Goal: Communication & Community: Answer question/provide support

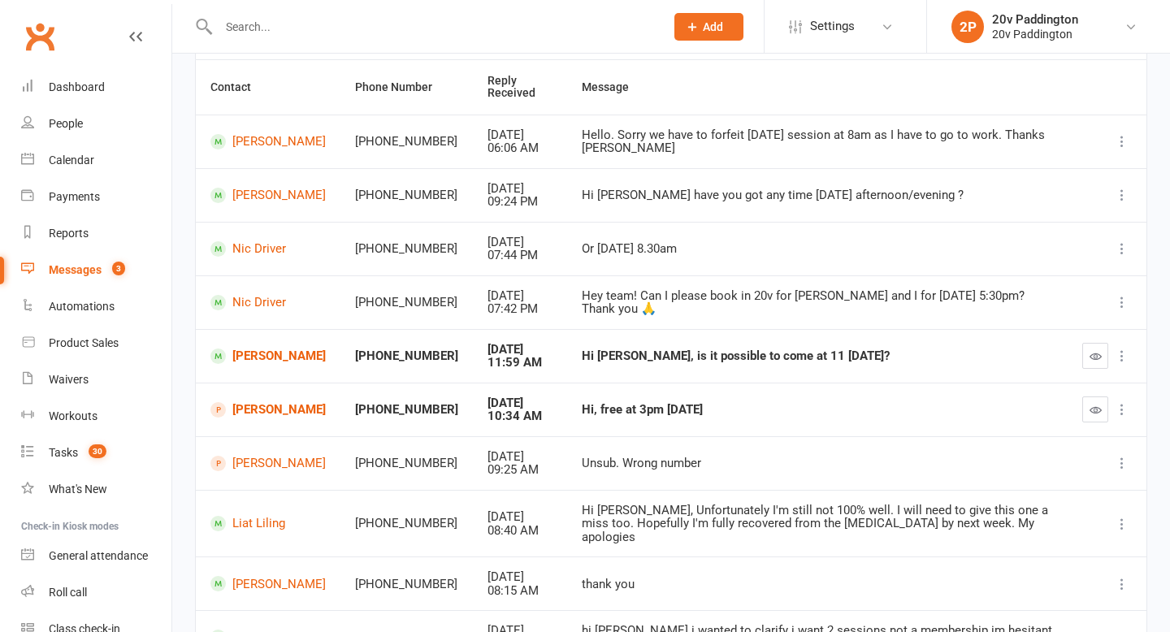
scroll to position [150, 0]
click at [264, 462] on link "Jason Wilkinson" at bounding box center [267, 464] width 115 height 15
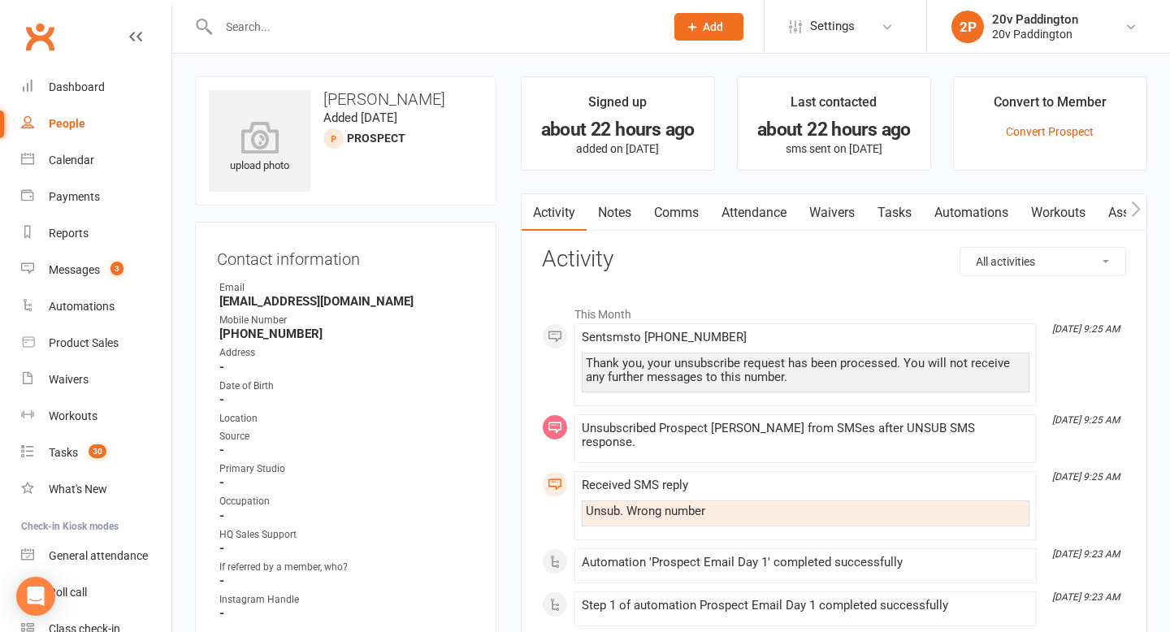
click at [69, 124] on div "People" at bounding box center [67, 123] width 37 height 13
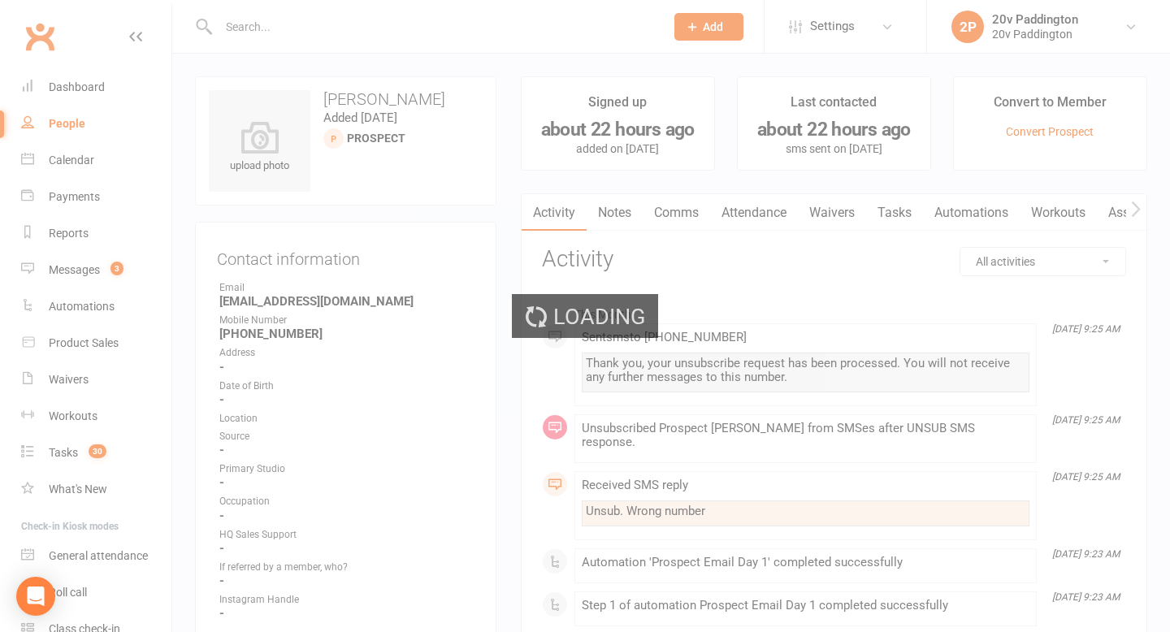
select select "100"
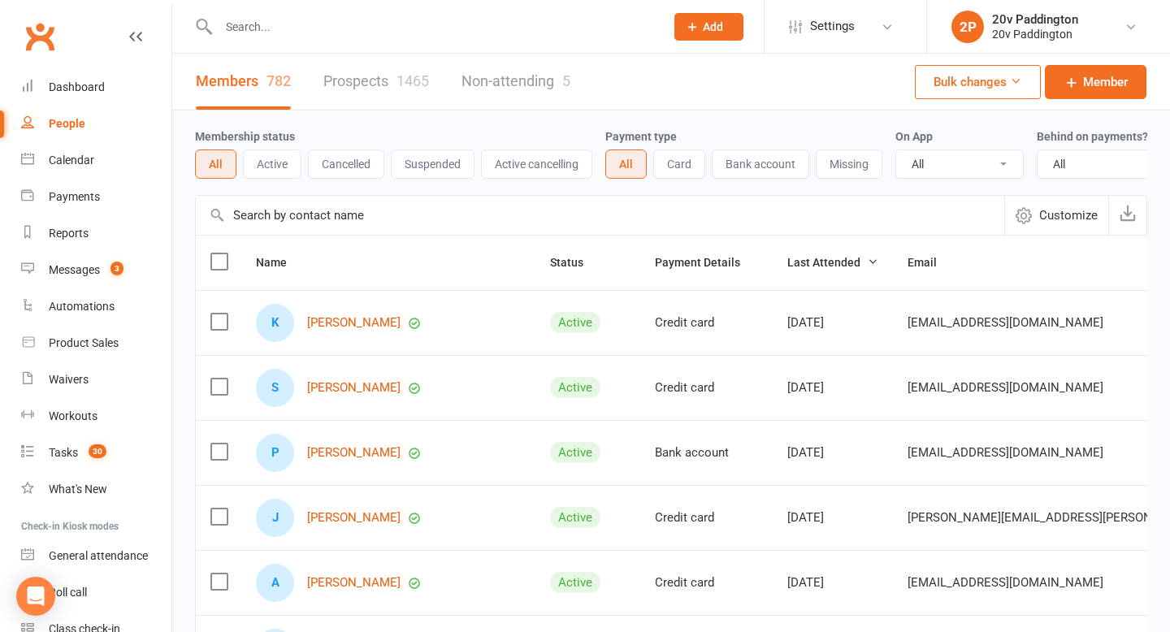
click at [372, 79] on link "Prospects 1465" at bounding box center [376, 82] width 106 height 56
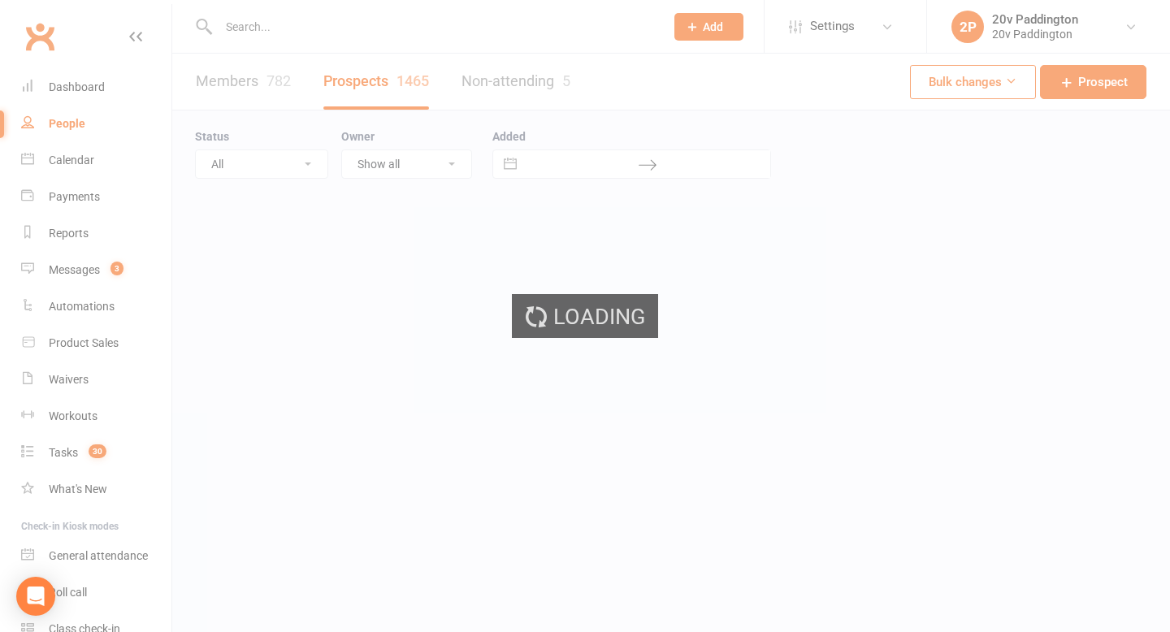
select select "100"
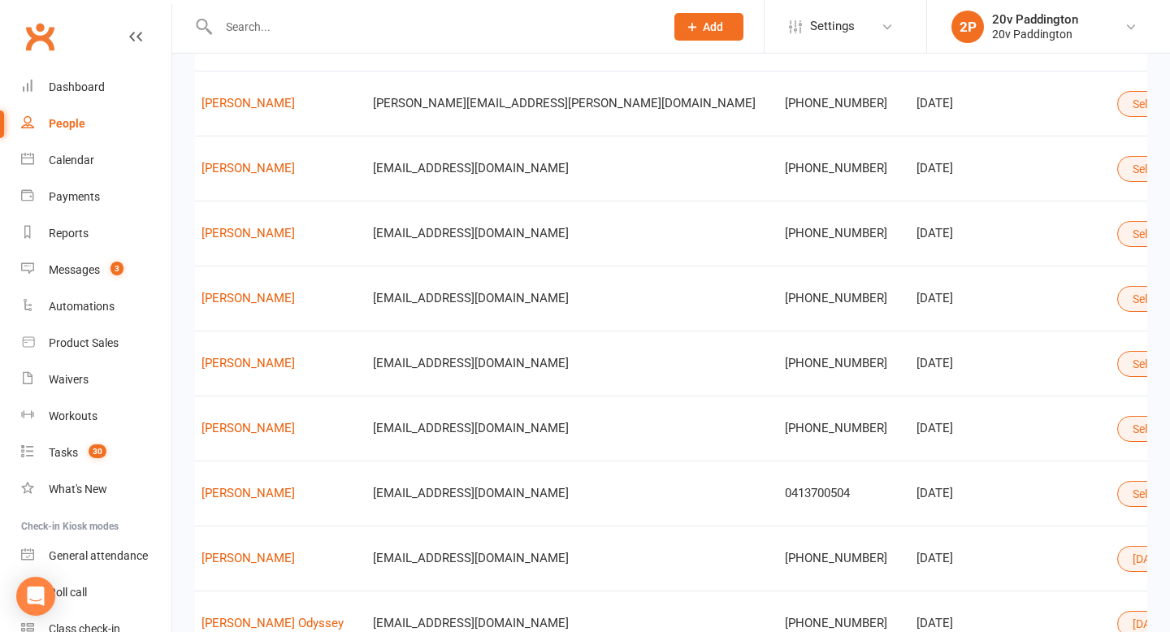
scroll to position [0, 217]
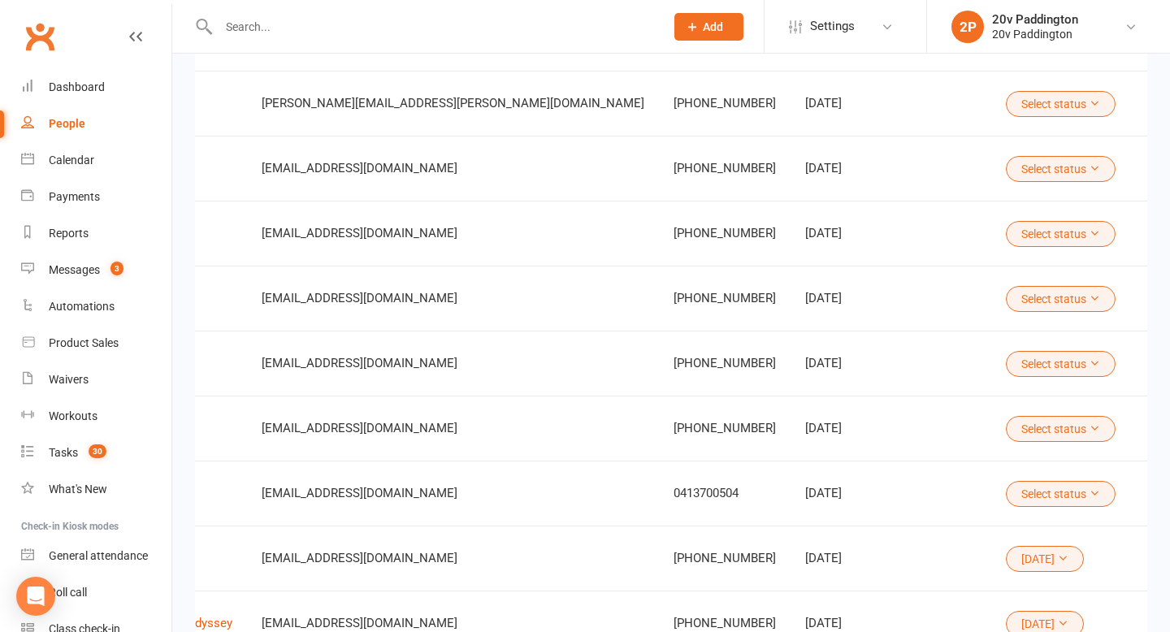
click at [1006, 176] on button "Select status" at bounding box center [1061, 169] width 110 height 26
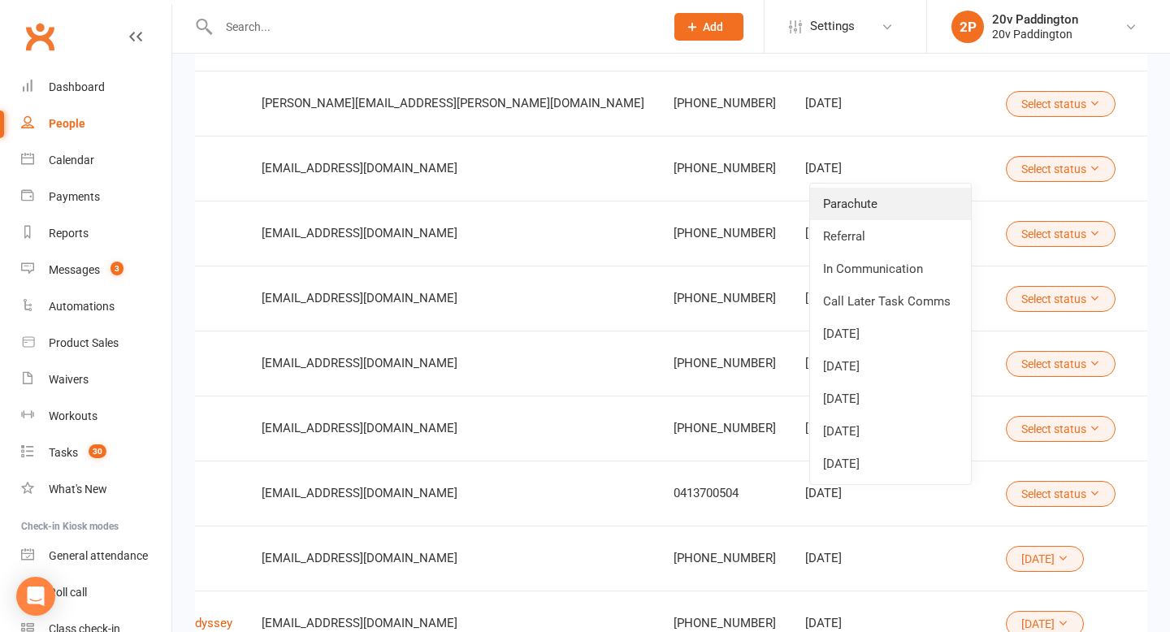
click at [885, 215] on link "Parachute" at bounding box center [890, 204] width 161 height 33
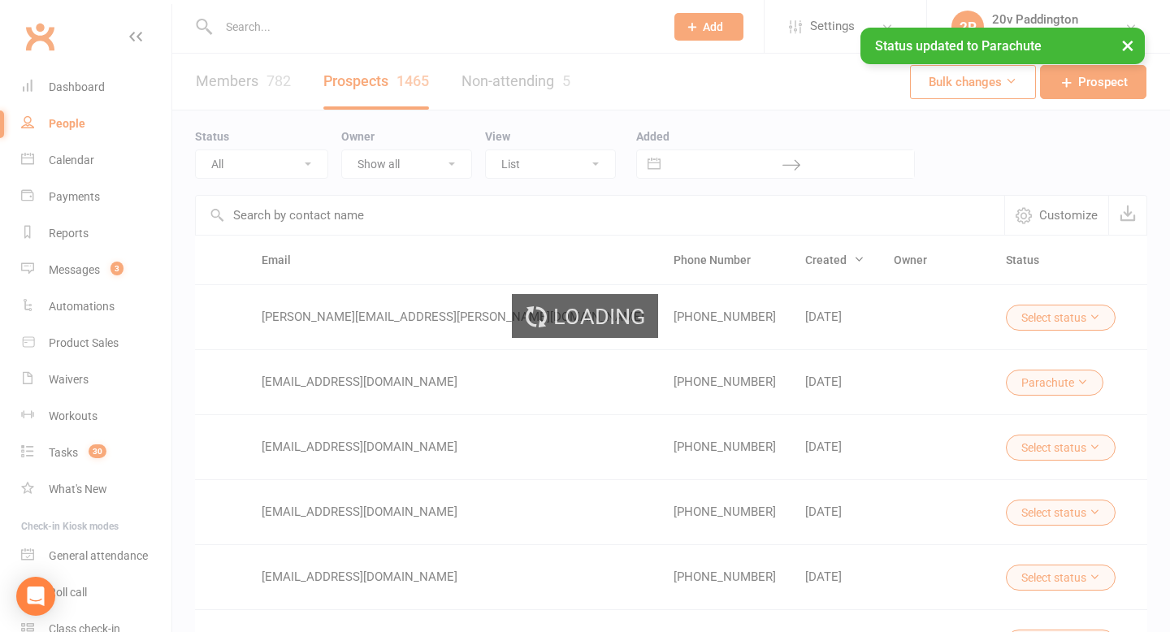
select select "100"
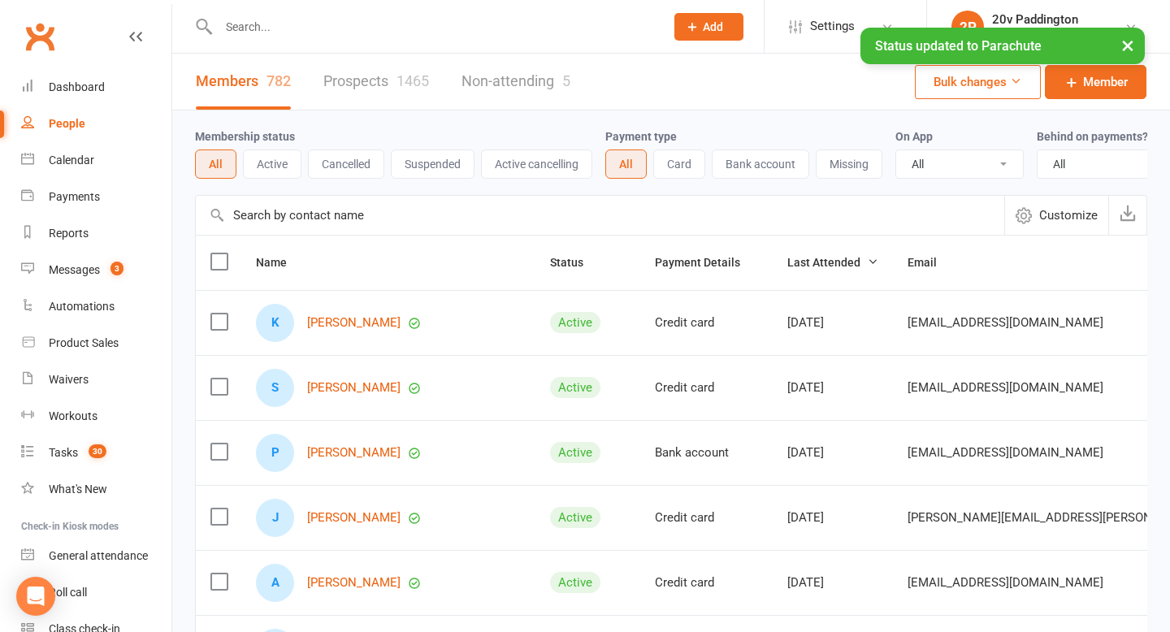
click at [375, 98] on link "Prospects 1465" at bounding box center [376, 82] width 106 height 56
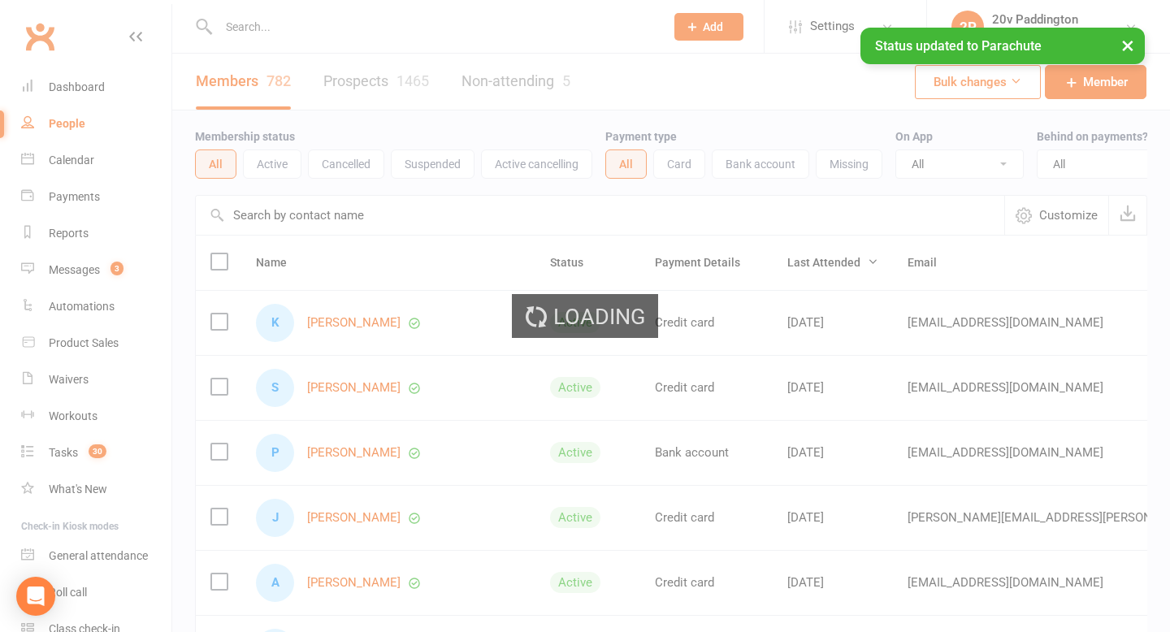
select select "100"
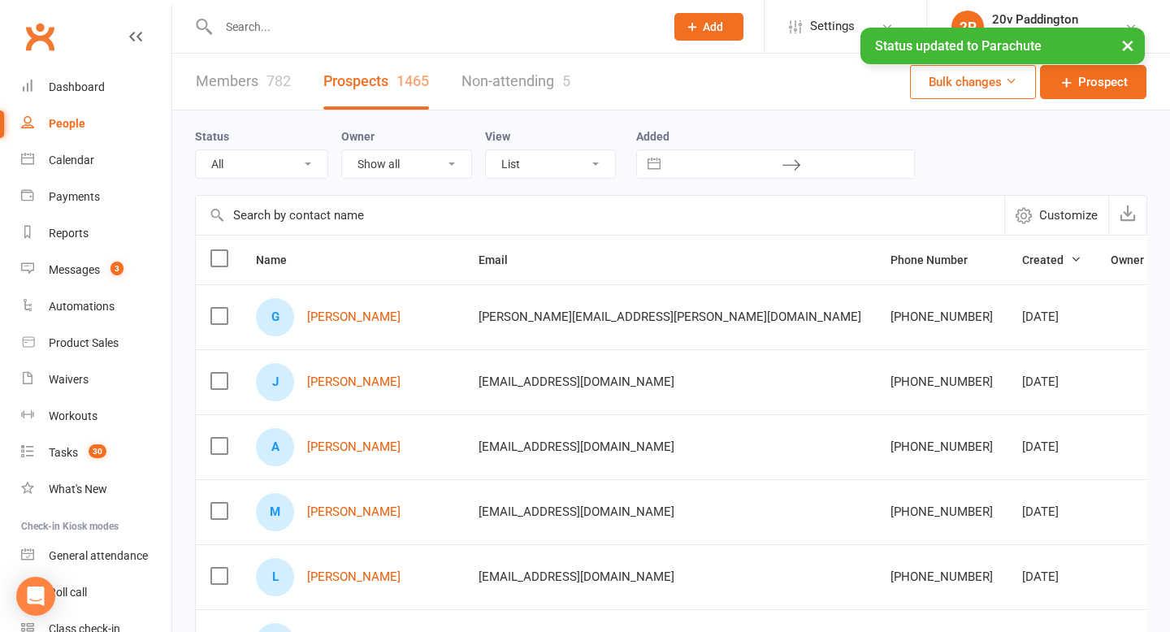
scroll to position [0, 217]
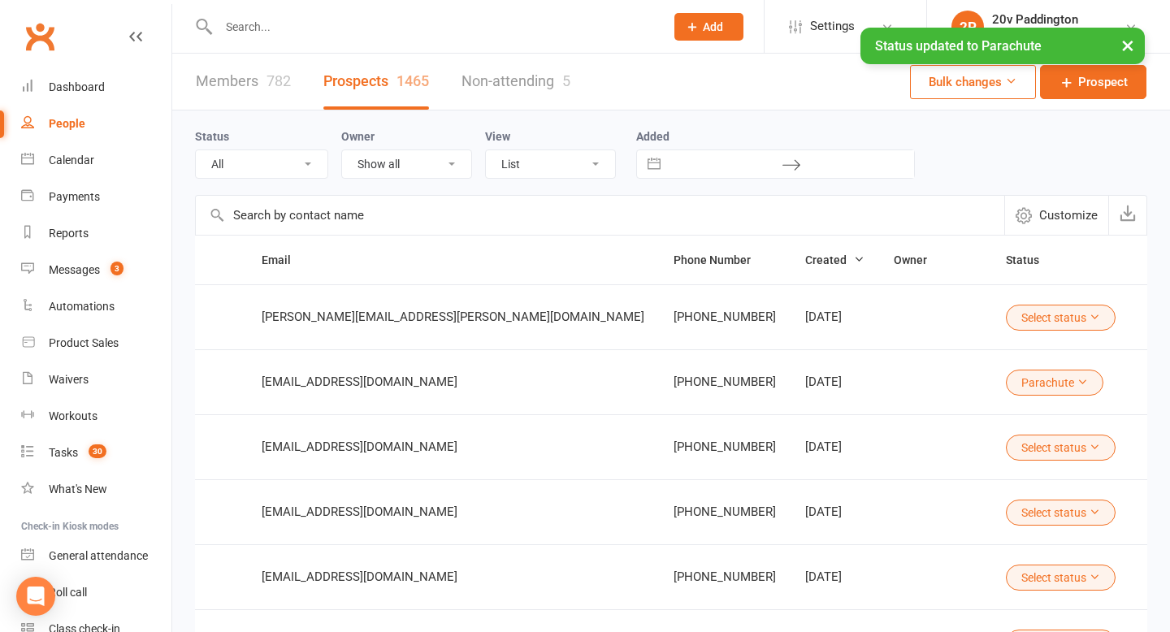
click at [1006, 322] on button "Select status" at bounding box center [1061, 318] width 110 height 26
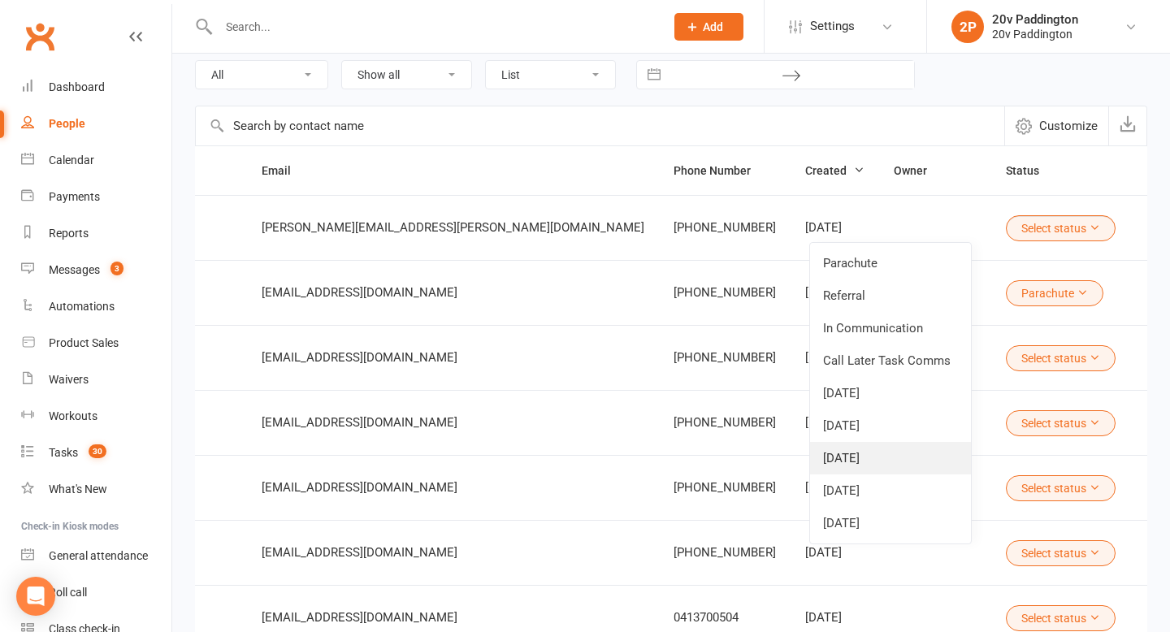
scroll to position [91, 0]
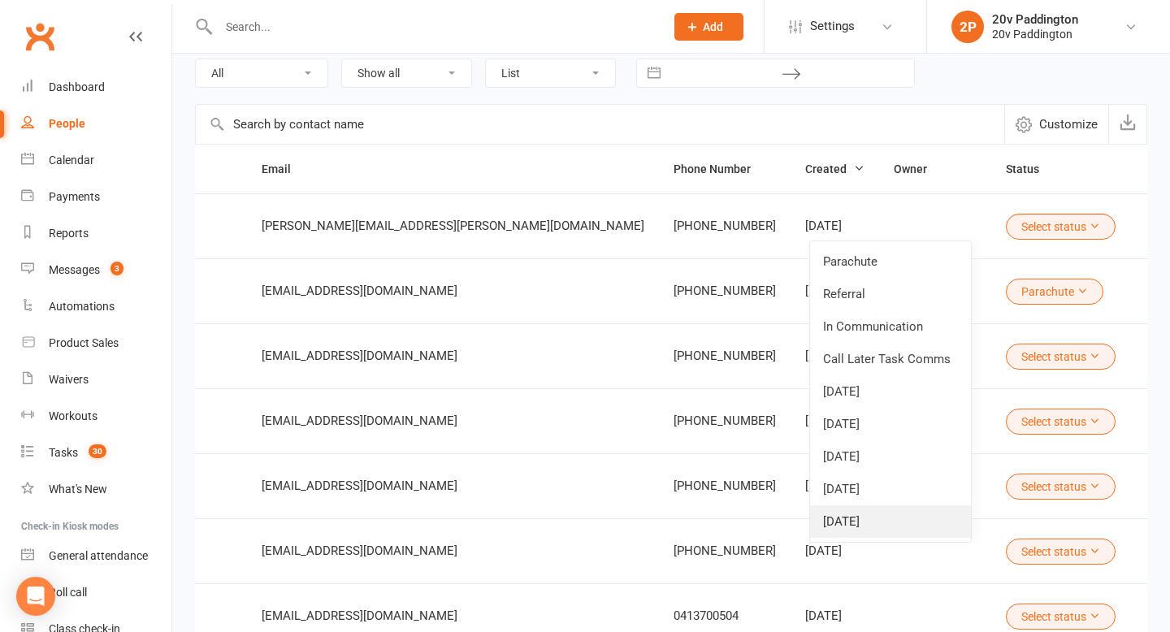
click at [862, 522] on link "21Aug25" at bounding box center [890, 522] width 161 height 33
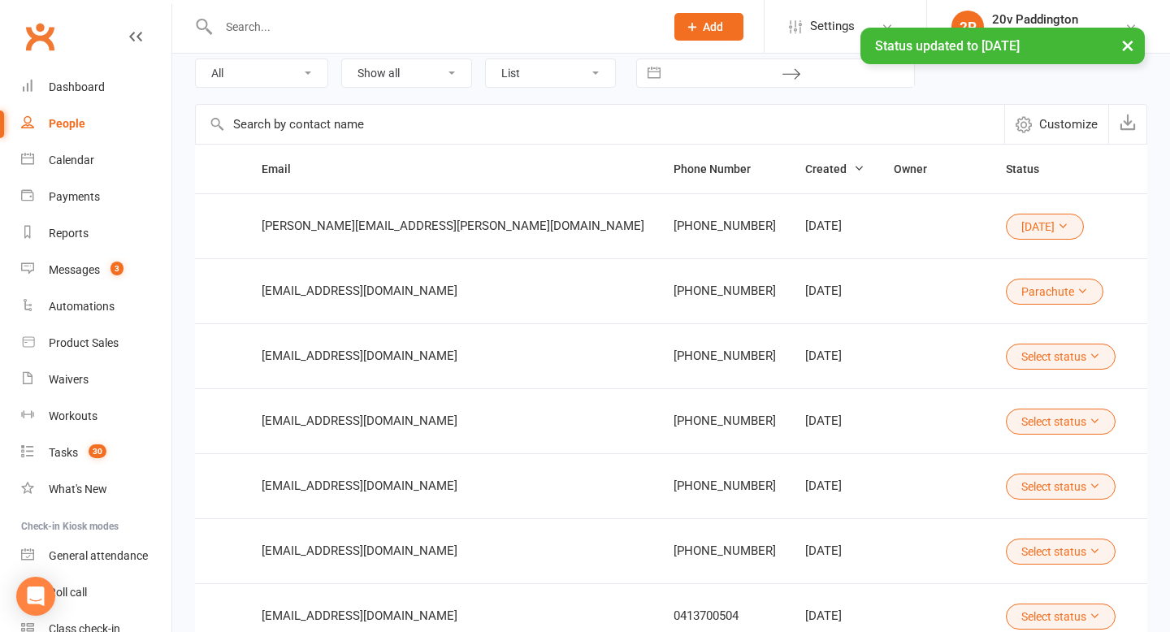
click at [1006, 359] on button "Select status" at bounding box center [1061, 357] width 110 height 26
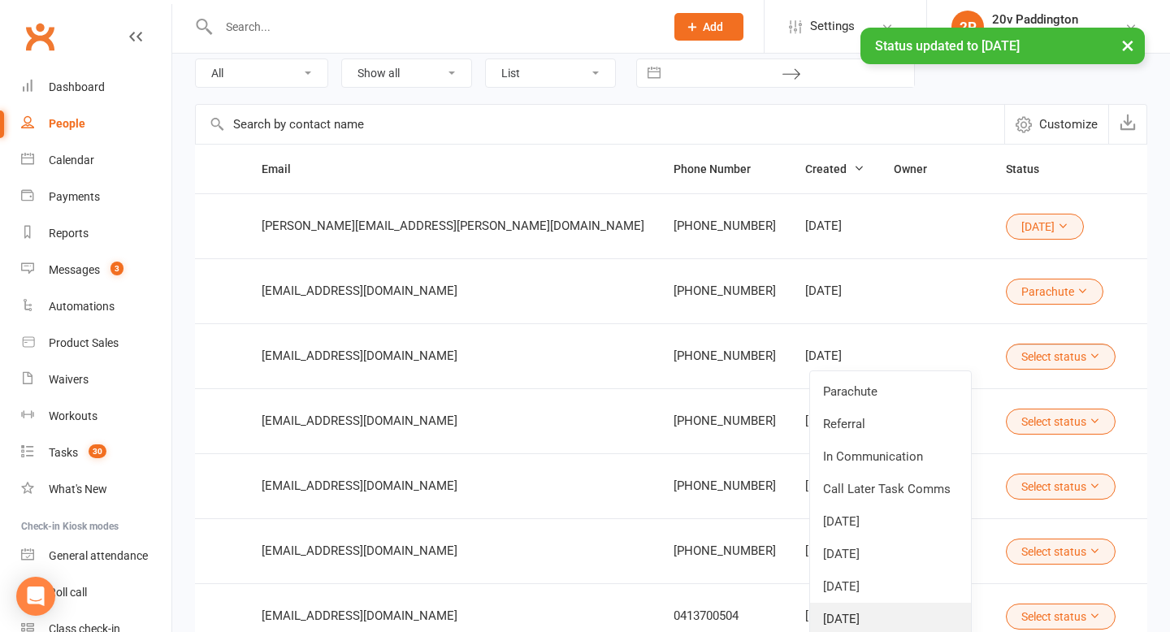
scroll to position [215, 0]
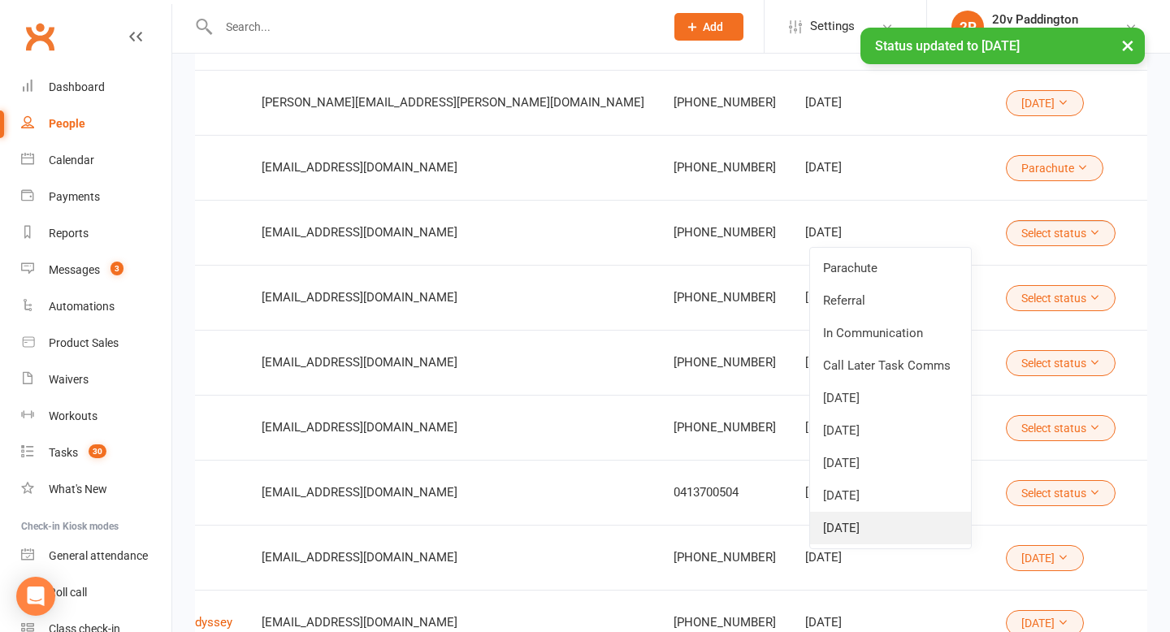
click at [879, 527] on link "21Aug25" at bounding box center [890, 528] width 161 height 33
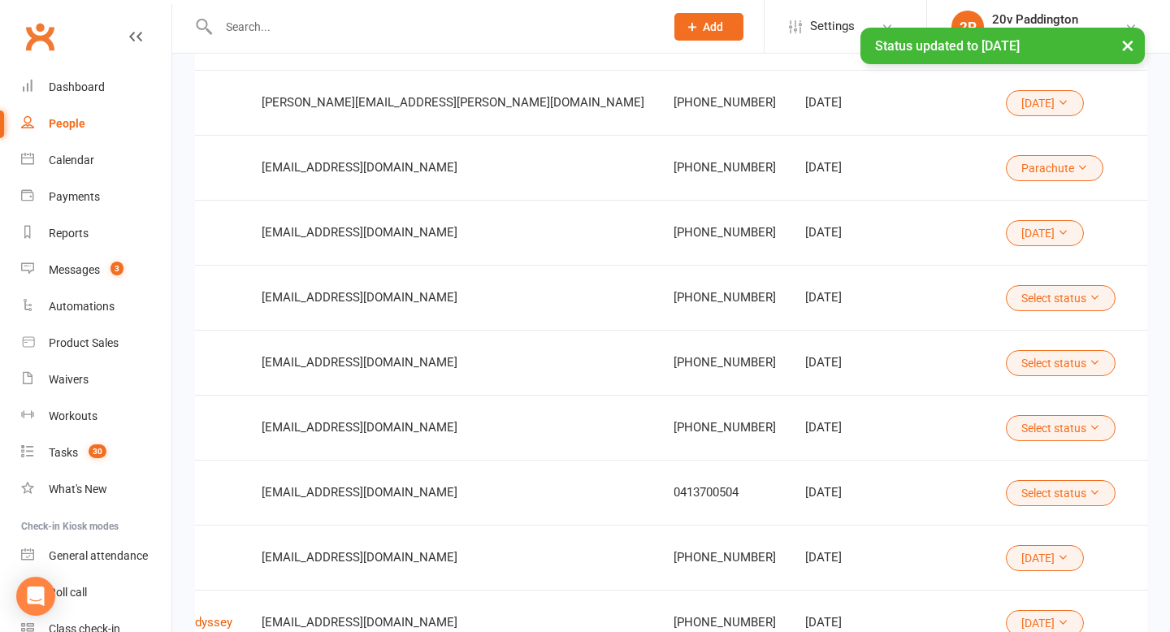
click at [1006, 296] on button "Select status" at bounding box center [1061, 298] width 110 height 26
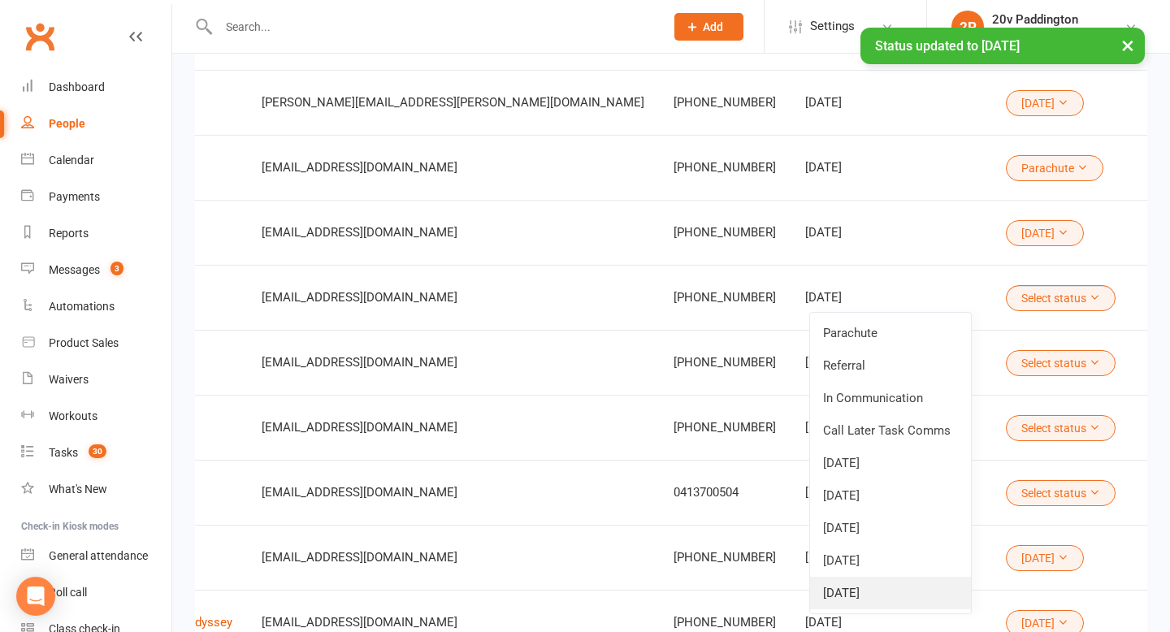
click at [853, 587] on link "21Aug25" at bounding box center [890, 593] width 161 height 33
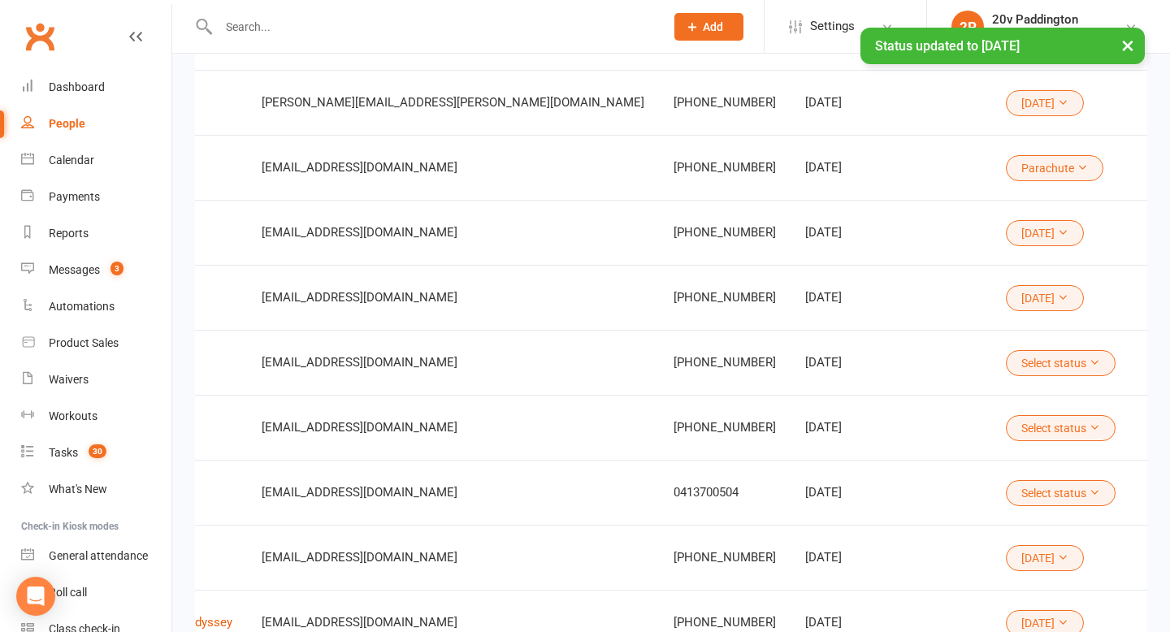
click at [1006, 359] on button "Select status" at bounding box center [1061, 363] width 110 height 26
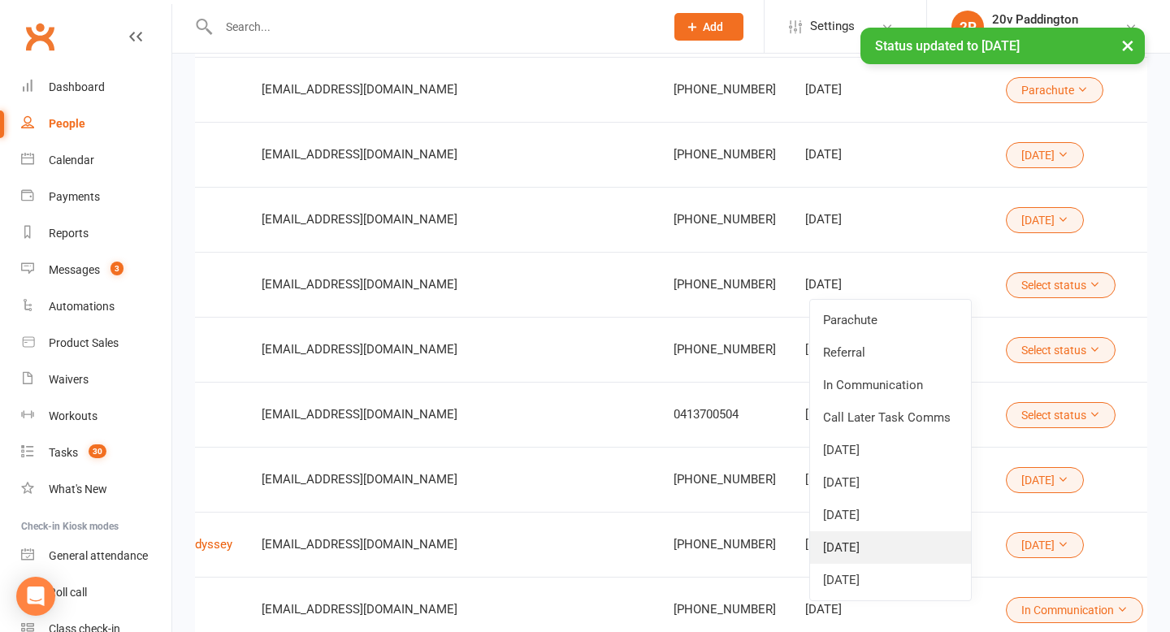
scroll to position [308, 0]
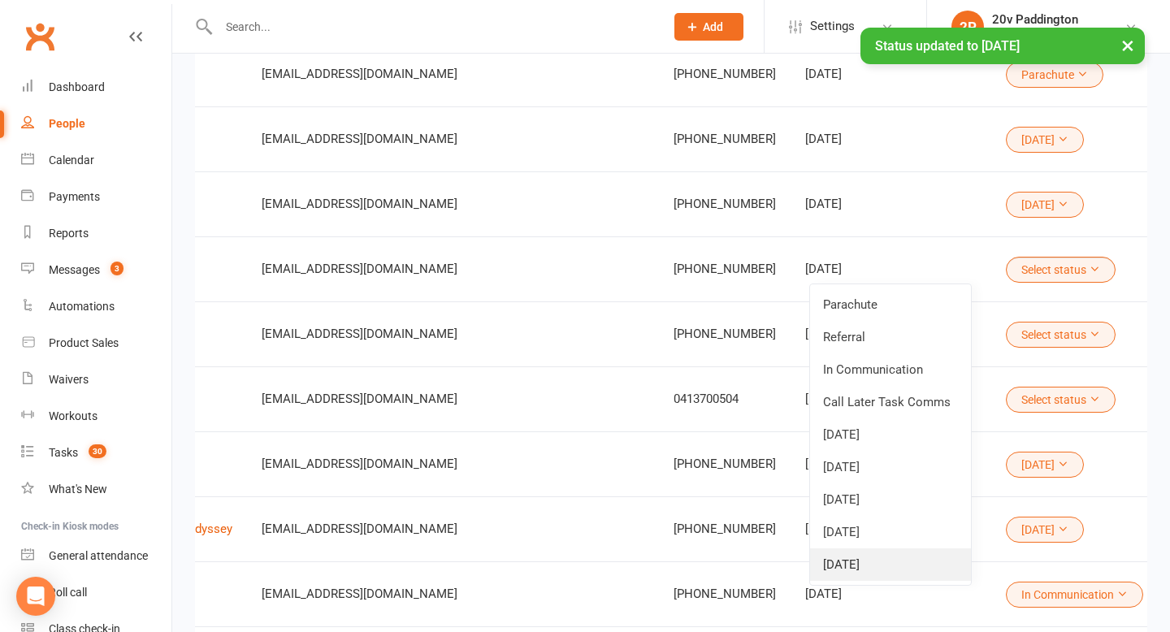
click at [857, 560] on link "21Aug25" at bounding box center [890, 565] width 161 height 33
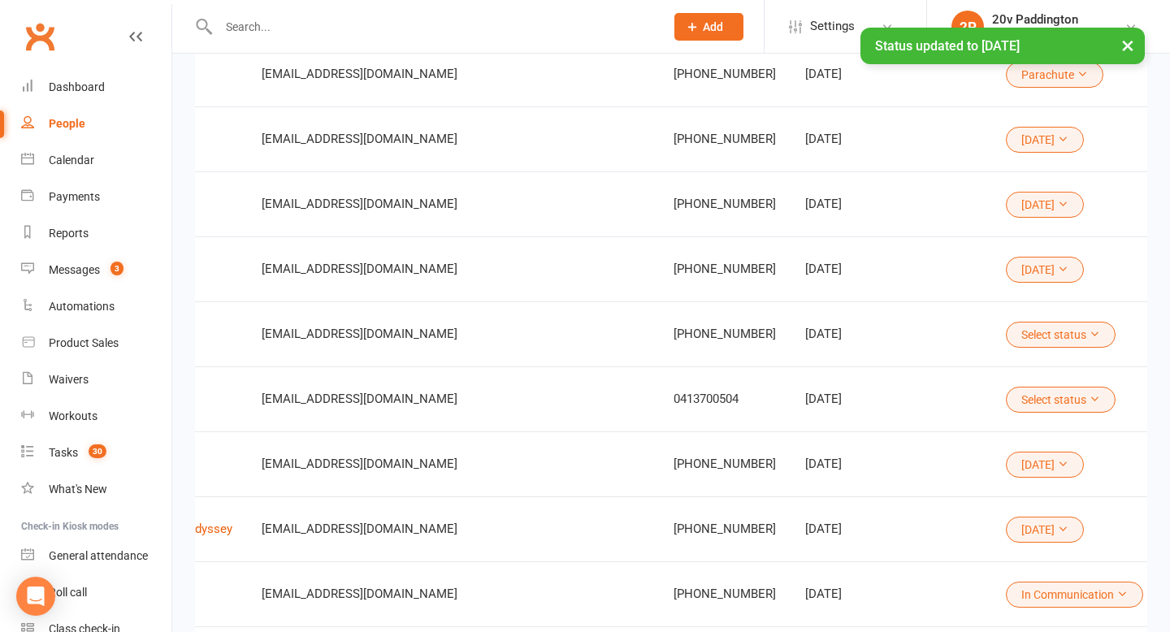
click at [1006, 343] on button "Select status" at bounding box center [1061, 335] width 110 height 26
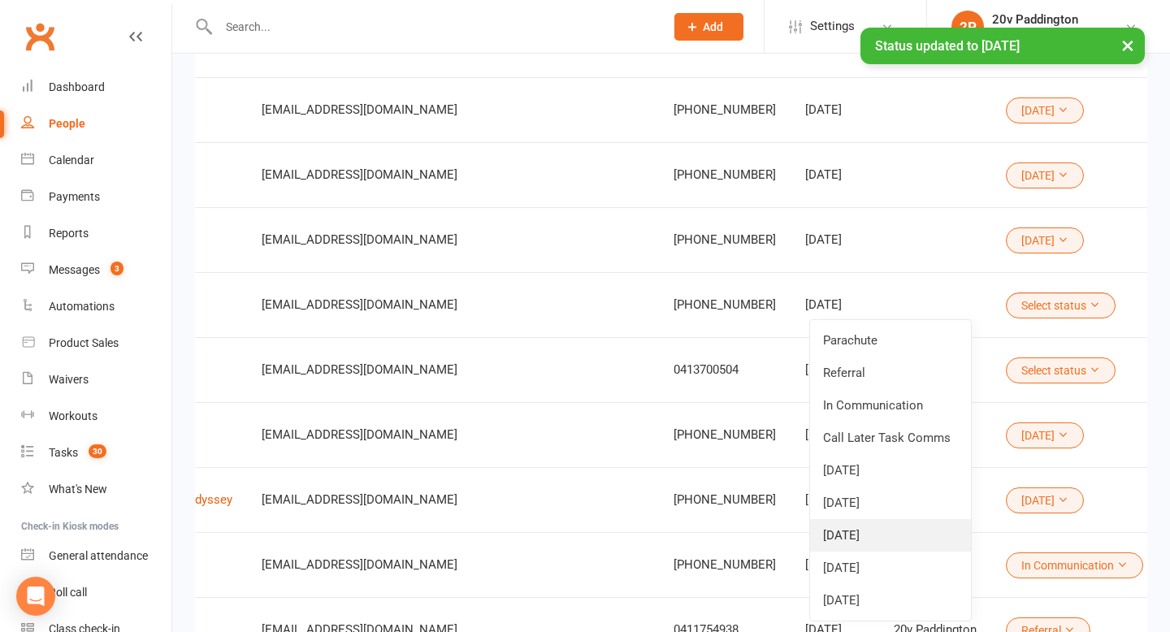
scroll to position [372, 0]
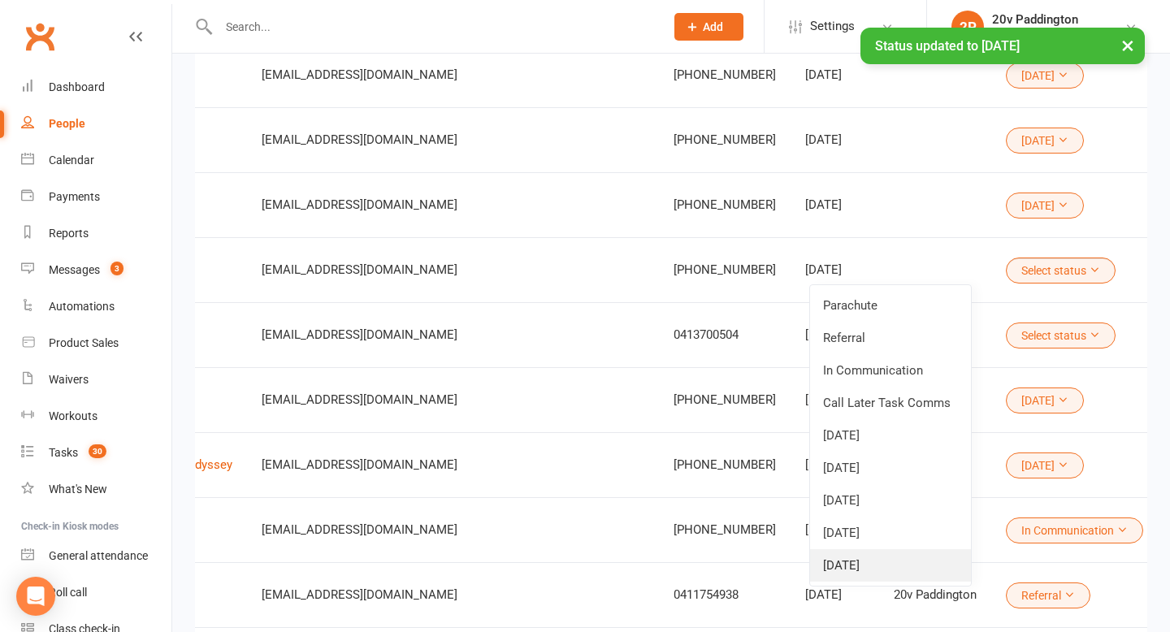
click at [849, 569] on link "21Aug25" at bounding box center [890, 565] width 161 height 33
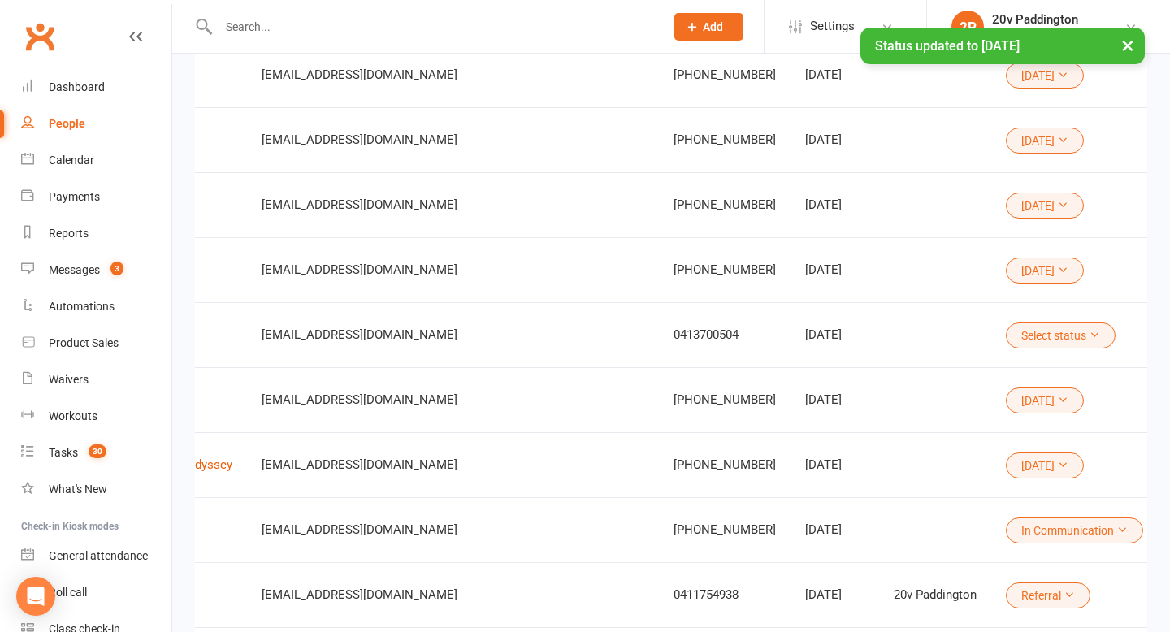
click at [1006, 332] on button "Select status" at bounding box center [1061, 336] width 110 height 26
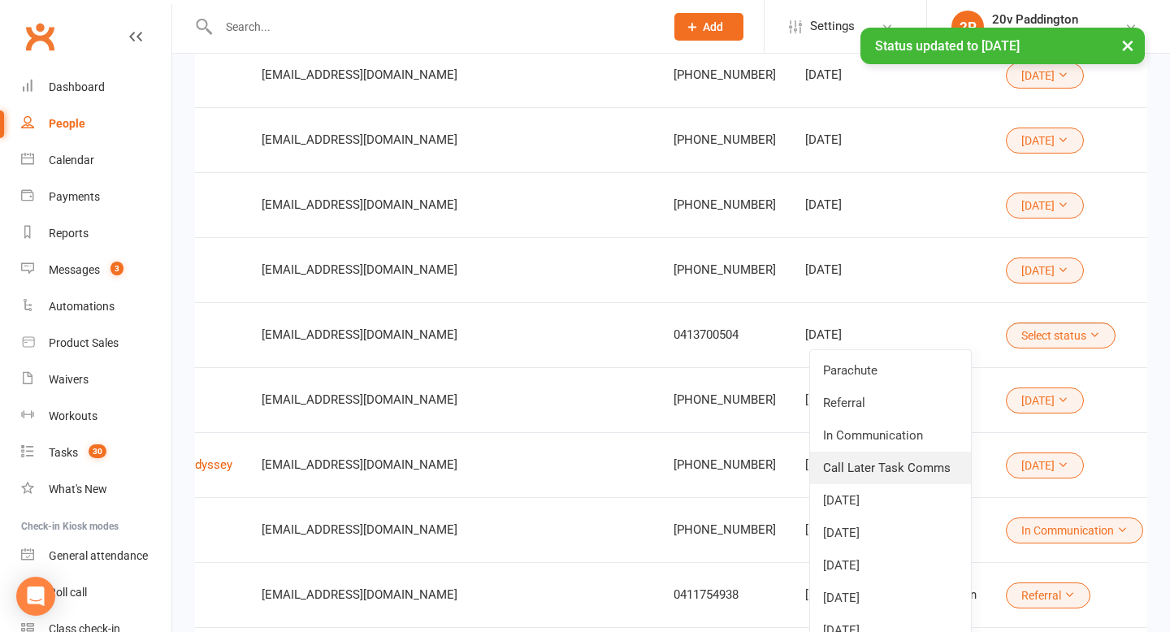
scroll to position [616, 0]
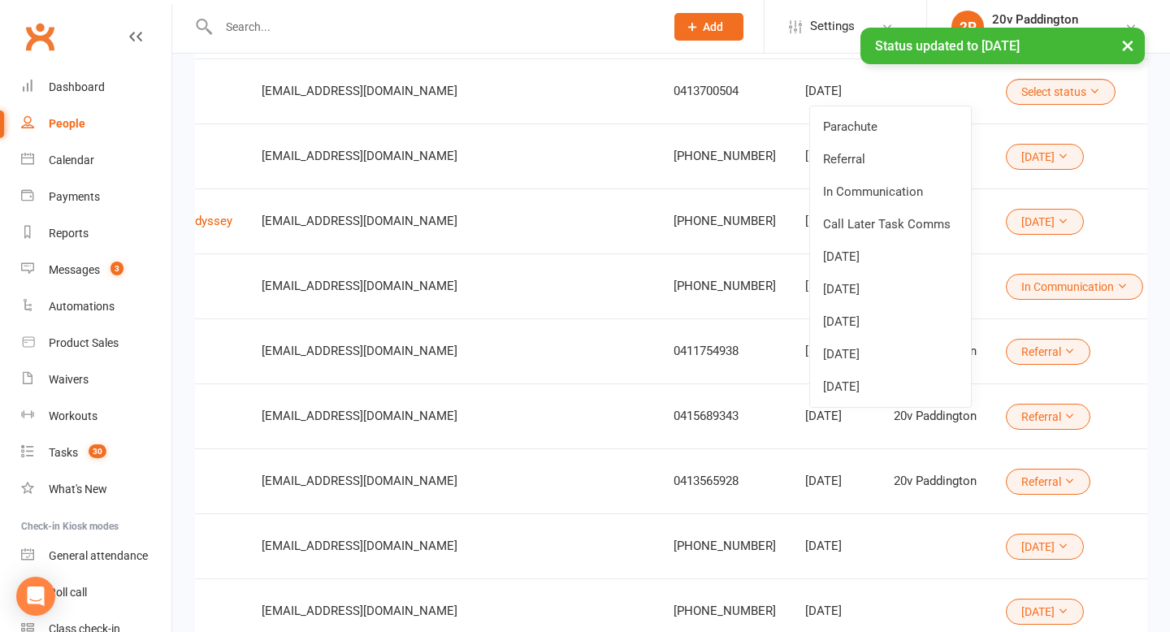
click at [888, 397] on link "21Aug25" at bounding box center [890, 387] width 161 height 33
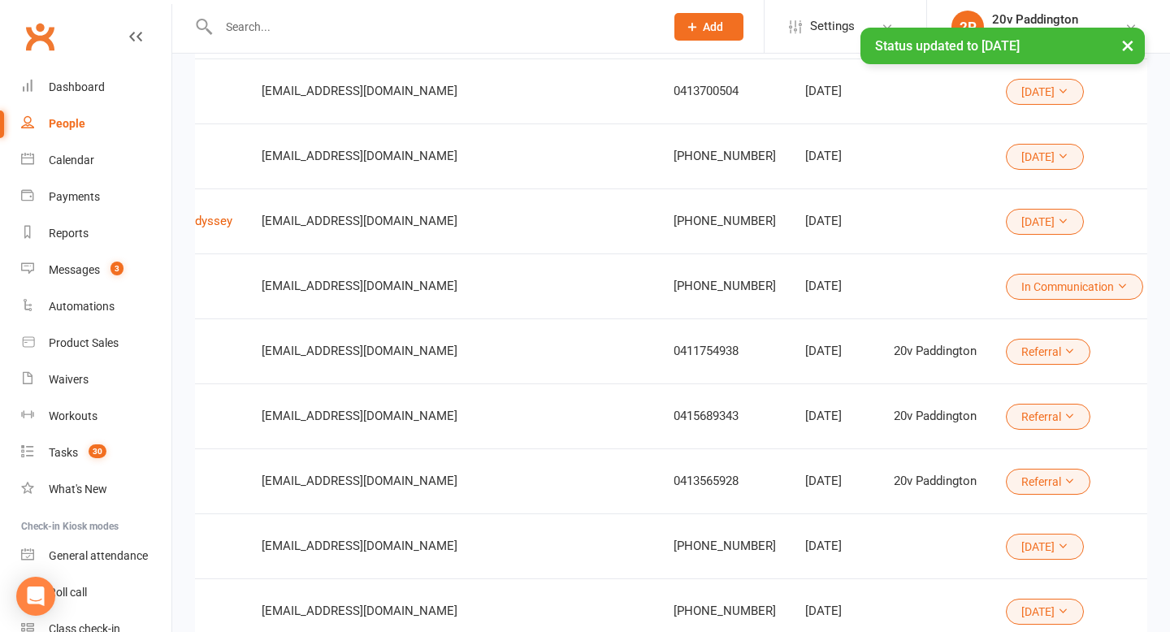
scroll to position [0, 0]
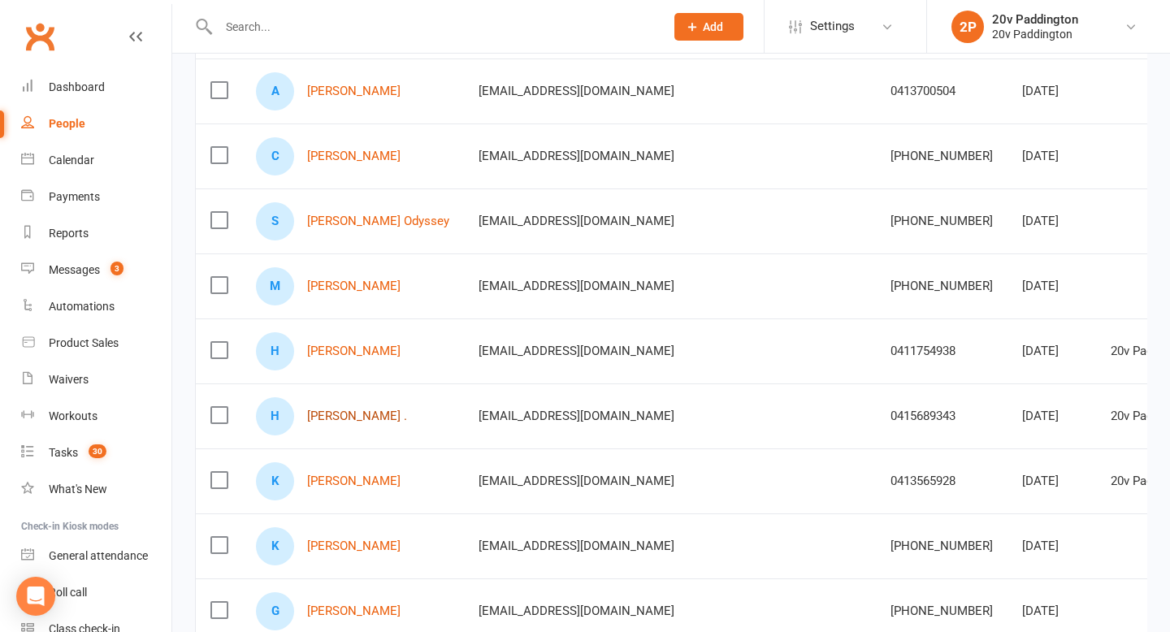
click at [320, 415] on link "Helene ." at bounding box center [357, 417] width 100 height 14
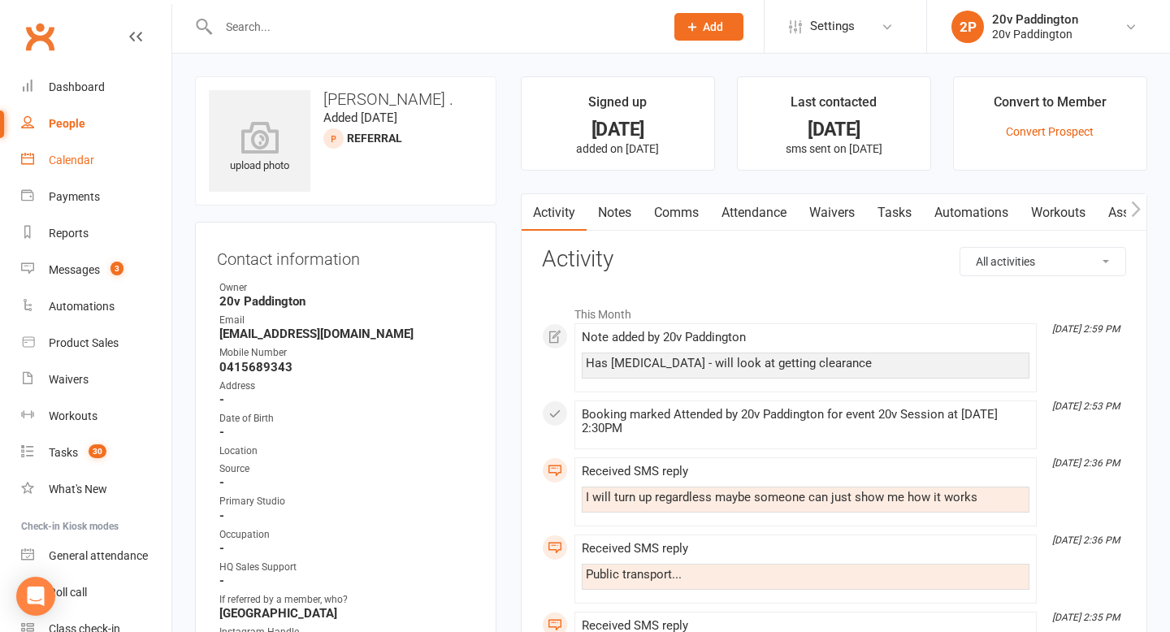
click at [99, 158] on link "Calendar" at bounding box center [96, 160] width 150 height 37
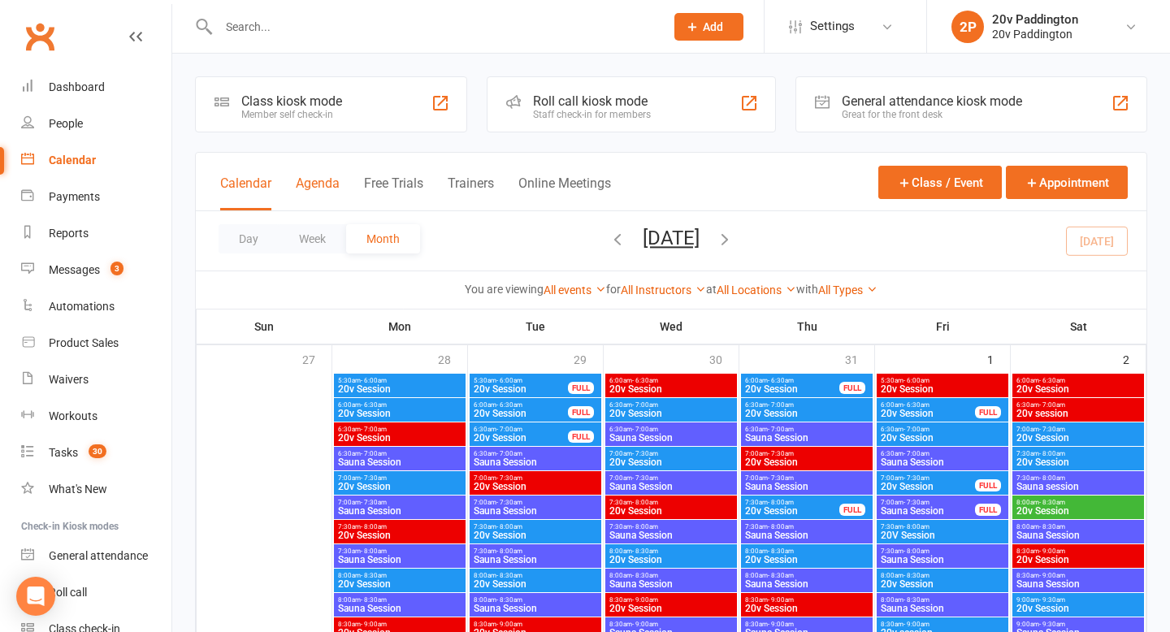
click at [310, 192] on button "Agenda" at bounding box center [318, 193] width 44 height 35
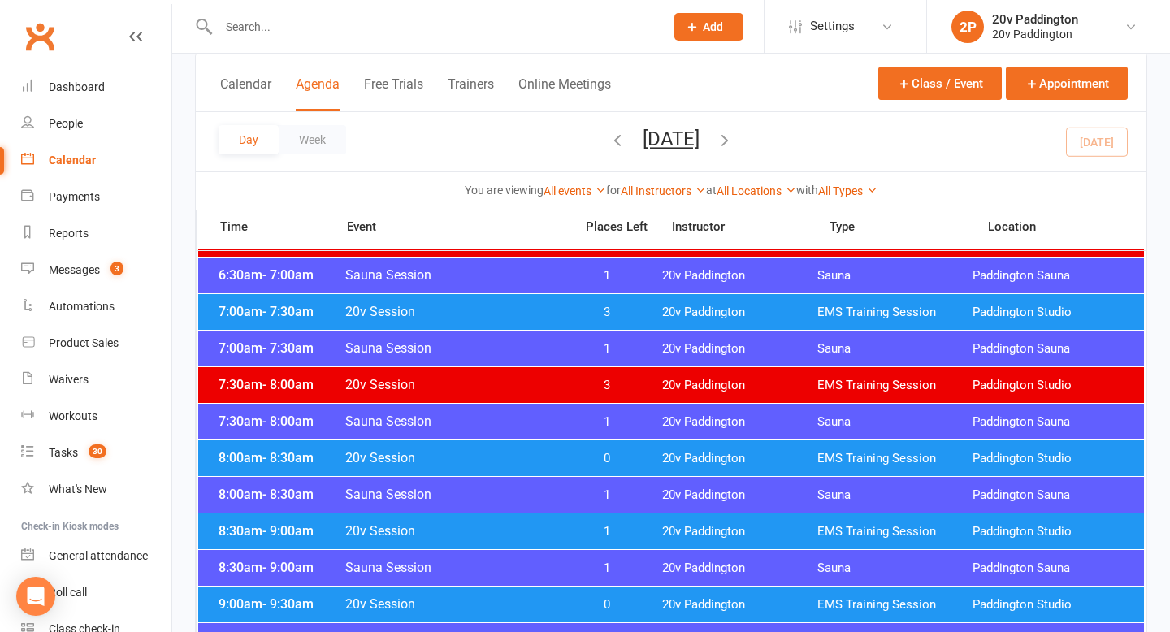
scroll to position [239, 0]
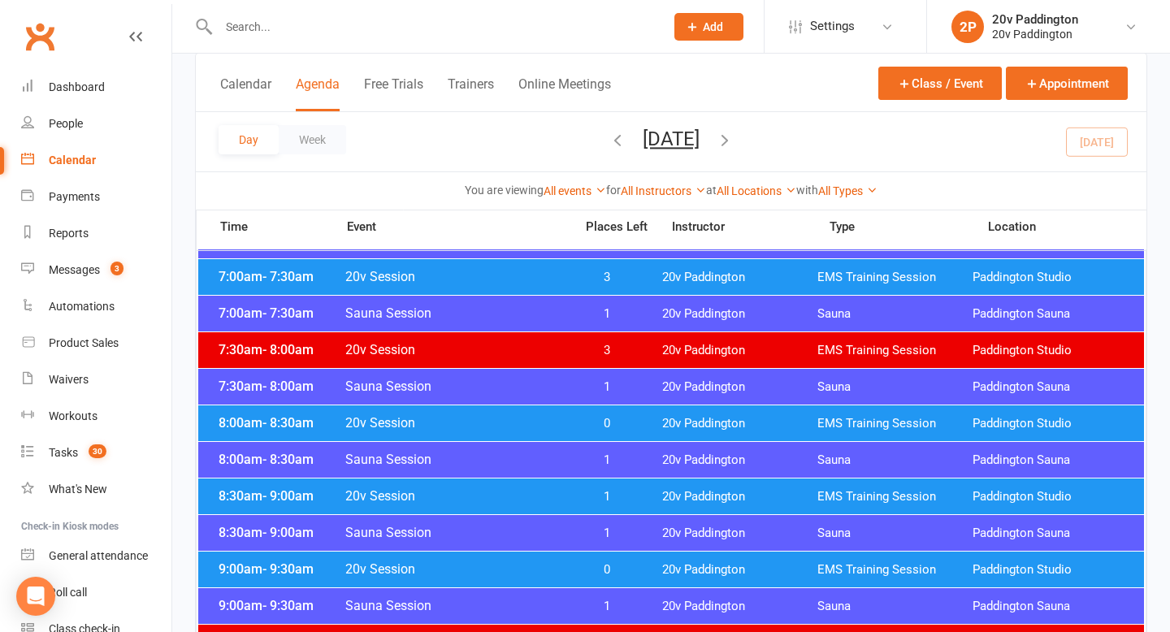
click at [590, 430] on span "0" at bounding box center [607, 423] width 85 height 15
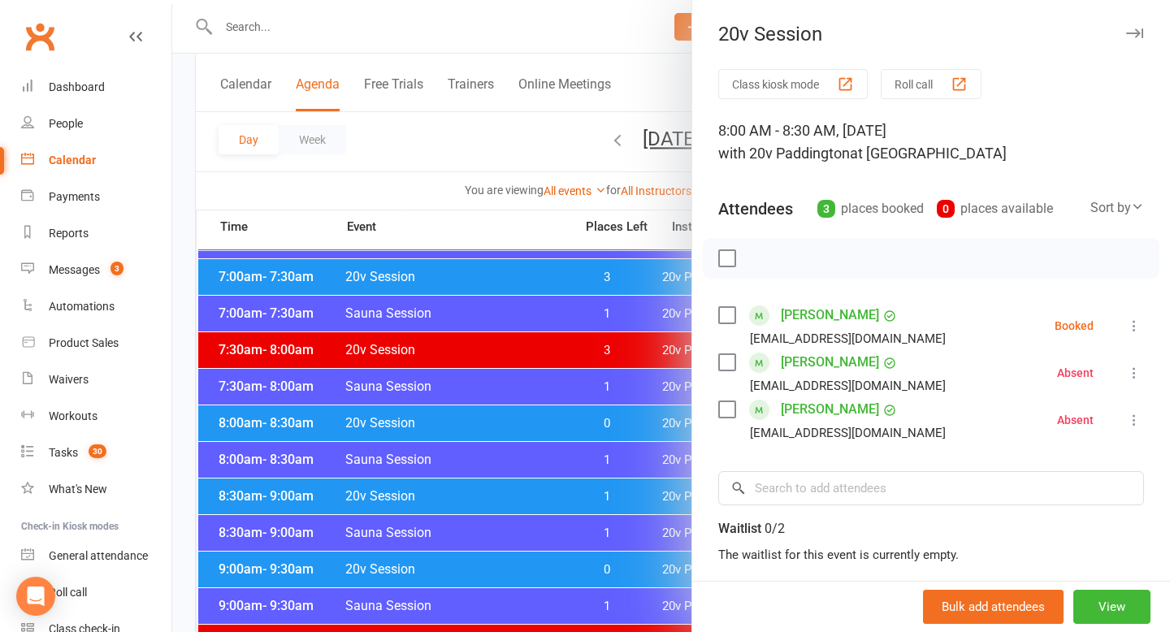
click at [492, 474] on div at bounding box center [671, 316] width 998 height 632
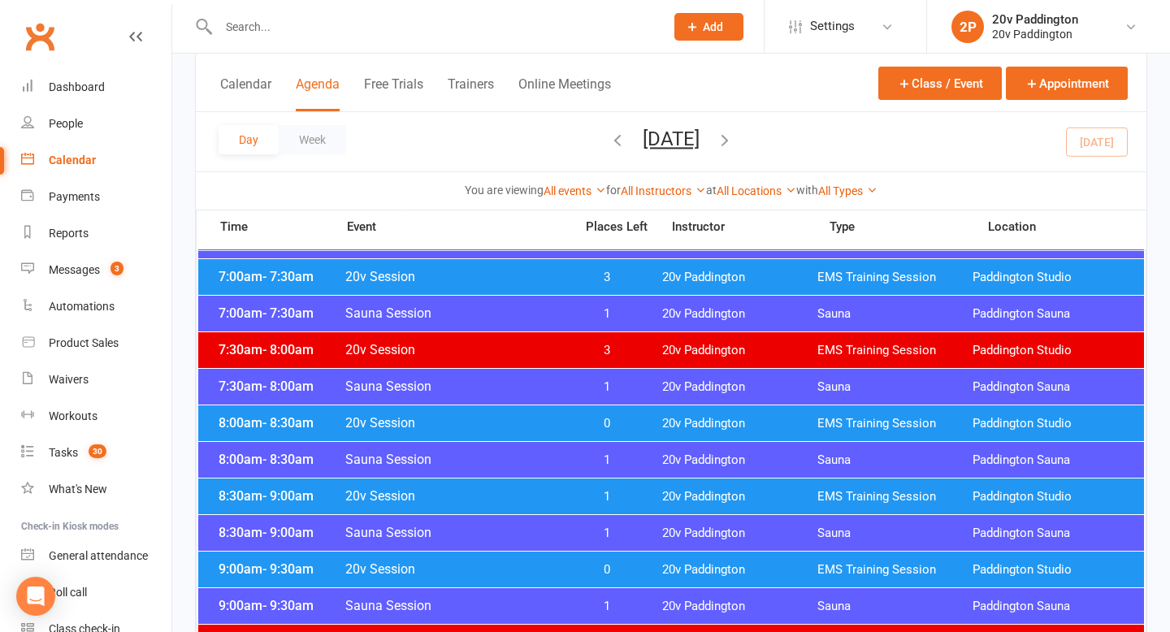
click at [503, 421] on span "20v Session" at bounding box center [455, 422] width 220 height 15
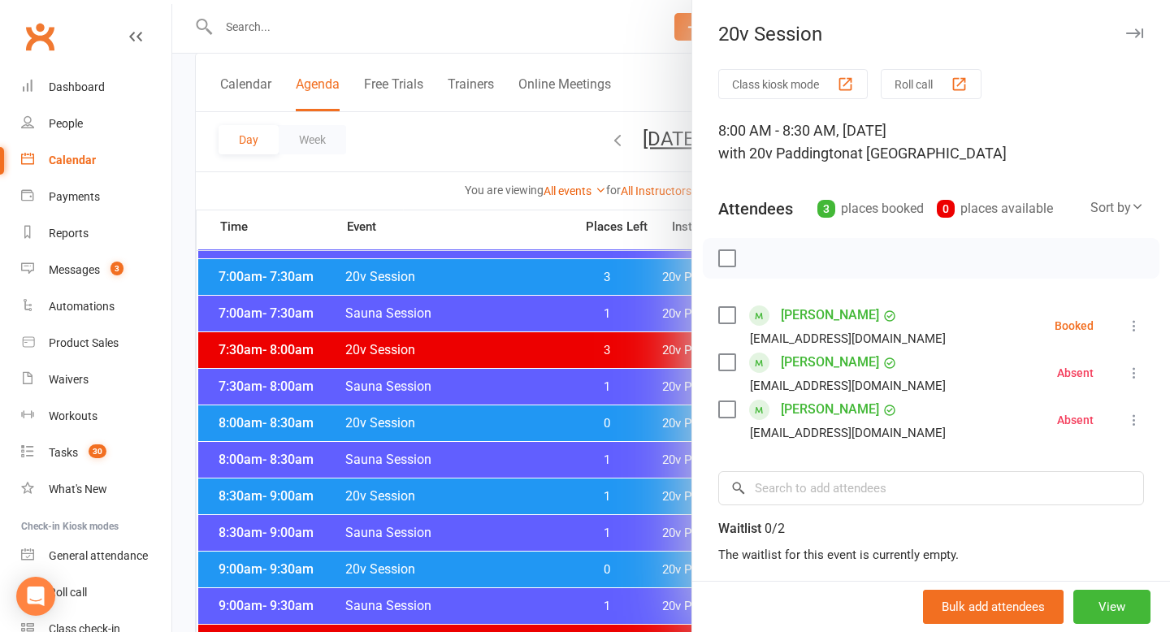
click at [503, 422] on div at bounding box center [671, 316] width 998 height 632
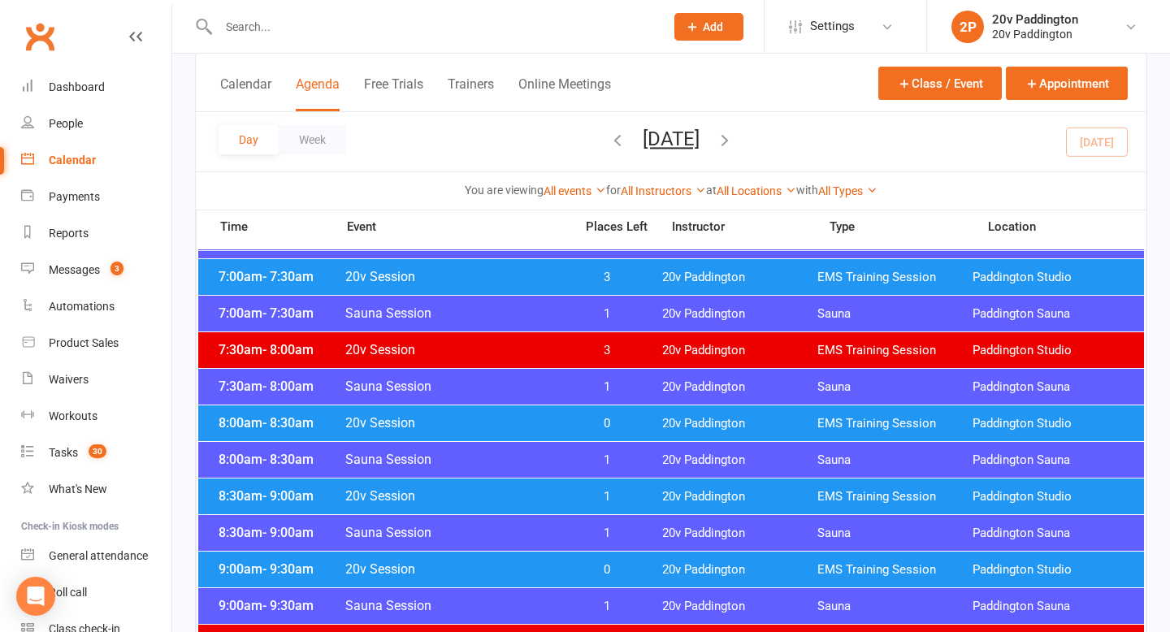
click at [501, 501] on span "20v Session" at bounding box center [455, 495] width 220 height 15
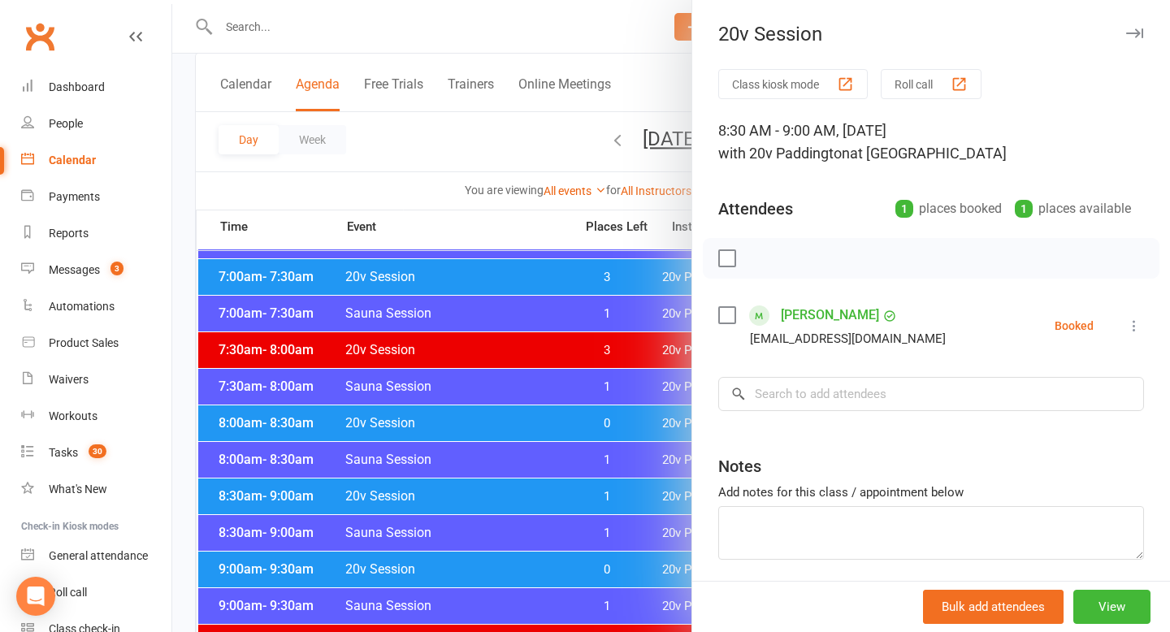
click at [501, 499] on div at bounding box center [671, 316] width 998 height 632
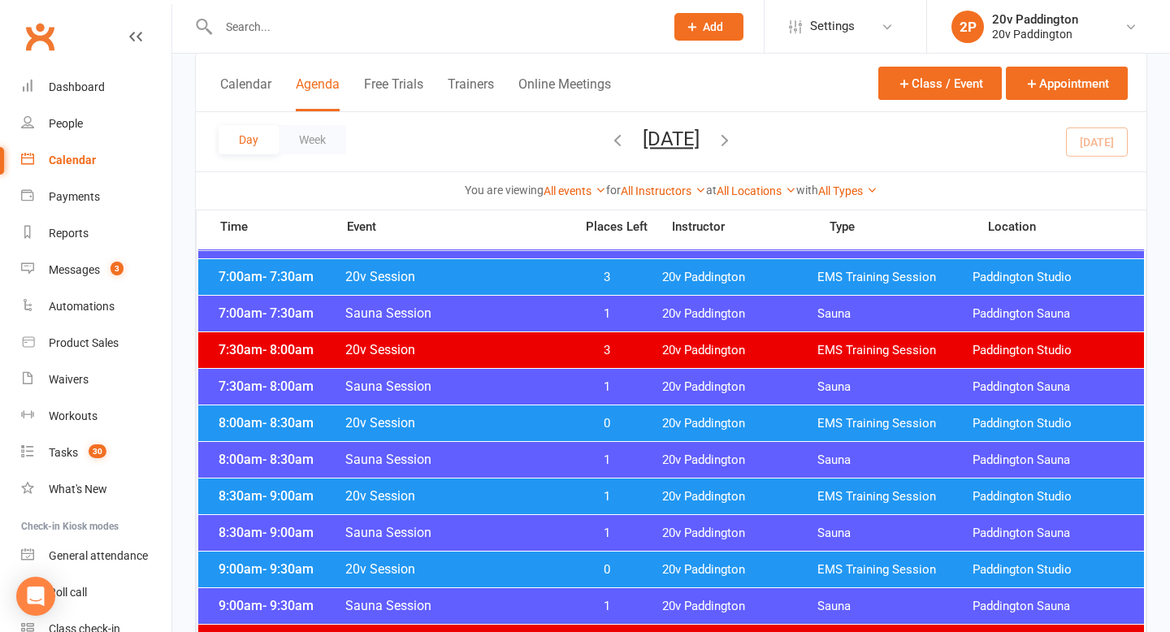
click at [545, 574] on span "20v Session" at bounding box center [455, 569] width 220 height 15
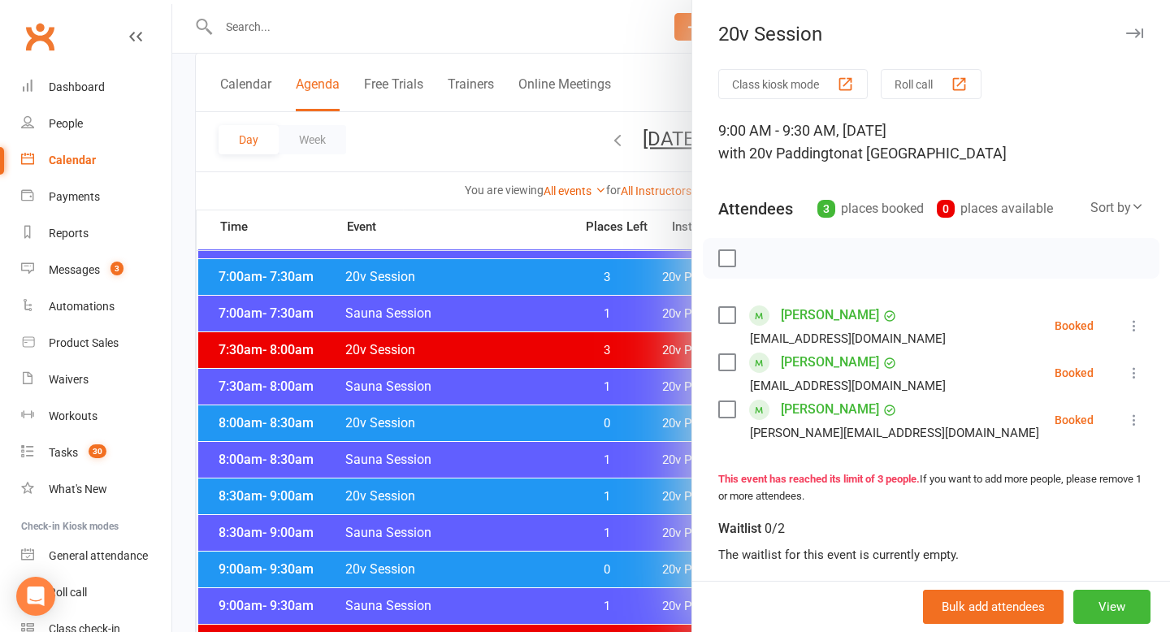
click at [542, 540] on div at bounding box center [671, 316] width 998 height 632
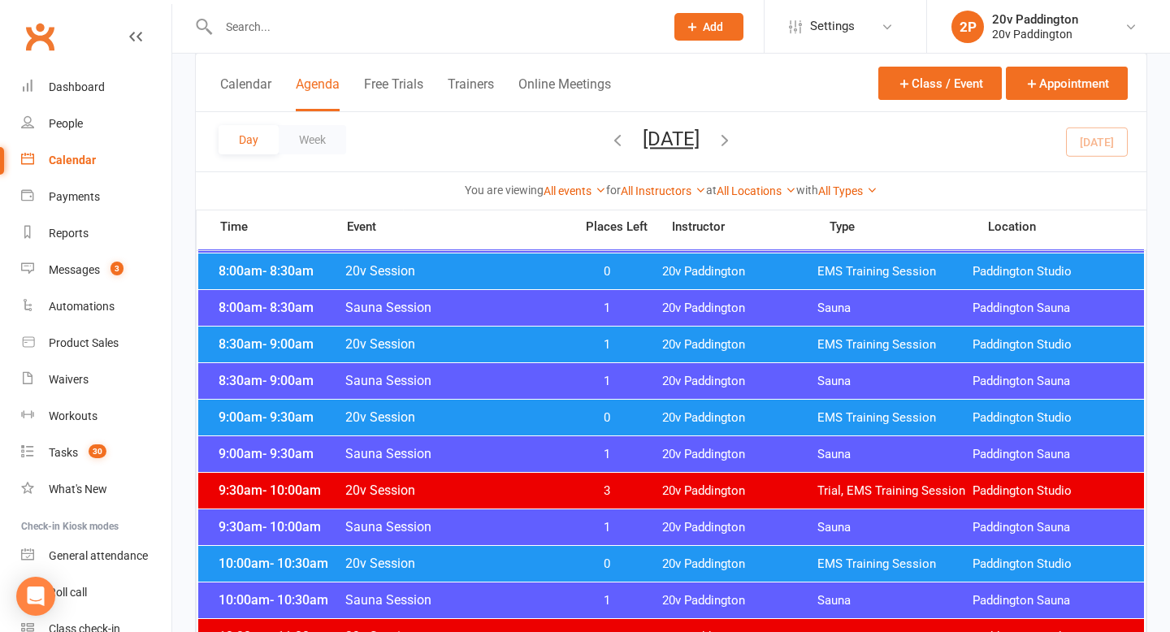
scroll to position [438, 0]
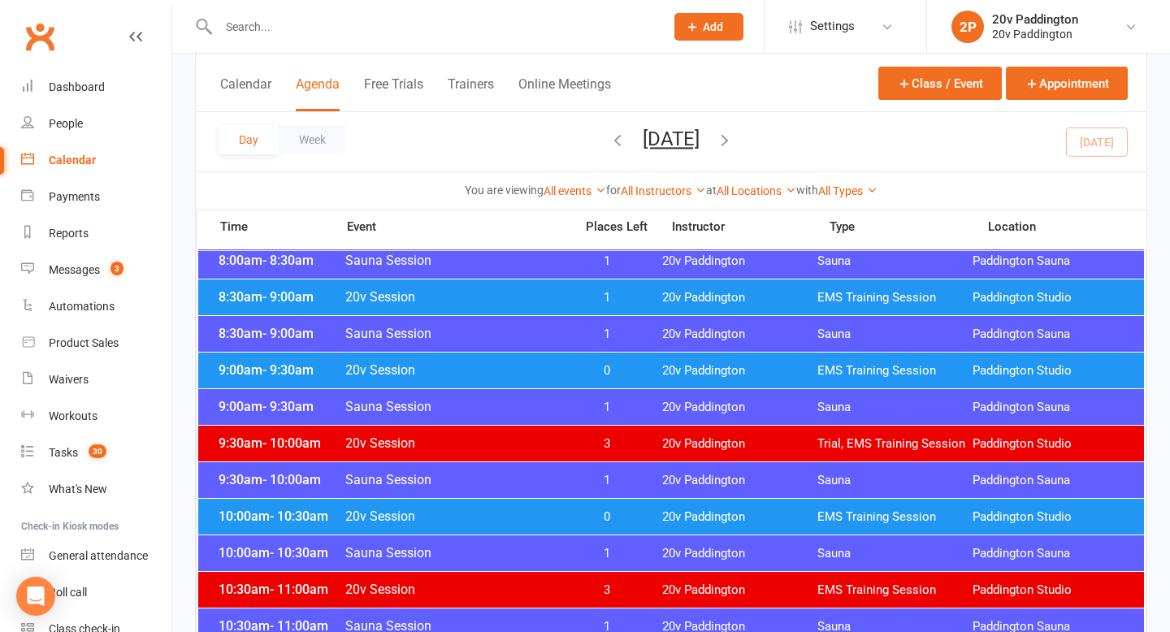
click at [550, 514] on span "20v Session" at bounding box center [455, 516] width 220 height 15
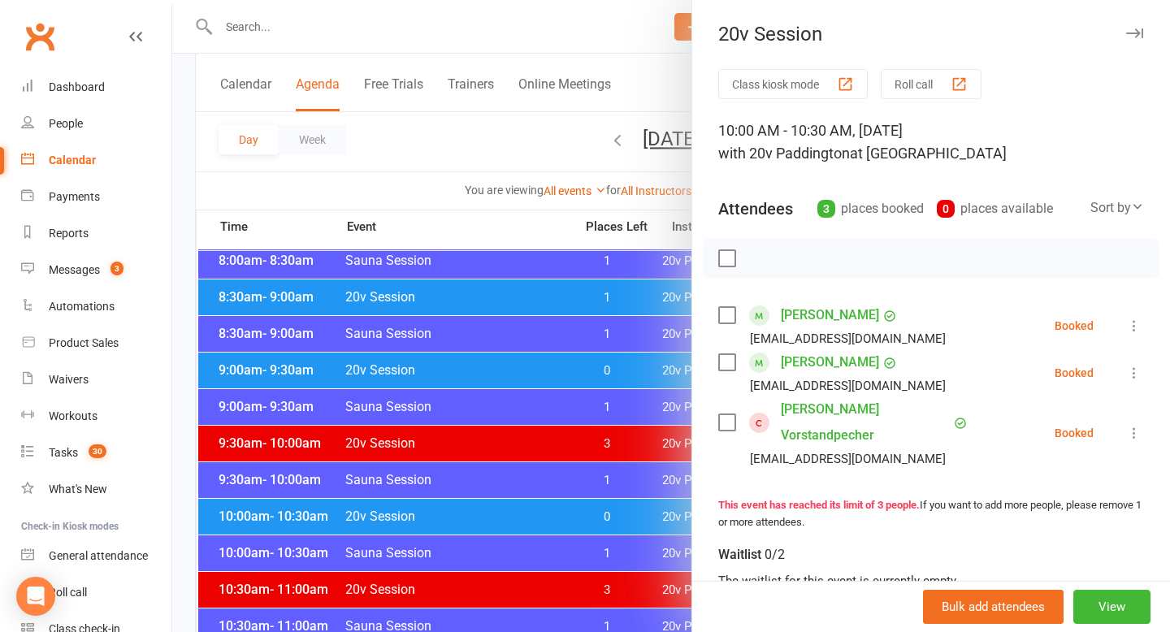
click at [269, 354] on div at bounding box center [671, 316] width 998 height 632
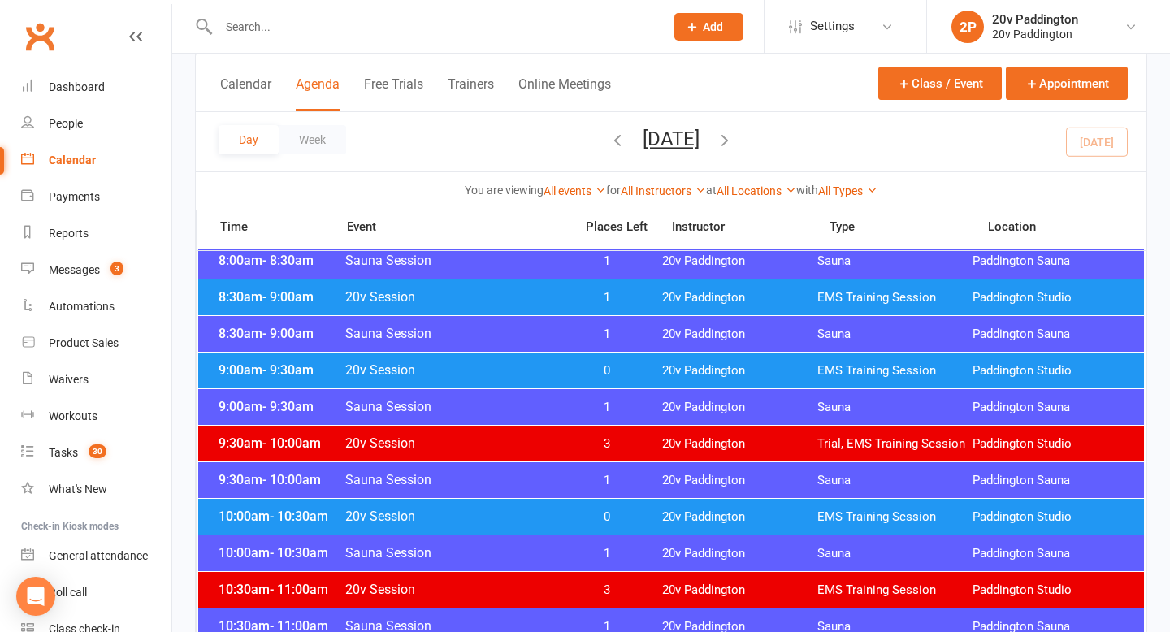
click at [277, 367] on span "- 9:30am" at bounding box center [288, 369] width 51 height 15
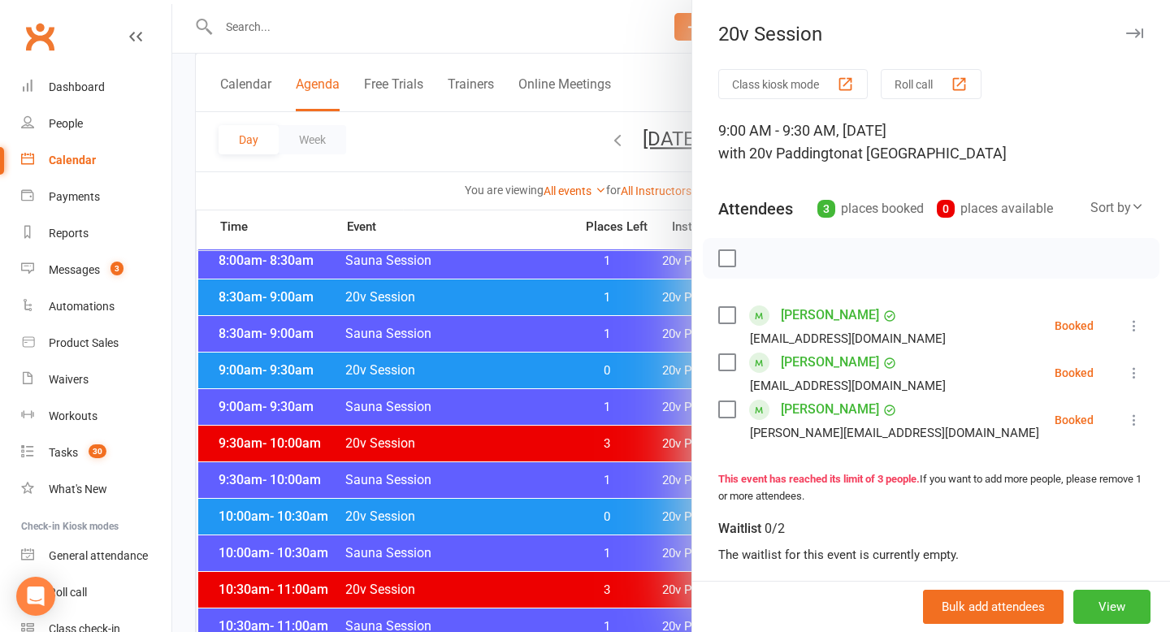
click at [265, 496] on div at bounding box center [671, 316] width 998 height 632
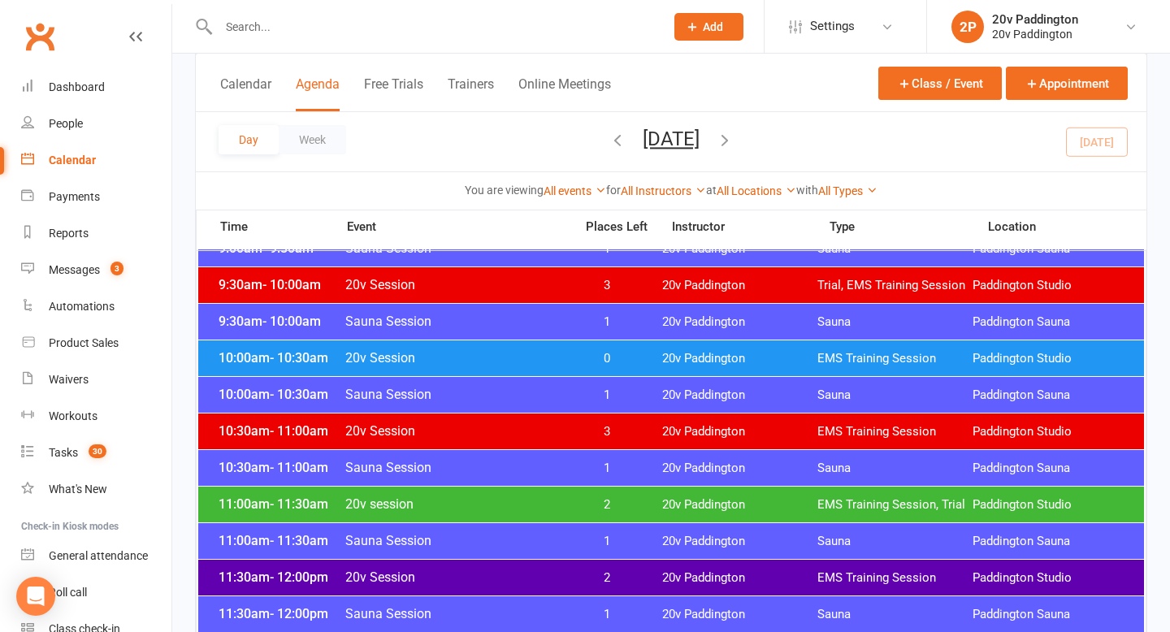
scroll to position [601, 0]
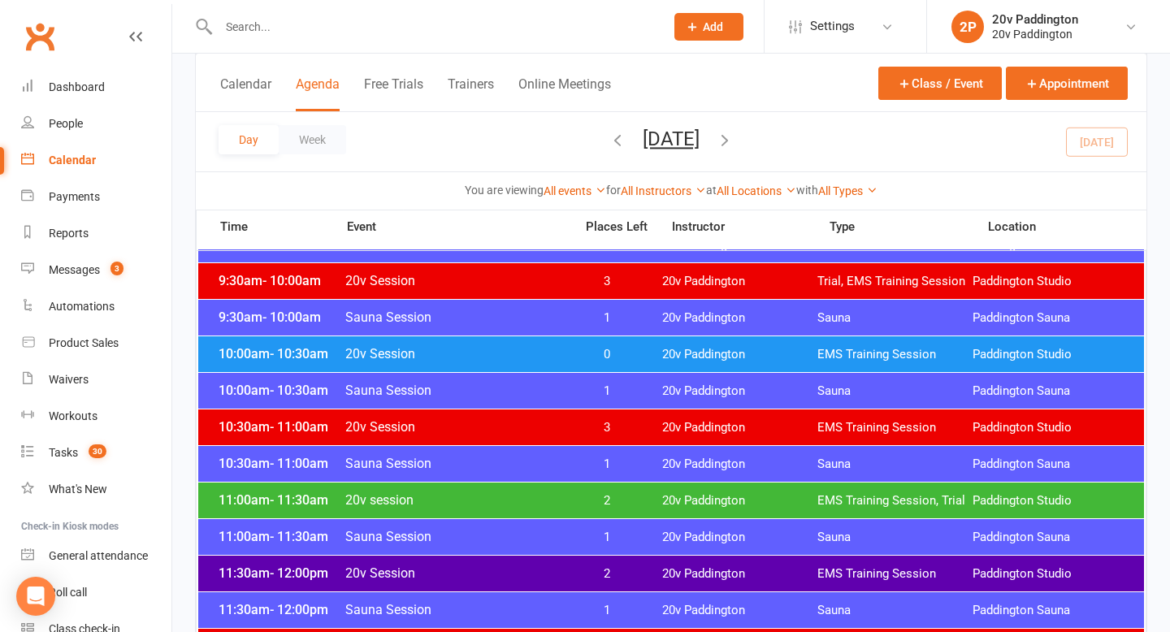
click at [477, 501] on span "20v session" at bounding box center [455, 500] width 220 height 15
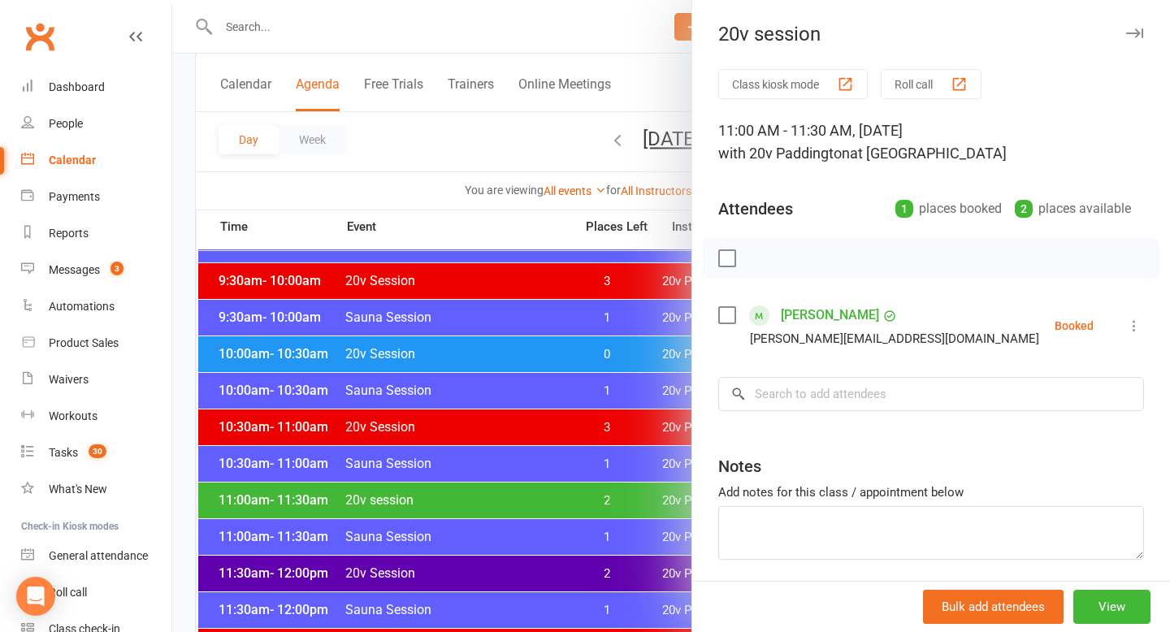
click at [812, 316] on link "Peter Ristevski" at bounding box center [830, 315] width 98 height 26
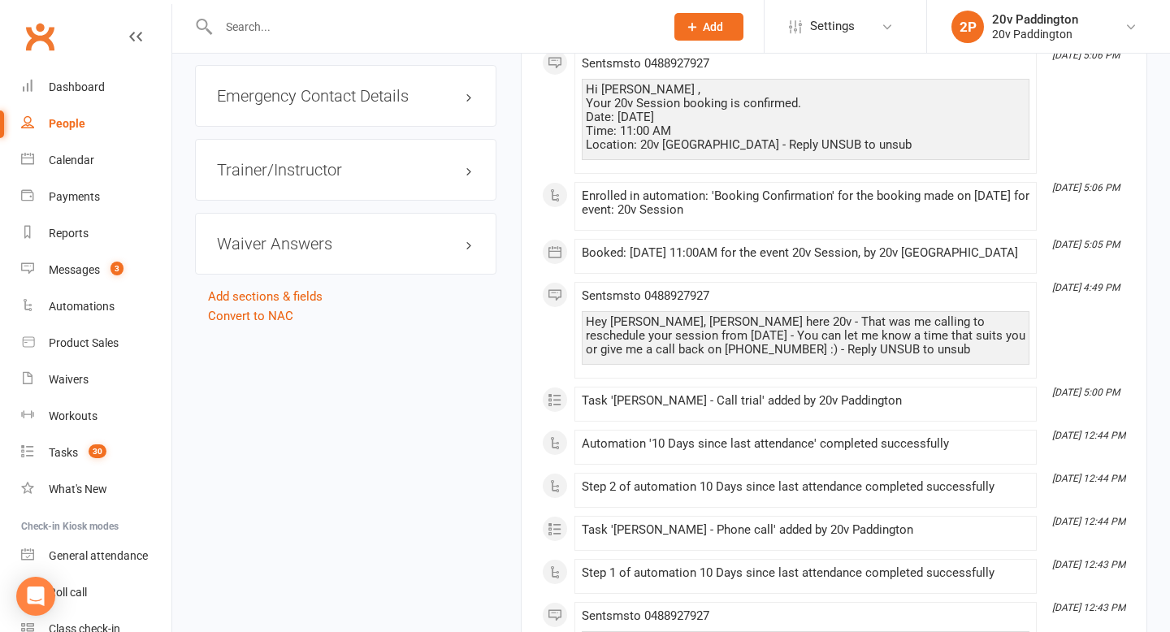
scroll to position [1881, 0]
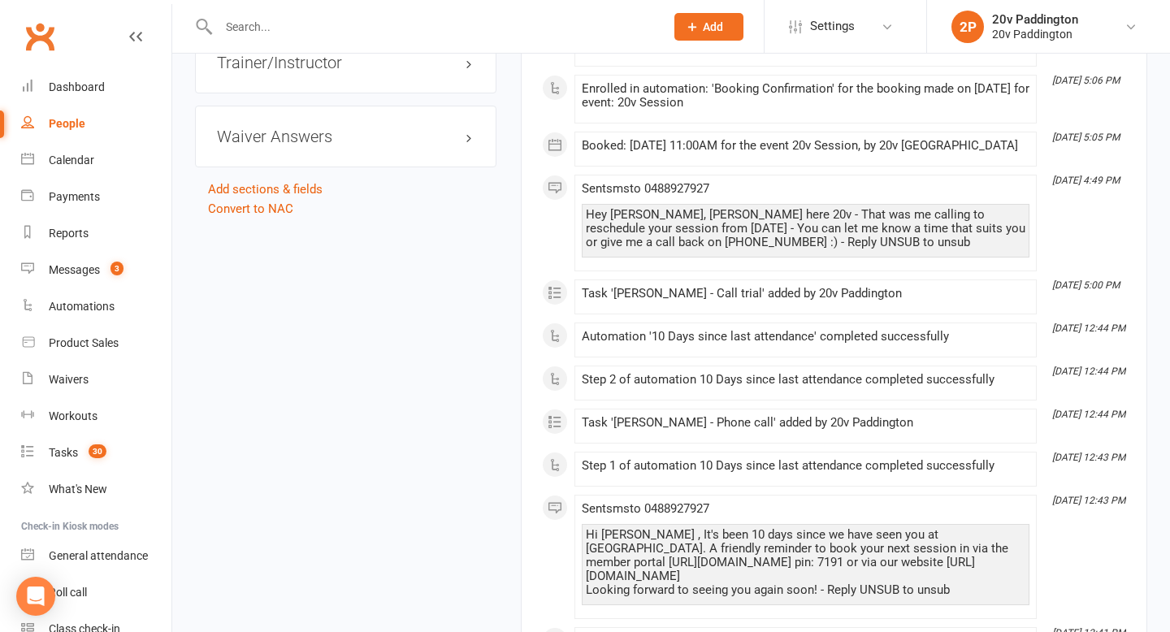
click at [727, 250] on div "Hey Peter, Joel here 20v - That was me calling to reschedule your session from …" at bounding box center [806, 228] width 440 height 41
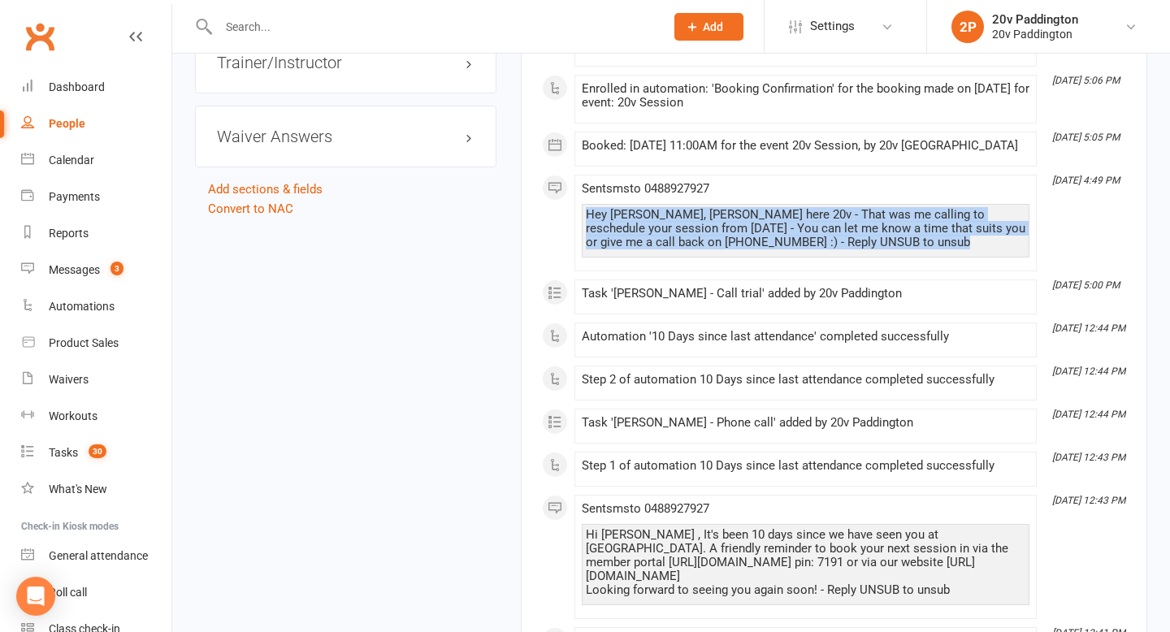
click at [727, 250] on div "Hey Peter, Joel here 20v - That was me calling to reschedule your session from …" at bounding box center [806, 228] width 440 height 41
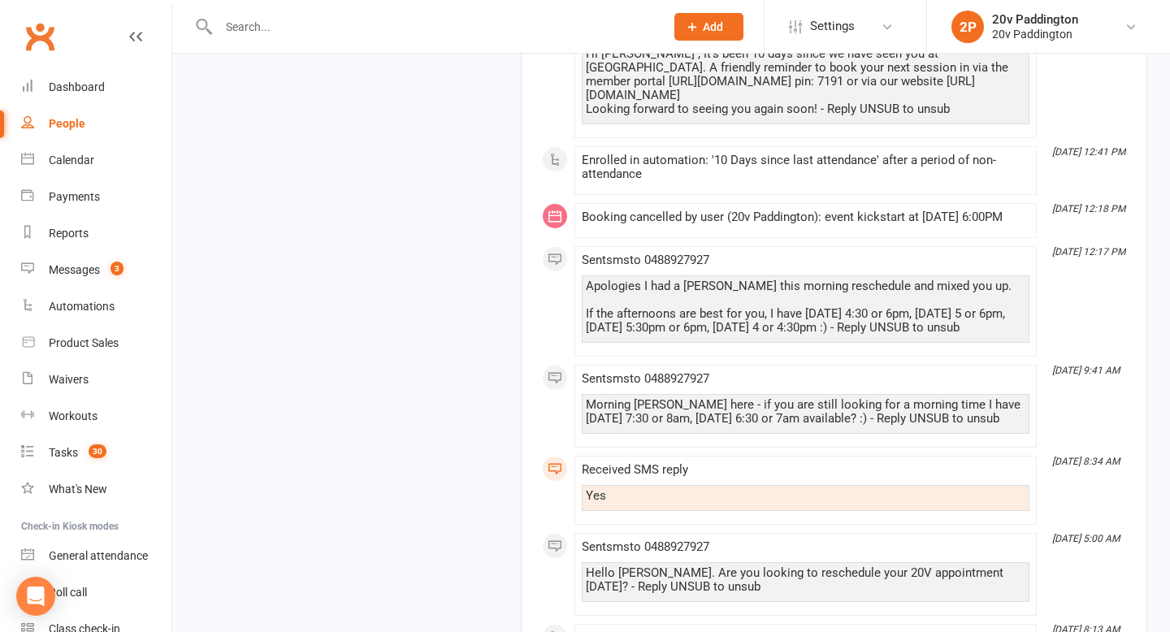
scroll to position [2496, 0]
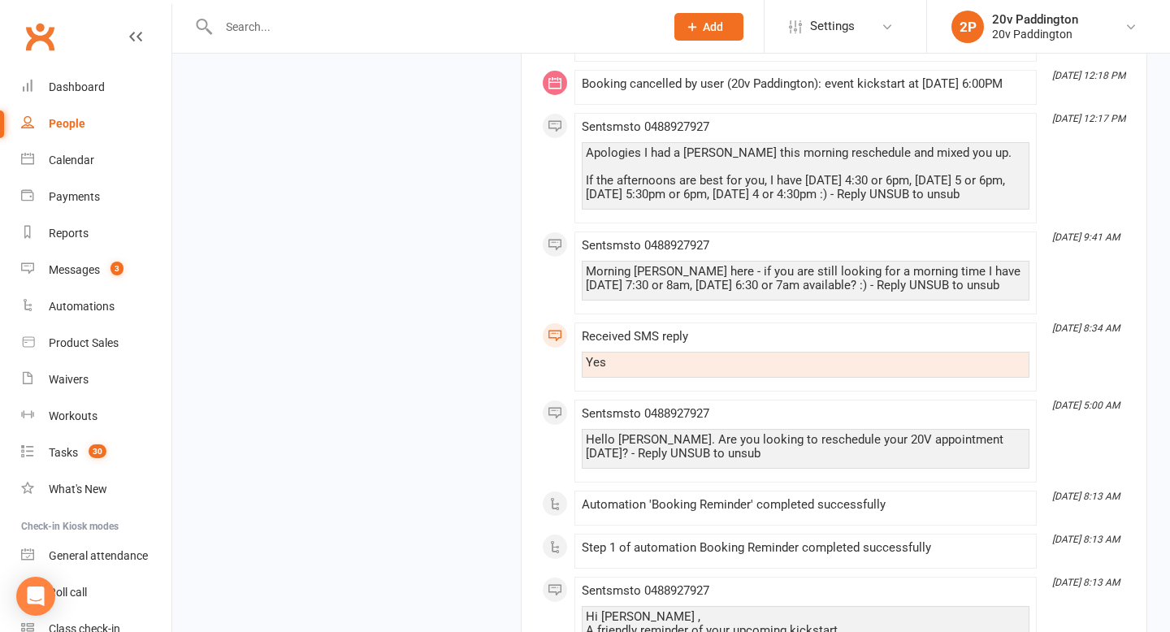
click at [681, 202] on div "Apologies I had a Peter this morning reschedule and mixed you up. If the aftern…" at bounding box center [806, 173] width 440 height 55
click at [680, 202] on div "Apologies I had a Peter this morning reschedule and mixed you up. If the aftern…" at bounding box center [806, 173] width 440 height 55
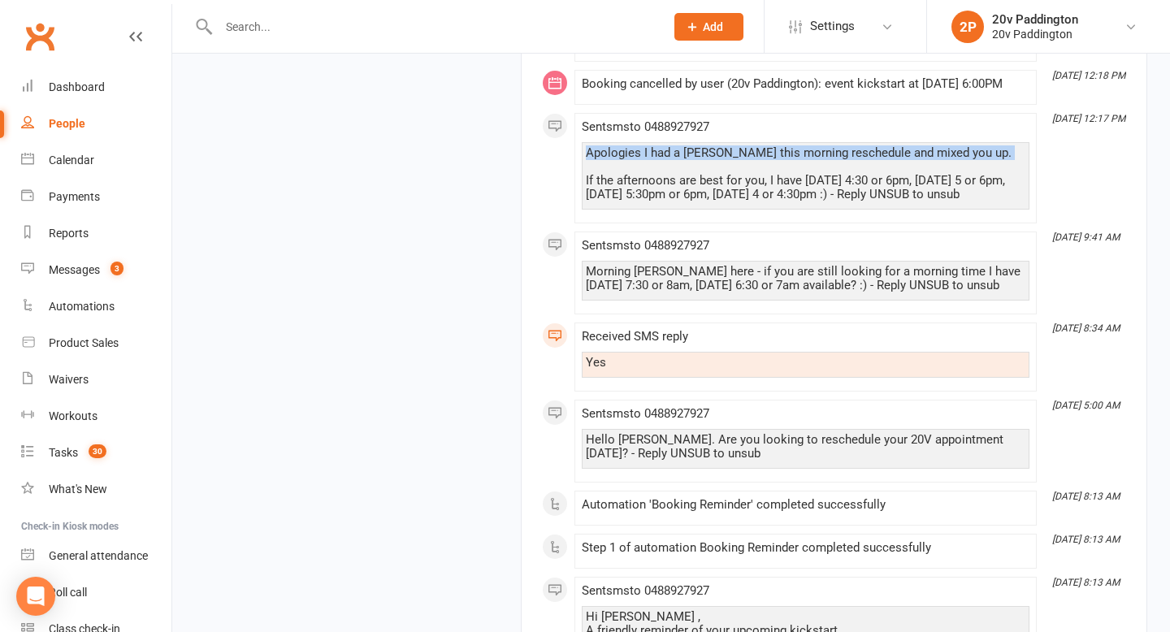
click at [680, 202] on div "Apologies I had a Peter this morning reschedule and mixed you up. If the aftern…" at bounding box center [806, 173] width 440 height 55
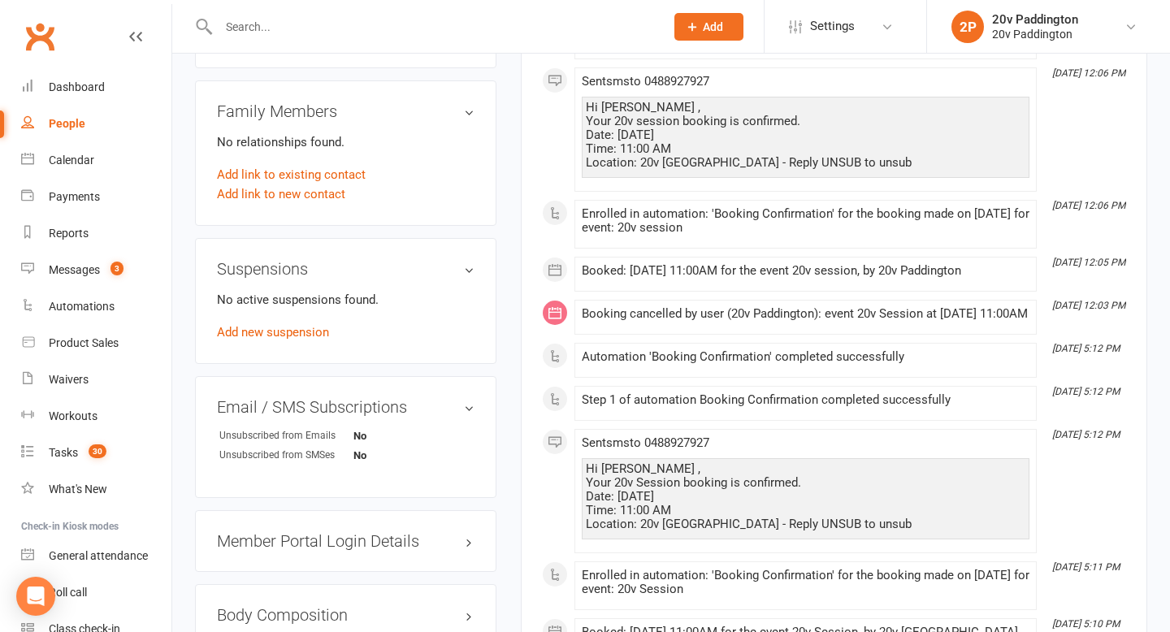
scroll to position [0, 0]
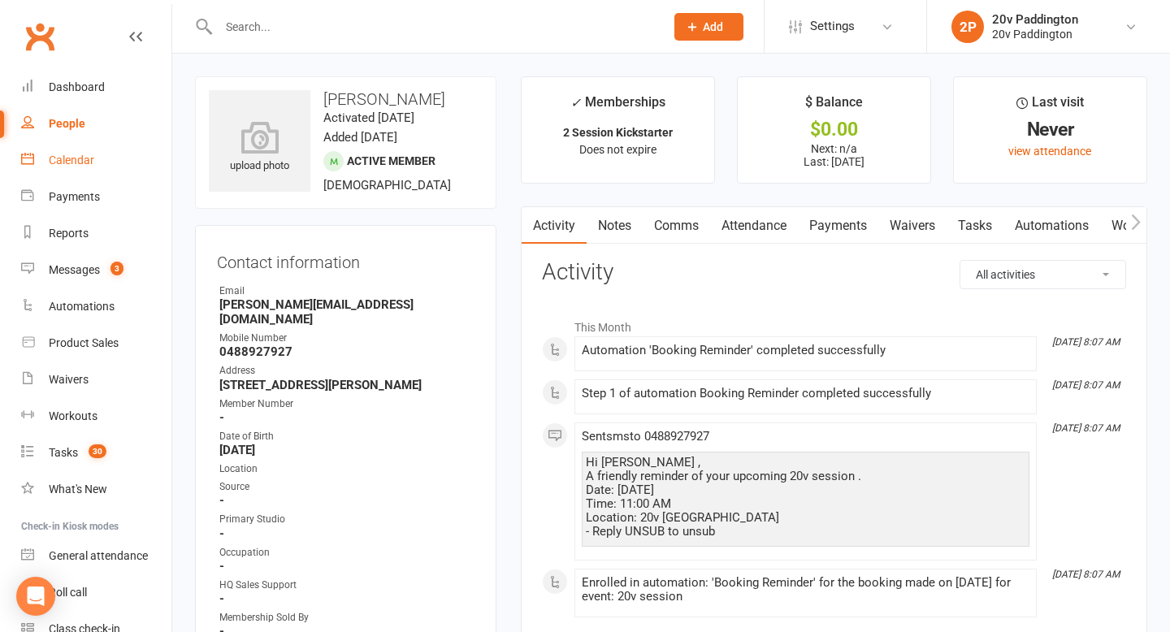
click at [36, 171] on link "Calendar" at bounding box center [96, 160] width 150 height 37
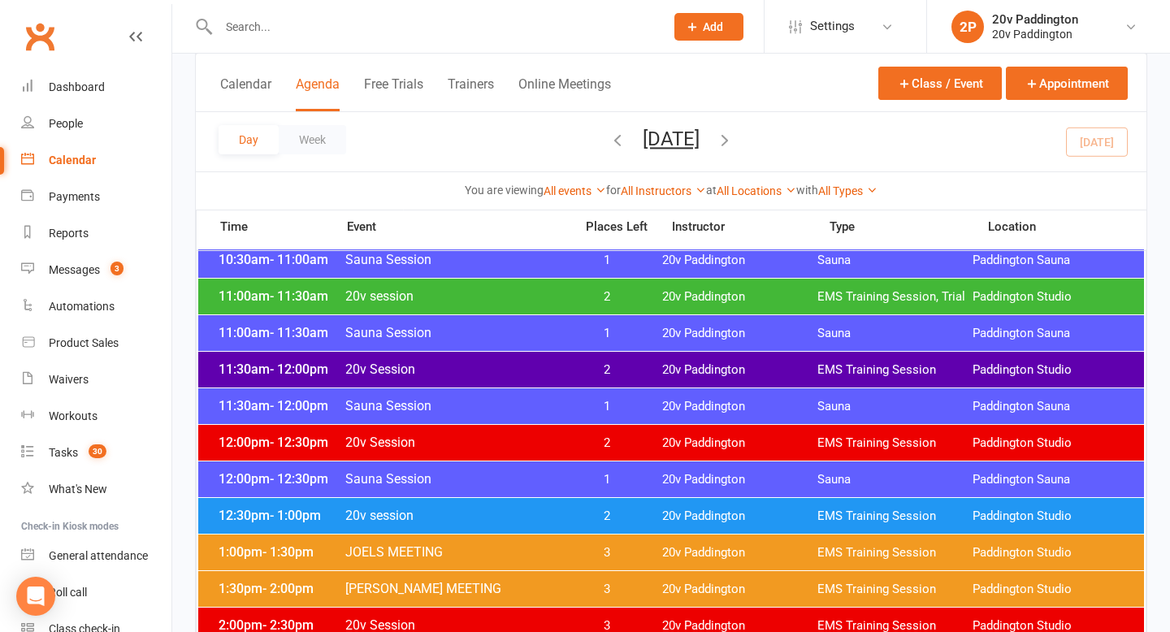
scroll to position [805, 0]
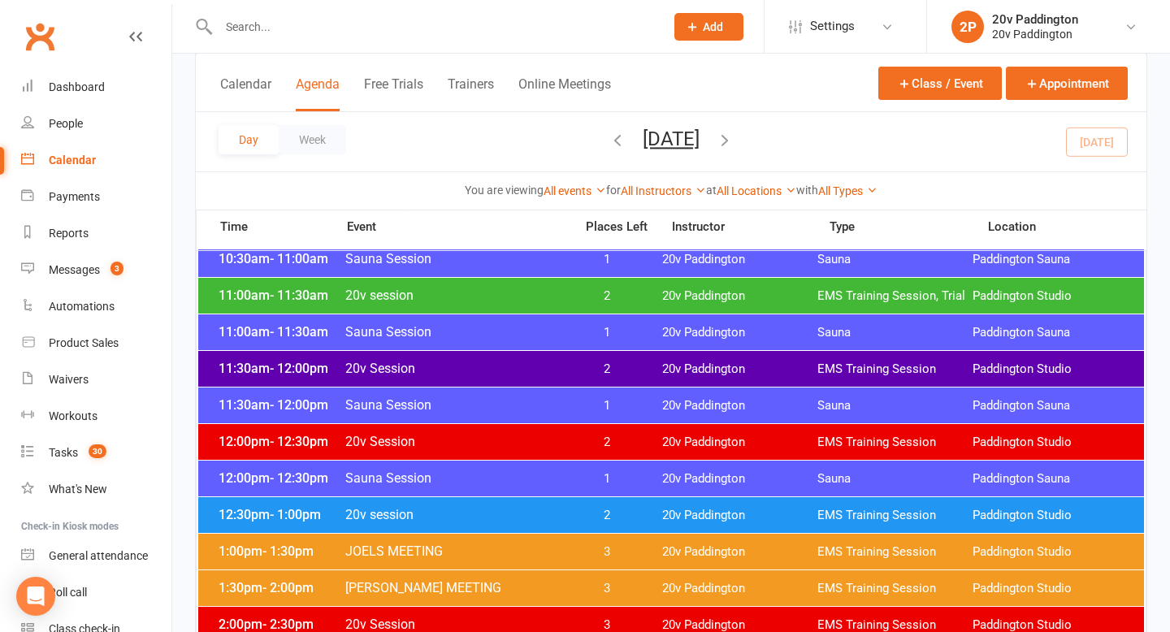
click at [556, 514] on span "20v session" at bounding box center [455, 514] width 220 height 15
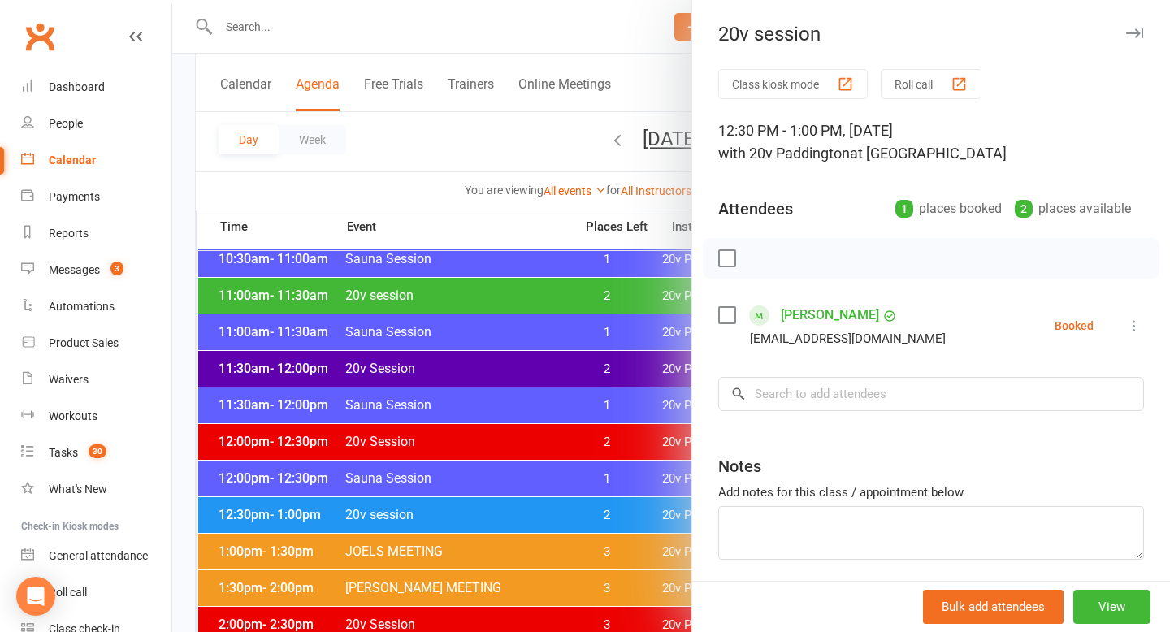
click at [543, 484] on div at bounding box center [671, 316] width 998 height 632
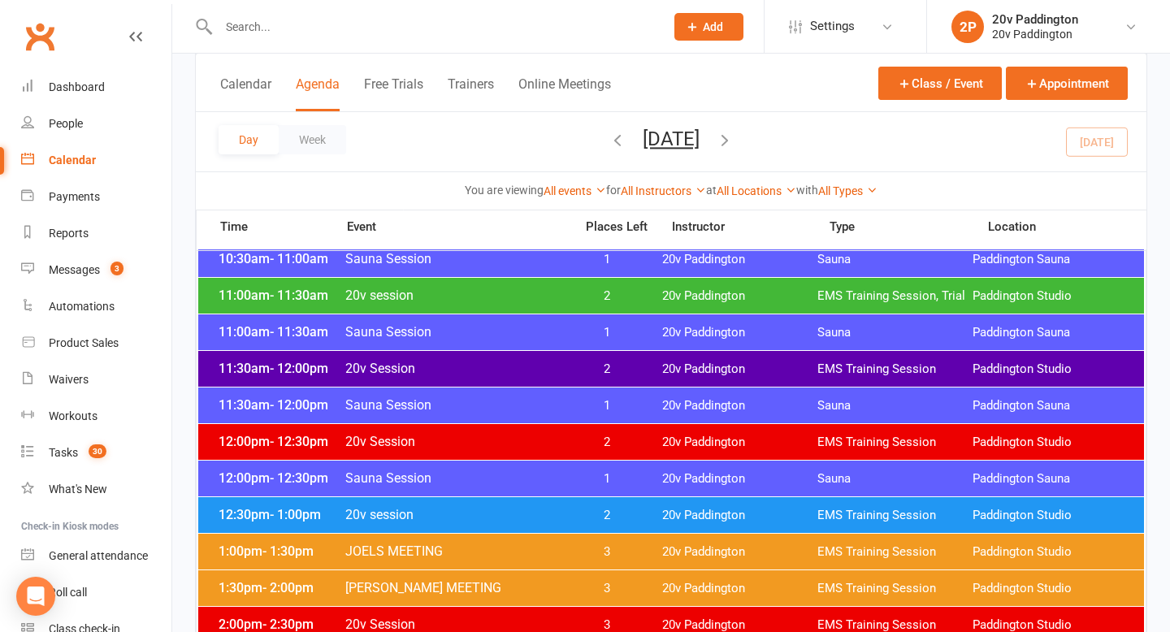
click at [101, 165] on link "Calendar" at bounding box center [96, 160] width 150 height 37
click at [106, 281] on link "Messages 3" at bounding box center [96, 270] width 150 height 37
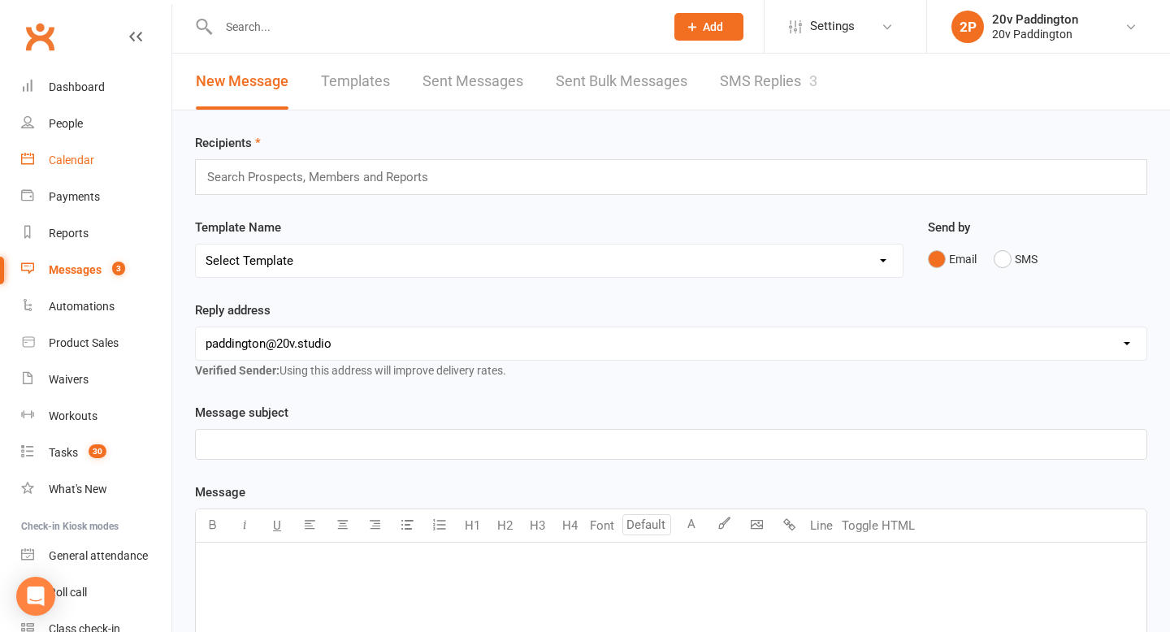
click at [81, 156] on div "Calendar" at bounding box center [72, 160] width 46 height 13
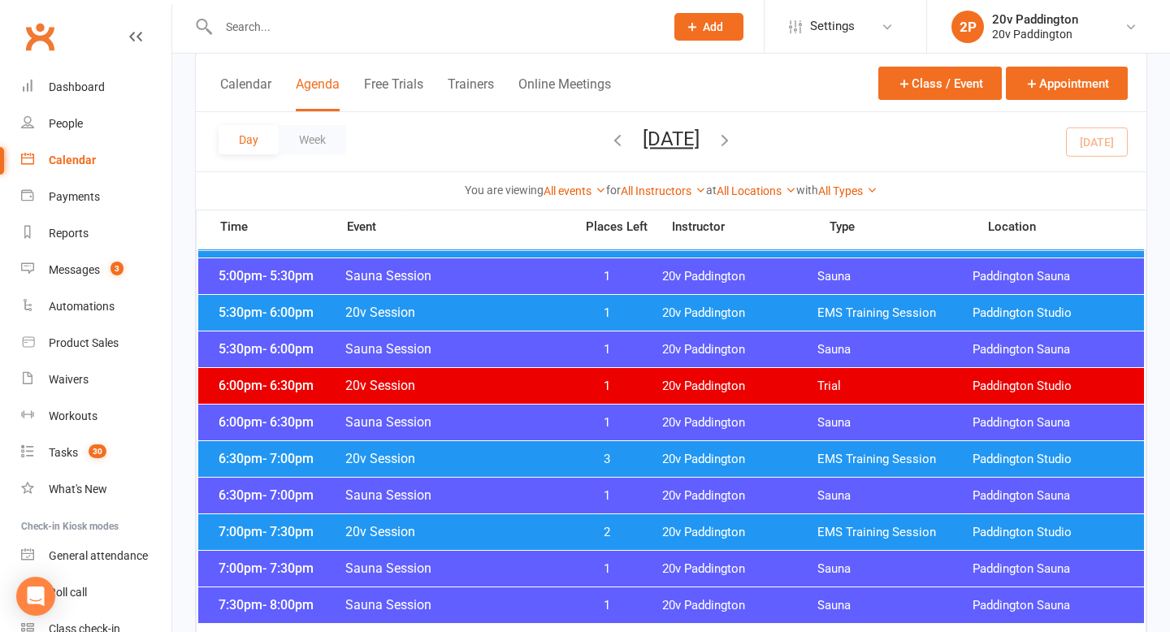
scroll to position [1553, 0]
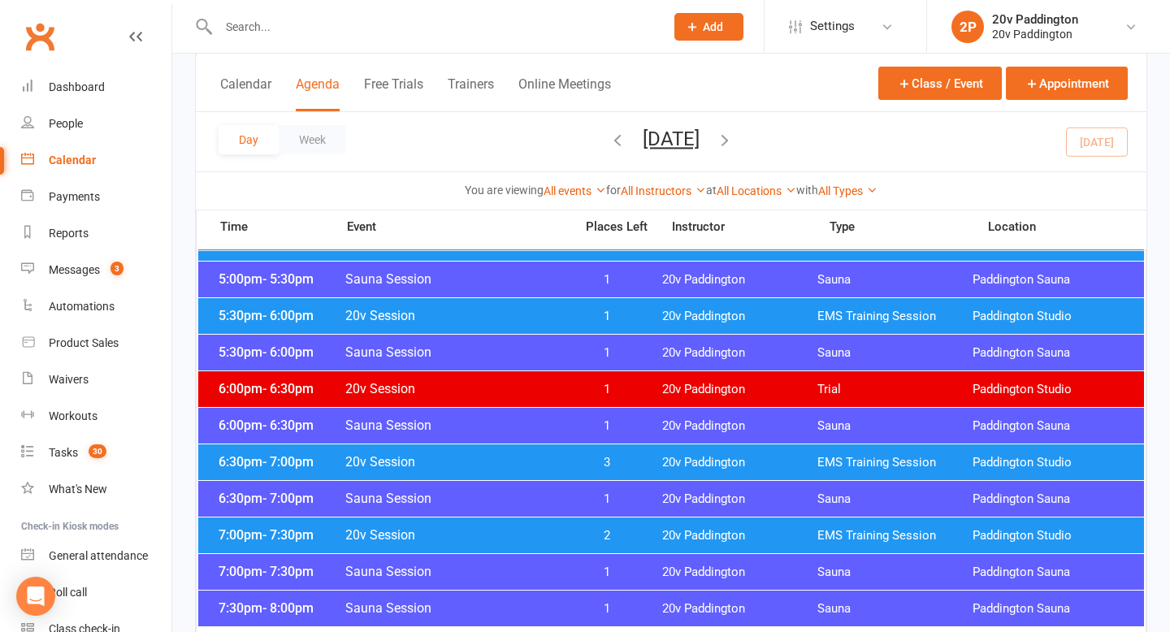
click at [623, 302] on div "5:30pm - 6:00pm 20v Session 1 20v Paddington EMS Training Session Paddington St…" at bounding box center [671, 316] width 946 height 36
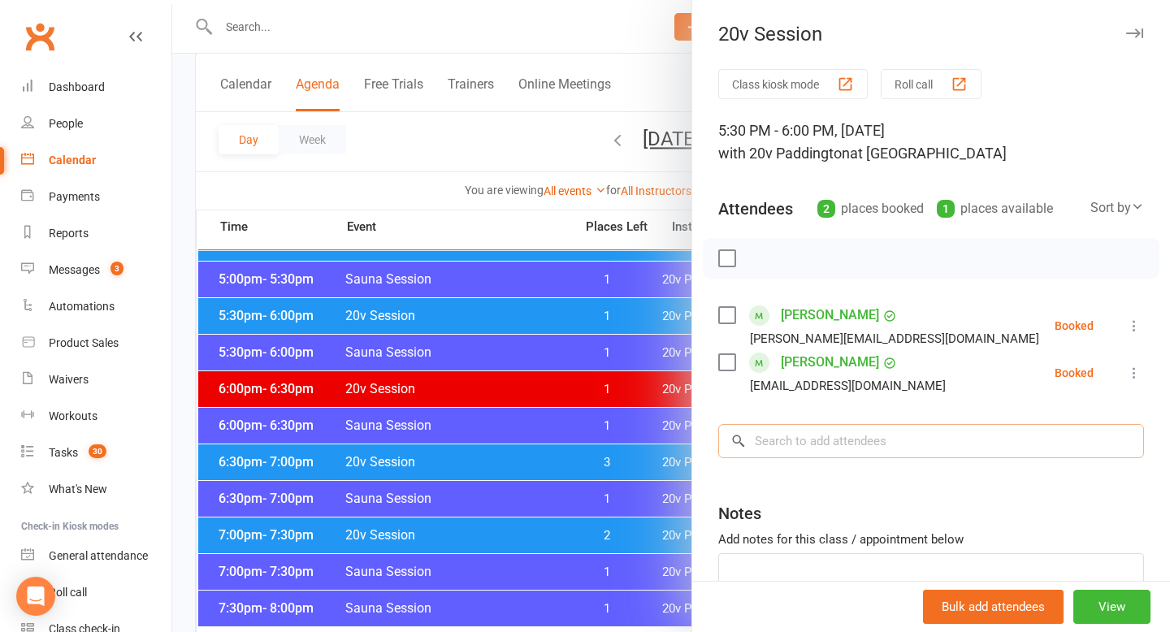
click at [814, 441] on input "search" at bounding box center [931, 441] width 426 height 34
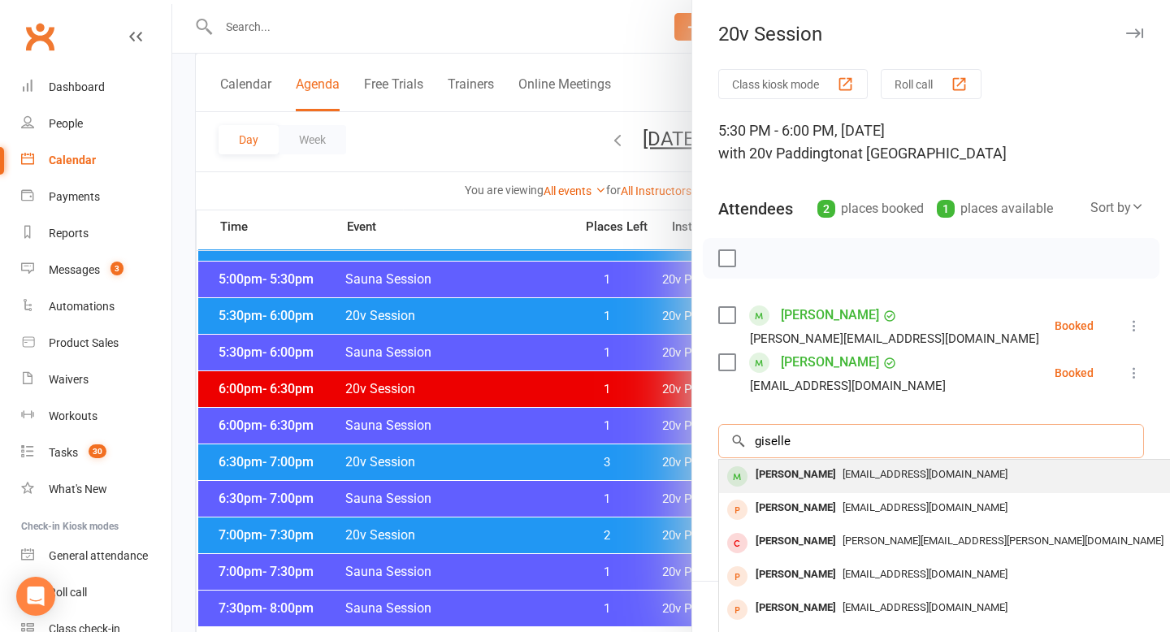
type input "giselle"
click at [809, 472] on div "Giselle Vieira" at bounding box center [795, 475] width 93 height 24
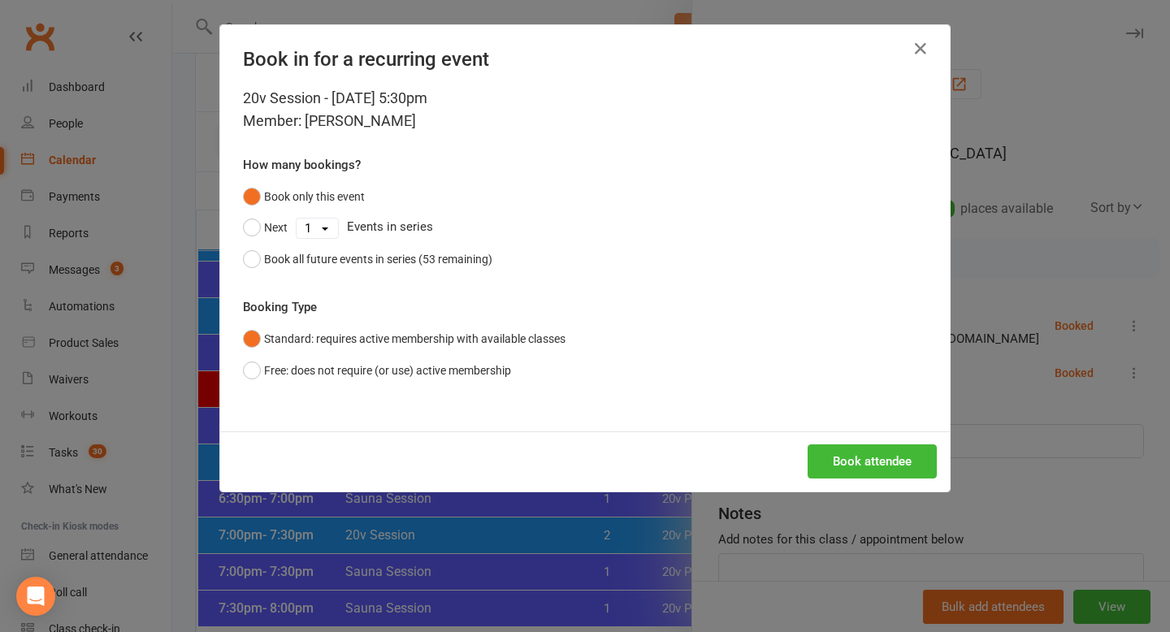
click at [878, 488] on div "Book attendee" at bounding box center [585, 462] width 730 height 60
click at [878, 474] on button "Book attendee" at bounding box center [872, 462] width 129 height 34
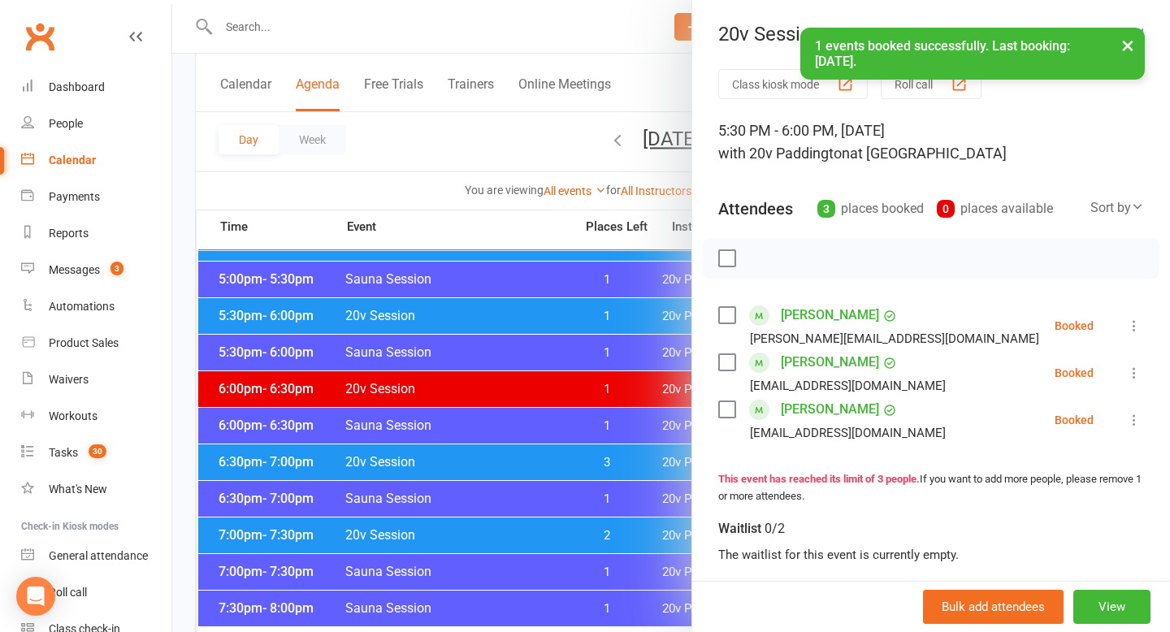
click at [635, 176] on div at bounding box center [671, 316] width 998 height 632
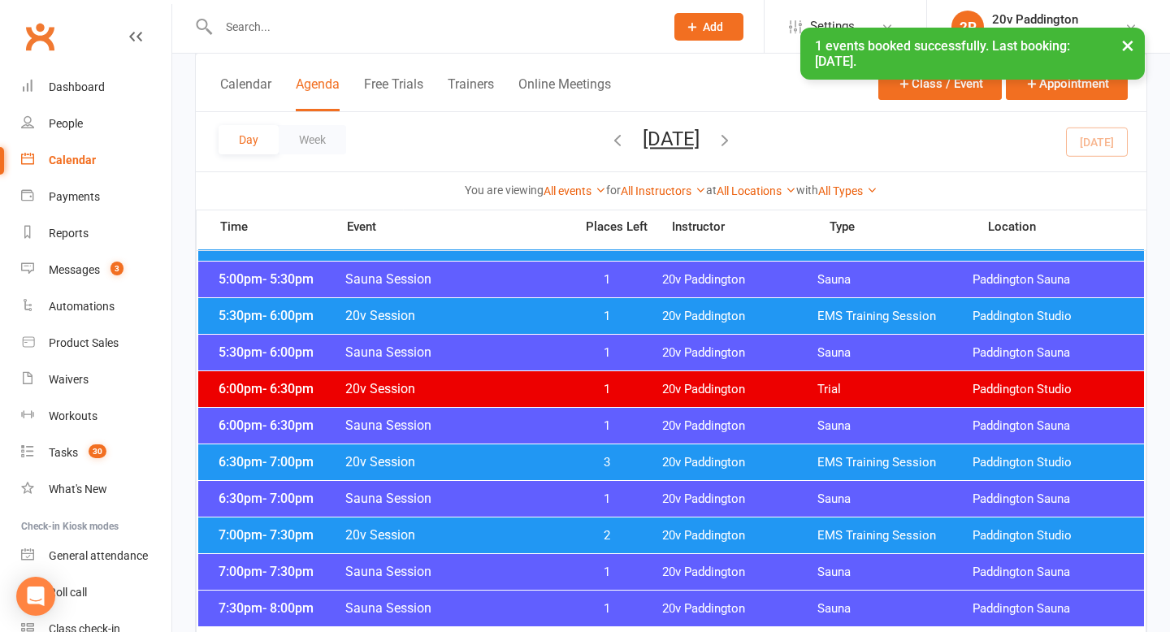
click at [655, 146] on button "Monday, Aug 18, 2025" at bounding box center [671, 139] width 57 height 23
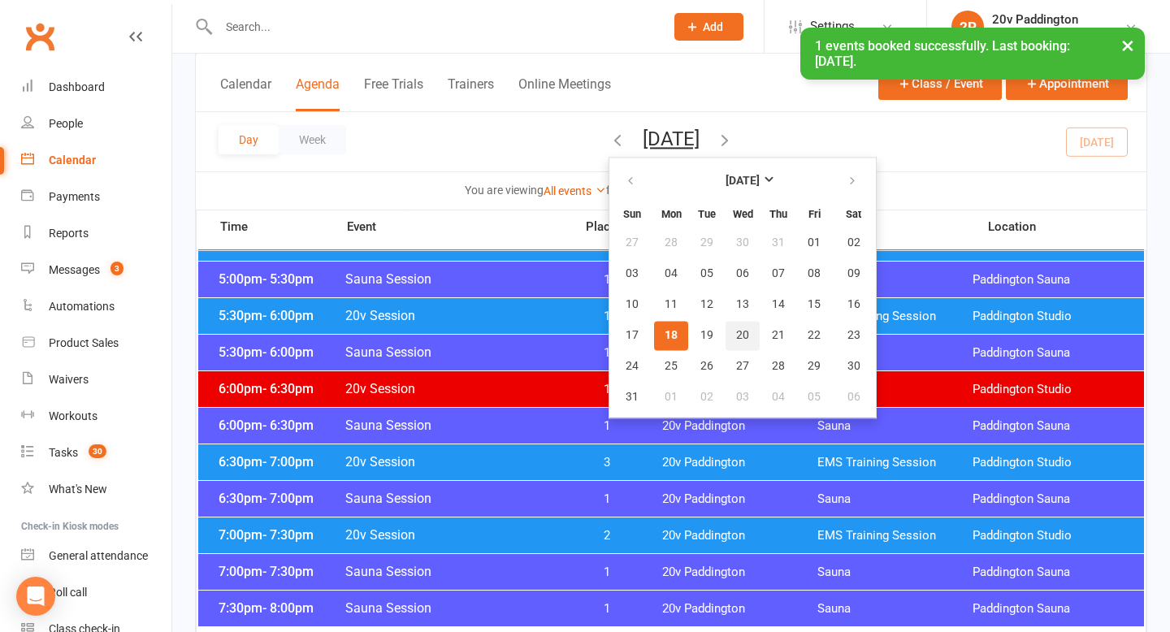
click at [726, 345] on button "20" at bounding box center [743, 335] width 34 height 29
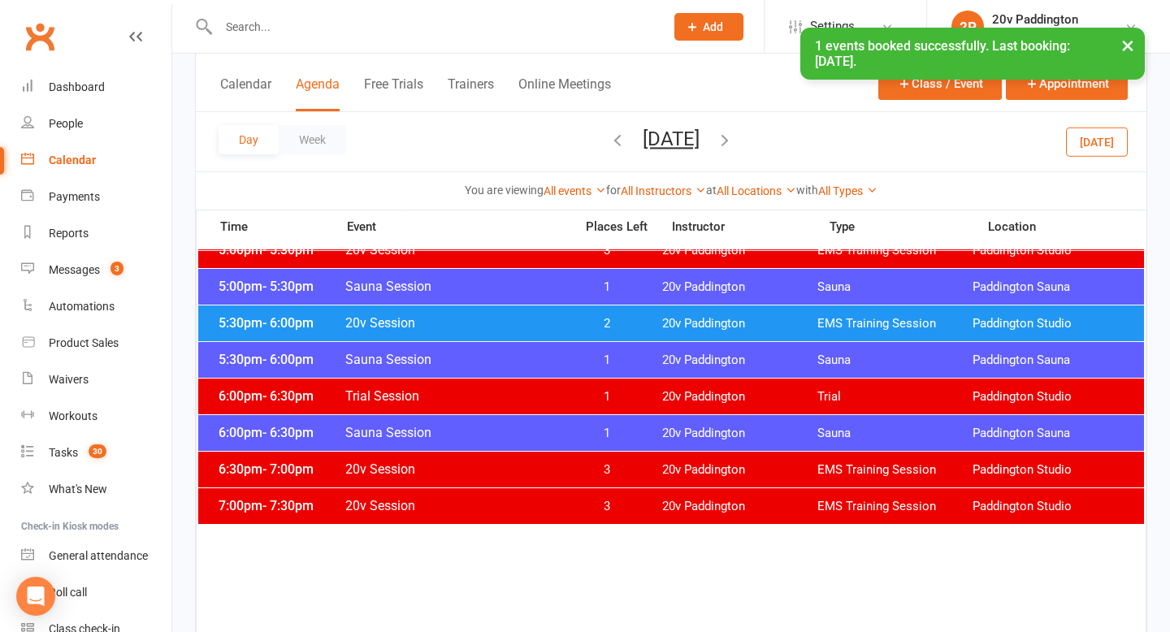
scroll to position [1500, 0]
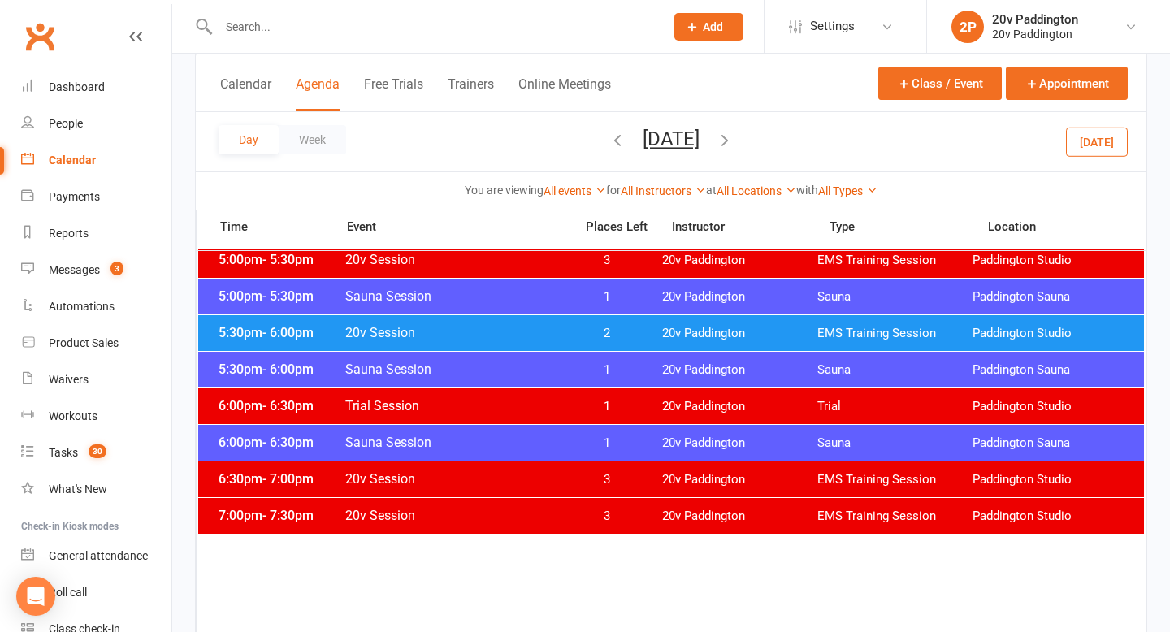
click at [642, 337] on span "2" at bounding box center [607, 333] width 85 height 15
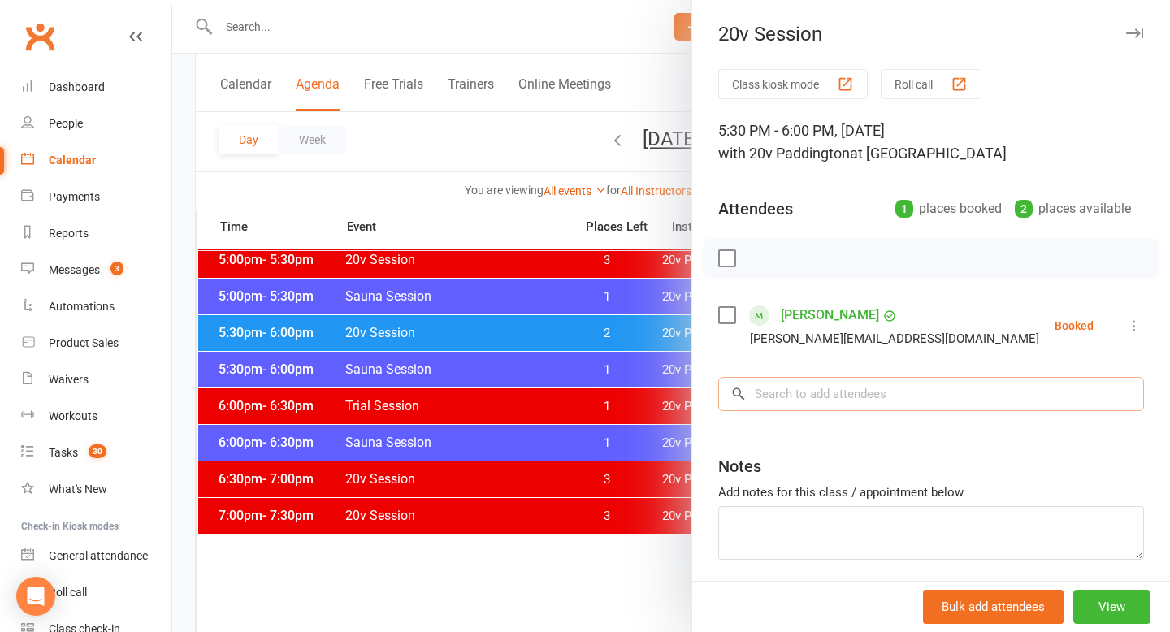
click at [787, 384] on input "search" at bounding box center [931, 394] width 426 height 34
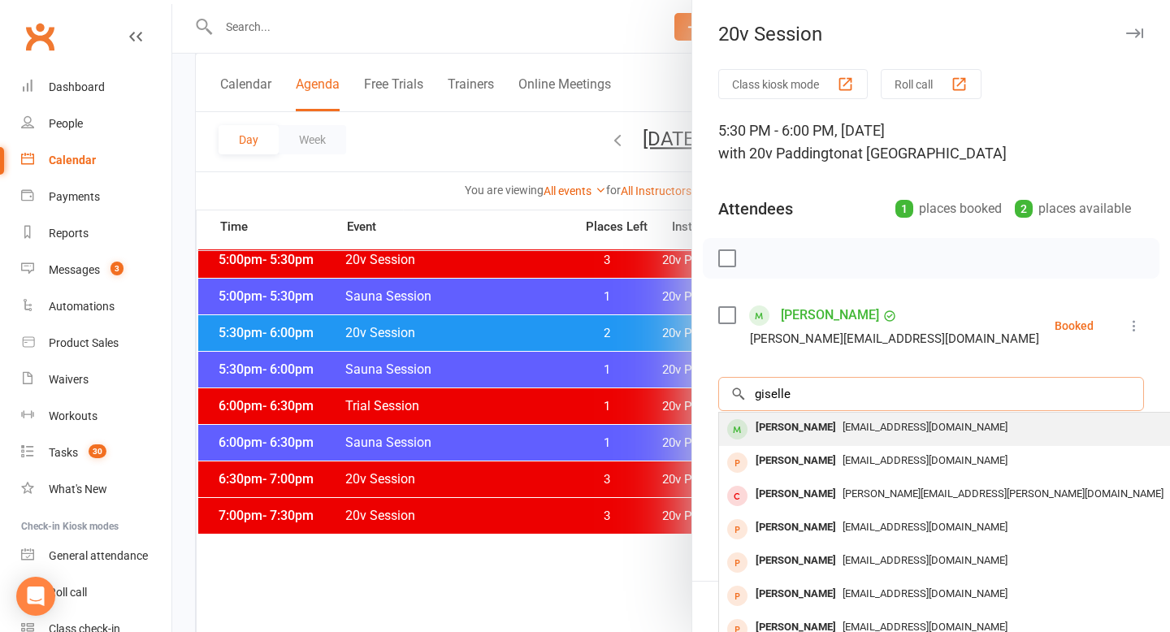
type input "giselle"
click at [808, 433] on div "Giselle Vieira" at bounding box center [795, 428] width 93 height 24
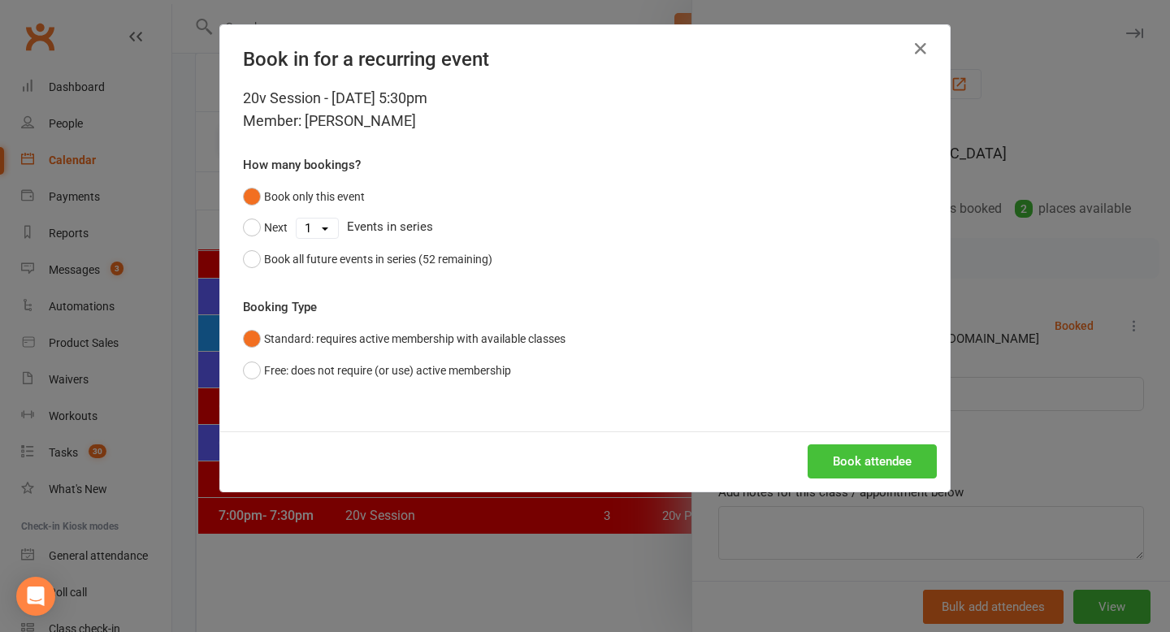
click at [918, 465] on button "Book attendee" at bounding box center [872, 462] width 129 height 34
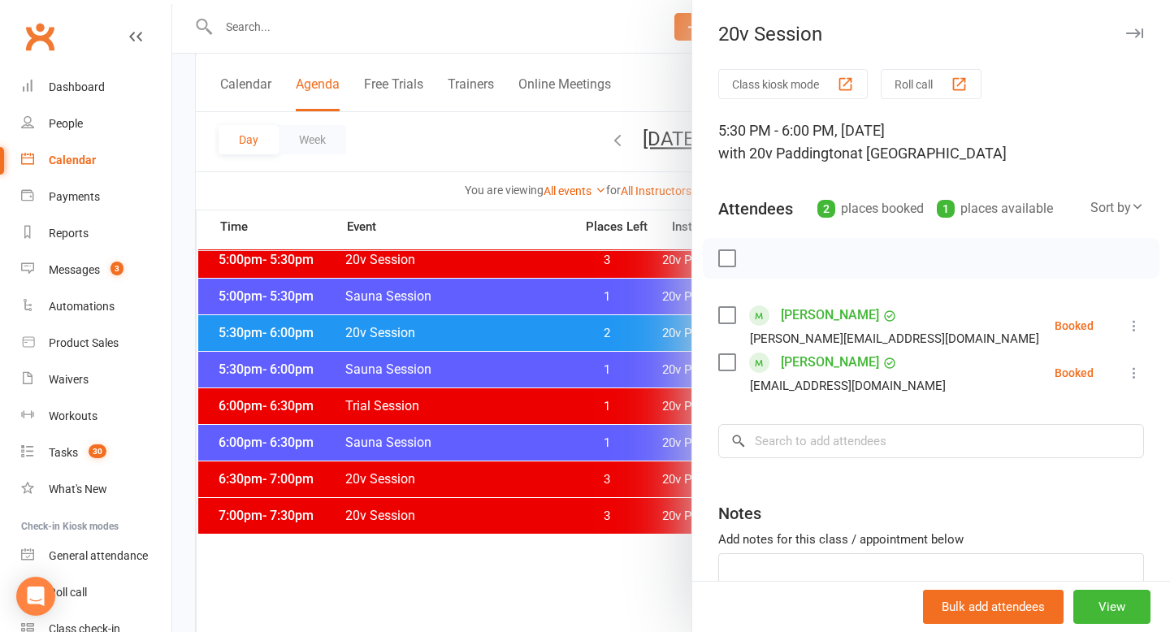
click at [529, 451] on div at bounding box center [671, 316] width 998 height 632
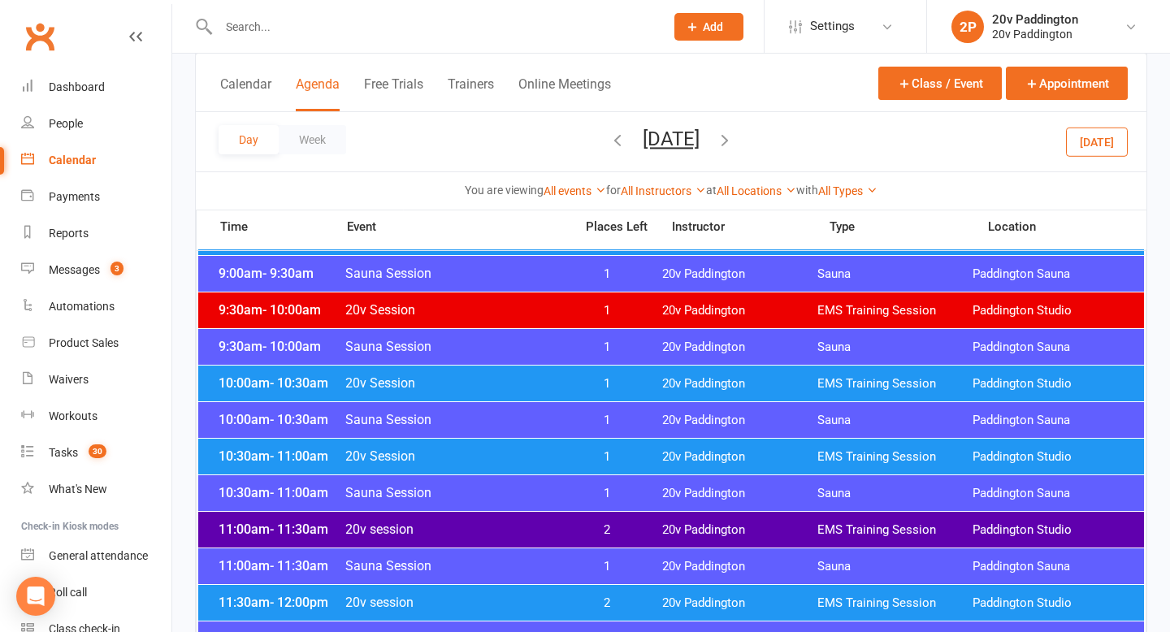
scroll to position [537, 0]
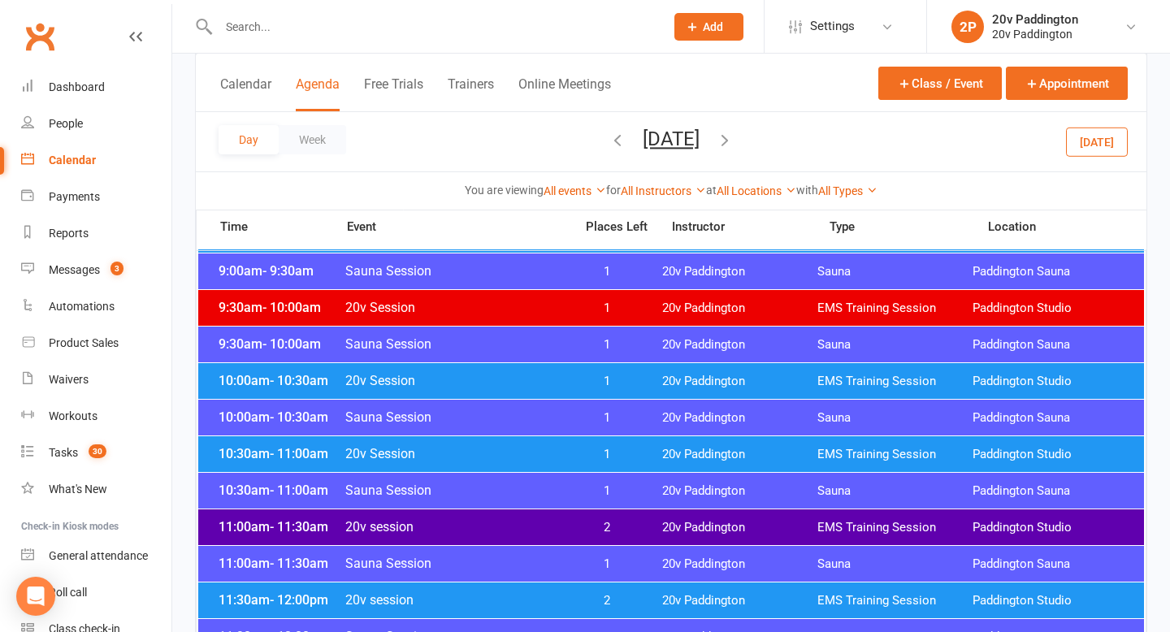
click at [495, 528] on span "20v session" at bounding box center [455, 526] width 220 height 15
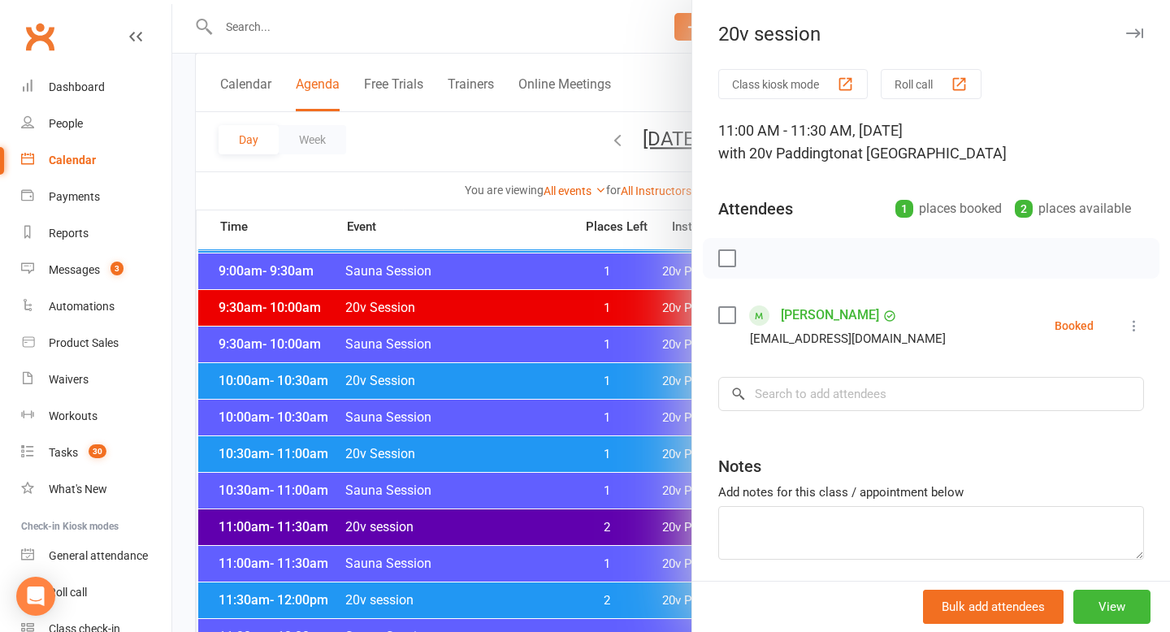
click at [497, 525] on div at bounding box center [671, 316] width 998 height 632
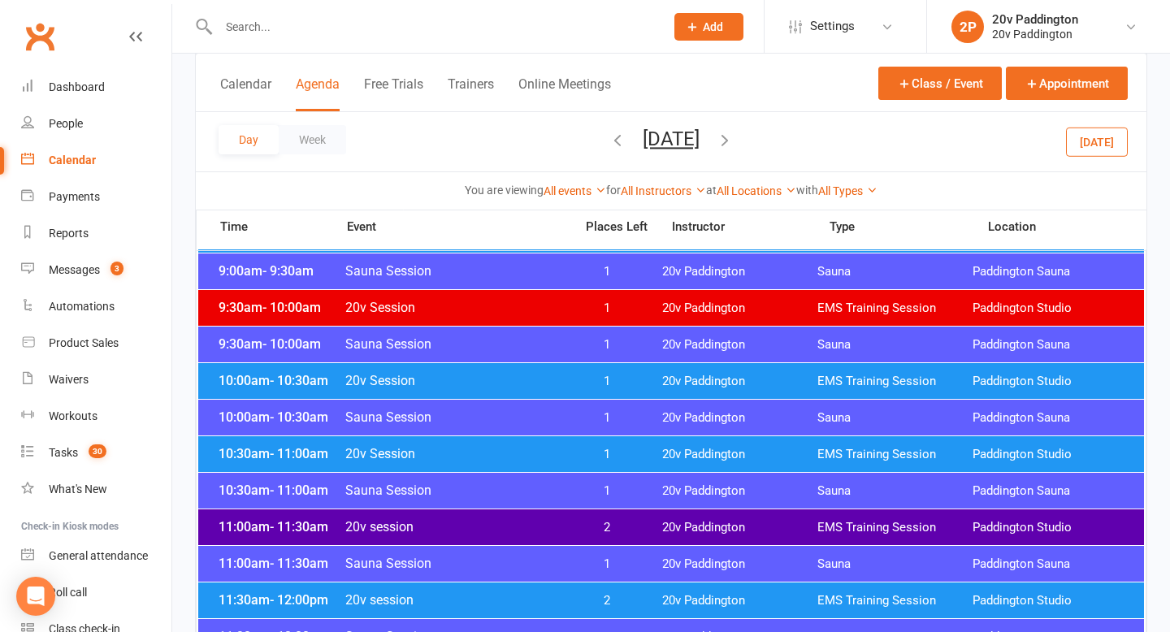
click at [508, 443] on div "10:30am - 11:00am 20v Session 1 20v Paddington EMS Training Session Paddington …" at bounding box center [671, 454] width 946 height 36
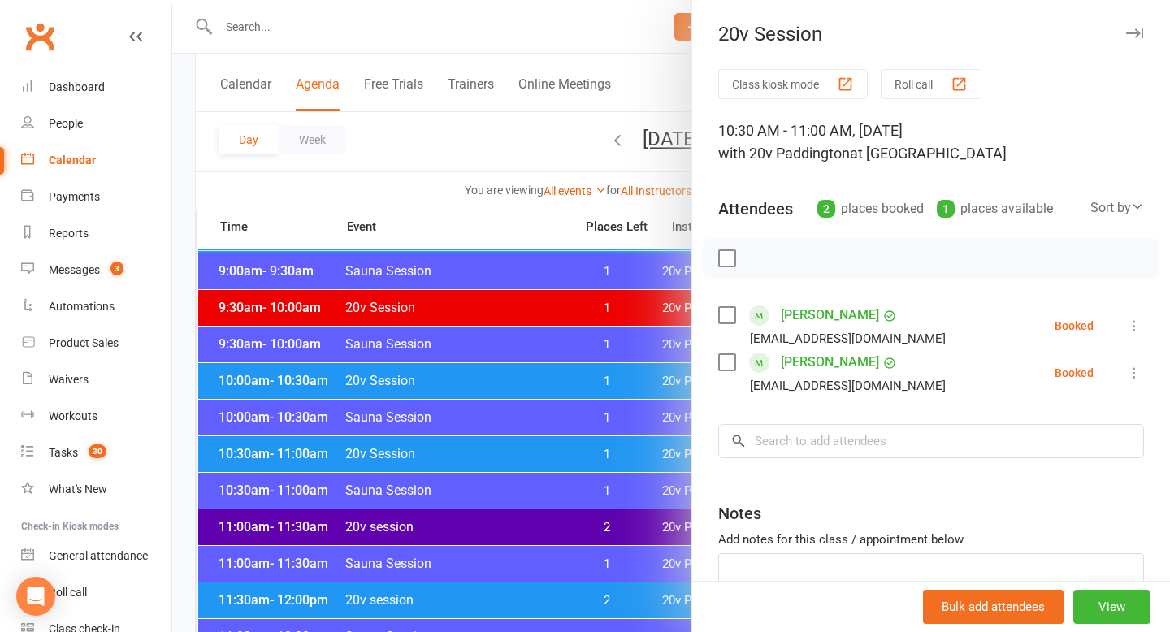
click at [506, 444] on div at bounding box center [671, 316] width 998 height 632
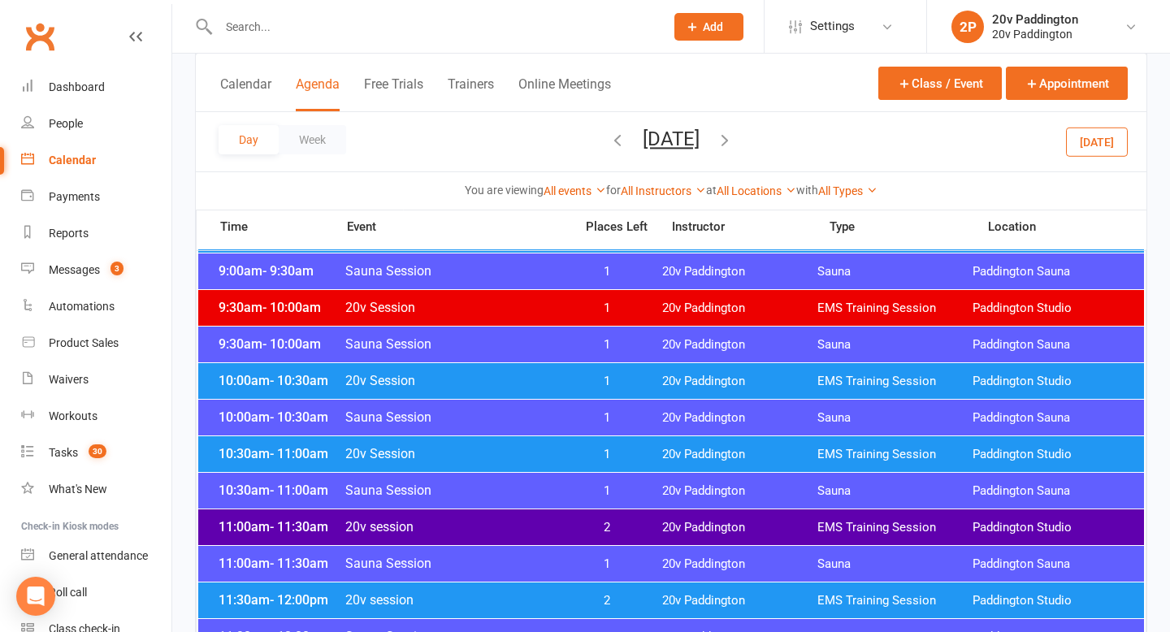
click at [1089, 137] on button "Today" at bounding box center [1097, 141] width 62 height 29
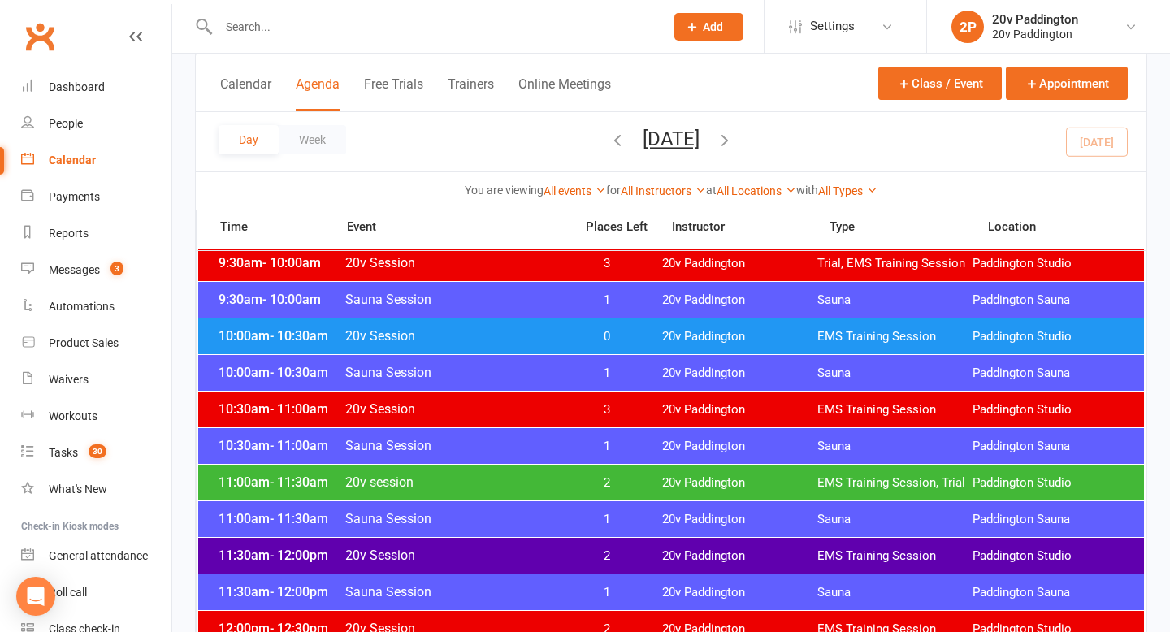
scroll to position [627, 0]
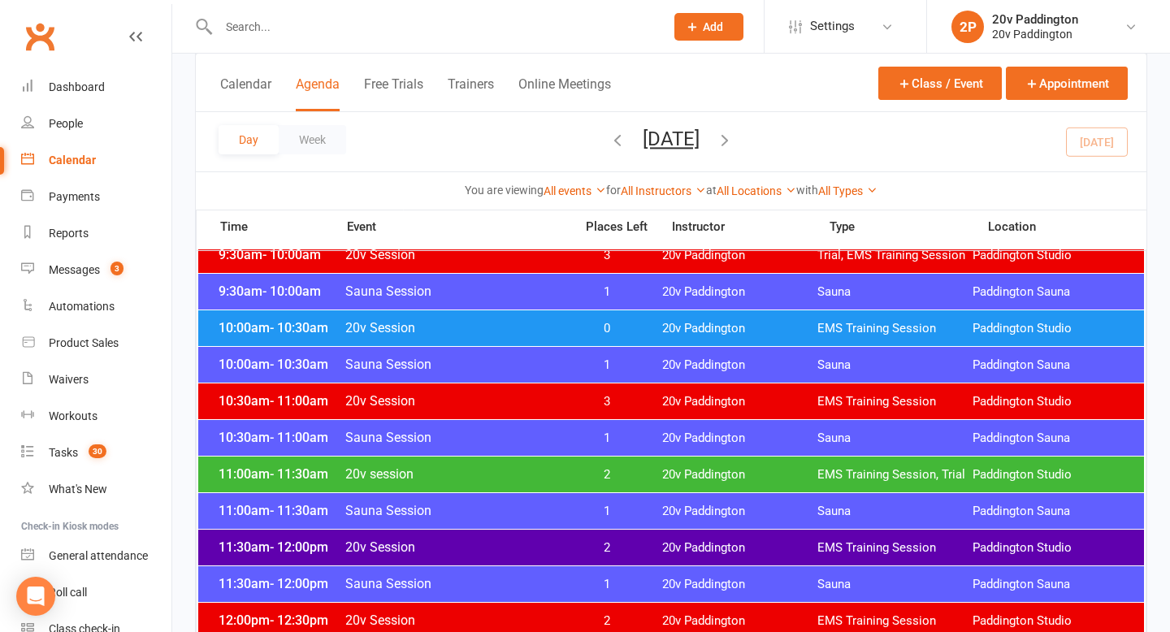
click at [623, 542] on span "2" at bounding box center [607, 547] width 85 height 15
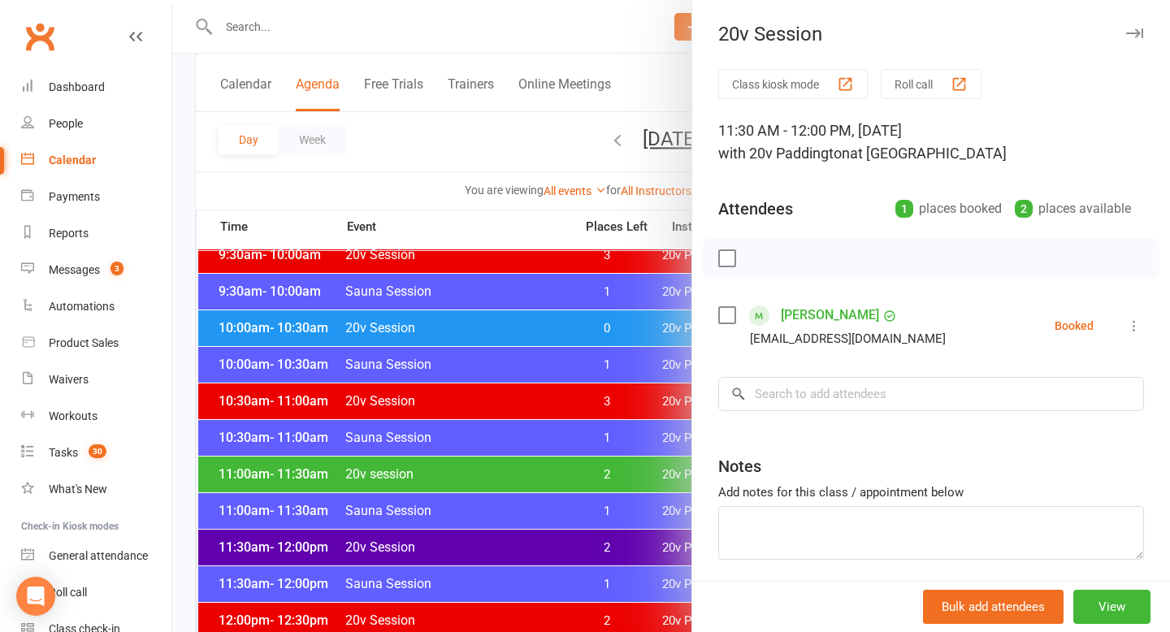
click at [572, 535] on div at bounding box center [671, 316] width 998 height 632
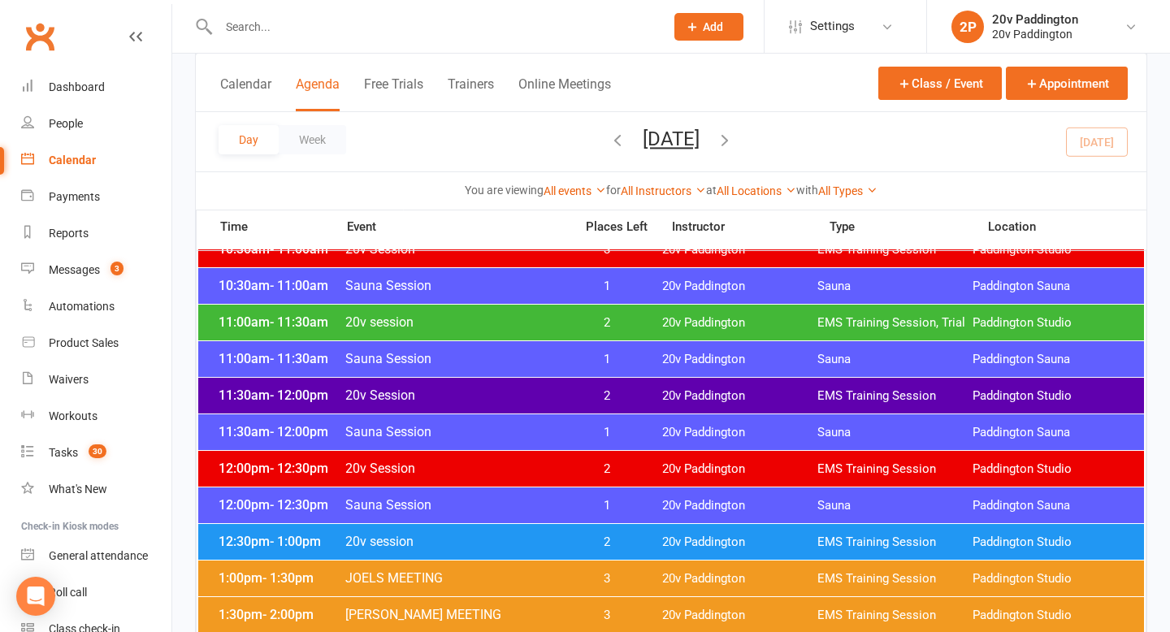
scroll to position [814, 0]
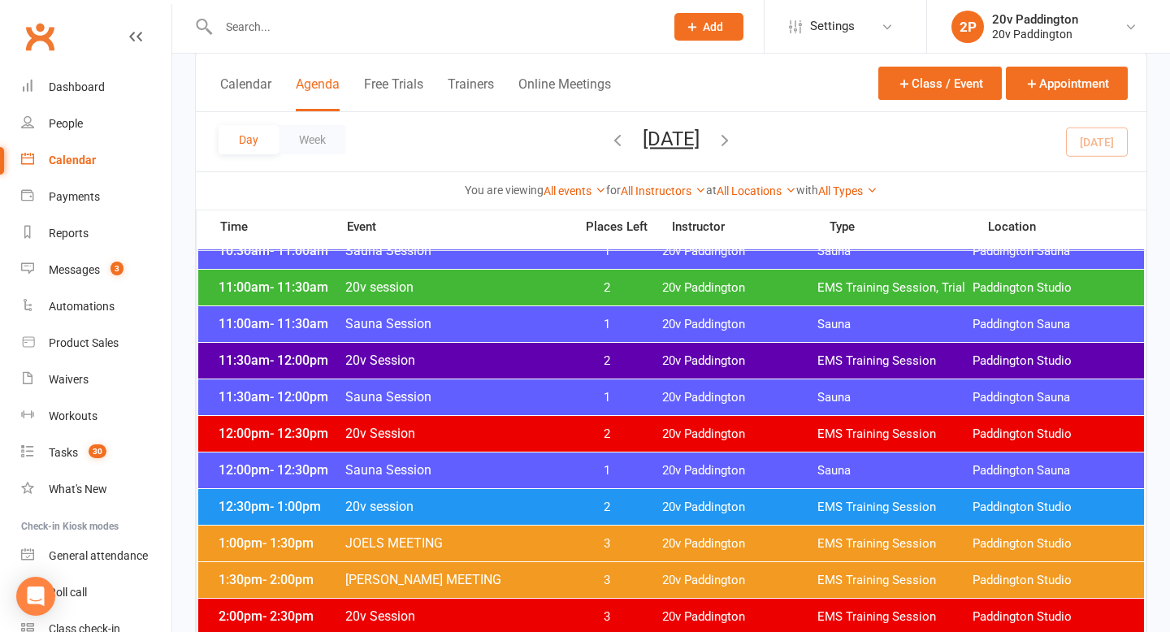
click at [597, 434] on span "2" at bounding box center [607, 434] width 85 height 15
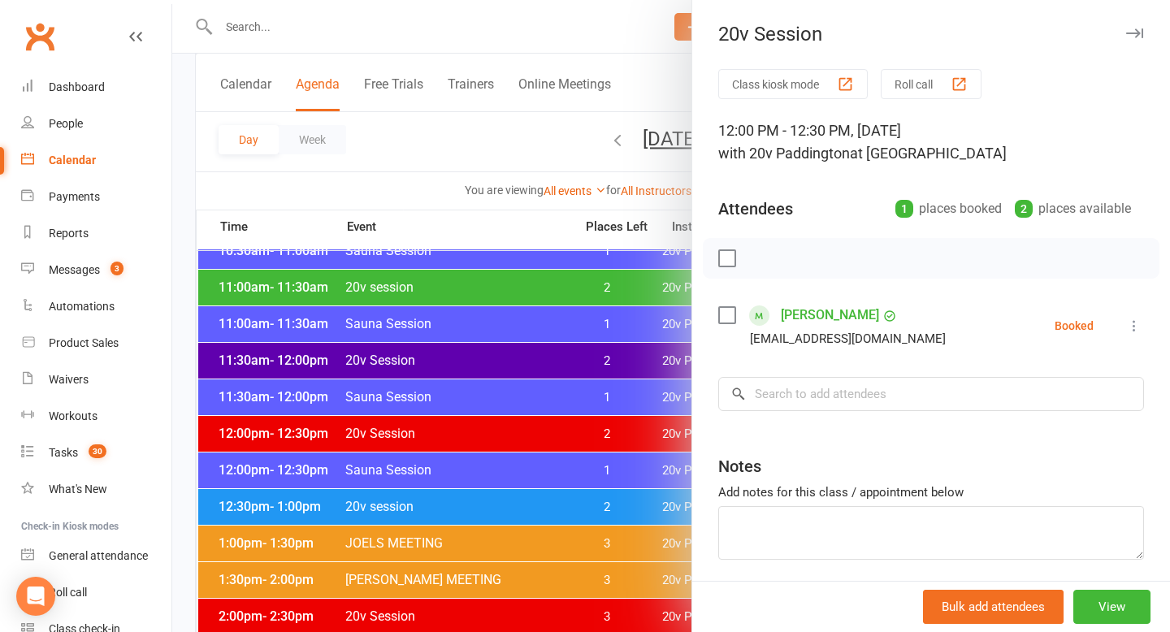
click at [523, 457] on div at bounding box center [671, 316] width 998 height 632
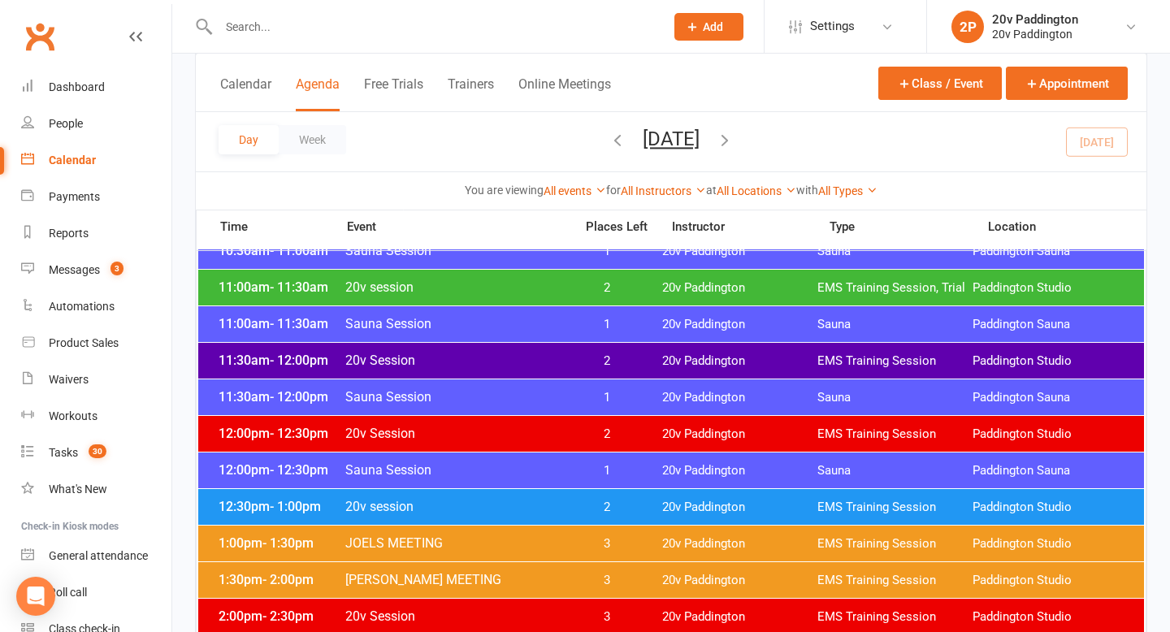
click at [613, 356] on span "2" at bounding box center [607, 361] width 85 height 15
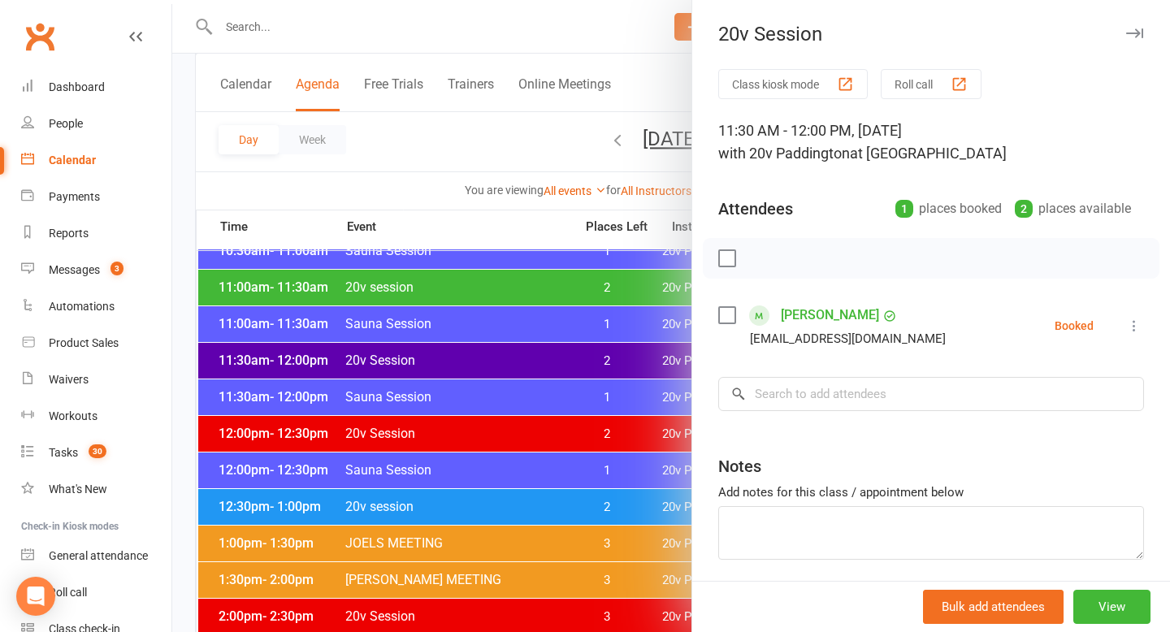
click at [571, 421] on div at bounding box center [671, 316] width 998 height 632
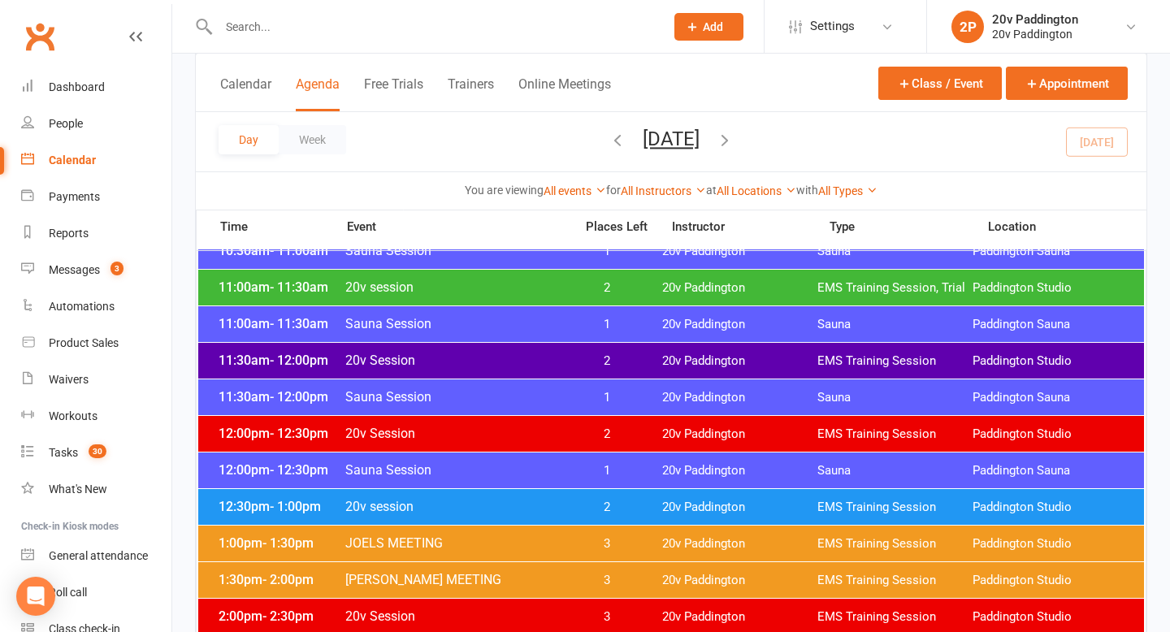
click at [584, 442] on div "12:00pm - 12:30pm 20v Session 2 20v Paddington EMS Training Session Paddington …" at bounding box center [671, 434] width 946 height 36
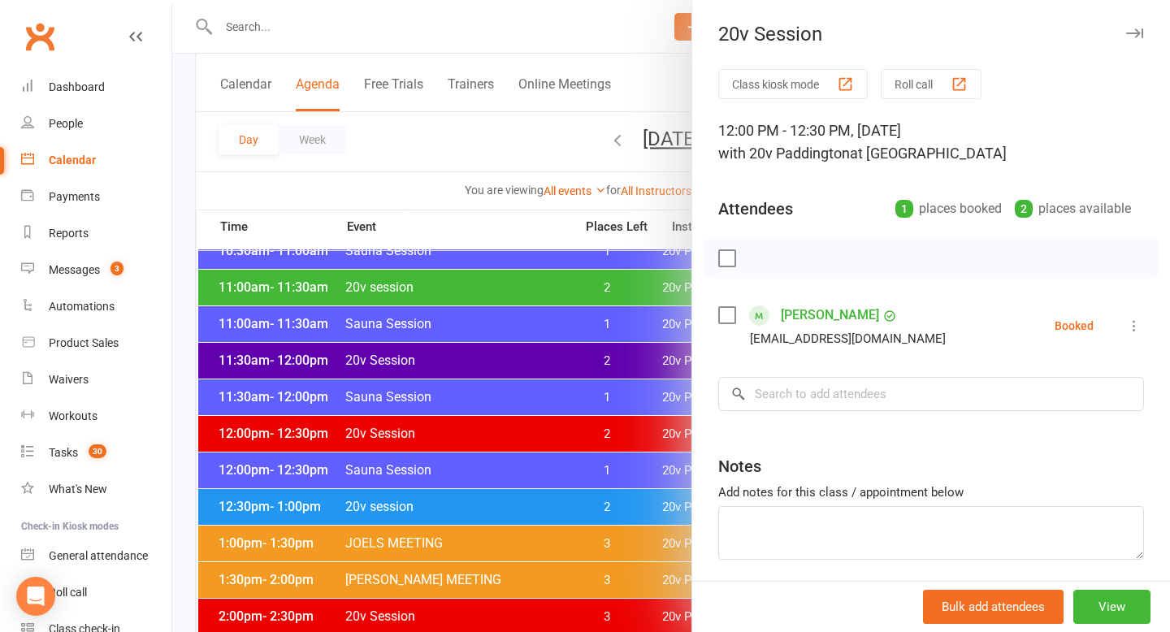
click at [586, 439] on div at bounding box center [671, 316] width 998 height 632
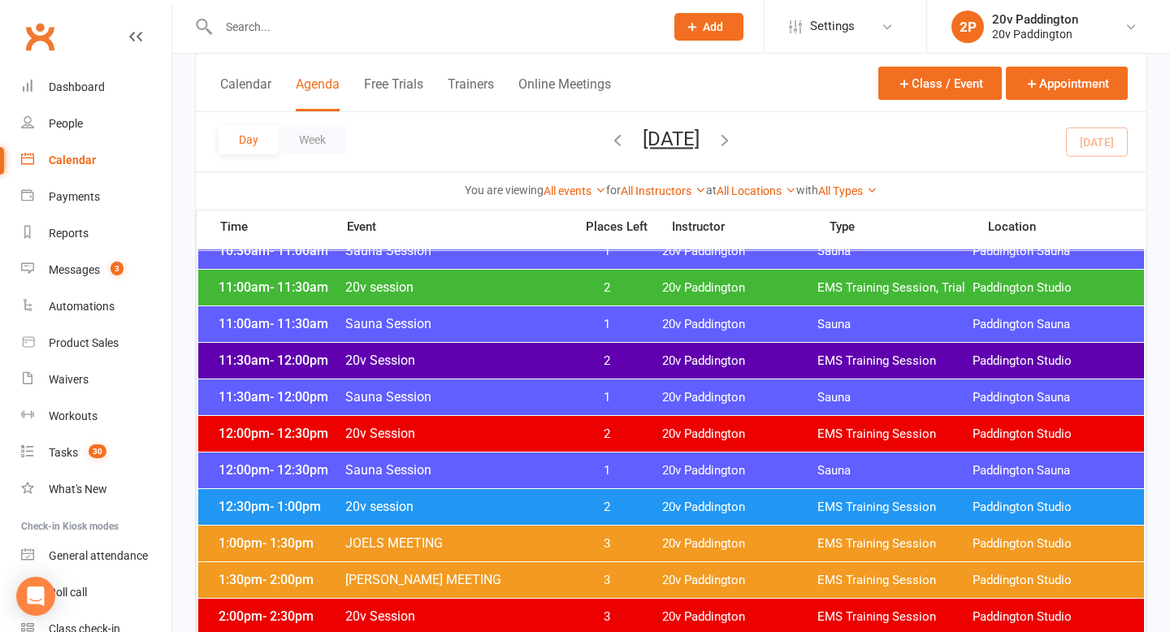
click at [465, 281] on span "20v session" at bounding box center [455, 287] width 220 height 15
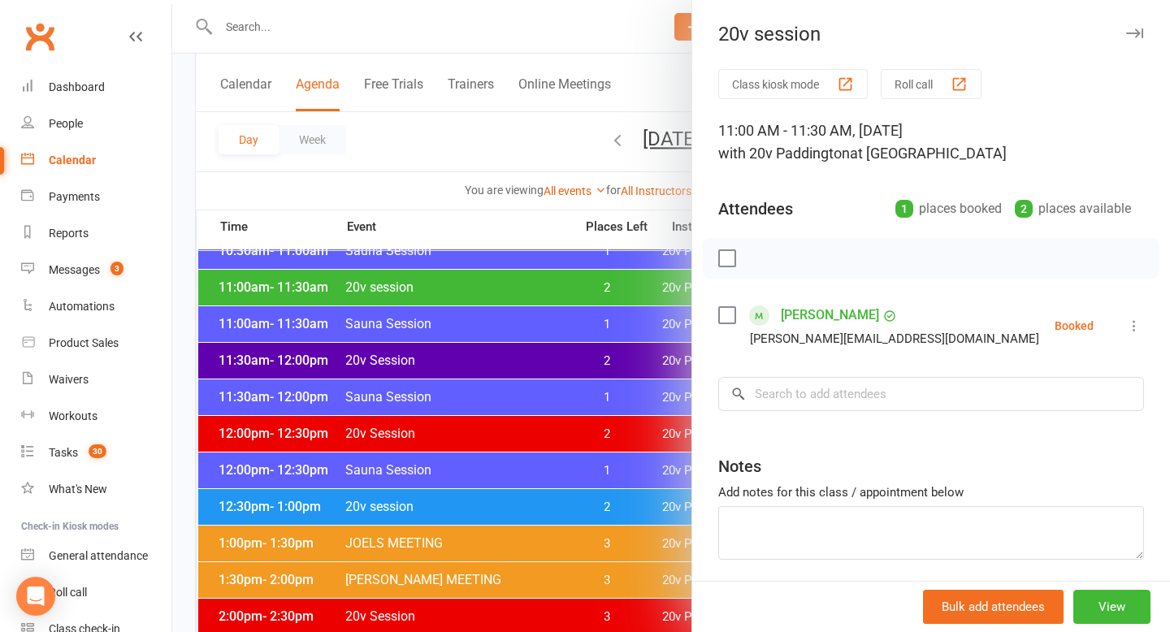
click at [490, 288] on div at bounding box center [671, 316] width 998 height 632
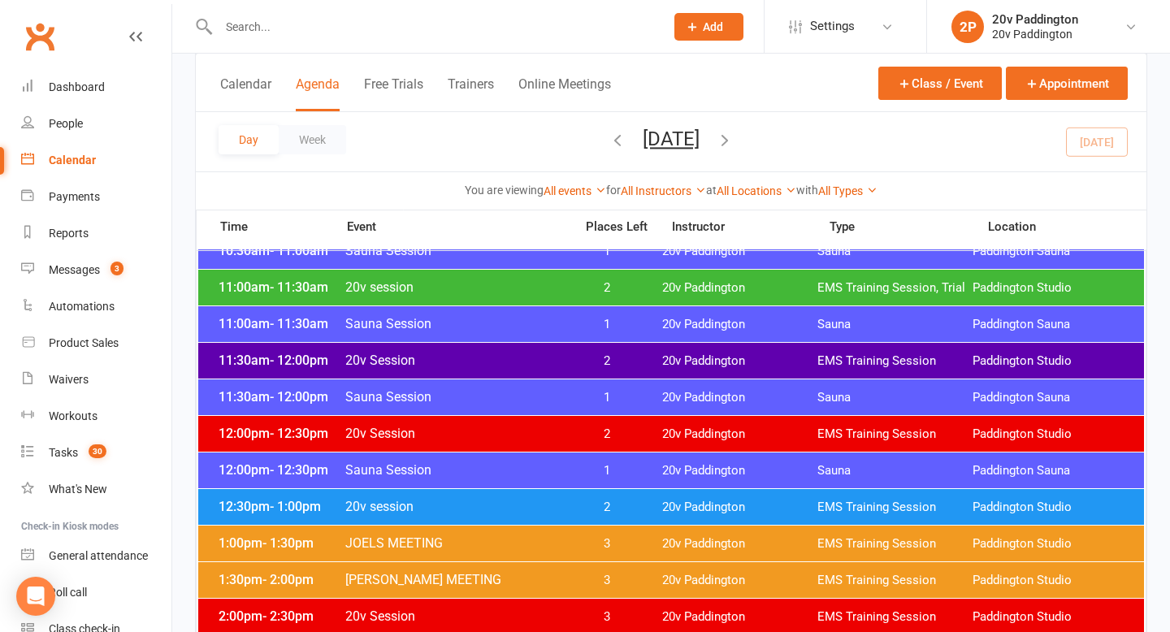
click at [367, 363] on span "20v Session" at bounding box center [455, 360] width 220 height 15
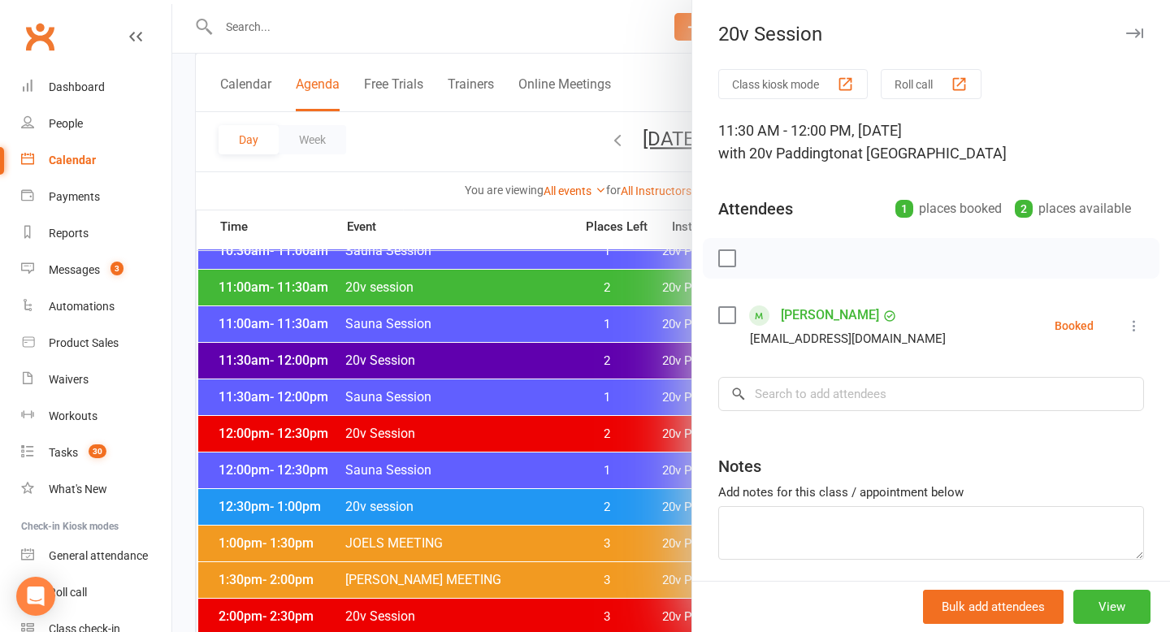
click at [369, 349] on div at bounding box center [671, 316] width 998 height 632
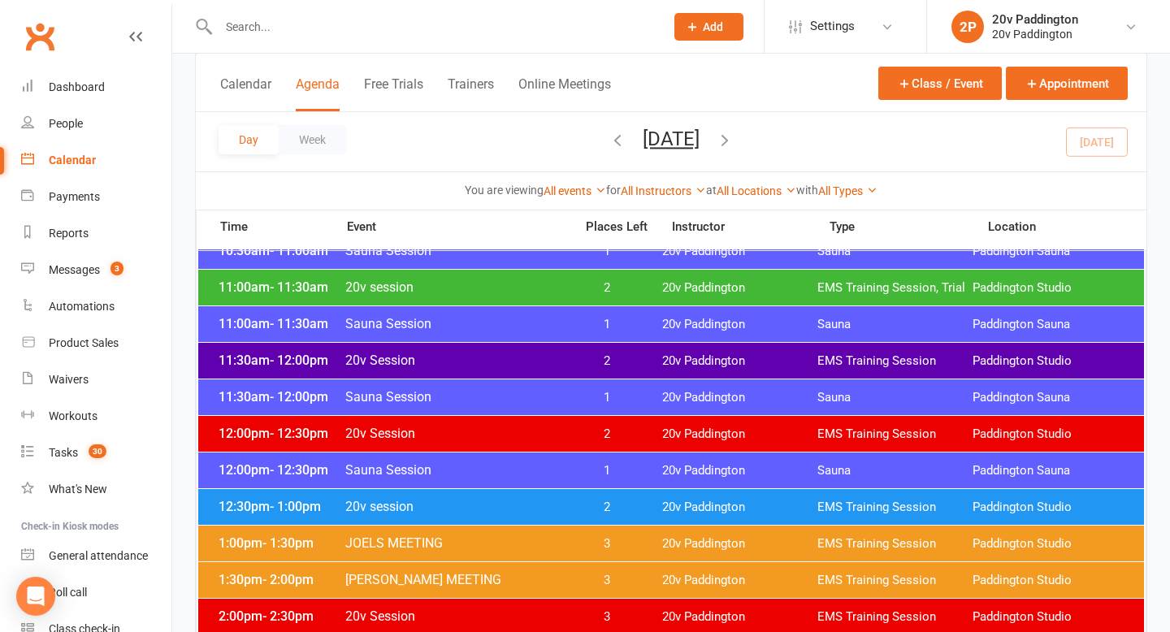
click at [467, 368] on div "11:30am - 12:00pm 20v Session 2 20v Paddington EMS Training Session Paddington …" at bounding box center [671, 361] width 946 height 36
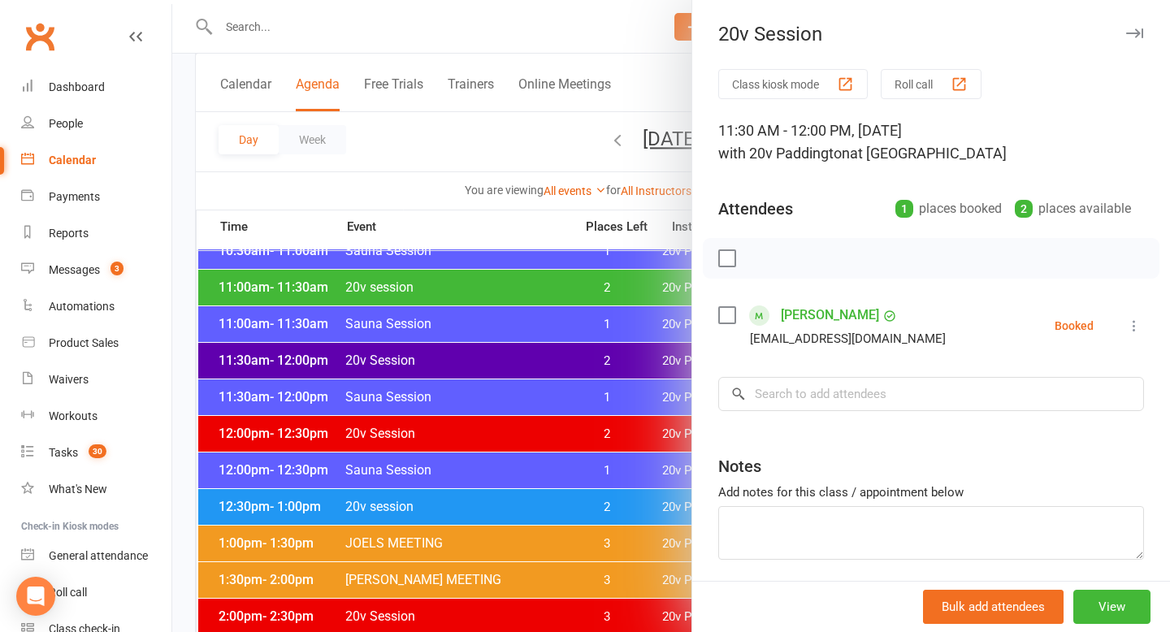
click at [464, 364] on div at bounding box center [671, 316] width 998 height 632
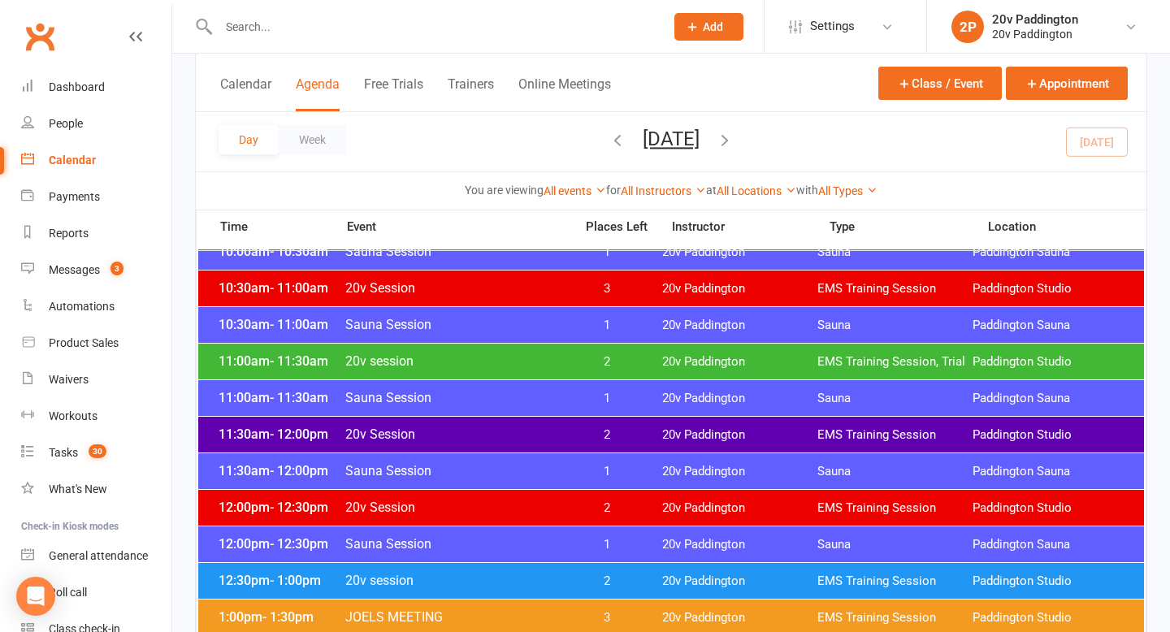
scroll to position [627, 0]
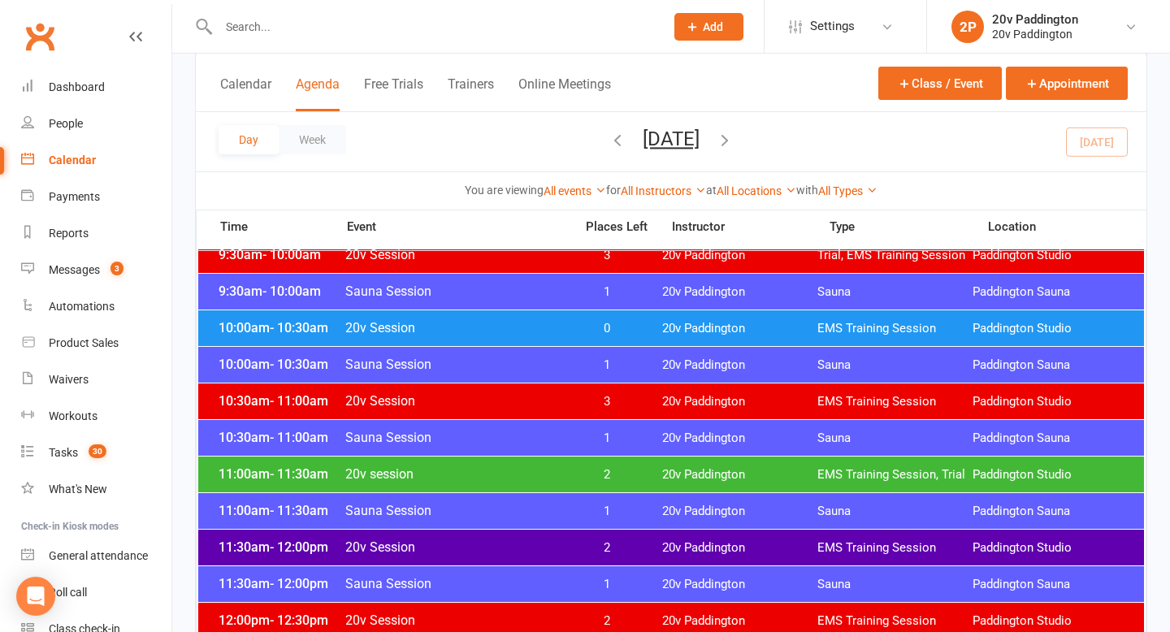
click at [494, 332] on span "20v Session" at bounding box center [455, 327] width 220 height 15
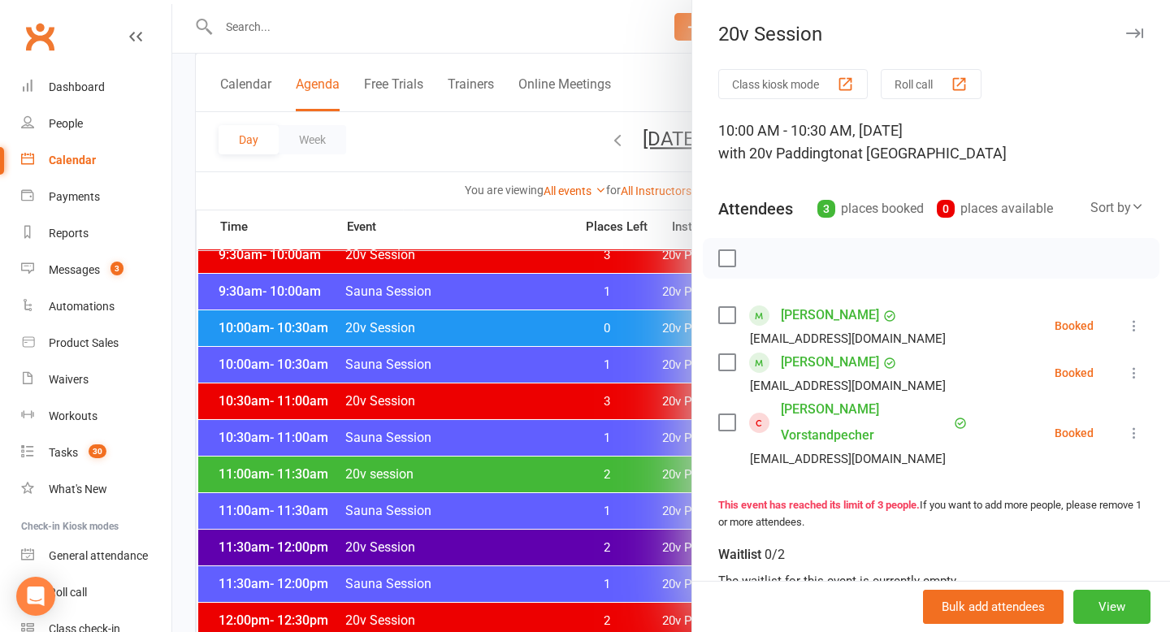
click at [432, 347] on div at bounding box center [671, 316] width 998 height 632
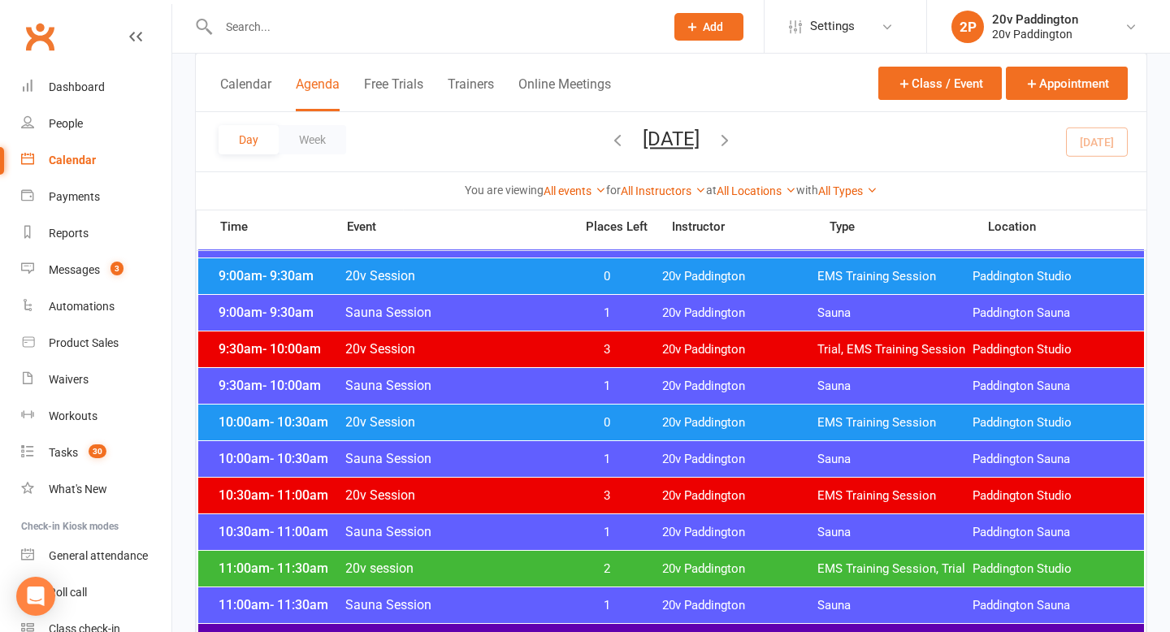
scroll to position [485, 0]
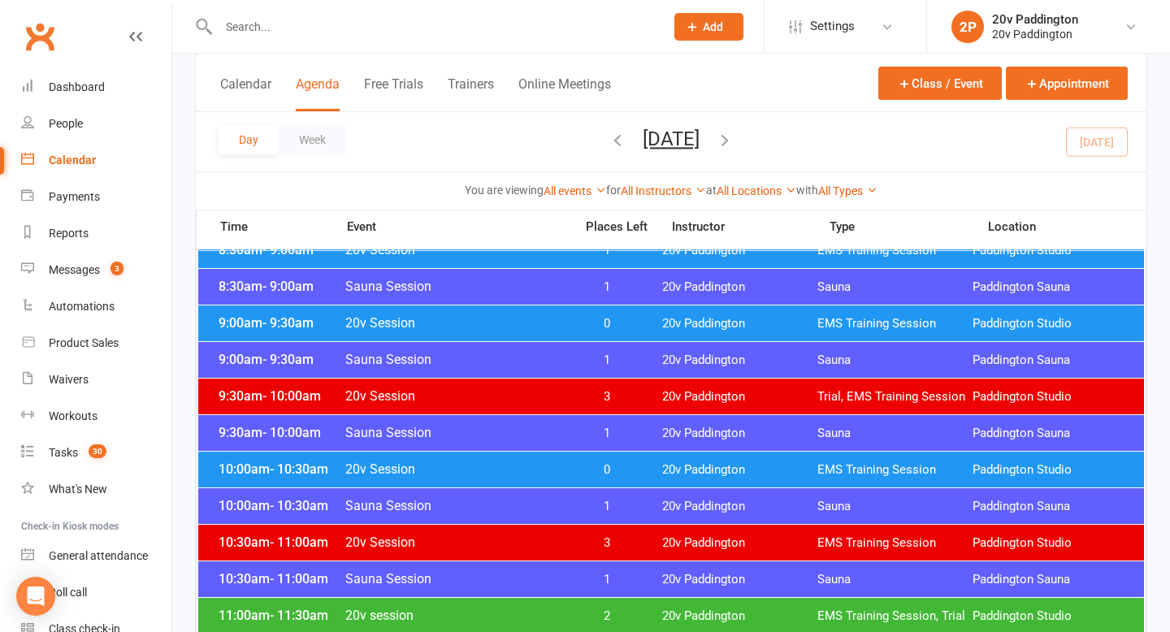
click at [441, 336] on div "9:00am - 9:30am 20v Session 0 20v Paddington EMS Training Session Paddington St…" at bounding box center [671, 324] width 946 height 36
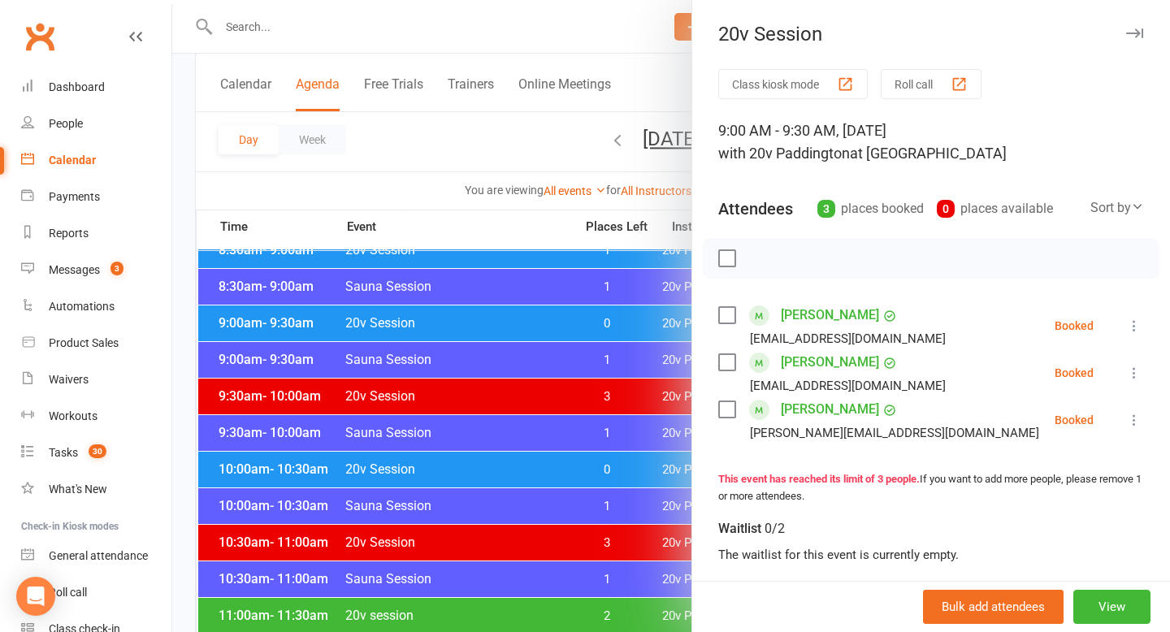
click at [436, 310] on div at bounding box center [671, 316] width 998 height 632
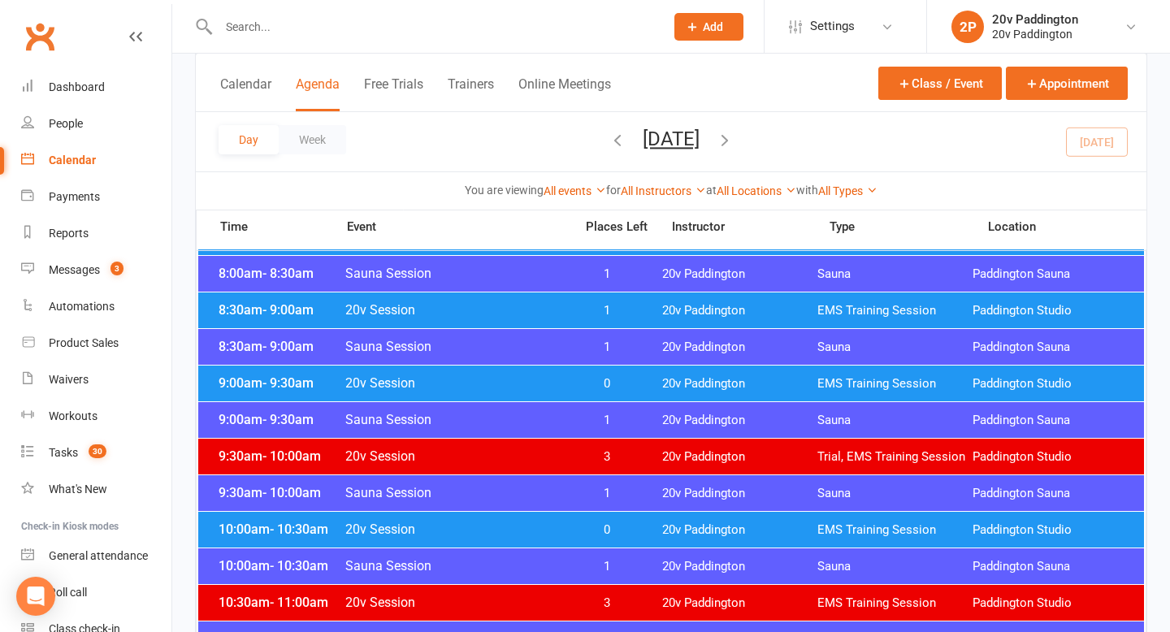
scroll to position [412, 0]
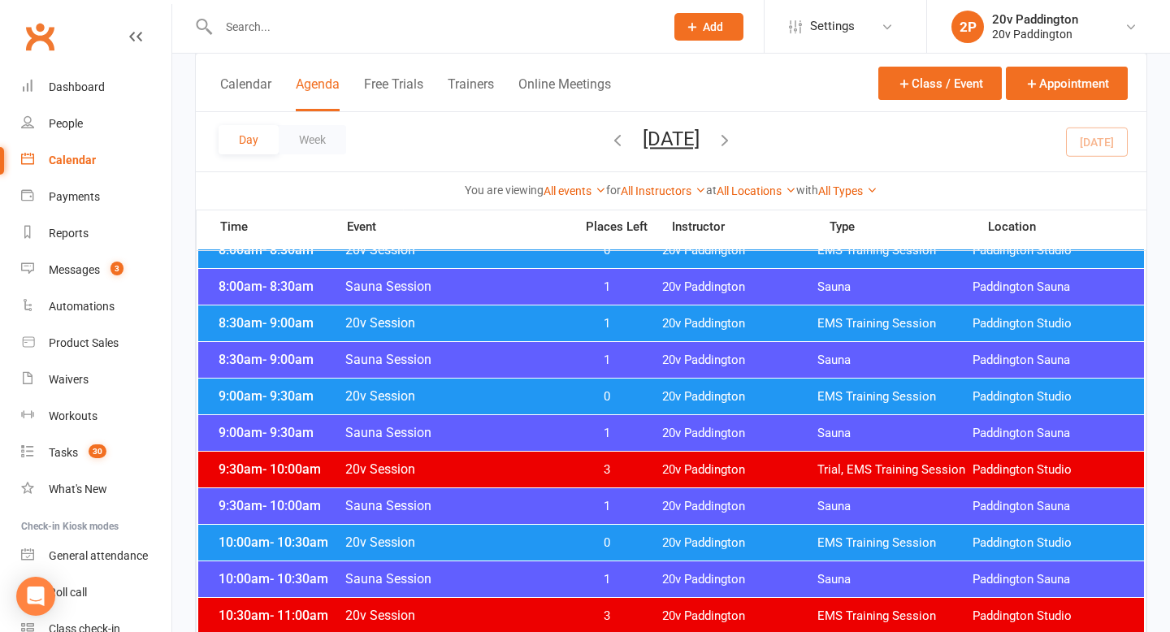
click at [434, 321] on span "20v Session" at bounding box center [455, 322] width 220 height 15
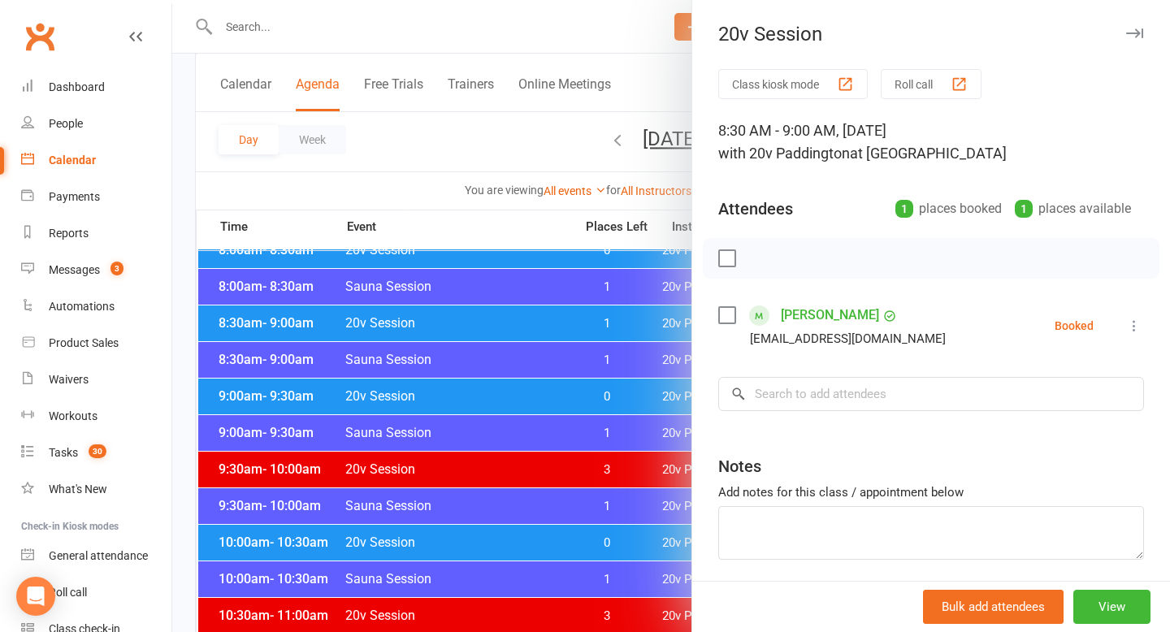
click at [434, 322] on div at bounding box center [671, 316] width 998 height 632
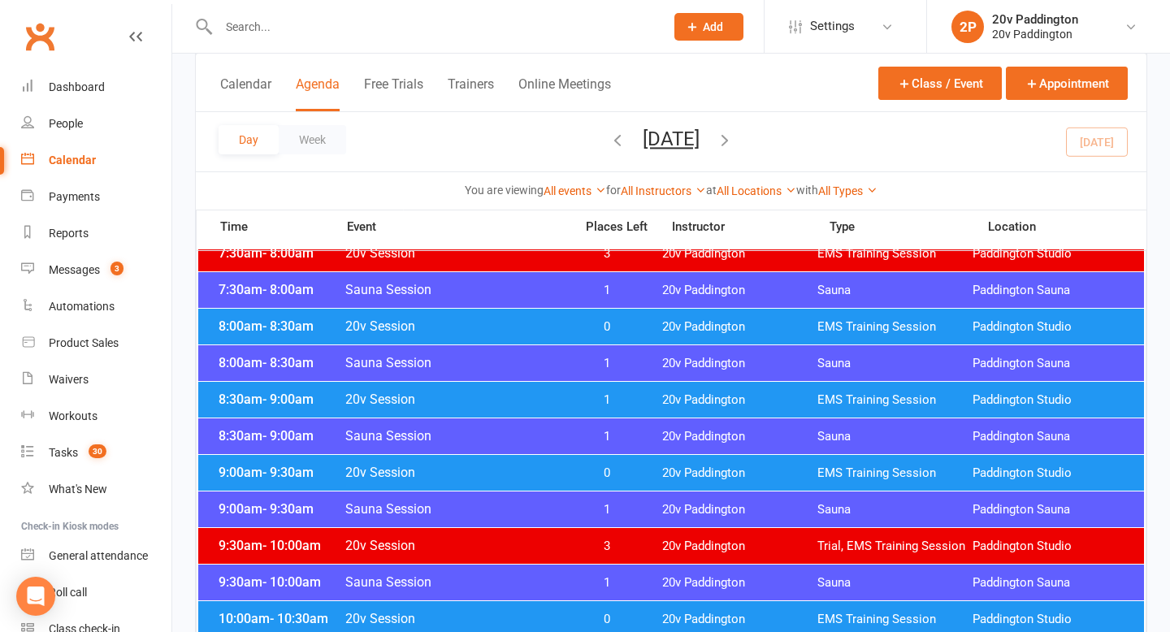
scroll to position [313, 0]
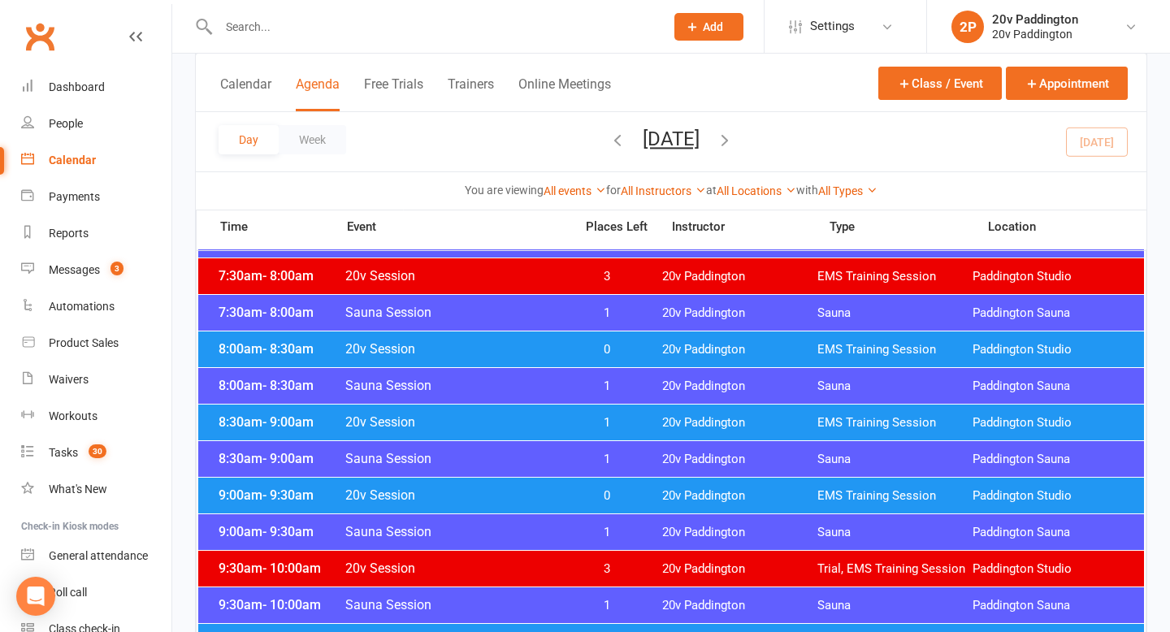
click at [422, 355] on span "20v Session" at bounding box center [455, 348] width 220 height 15
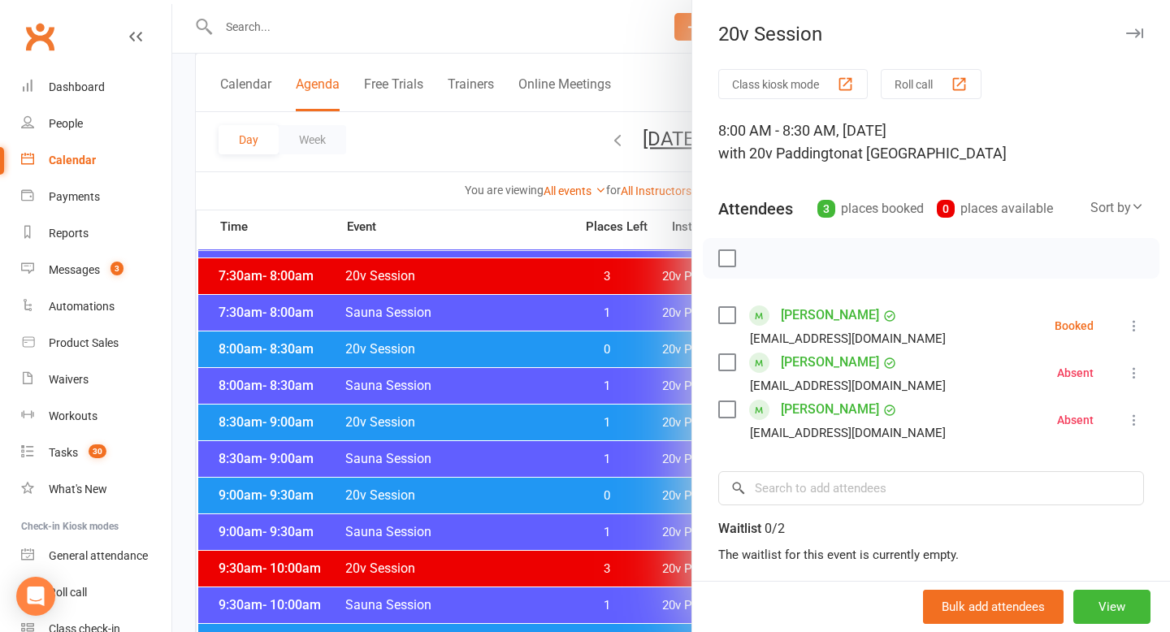
click at [427, 319] on div at bounding box center [671, 316] width 998 height 632
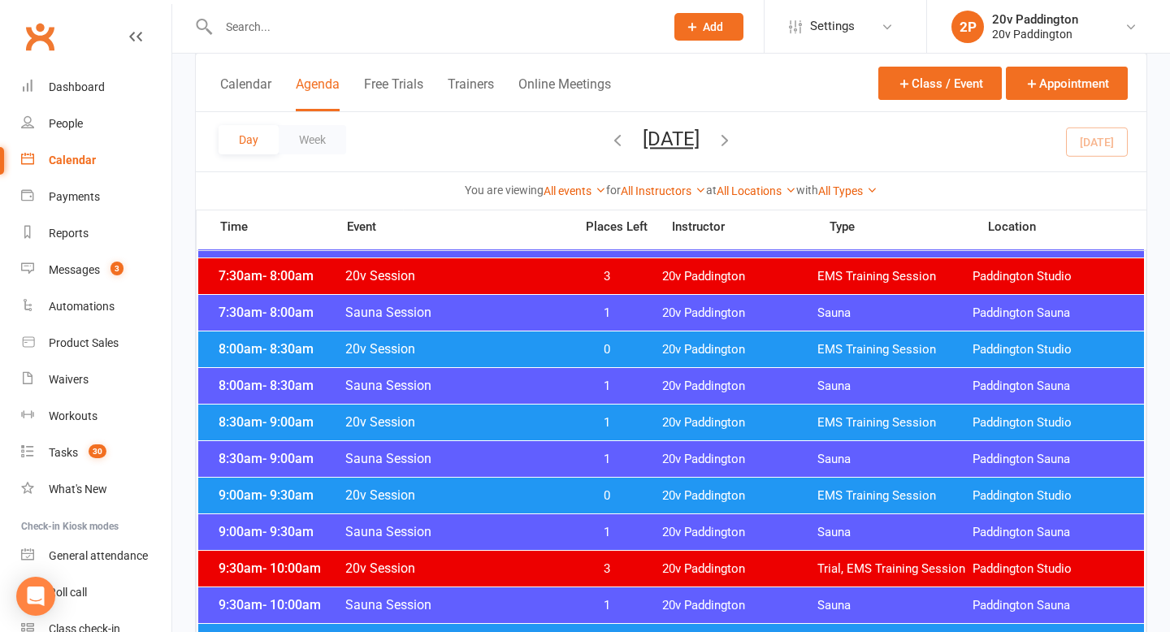
click at [402, 410] on div "8:30am - 9:00am 20v Session 1 20v Paddington EMS Training Session Paddington St…" at bounding box center [671, 423] width 946 height 36
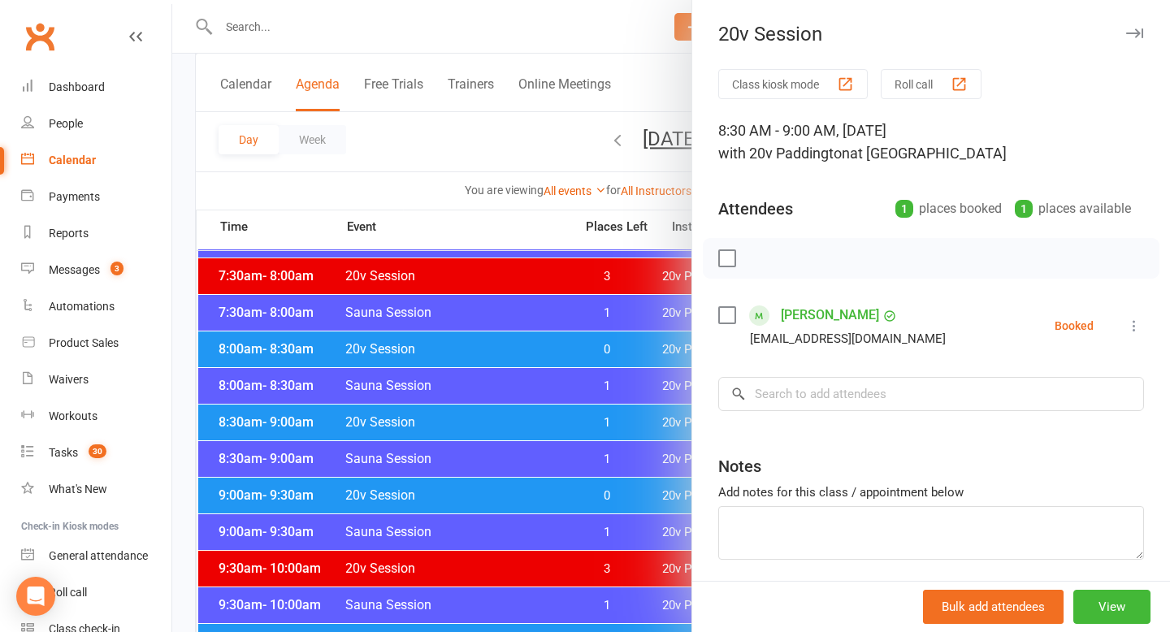
click at [398, 416] on div at bounding box center [671, 316] width 998 height 632
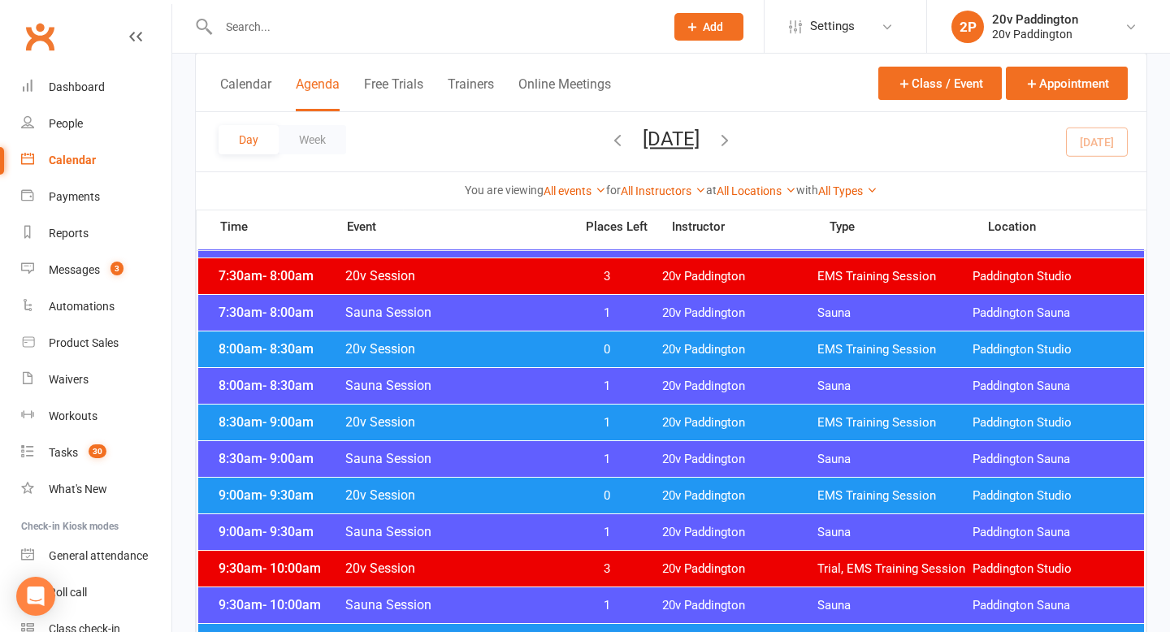
click at [410, 495] on span "20v Session" at bounding box center [455, 495] width 220 height 15
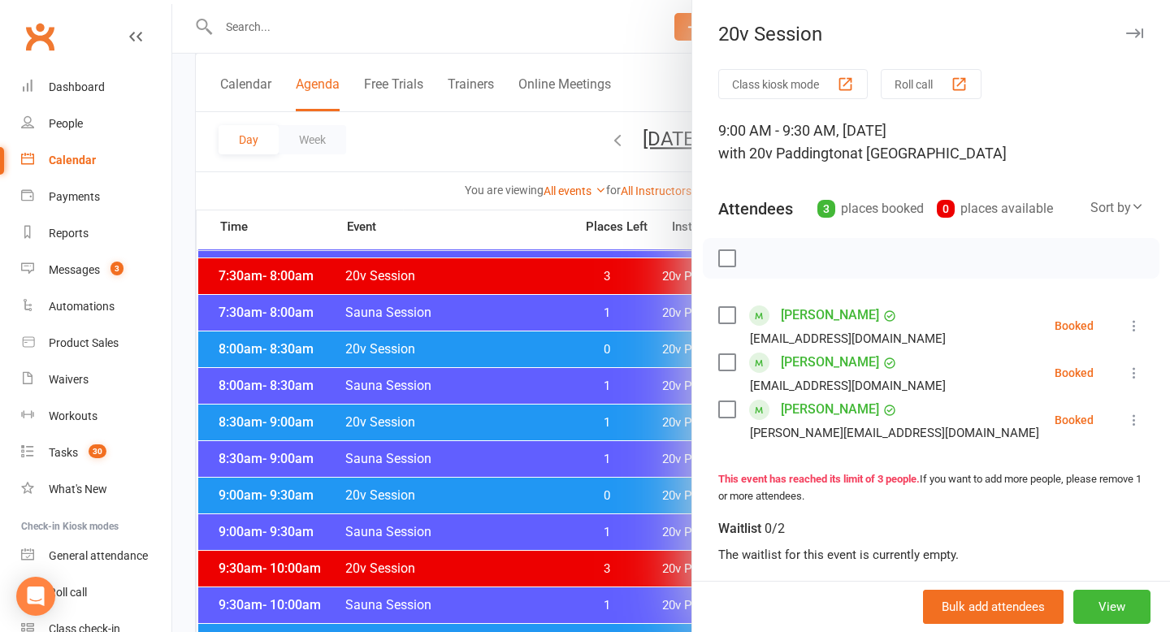
click at [410, 493] on div at bounding box center [671, 316] width 998 height 632
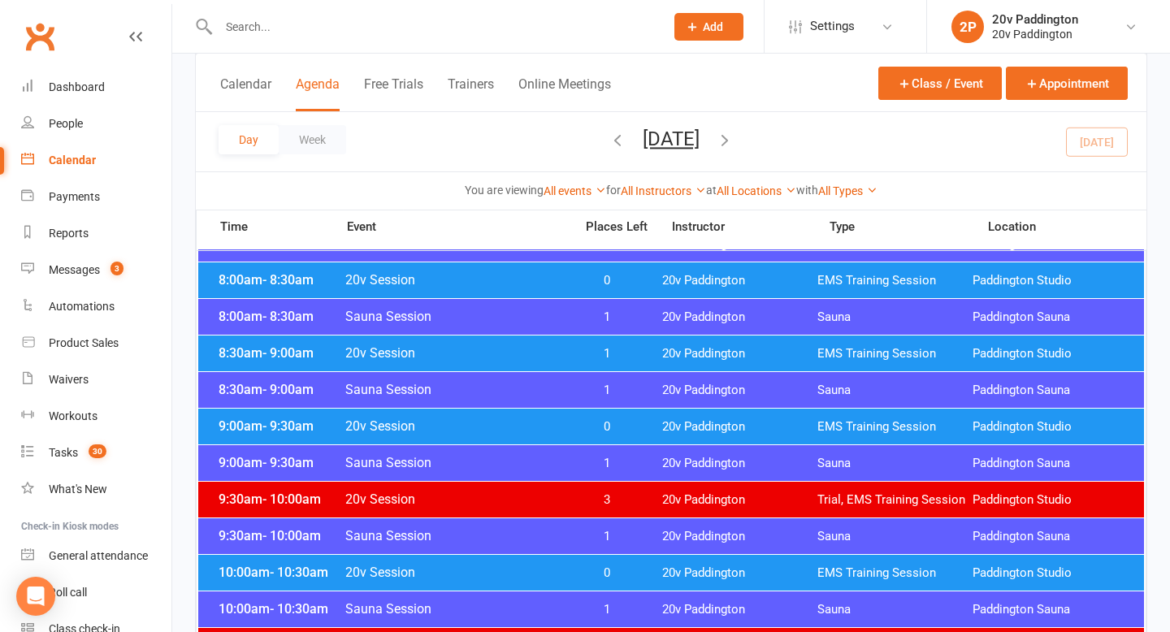
scroll to position [546, 0]
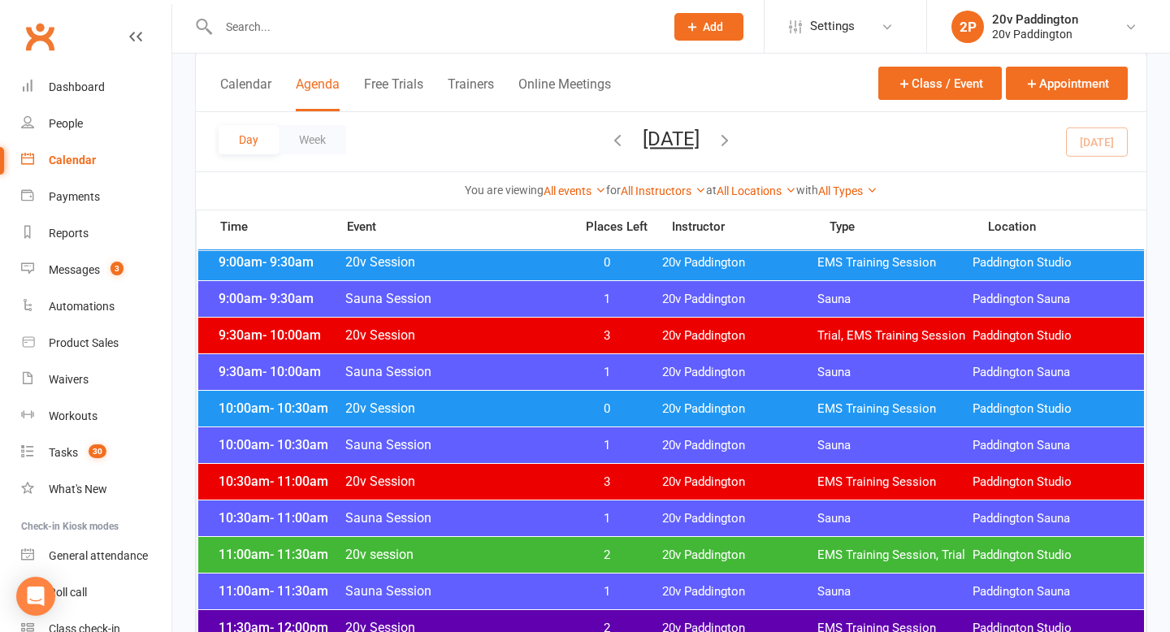
click at [409, 410] on span "20v Session" at bounding box center [455, 408] width 220 height 15
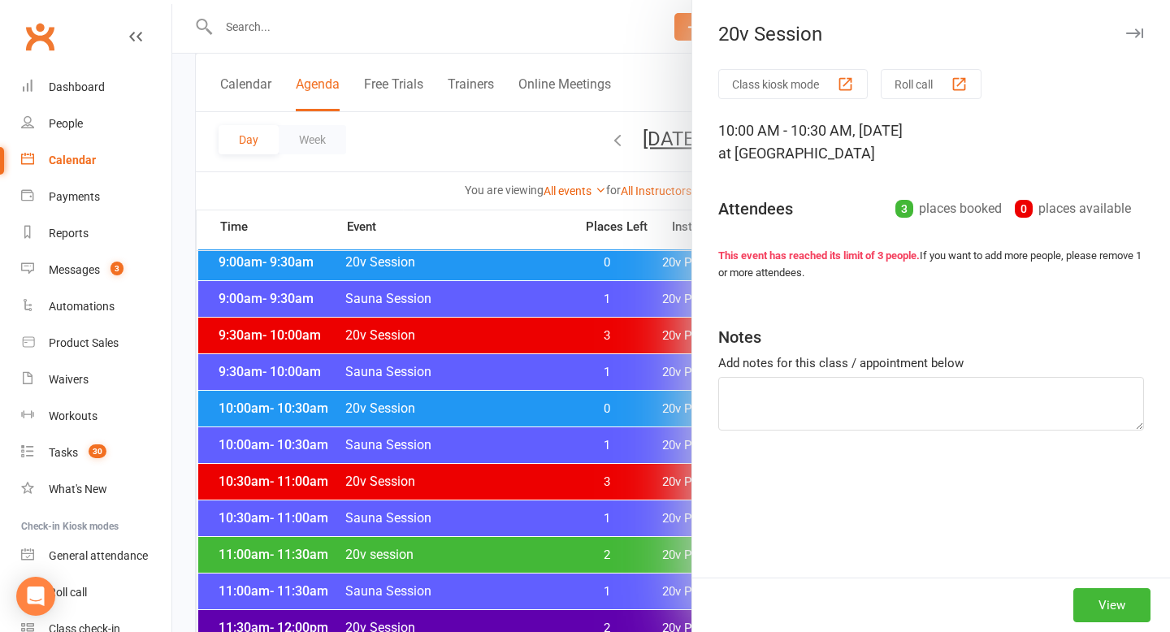
click at [378, 439] on div at bounding box center [671, 316] width 998 height 632
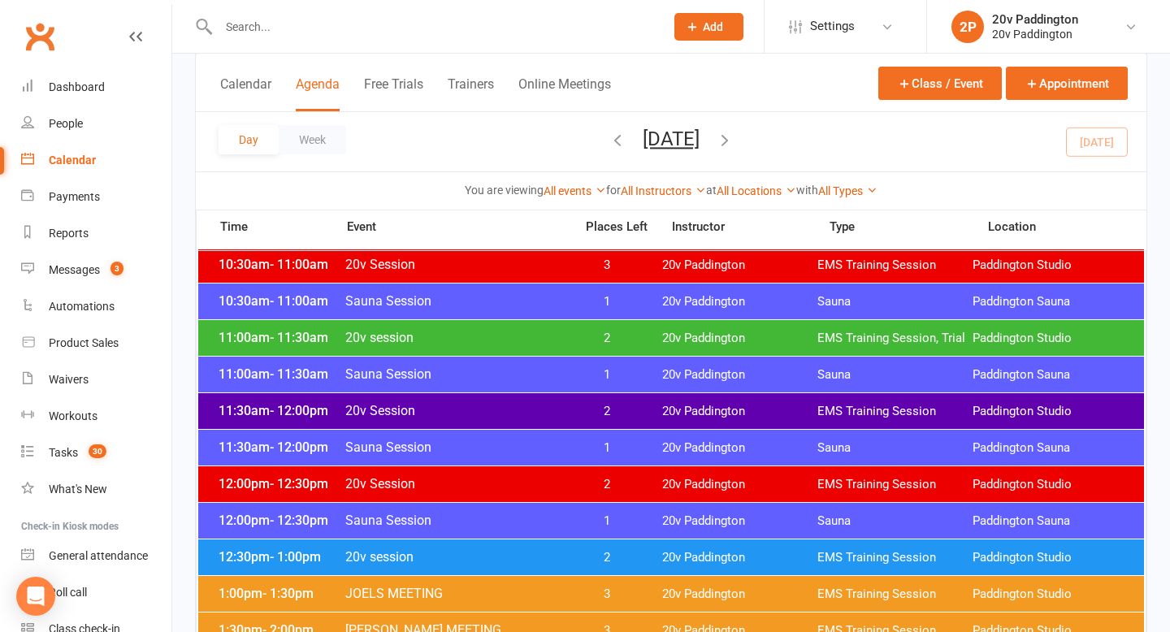
scroll to position [866, 0]
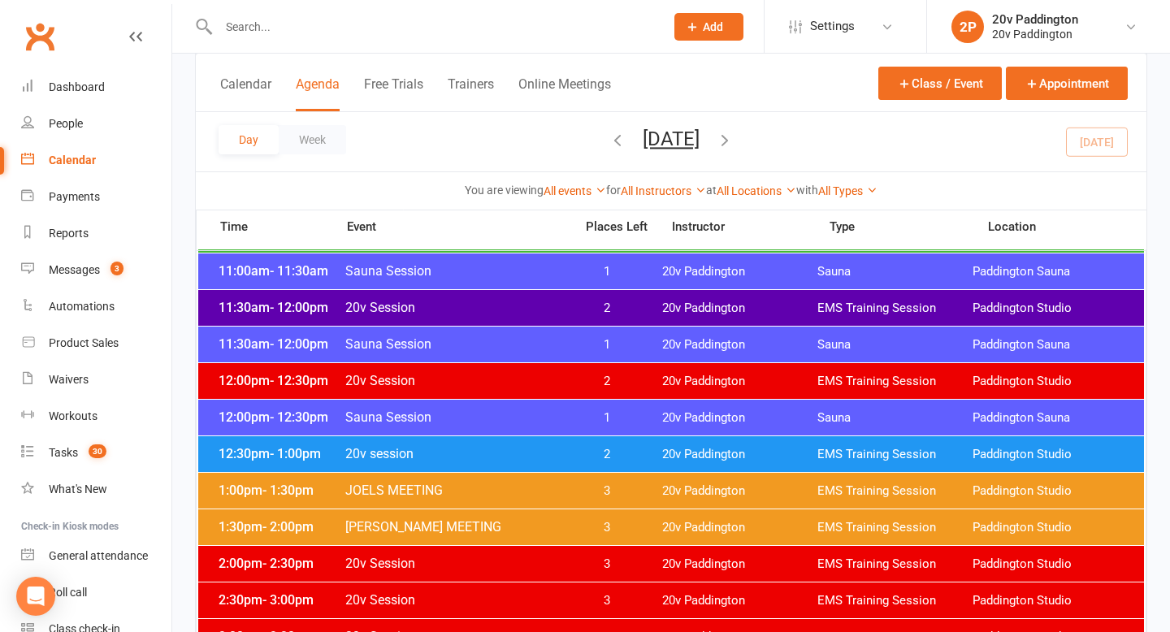
click at [428, 452] on span "20v session" at bounding box center [455, 453] width 220 height 15
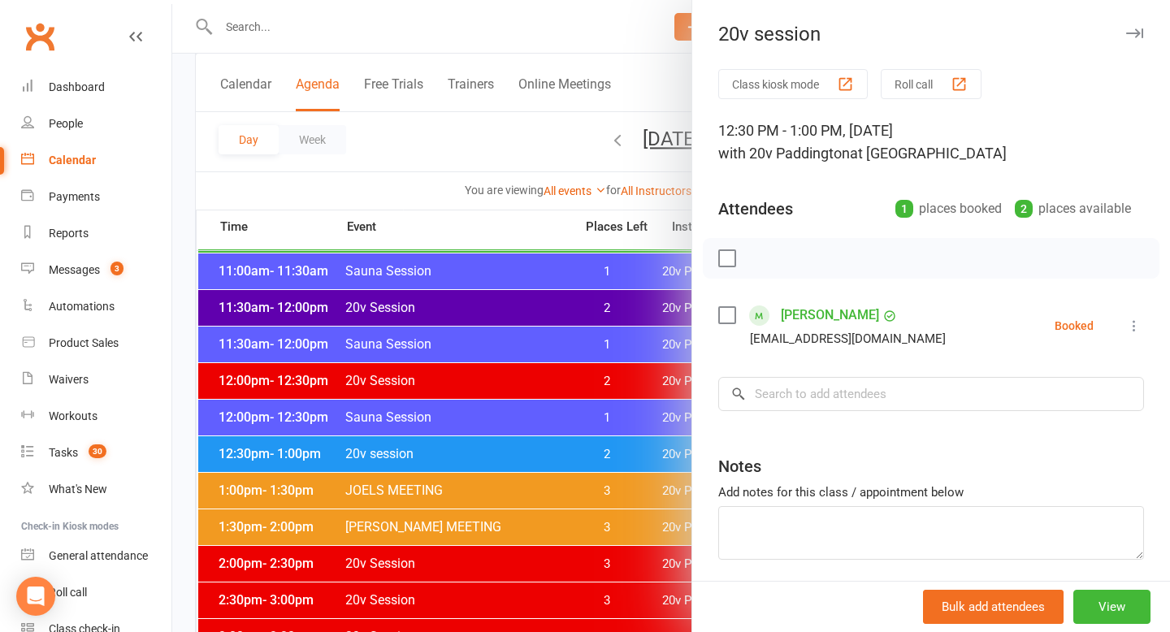
click at [431, 447] on div at bounding box center [671, 316] width 998 height 632
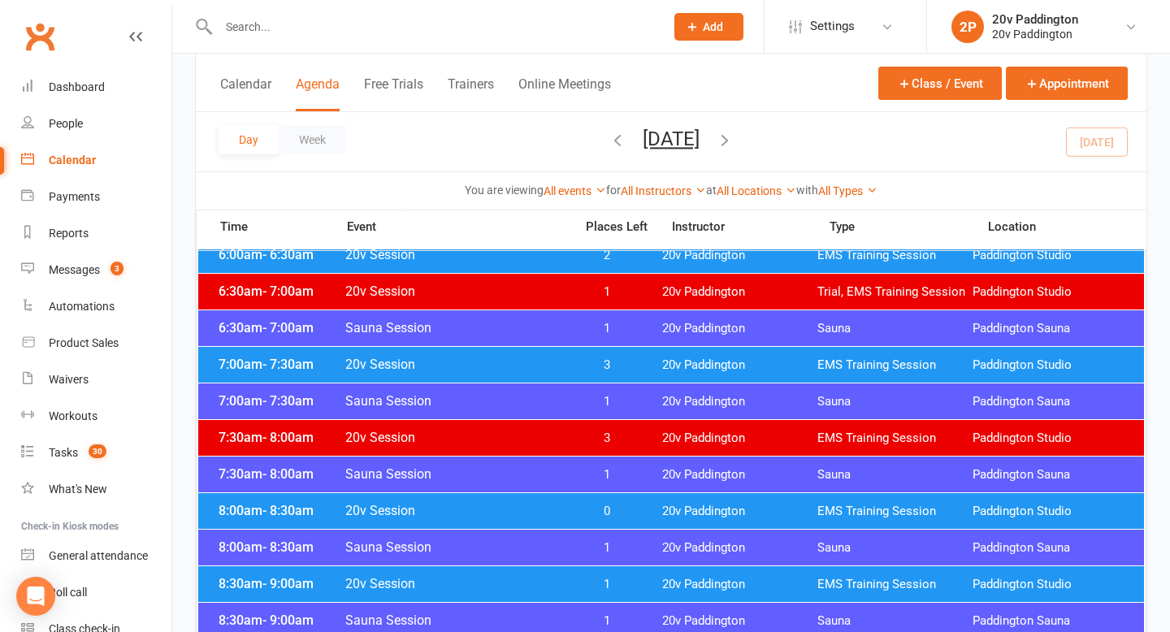
scroll to position [145, 0]
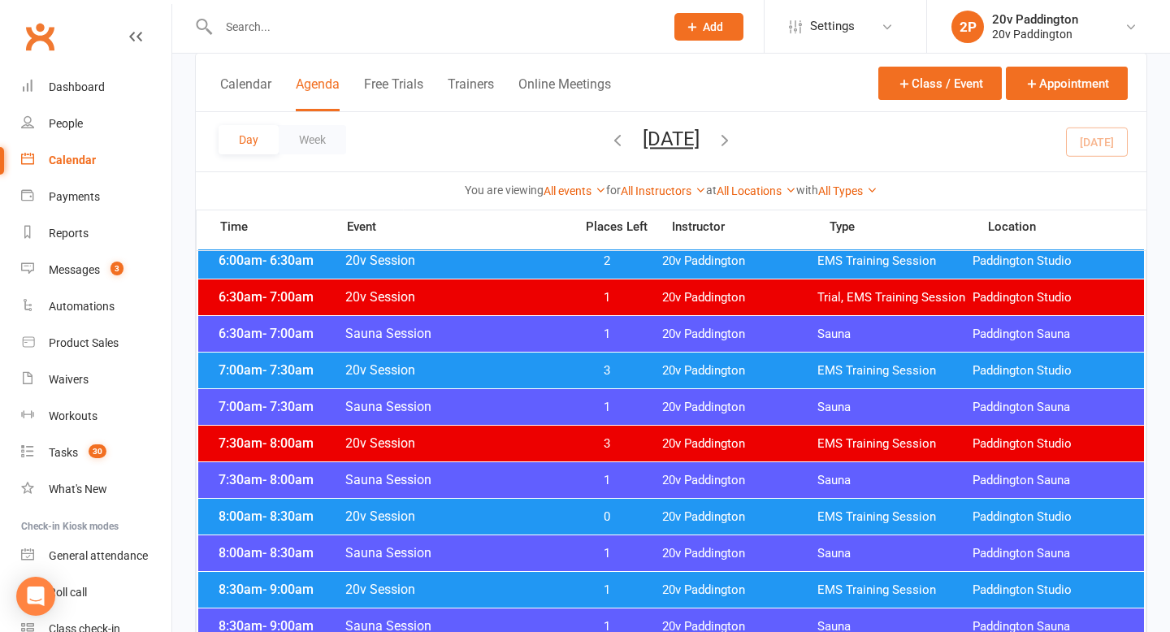
click at [502, 372] on span "20v Session" at bounding box center [455, 369] width 220 height 15
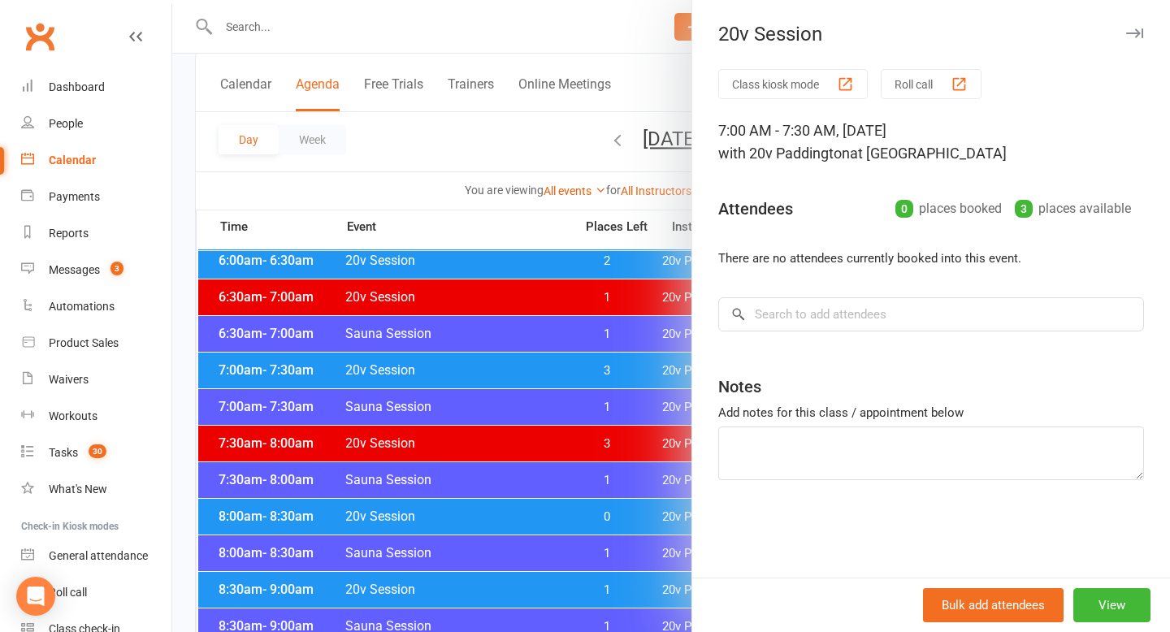
click at [424, 373] on div at bounding box center [671, 316] width 998 height 632
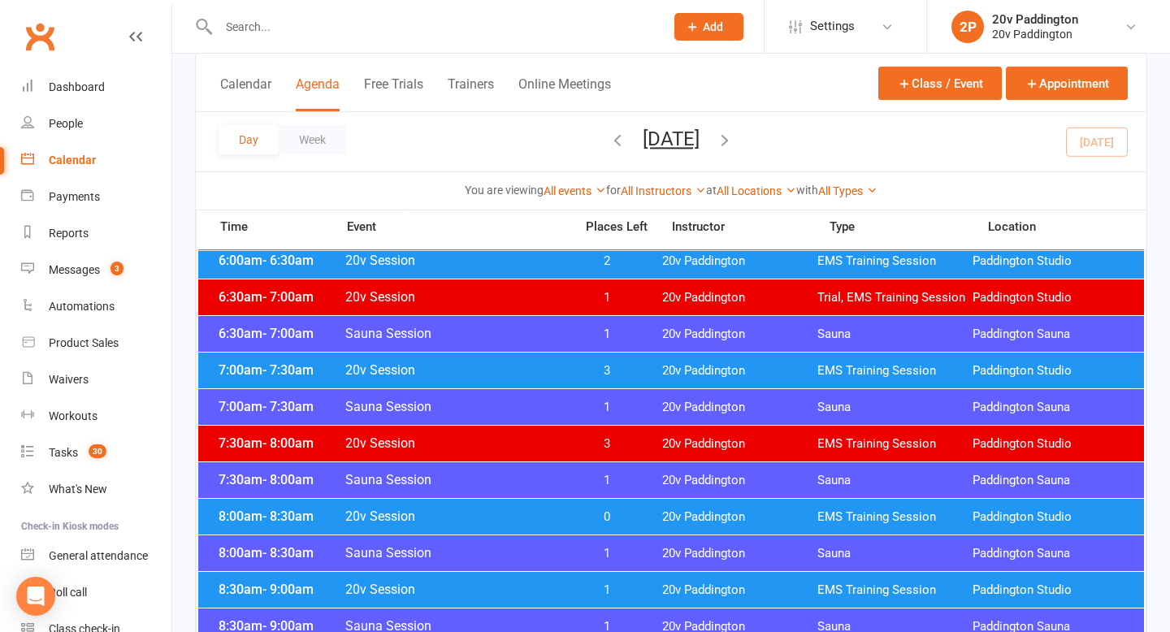
scroll to position [203, 0]
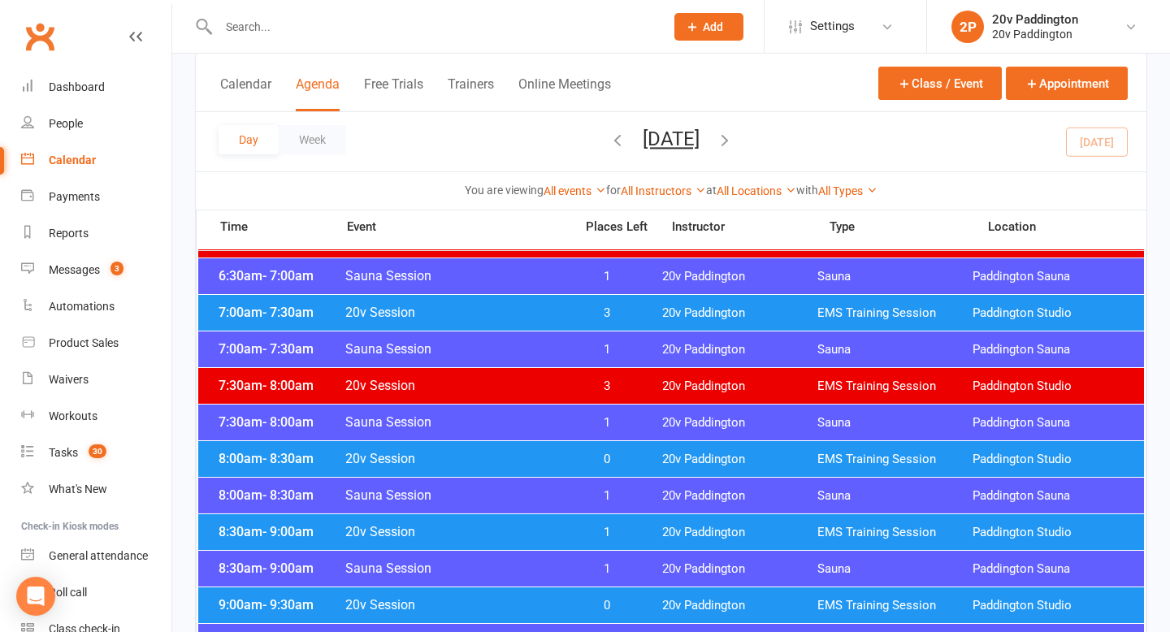
click at [552, 449] on div "8:00am - 8:30am 20v Session 0 20v Paddington EMS Training Session Paddington St…" at bounding box center [671, 459] width 946 height 36
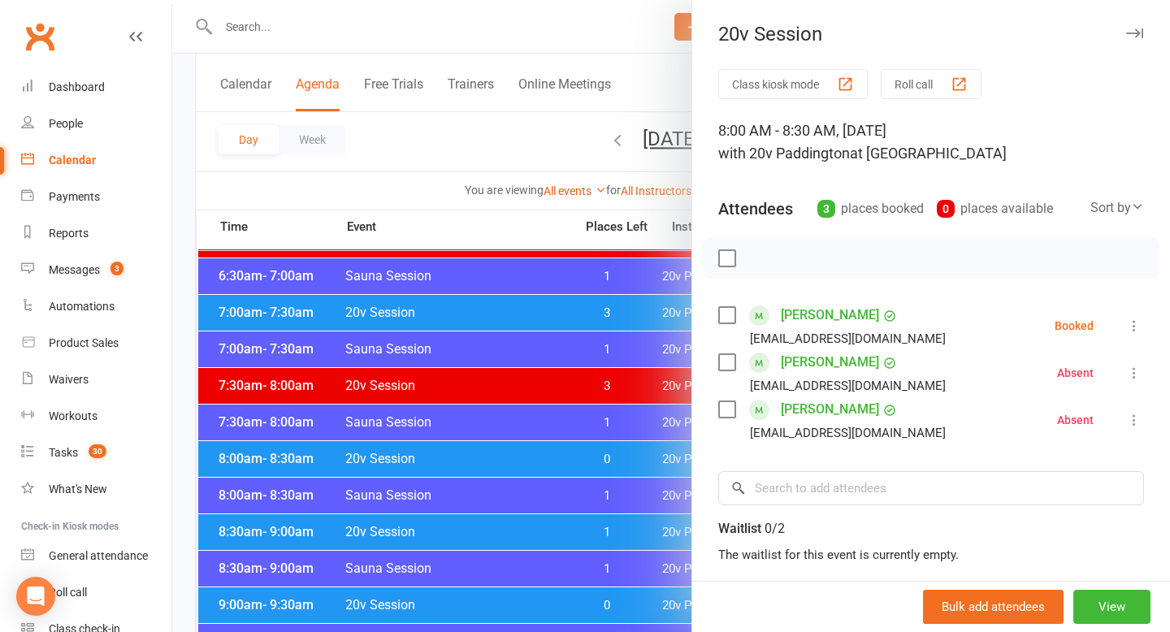
click at [1136, 33] on icon "button" at bounding box center [1134, 33] width 17 height 10
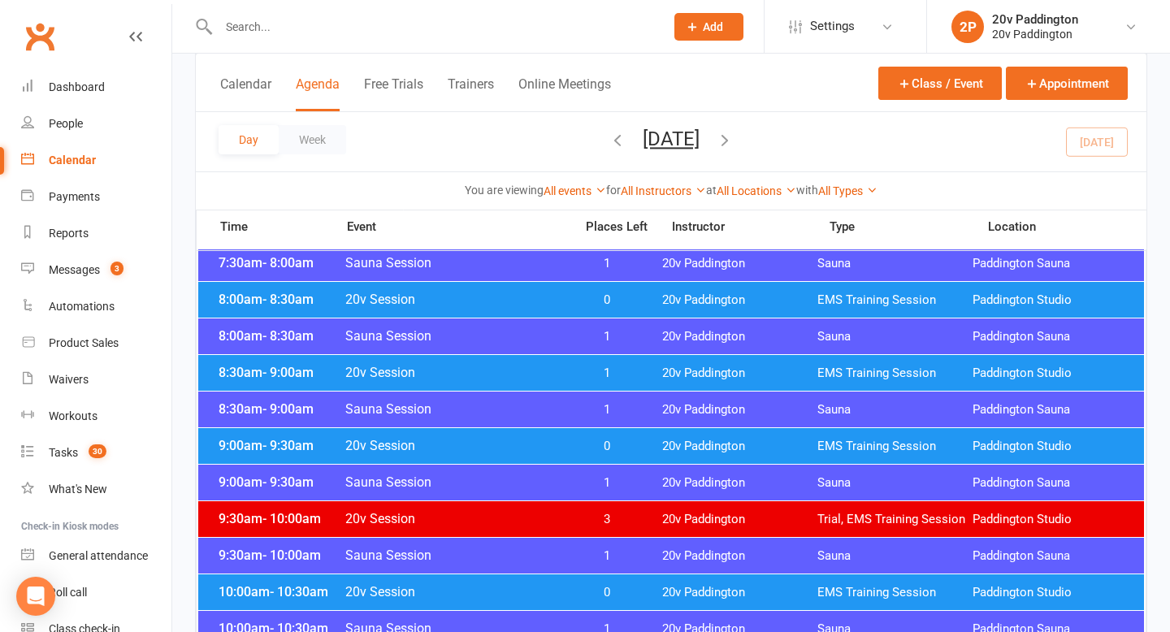
scroll to position [405, 0]
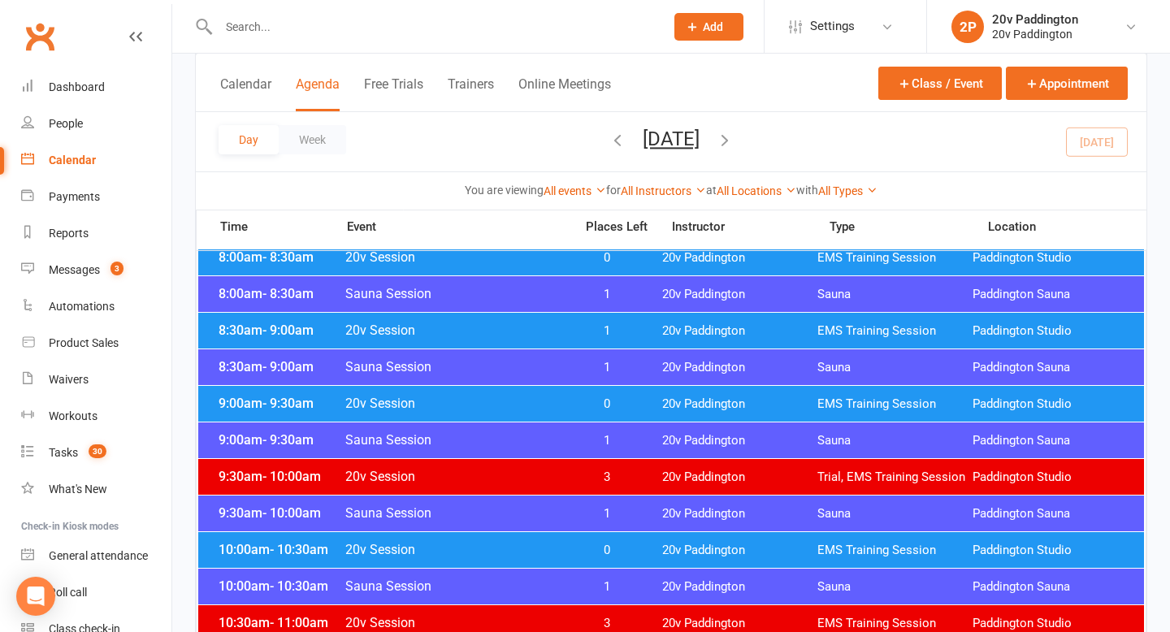
click at [510, 401] on span "20v Session" at bounding box center [455, 403] width 220 height 15
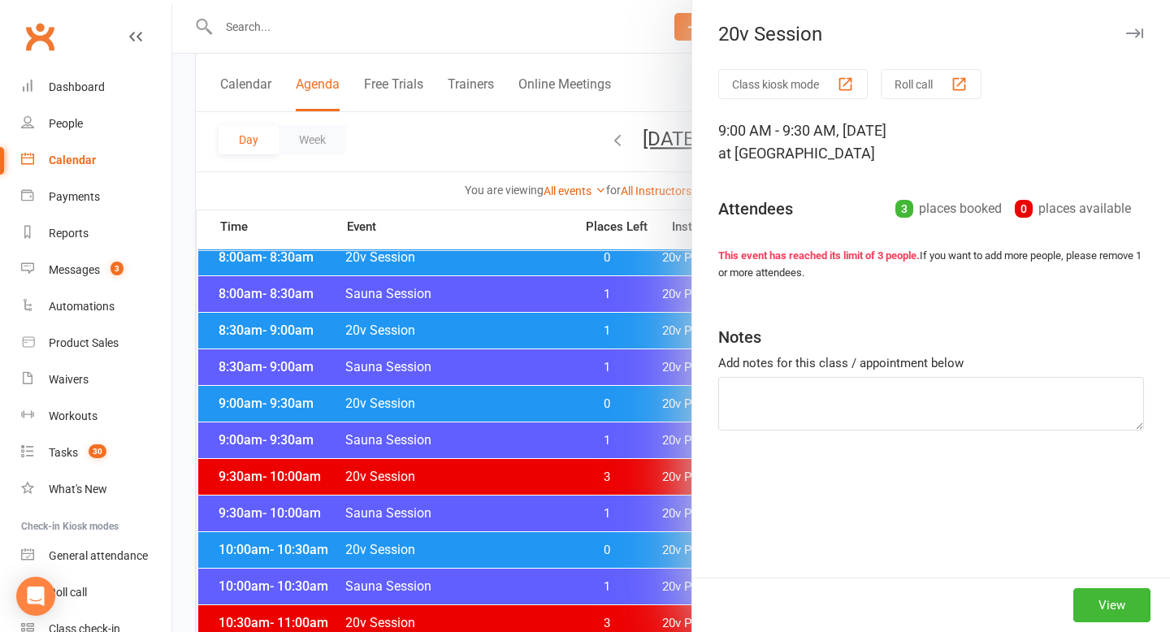
click at [454, 396] on div at bounding box center [671, 316] width 998 height 632
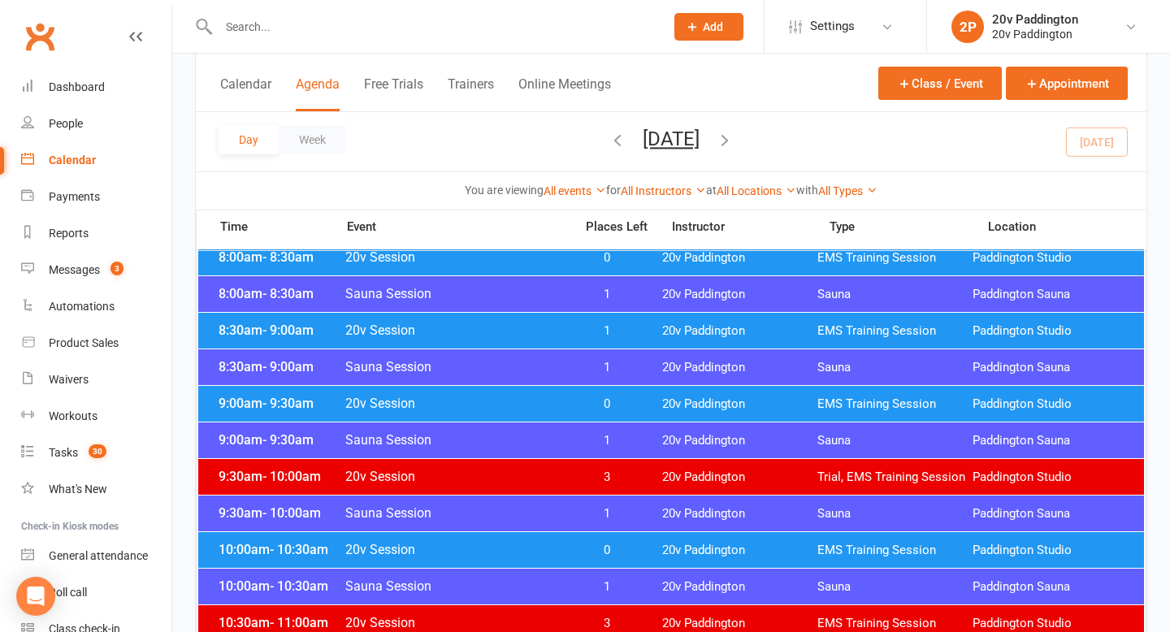
click at [517, 315] on div "8:30am - 9:00am 20v Session 1 20v Paddington EMS Training Session Paddington St…" at bounding box center [671, 331] width 946 height 36
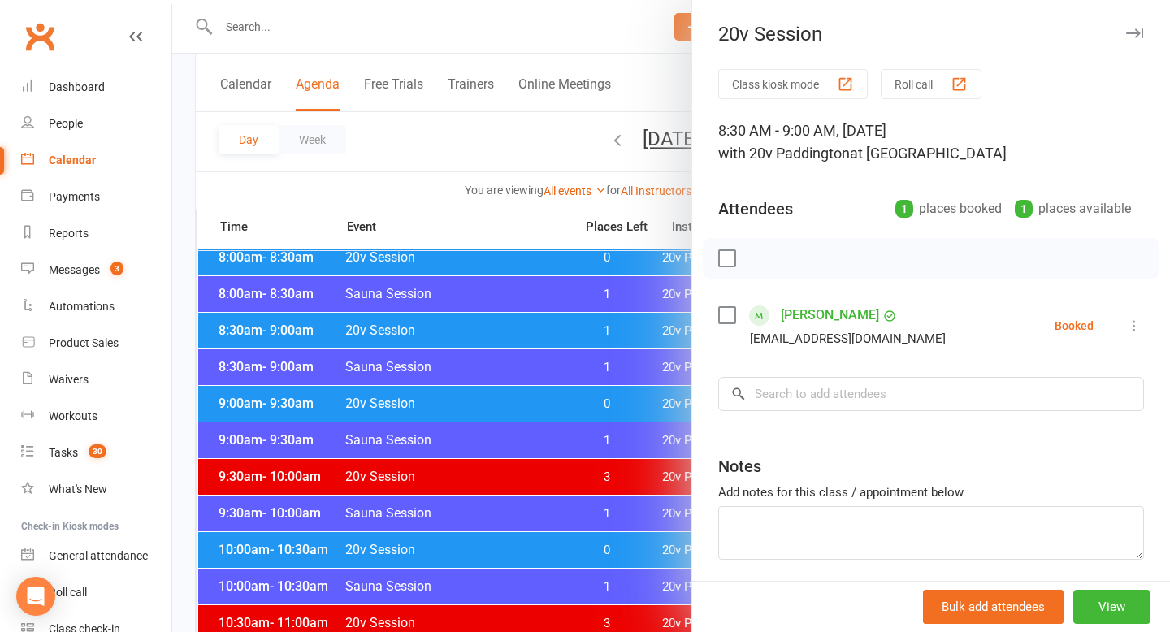
click at [517, 315] on div at bounding box center [671, 316] width 998 height 632
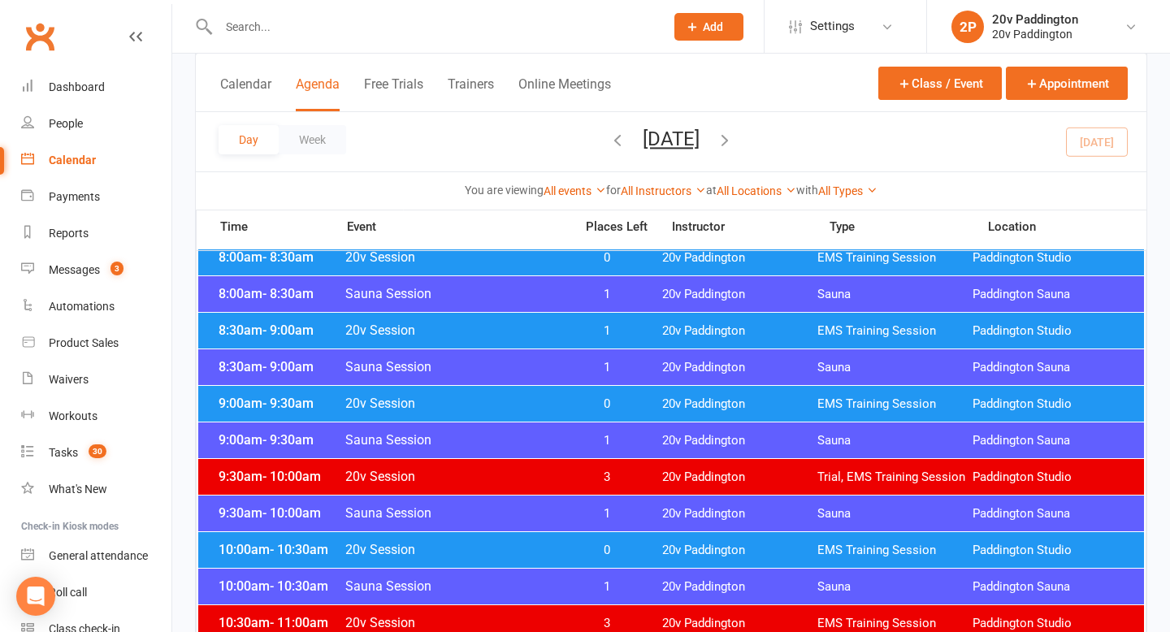
scroll to position [358, 0]
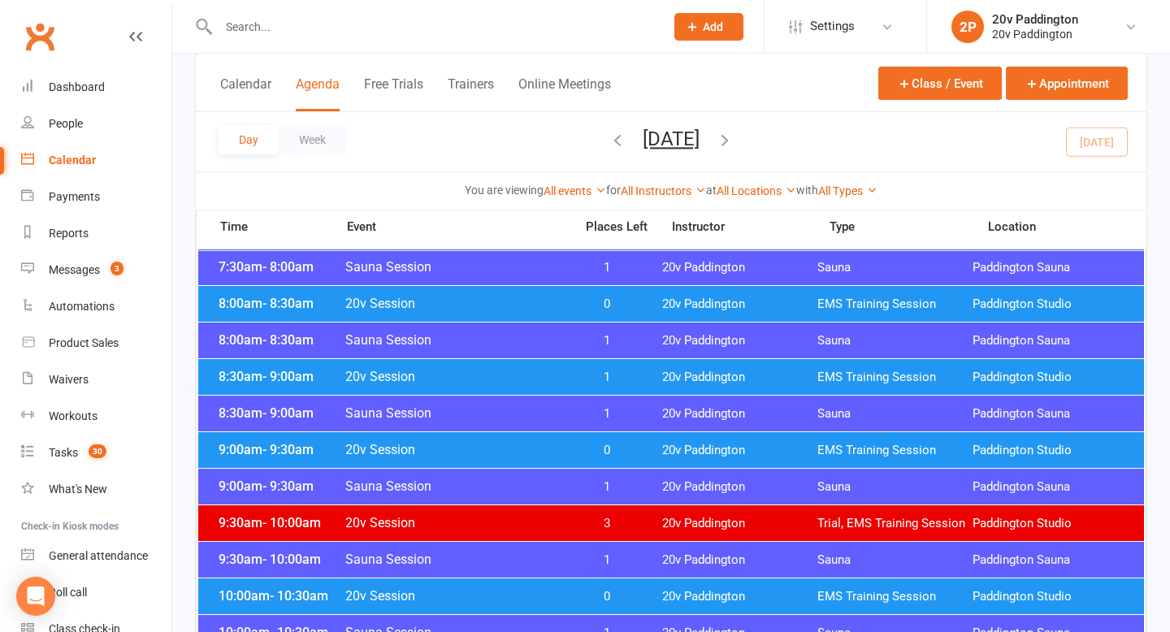
click at [522, 306] on span "20v Session" at bounding box center [455, 303] width 220 height 15
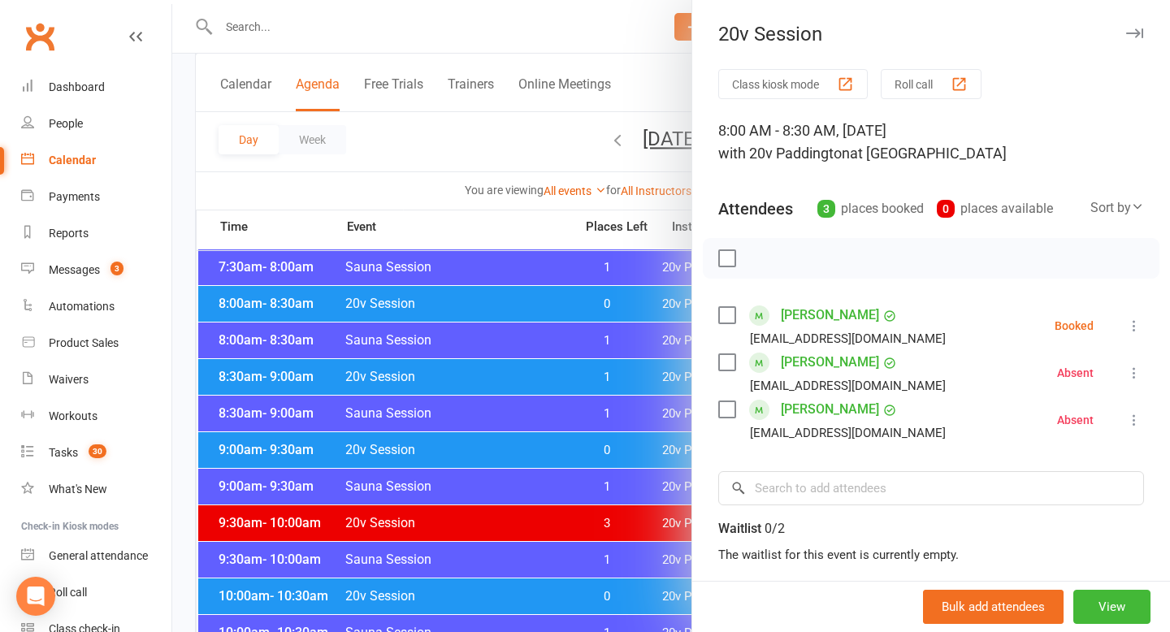
click at [522, 306] on div at bounding box center [671, 316] width 998 height 632
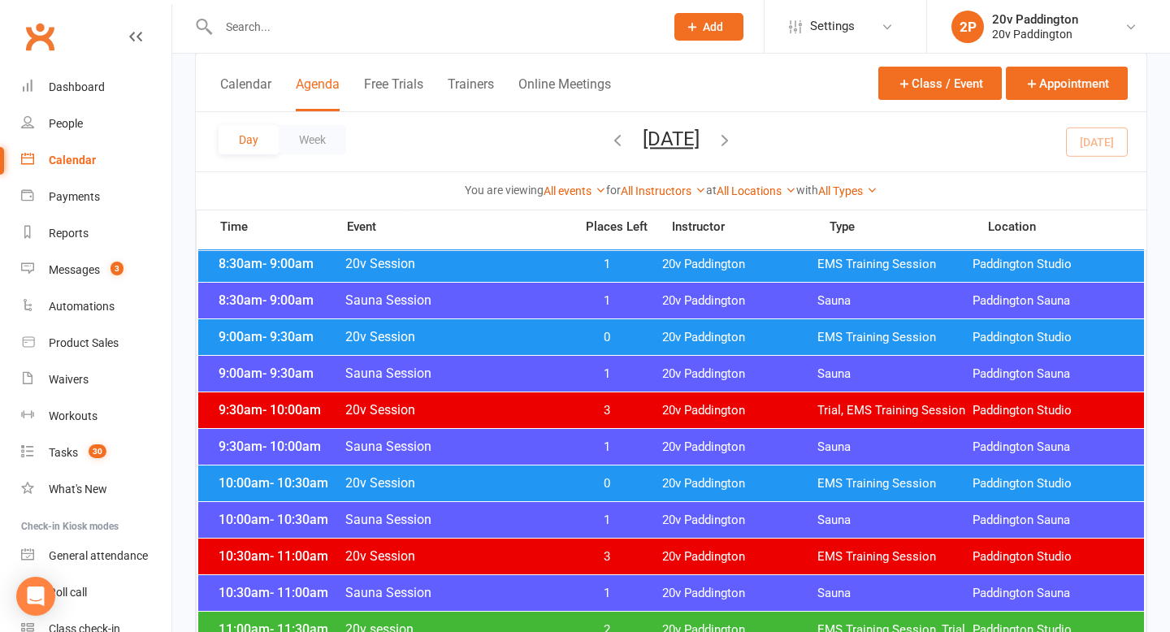
scroll to position [506, 0]
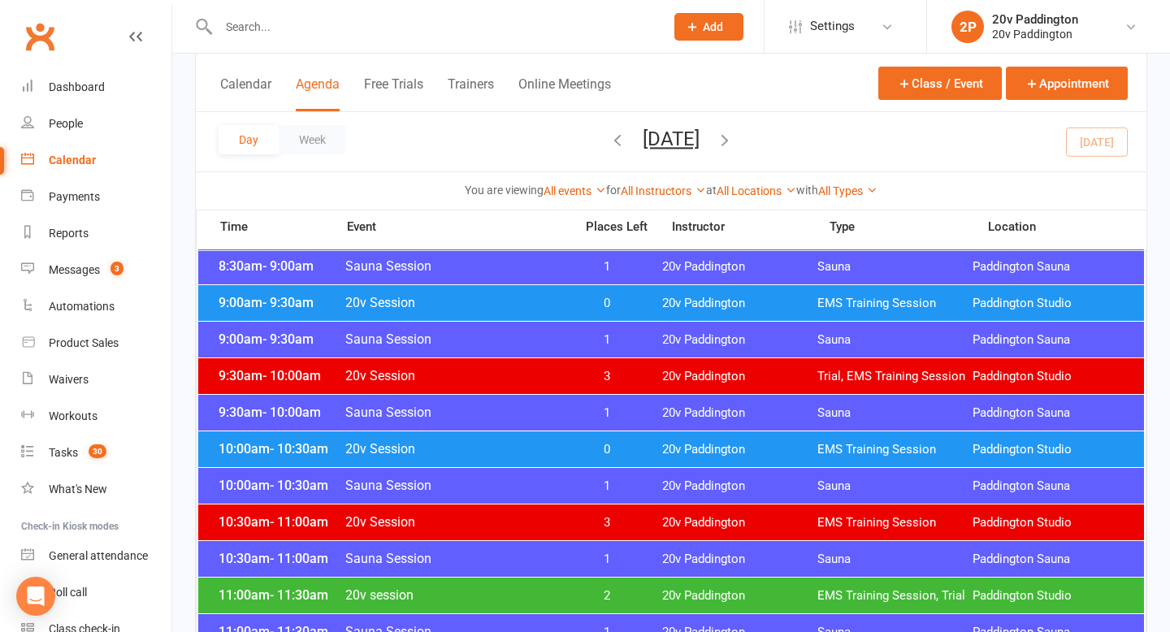
click at [527, 445] on span "20v Session" at bounding box center [455, 448] width 220 height 15
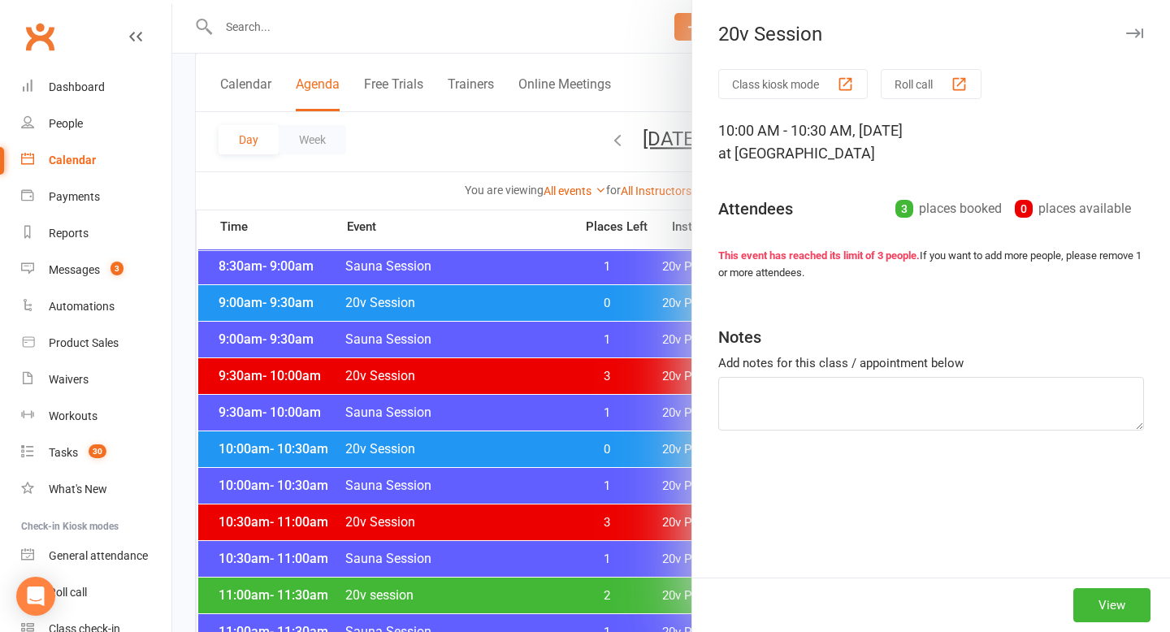
click at [496, 474] on div at bounding box center [671, 316] width 998 height 632
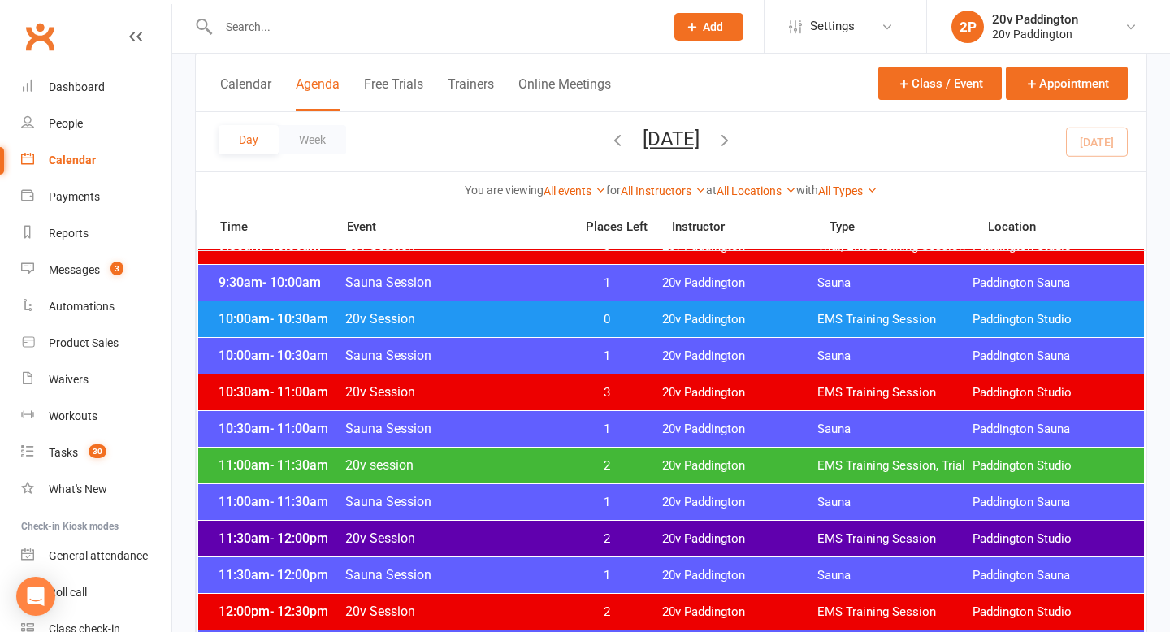
scroll to position [690, 0]
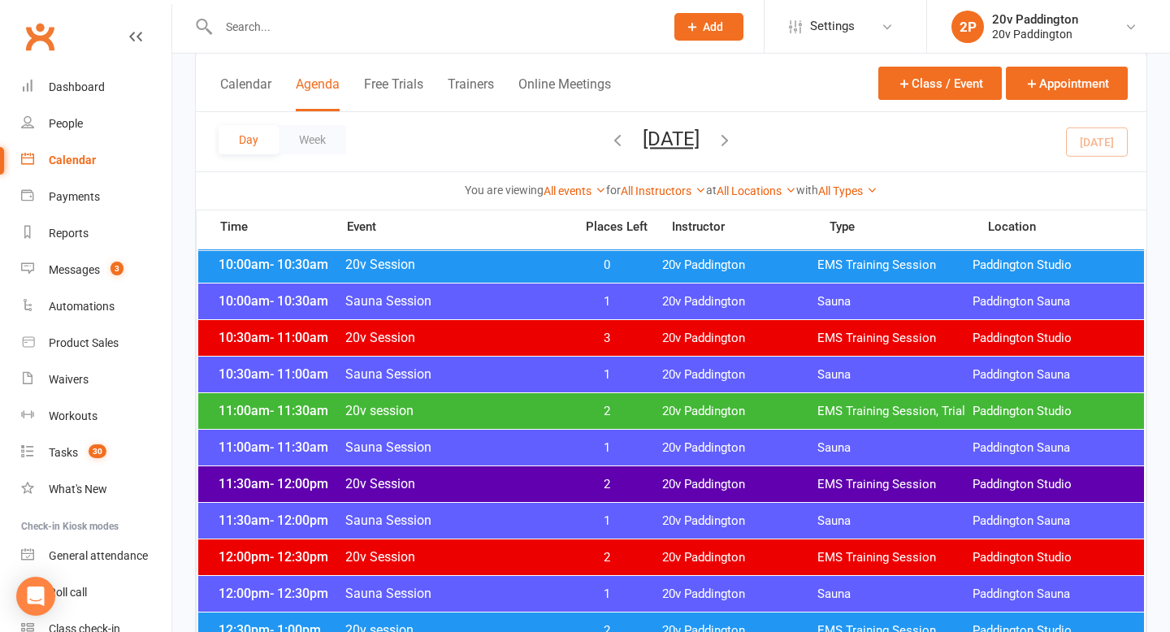
click at [524, 477] on span "20v Session" at bounding box center [455, 483] width 220 height 15
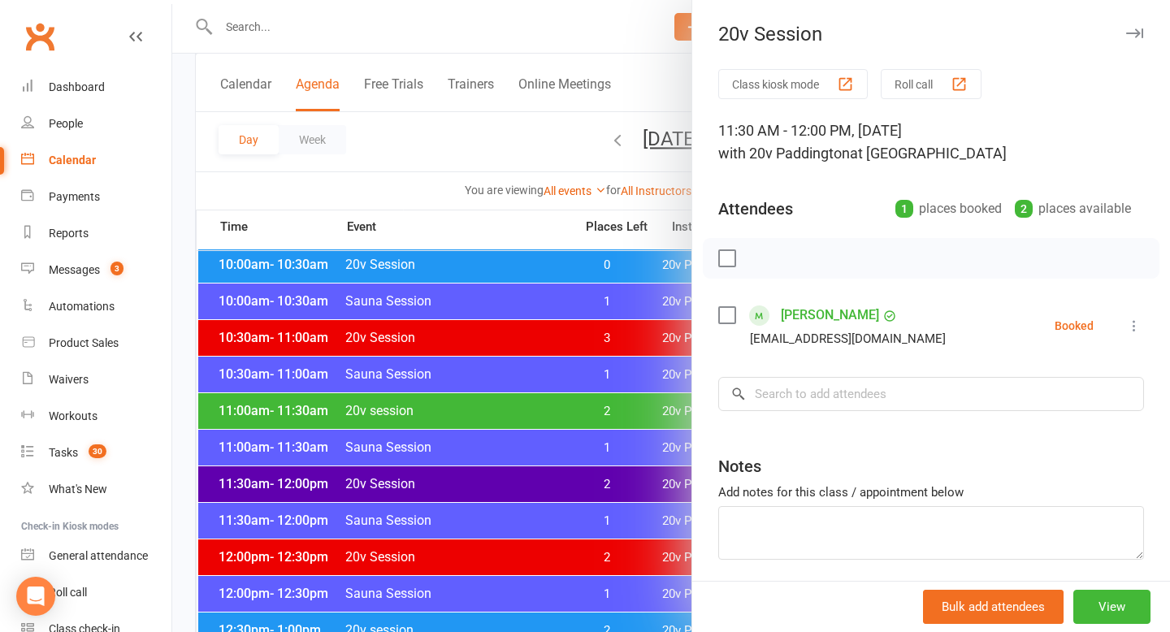
click at [506, 488] on div at bounding box center [671, 316] width 998 height 632
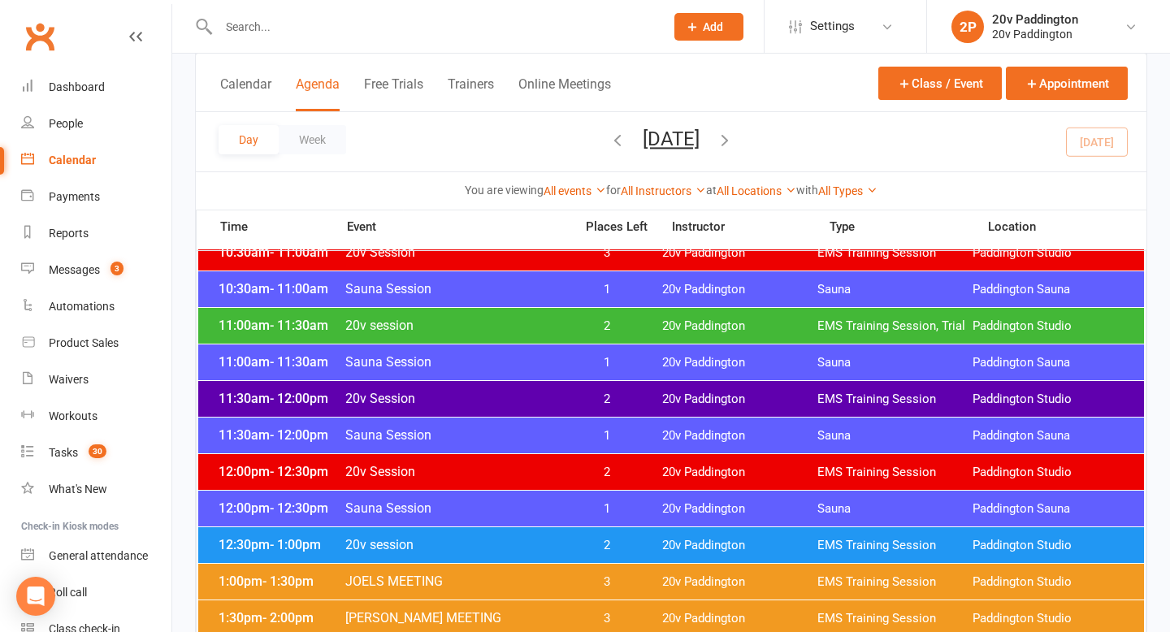
scroll to position [804, 0]
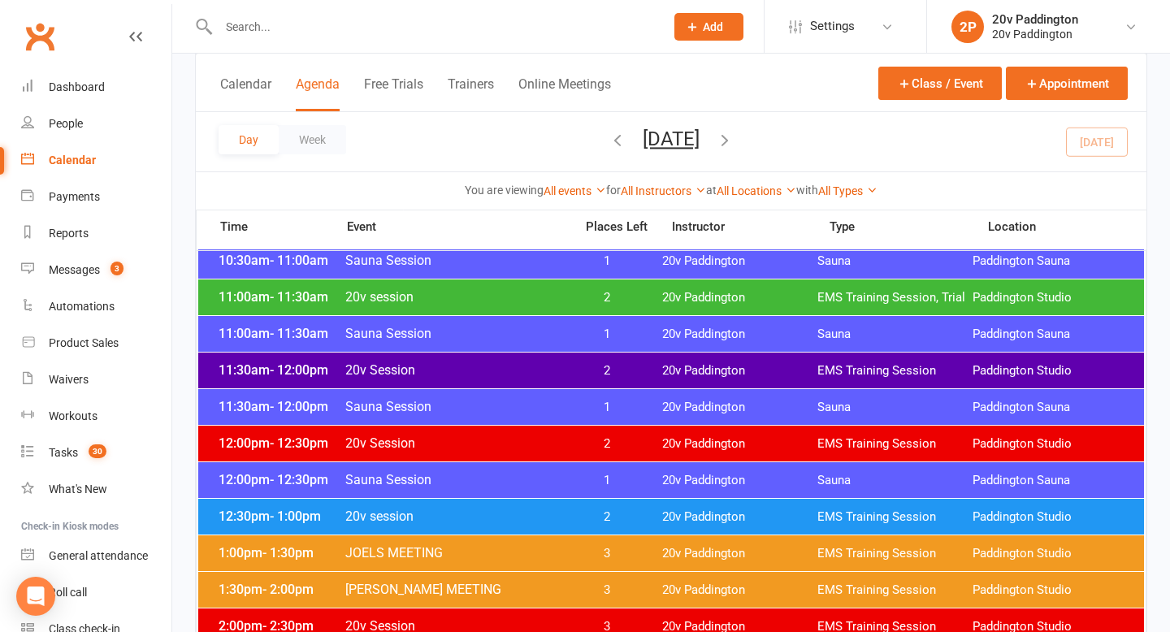
click at [496, 506] on div "12:30pm - 1:00pm 20v session 2 20v Paddington EMS Training Session Paddington S…" at bounding box center [671, 517] width 946 height 36
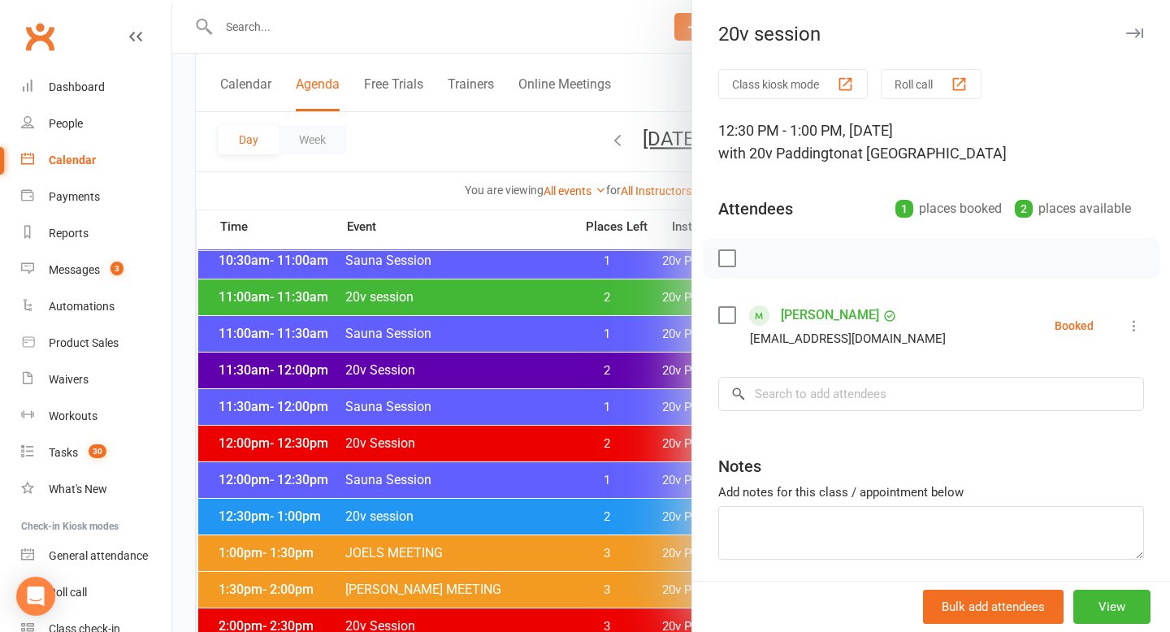
click at [497, 142] on div at bounding box center [671, 316] width 998 height 632
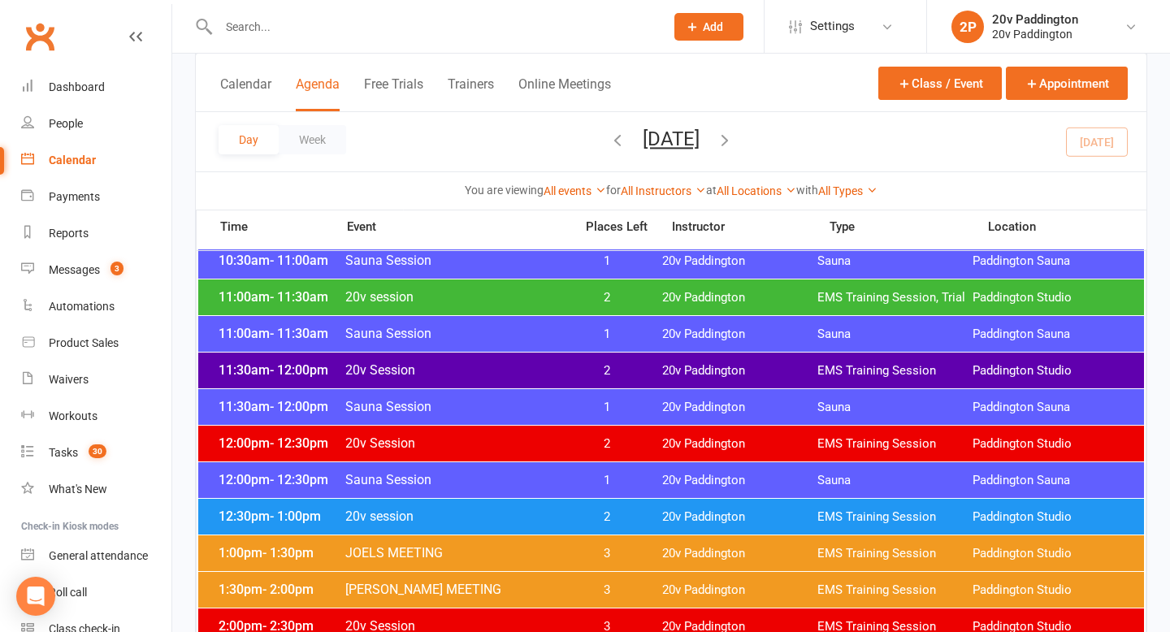
click at [734, 137] on icon "button" at bounding box center [725, 140] width 18 height 18
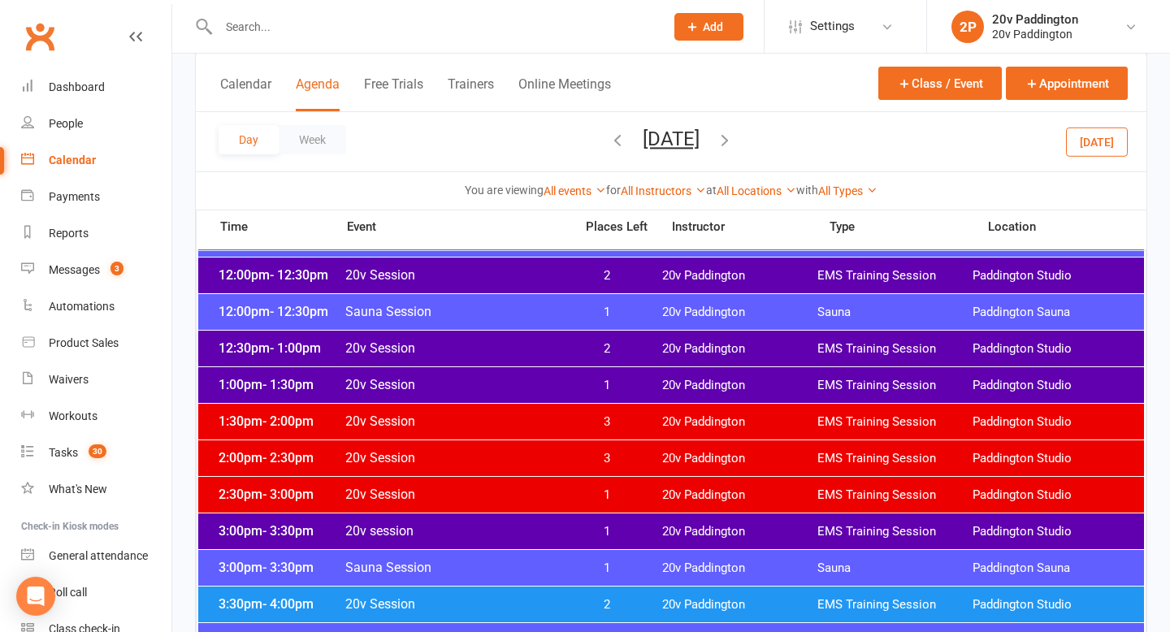
scroll to position [974, 0]
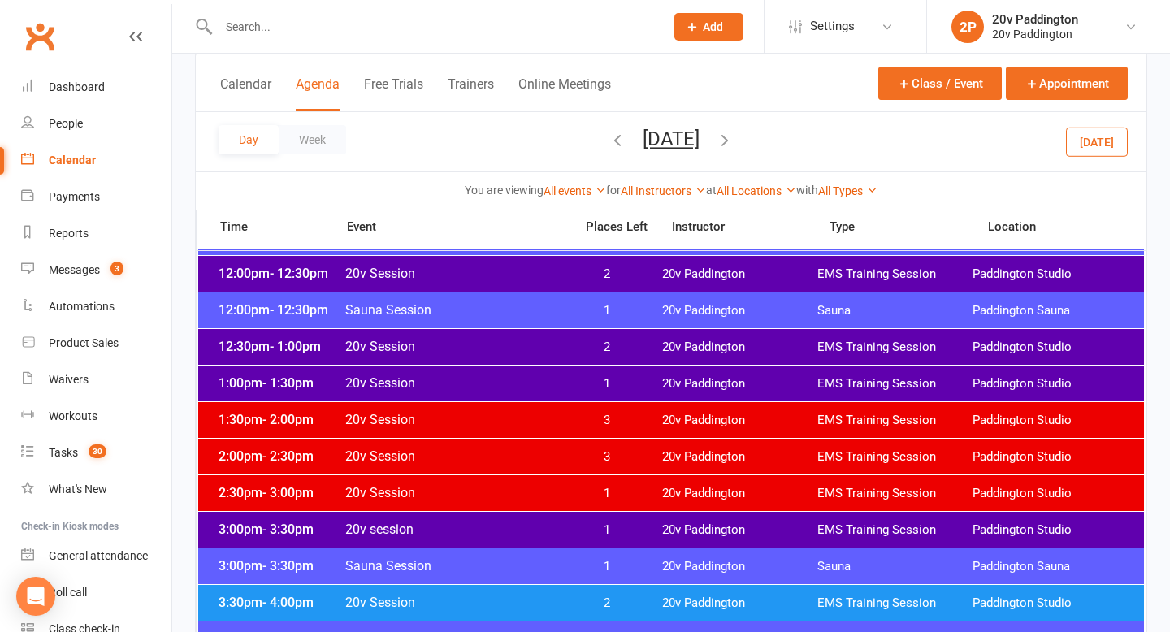
click at [571, 377] on span "1" at bounding box center [607, 383] width 85 height 15
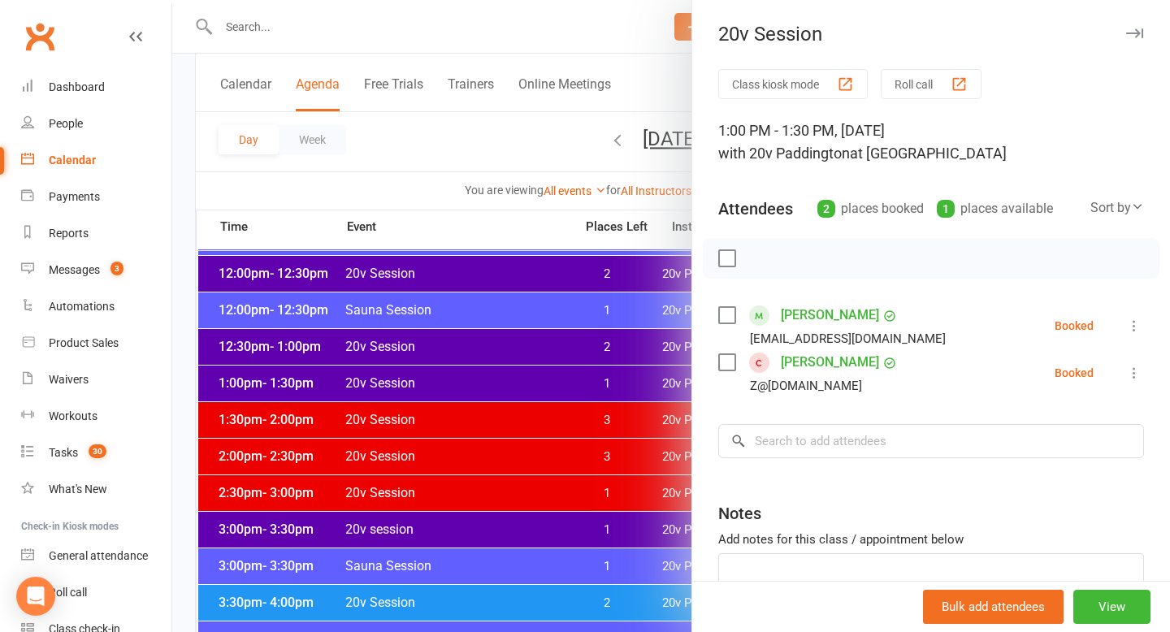
click at [522, 412] on div at bounding box center [671, 316] width 998 height 632
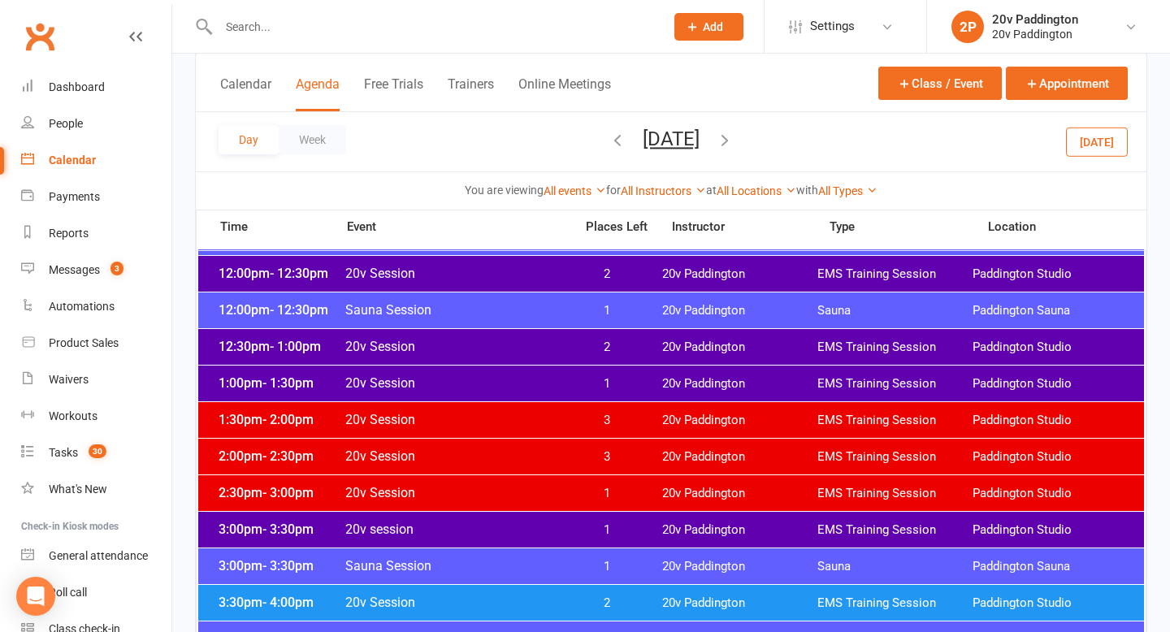
click at [517, 420] on span "20v Session" at bounding box center [455, 419] width 220 height 15
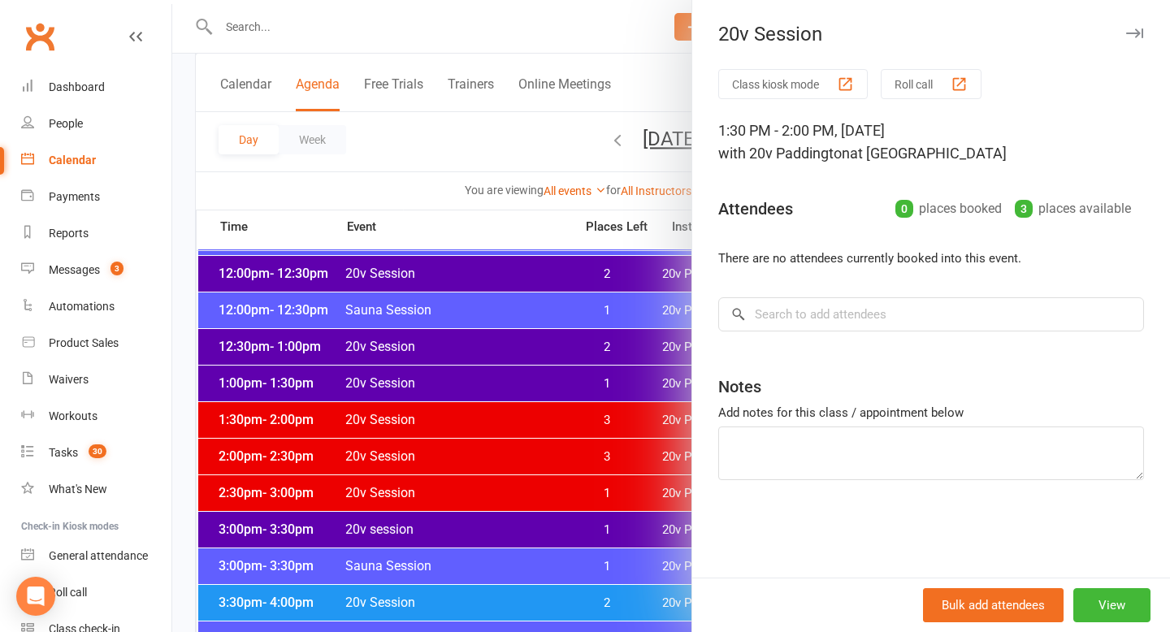
click at [486, 511] on div at bounding box center [671, 316] width 998 height 632
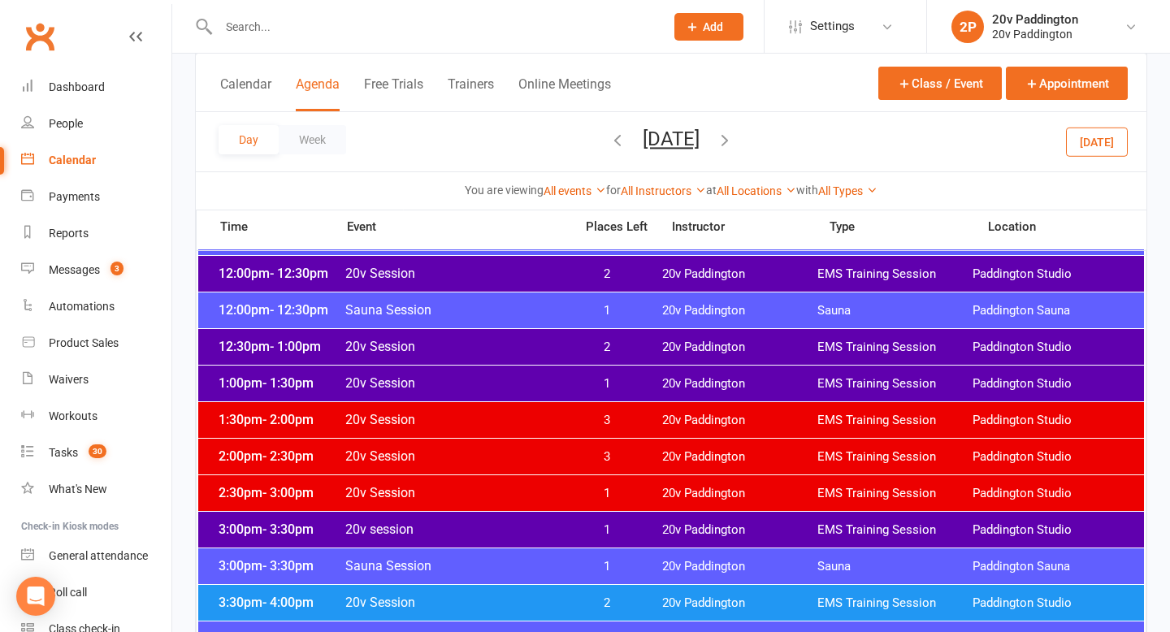
click at [501, 591] on div "3:30pm - 4:00pm 20v Session 2 20v Paddington EMS Training Session Paddington St…" at bounding box center [671, 603] width 946 height 36
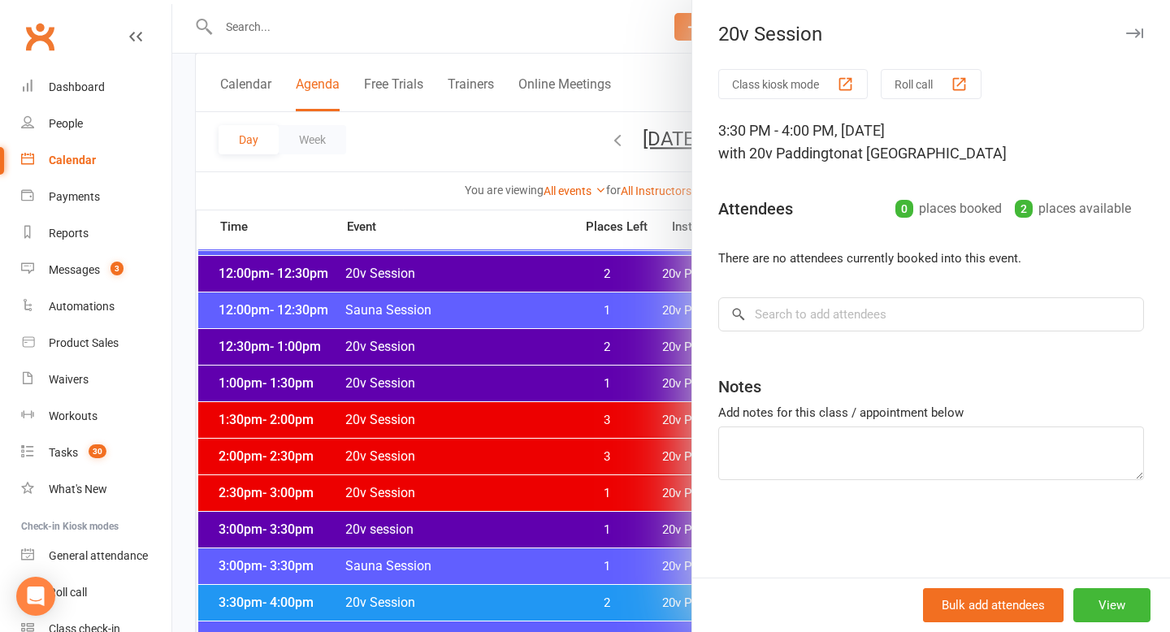
click at [583, 528] on div at bounding box center [671, 316] width 998 height 632
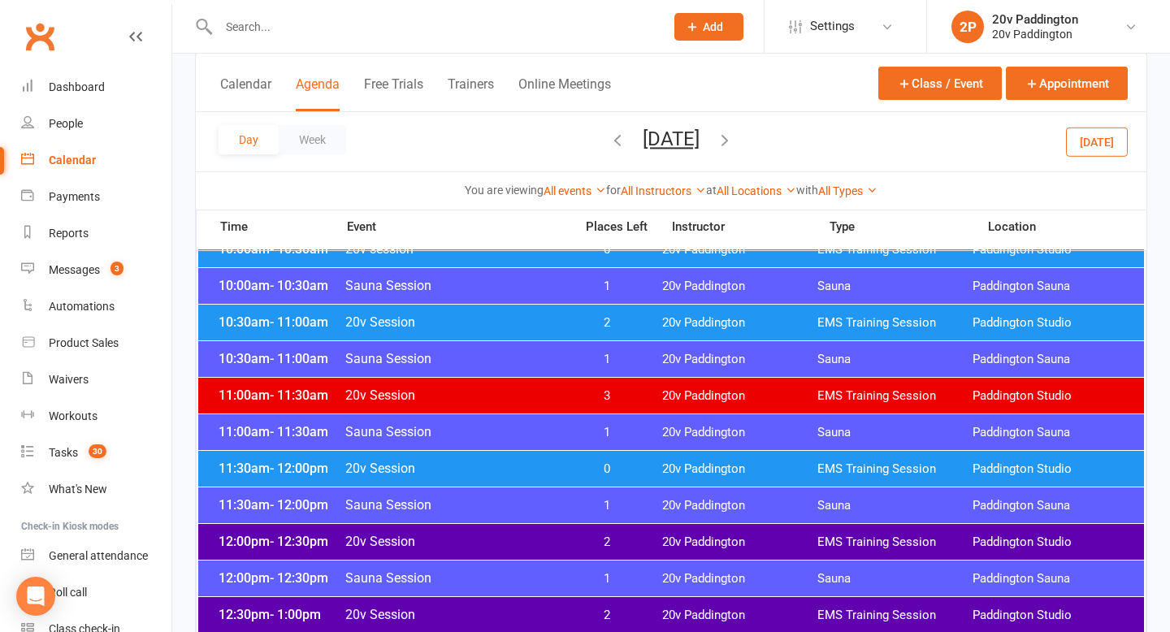
scroll to position [696, 0]
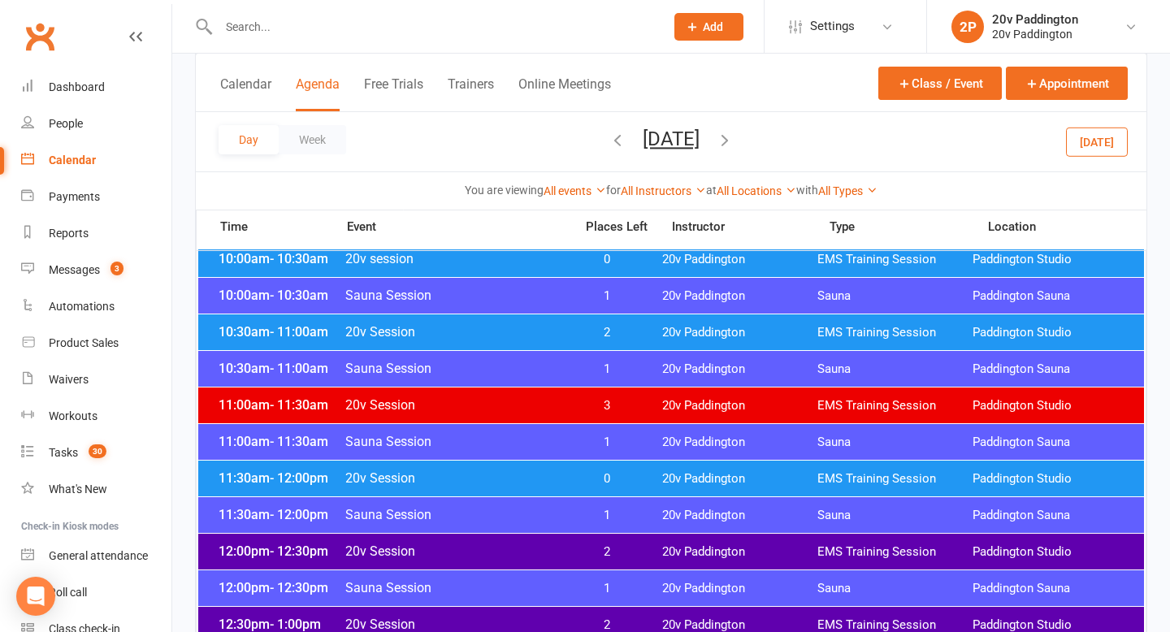
click at [643, 149] on button "Tuesday, Aug 19, 2025" at bounding box center [671, 139] width 57 height 23
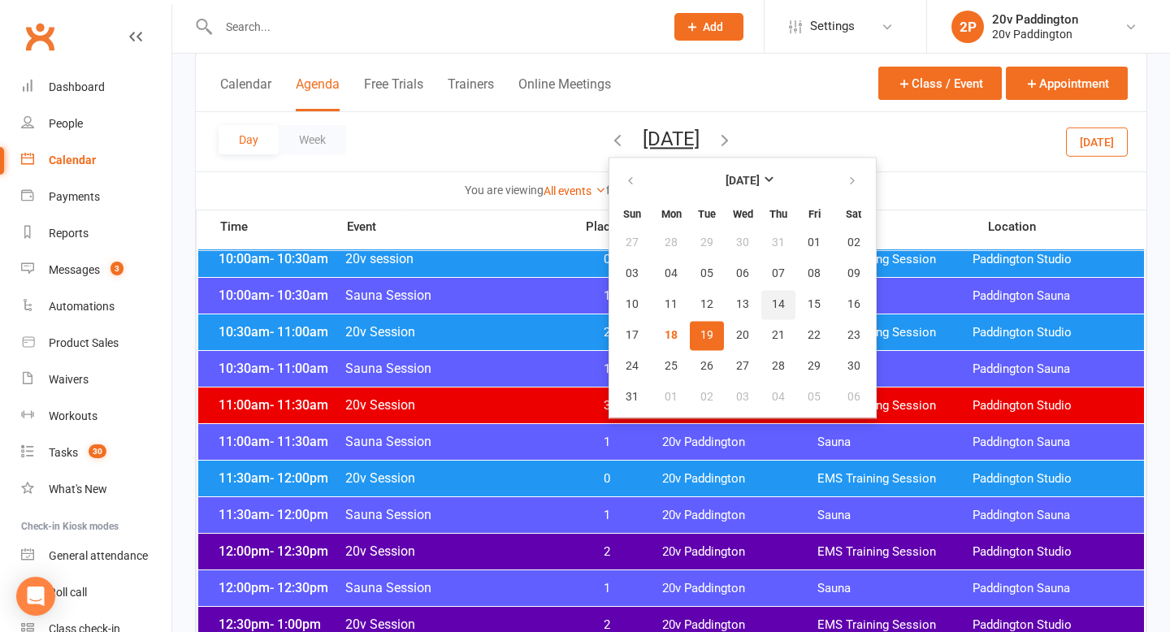
click at [772, 308] on span "14" at bounding box center [778, 304] width 13 height 13
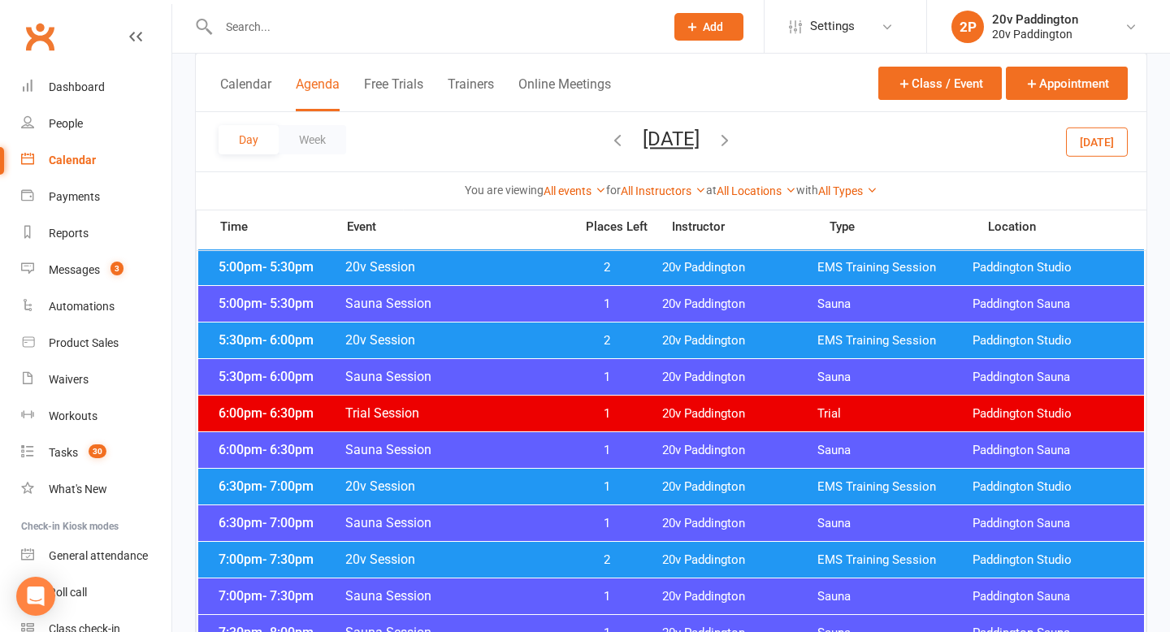
scroll to position [1493, 0]
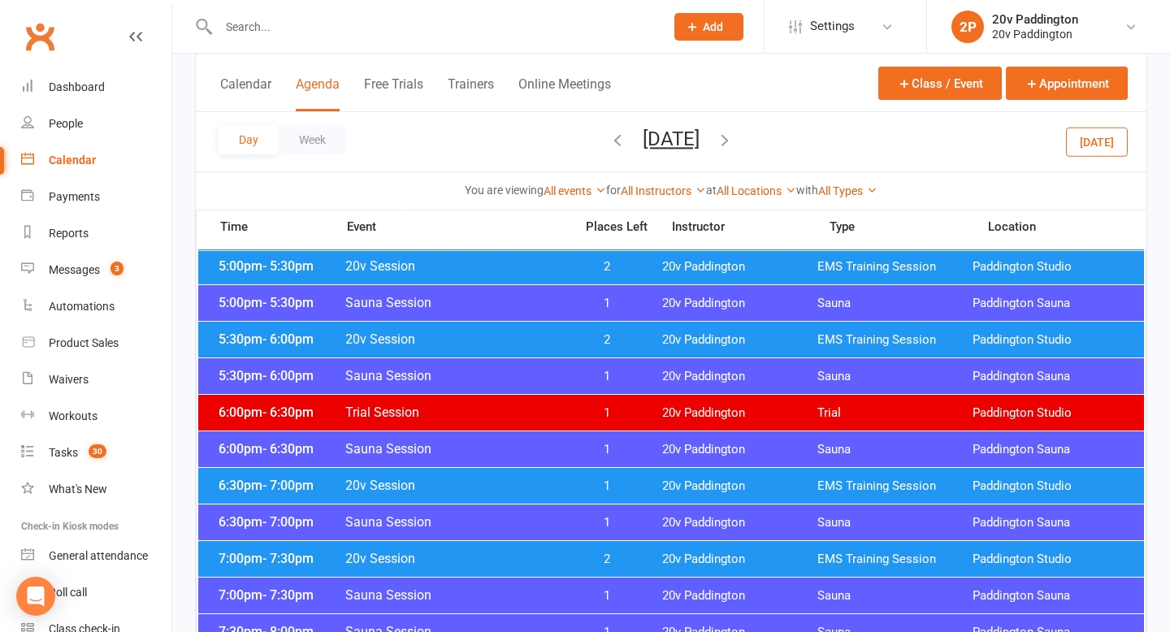
click at [593, 494] on div "6:30pm - 7:00pm 20v Session 1 20v Paddington EMS Training Session Paddington St…" at bounding box center [671, 486] width 946 height 36
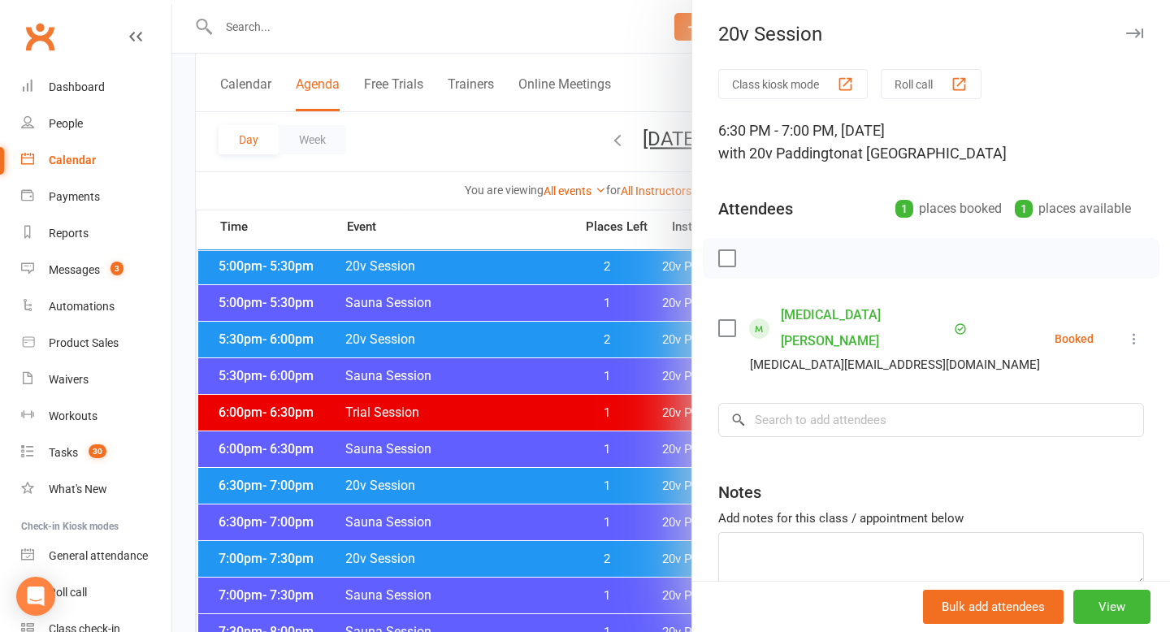
click at [1135, 331] on icon at bounding box center [1134, 339] width 16 height 16
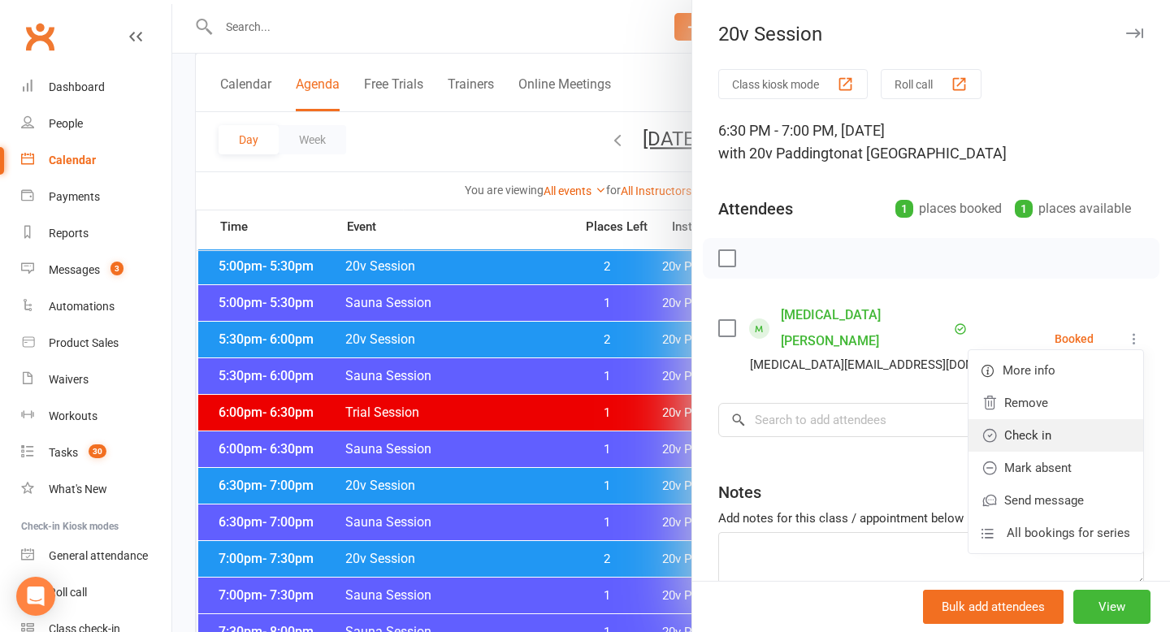
click at [1077, 419] on link "Check in" at bounding box center [1056, 435] width 175 height 33
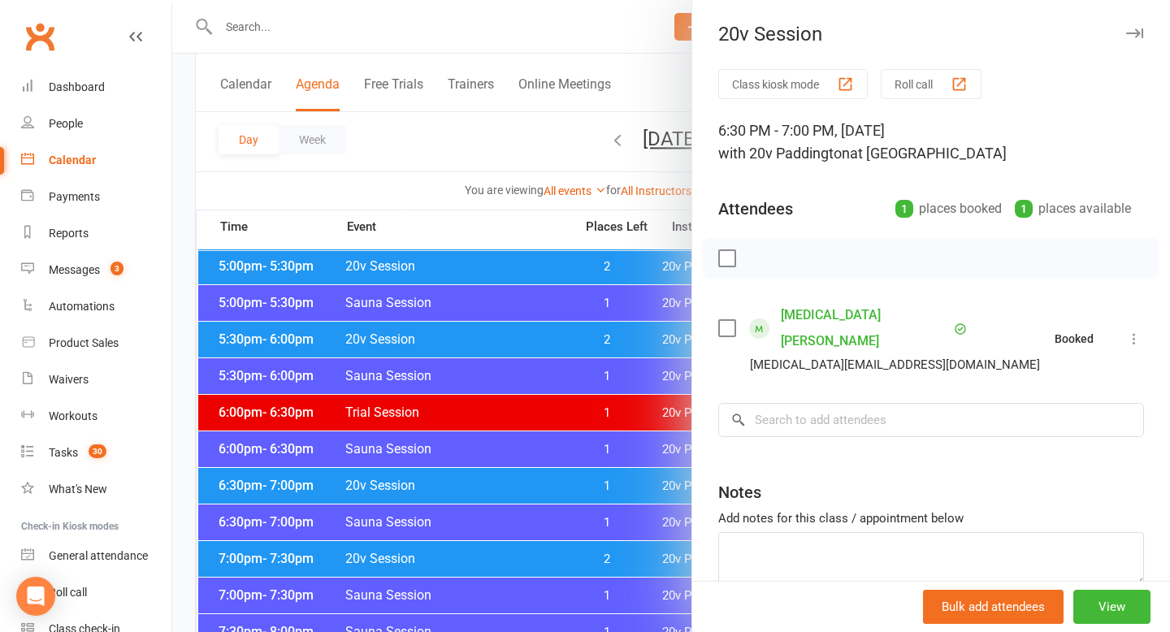
click at [505, 449] on div at bounding box center [671, 316] width 998 height 632
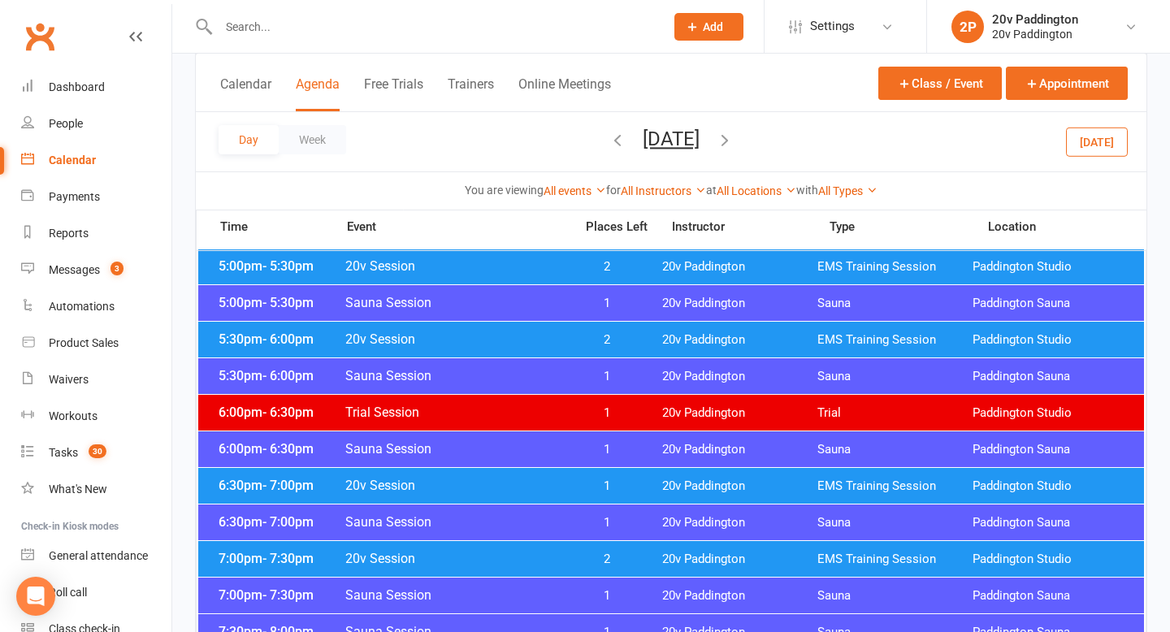
click at [607, 559] on span "2" at bounding box center [607, 559] width 85 height 15
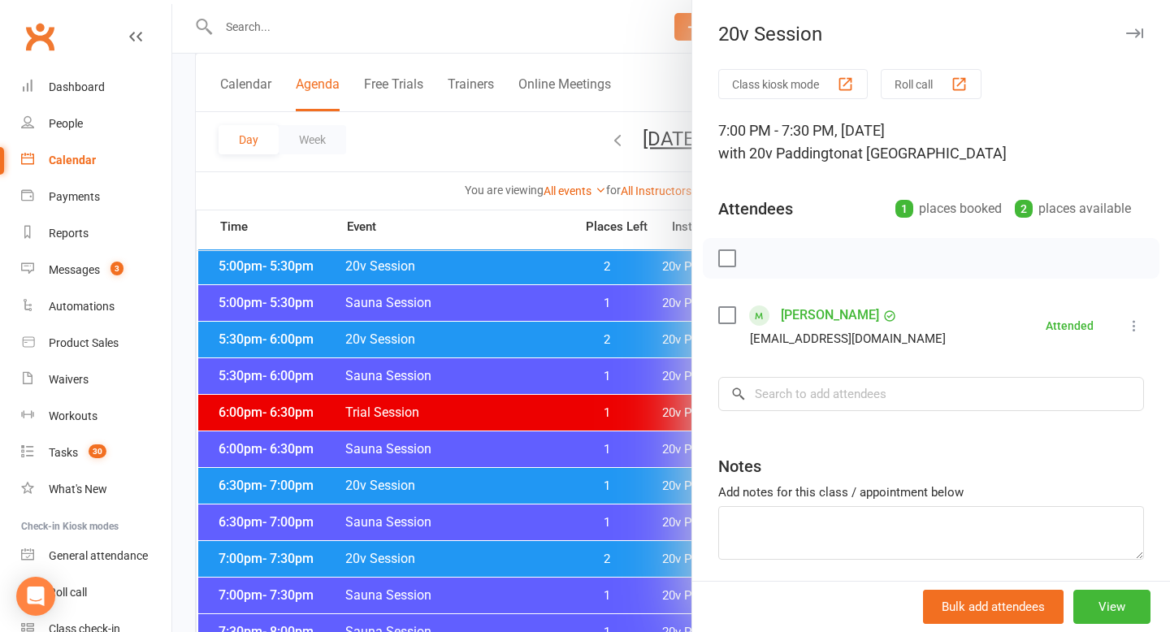
click at [680, 312] on div at bounding box center [671, 316] width 998 height 632
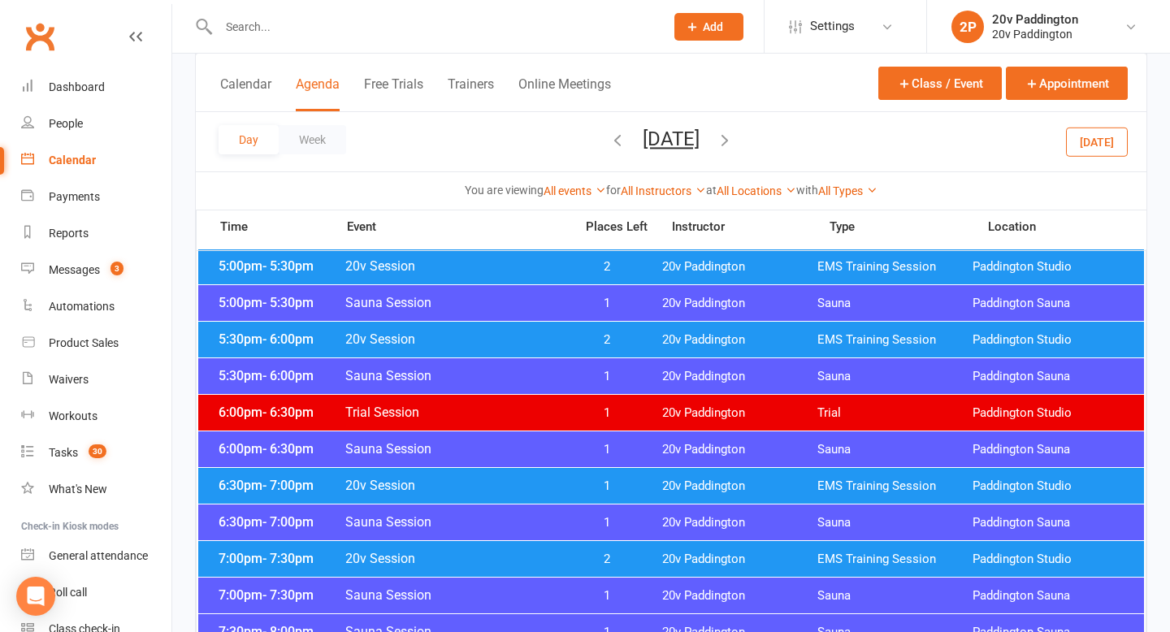
click at [643, 146] on button "Thursday, Aug 14, 2025" at bounding box center [671, 139] width 57 height 23
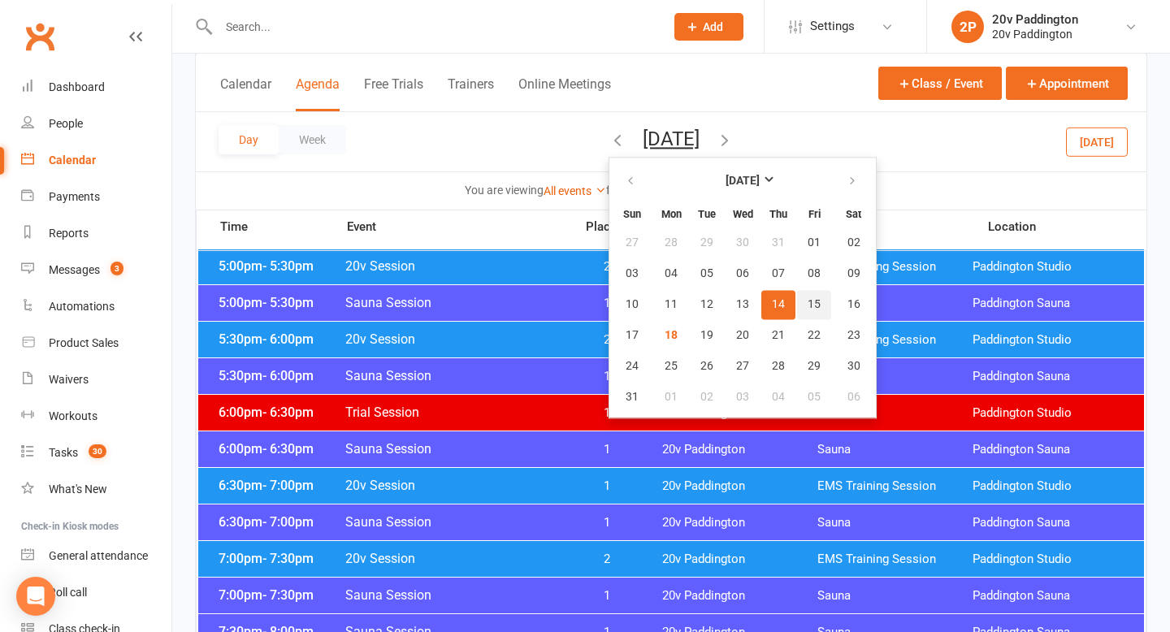
click at [808, 300] on span "15" at bounding box center [814, 304] width 13 height 13
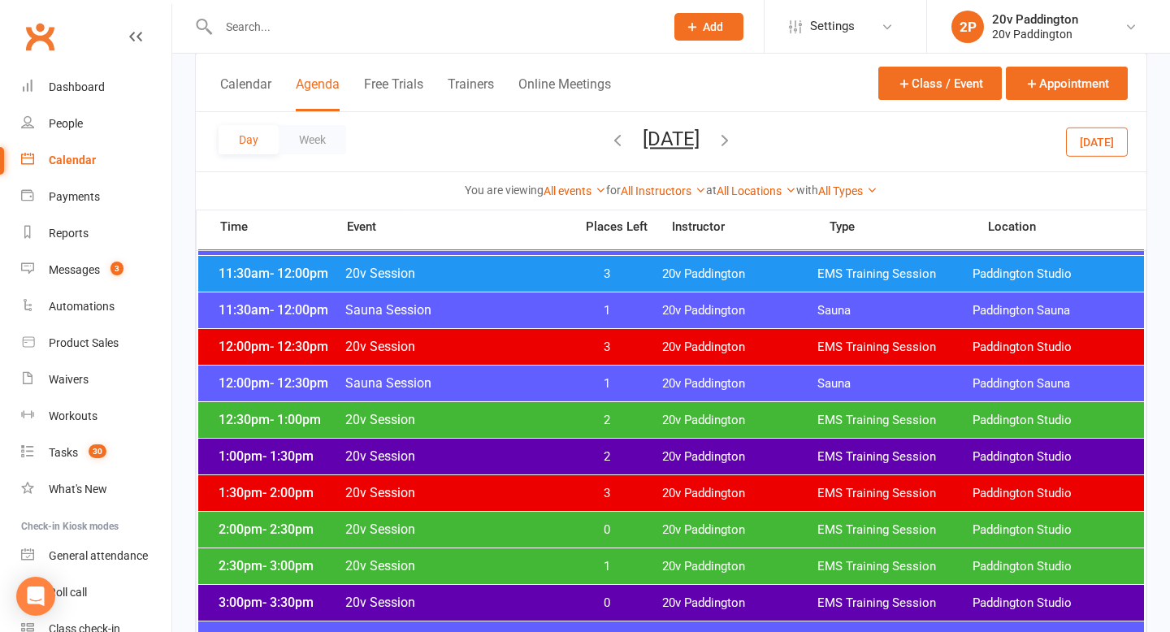
scroll to position [901, 0]
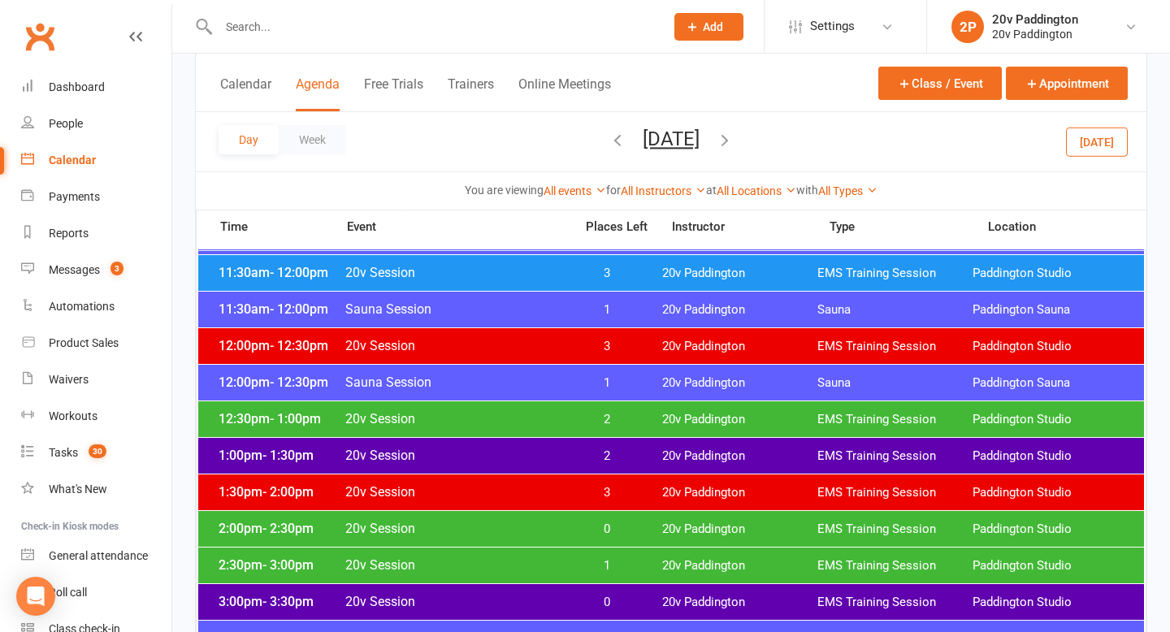
click at [645, 414] on span "2" at bounding box center [607, 419] width 85 height 15
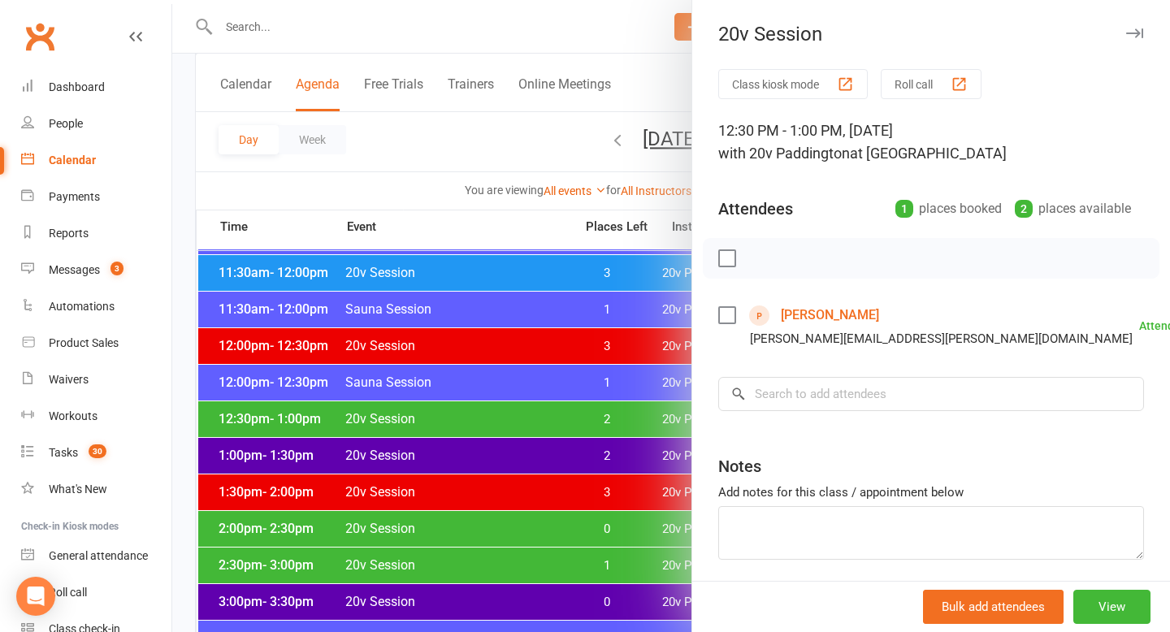
click at [785, 320] on link "Rebecca Bazley" at bounding box center [830, 315] width 98 height 26
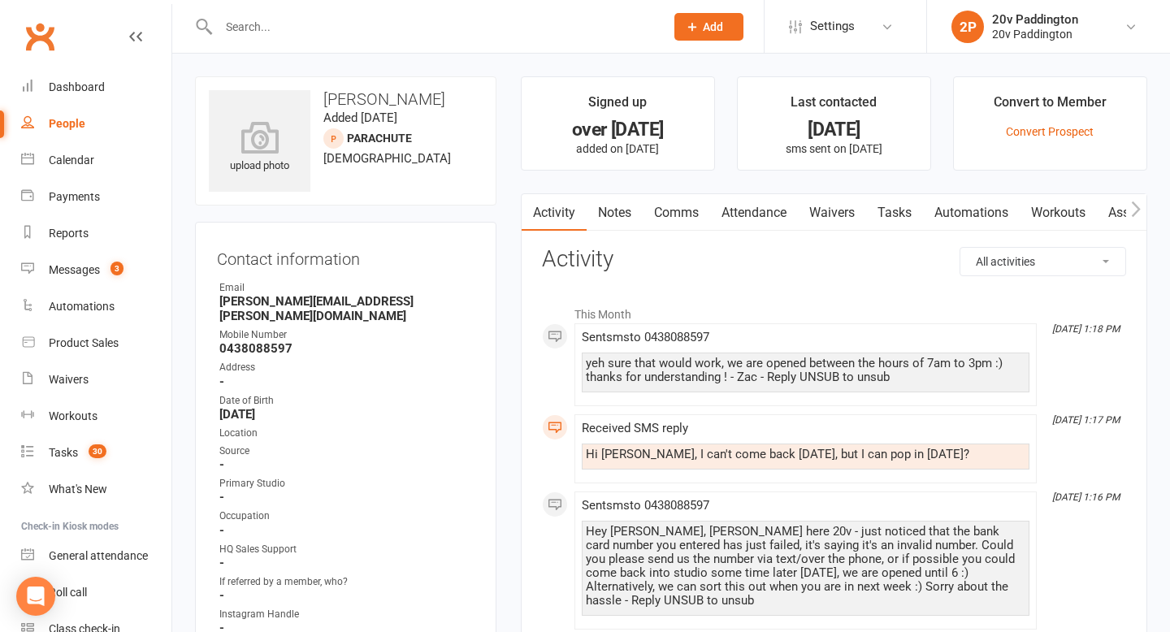
click at [678, 222] on link "Comms" at bounding box center [676, 212] width 67 height 37
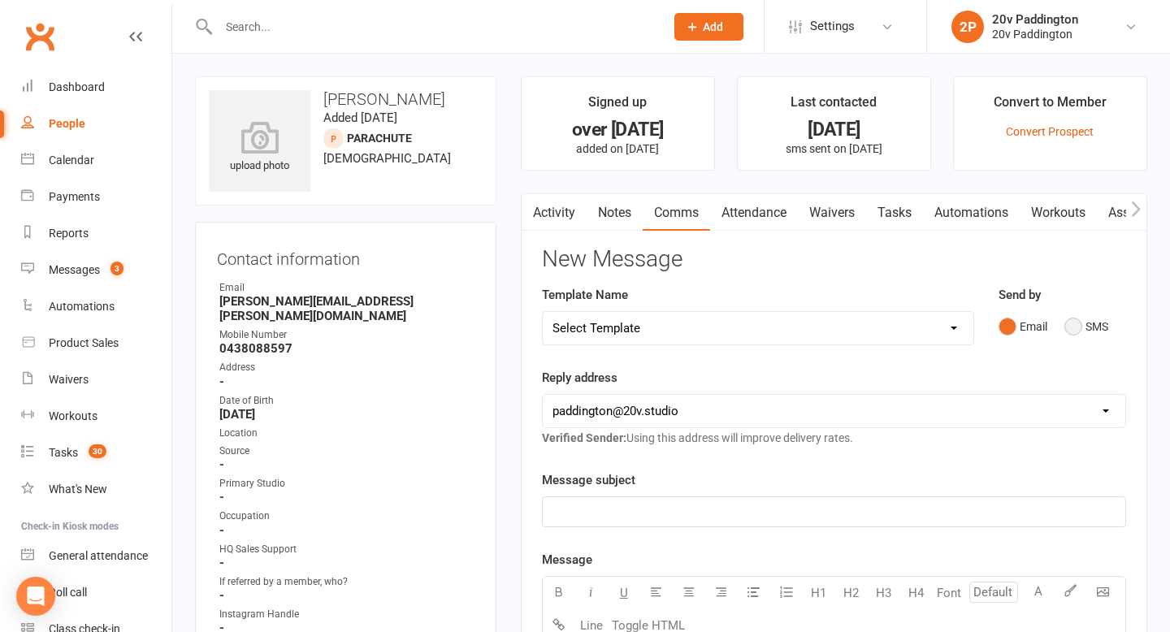
click at [1070, 320] on button "SMS" at bounding box center [1087, 326] width 44 height 31
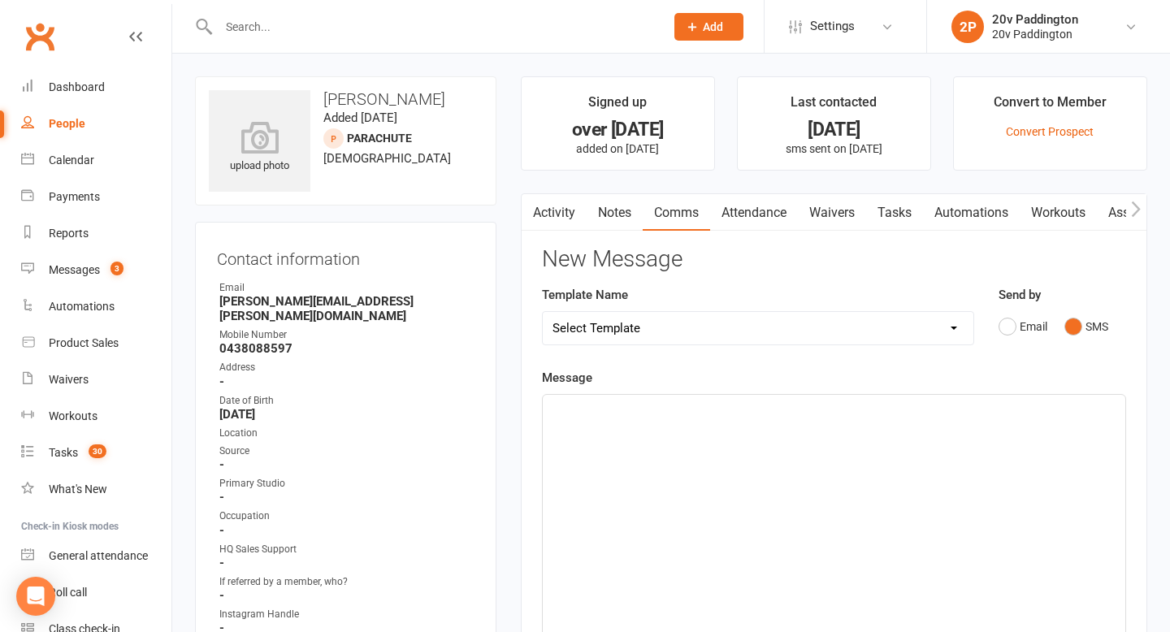
click at [891, 481] on div "﻿" at bounding box center [834, 517] width 583 height 244
click at [601, 411] on span "Hey Rebbaca, Zac here 20v -" at bounding box center [629, 409] width 152 height 15
click at [720, 401] on p "Hey Rebaca, Zac here 20v -" at bounding box center [834, 410] width 563 height 20
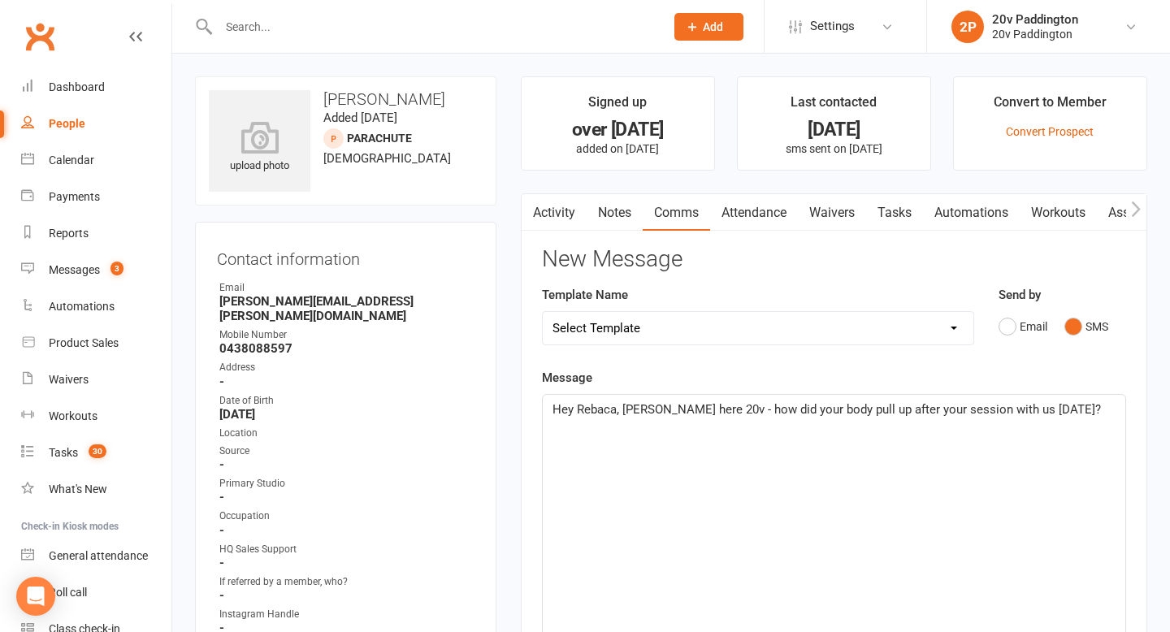
click at [699, 406] on span "Hey Rebaca, Zac here 20v - how did your body pull up after your session with us…" at bounding box center [827, 409] width 549 height 15
click at [628, 440] on div "Hey Rebaca, Zac here 20v - just touching base how did your body pull up after y…" at bounding box center [834, 517] width 583 height 244
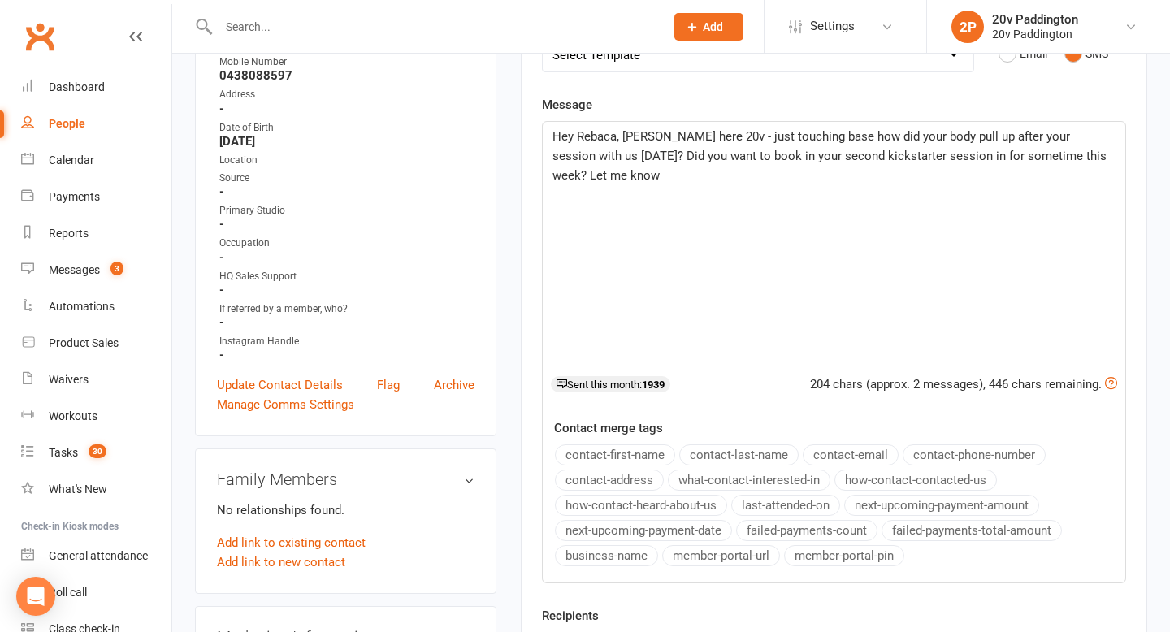
scroll to position [370, 0]
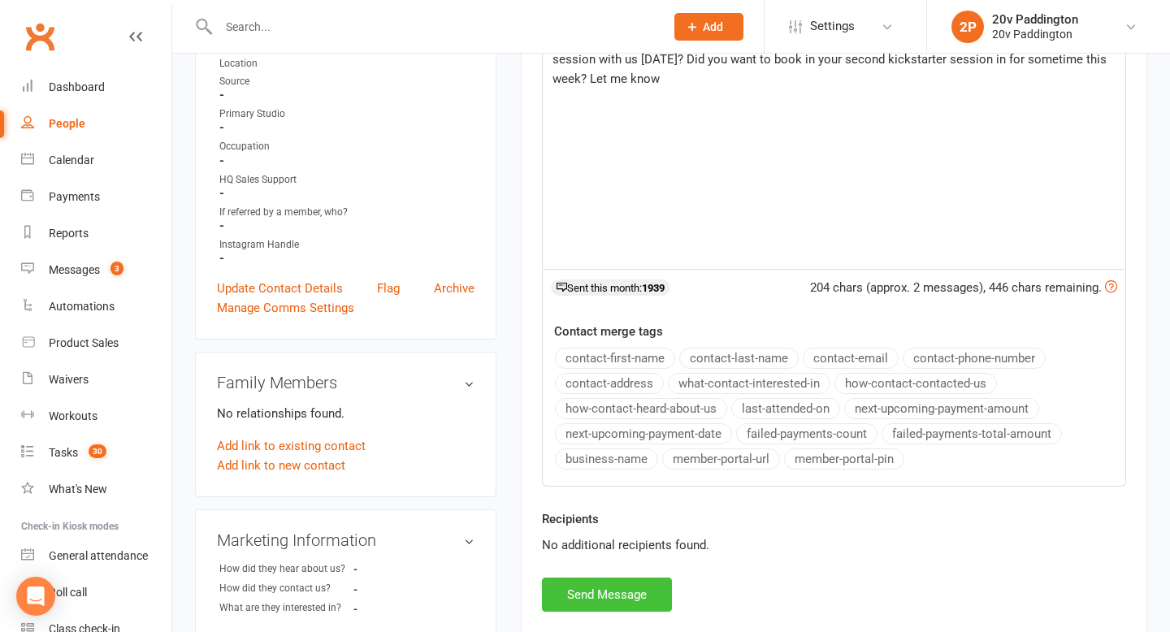
click at [625, 598] on button "Send Message" at bounding box center [607, 595] width 130 height 34
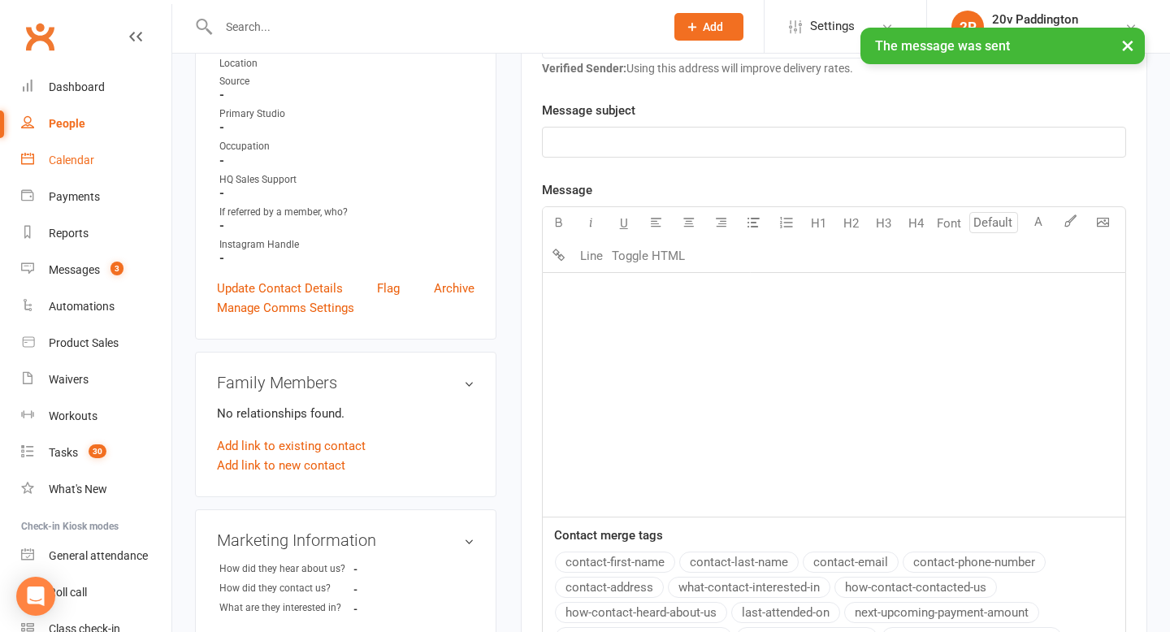
click at [50, 157] on div "Calendar" at bounding box center [72, 160] width 46 height 13
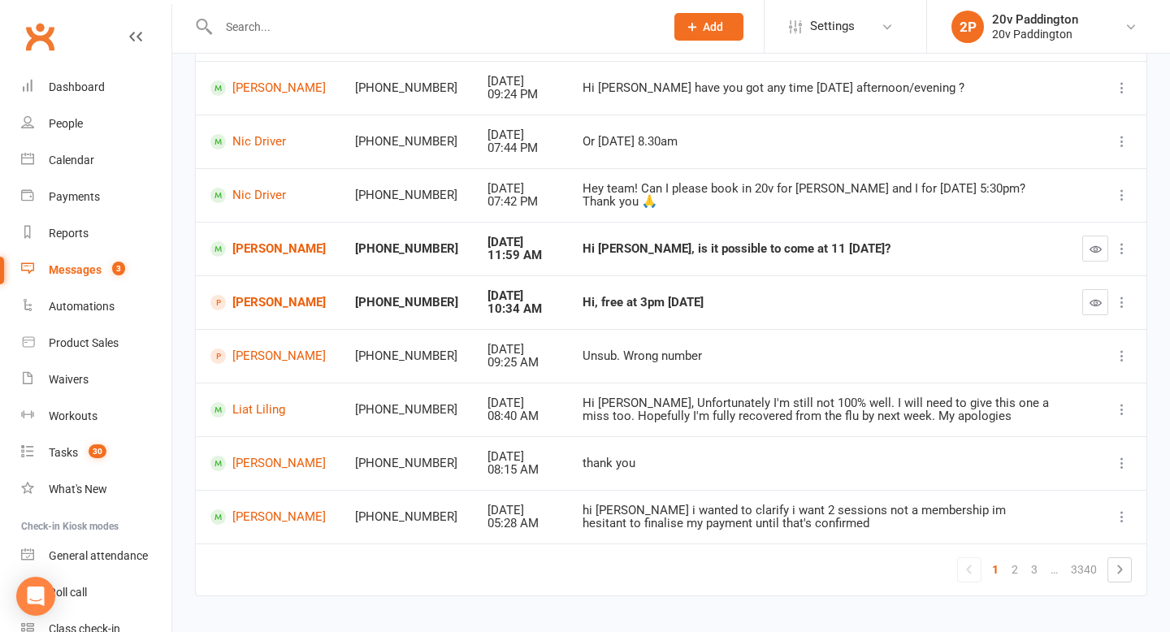
scroll to position [291, 0]
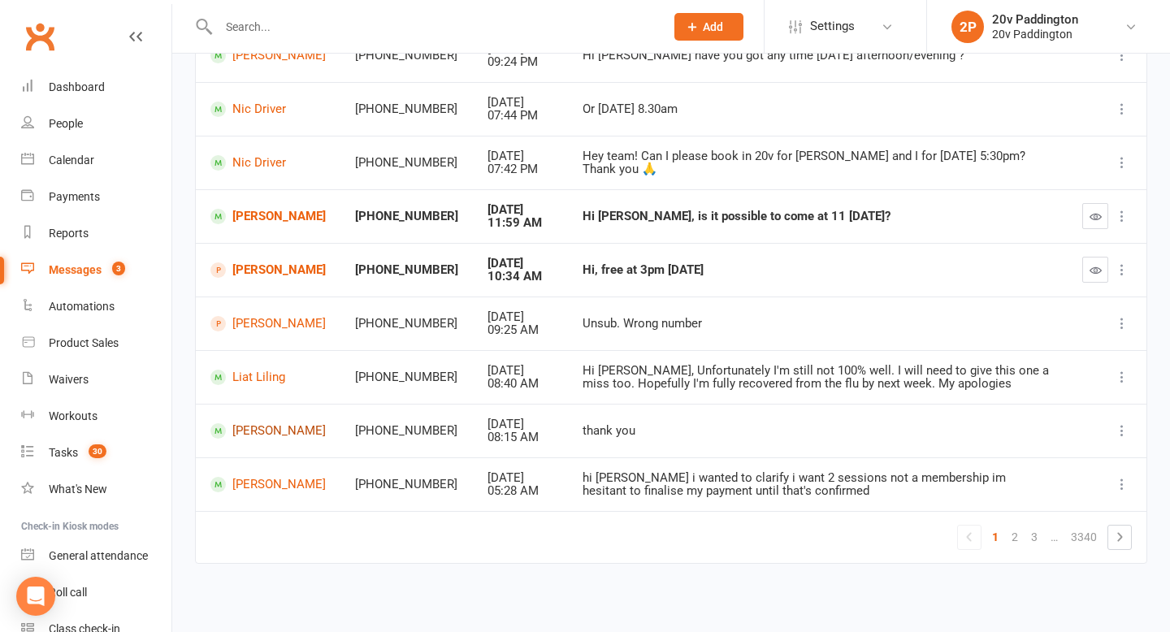
click at [265, 423] on link "[PERSON_NAME]" at bounding box center [267, 430] width 115 height 15
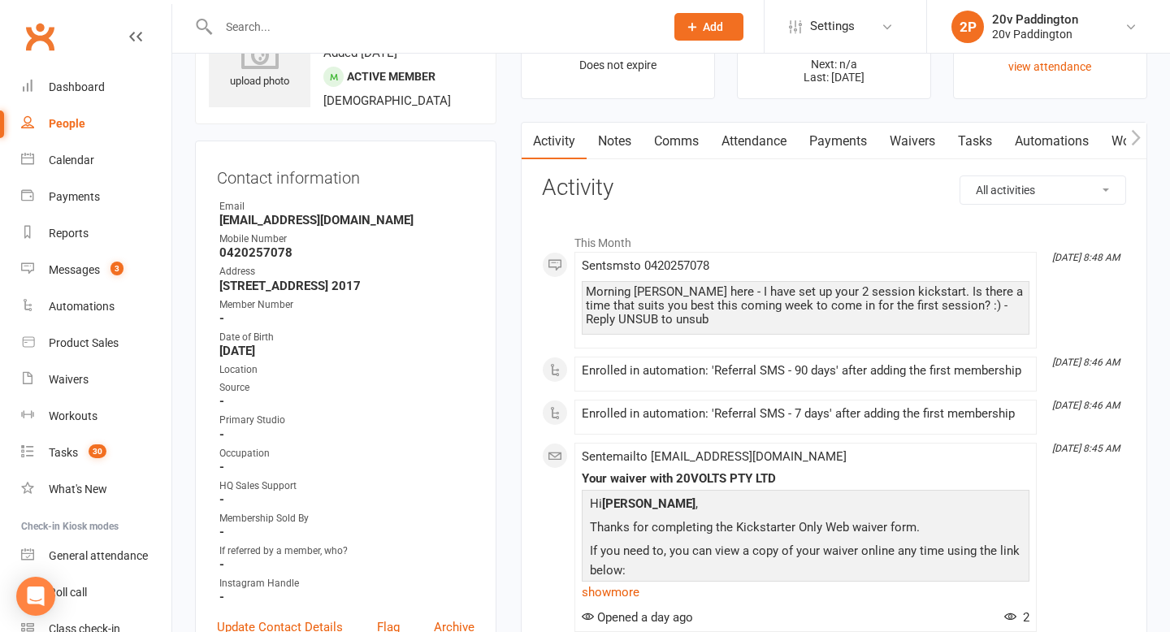
scroll to position [86, 0]
click at [78, 265] on div "Messages" at bounding box center [74, 269] width 51 height 13
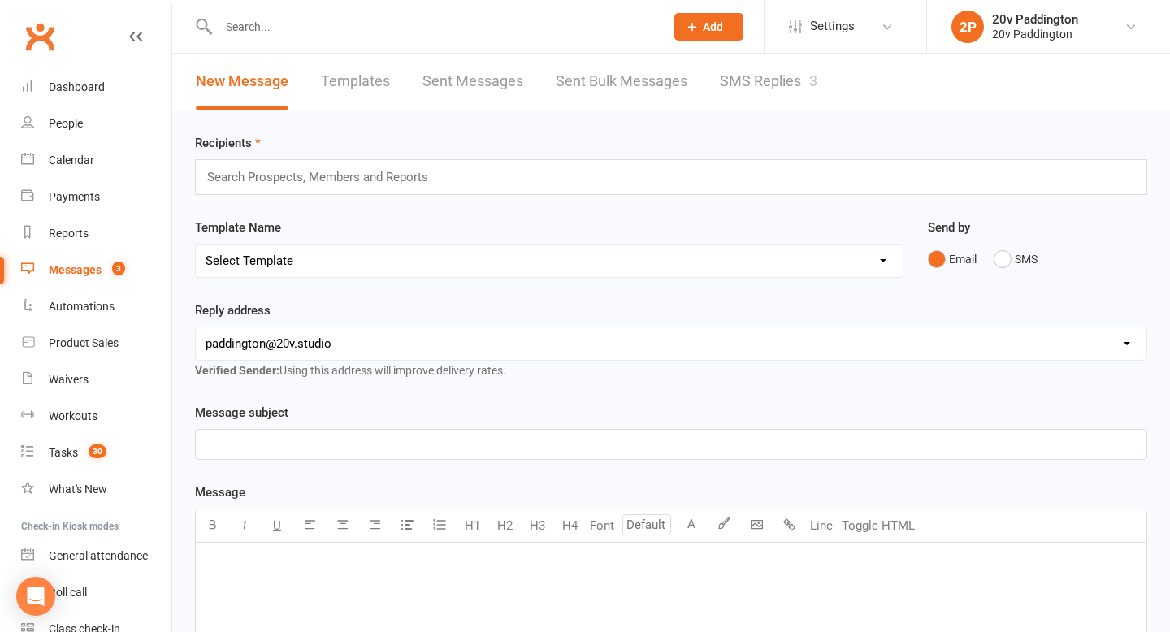
click at [773, 66] on link "SMS Replies 3" at bounding box center [769, 82] width 98 height 56
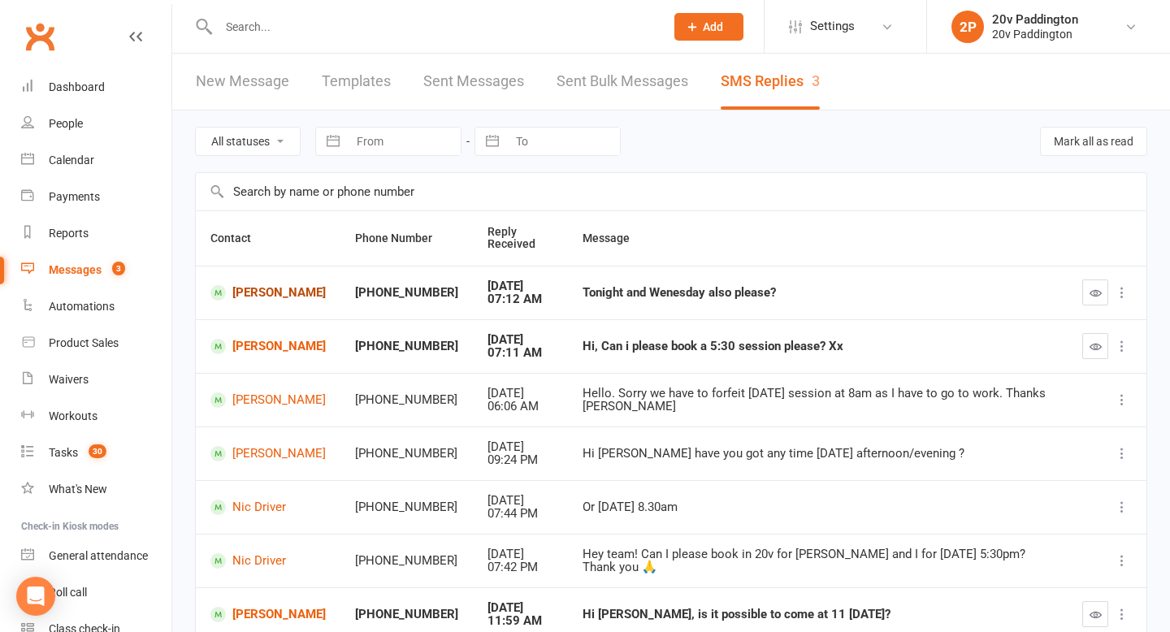
click at [276, 289] on link "[PERSON_NAME]" at bounding box center [267, 292] width 115 height 15
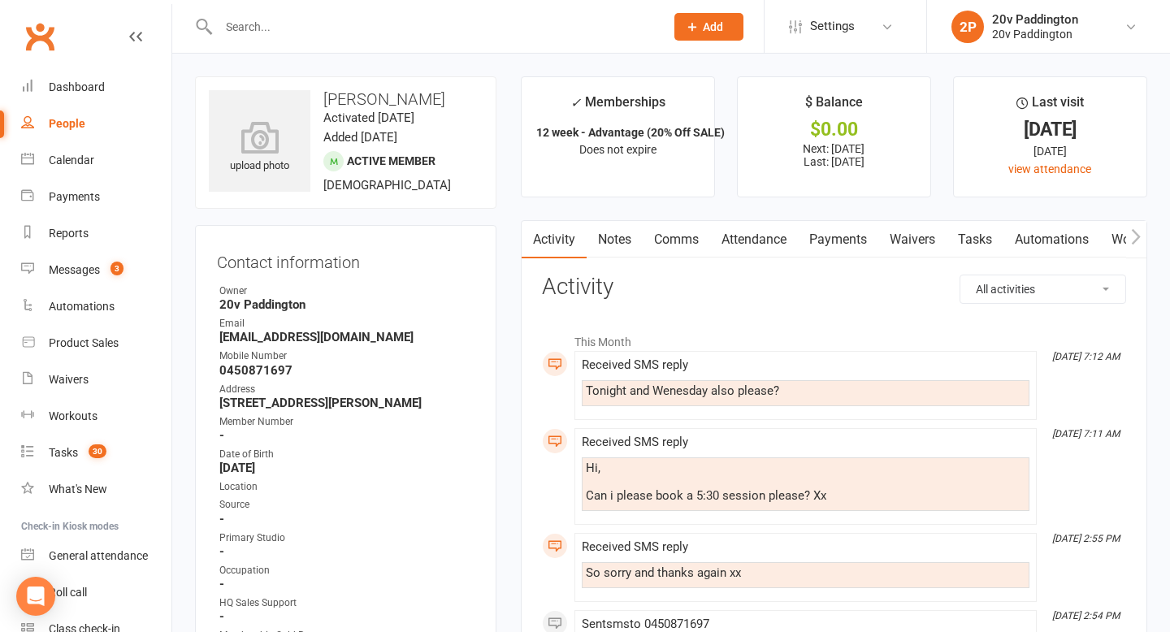
click at [681, 232] on link "Comms" at bounding box center [676, 239] width 67 height 37
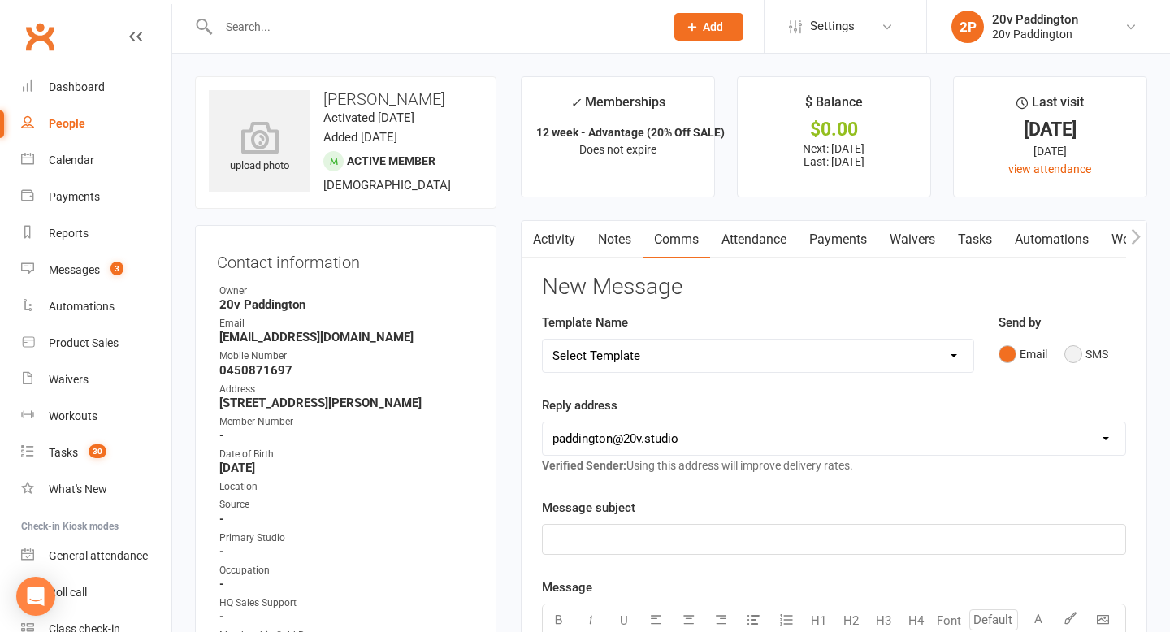
click at [1073, 351] on button "SMS" at bounding box center [1087, 354] width 44 height 31
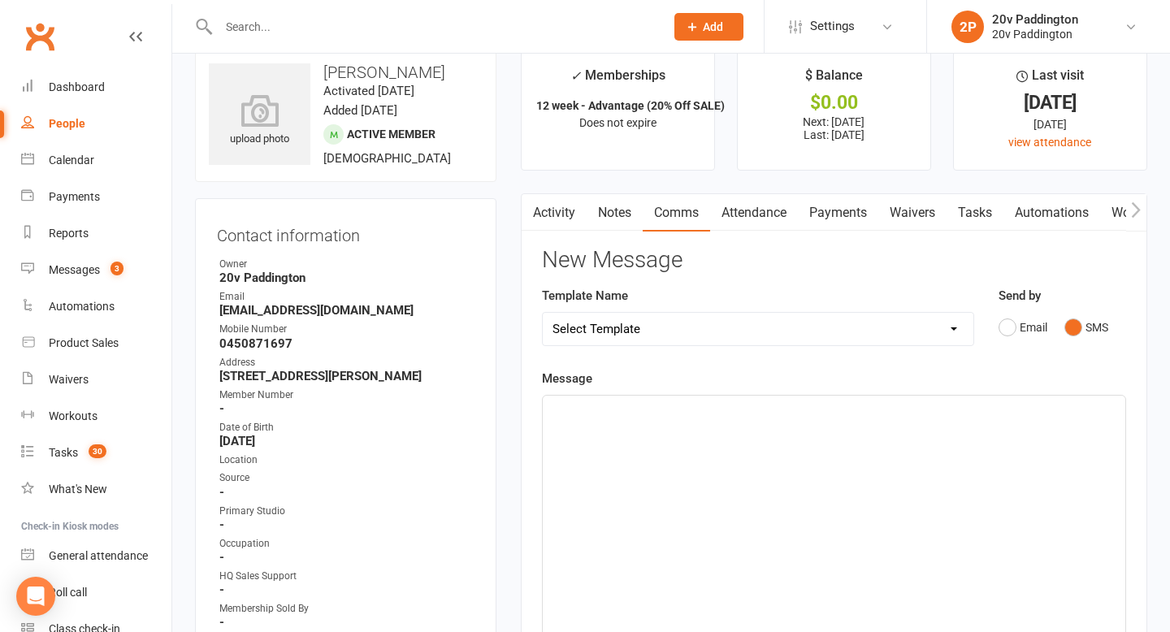
scroll to position [28, 0]
click at [971, 427] on div "﻿" at bounding box center [834, 517] width 583 height 244
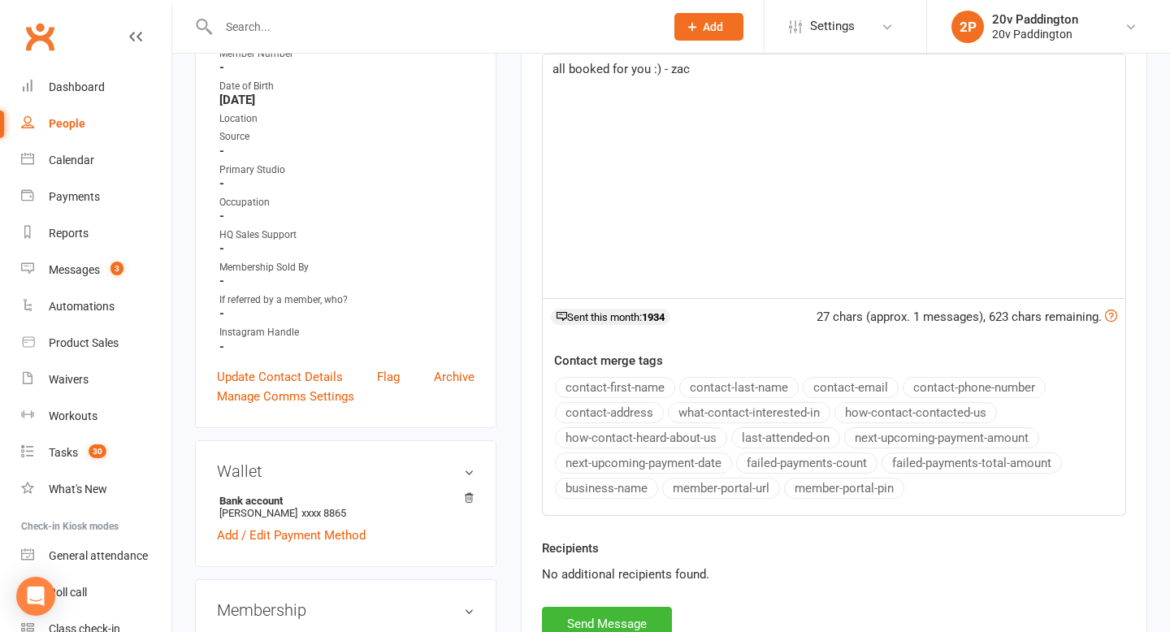
scroll to position [541, 0]
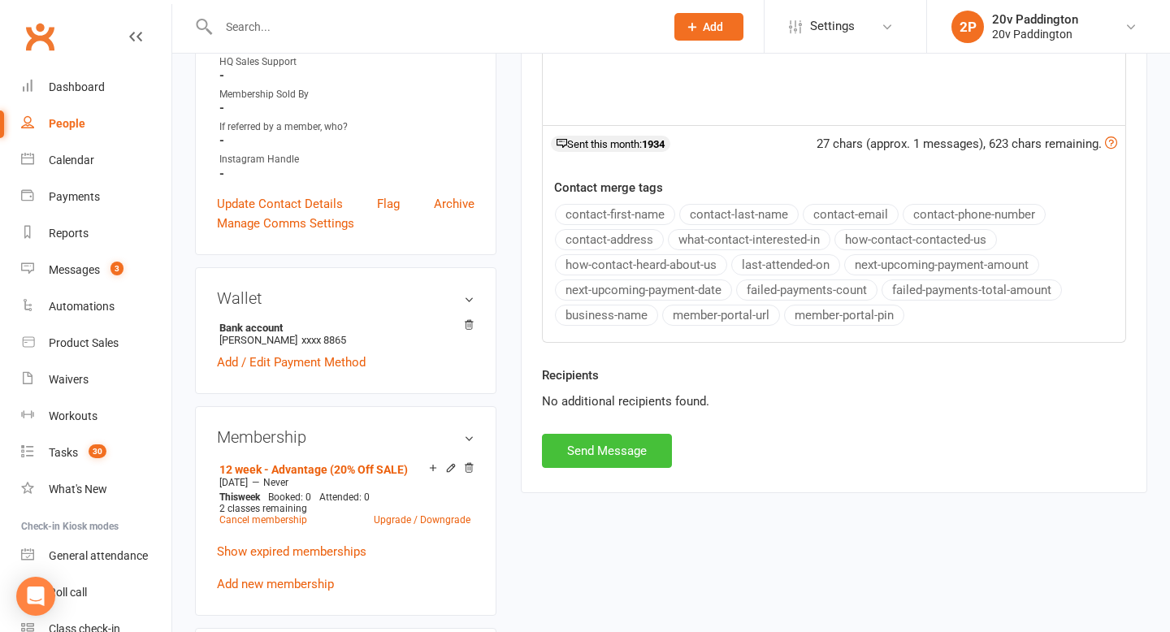
click at [600, 450] on button "Send Message" at bounding box center [607, 451] width 130 height 34
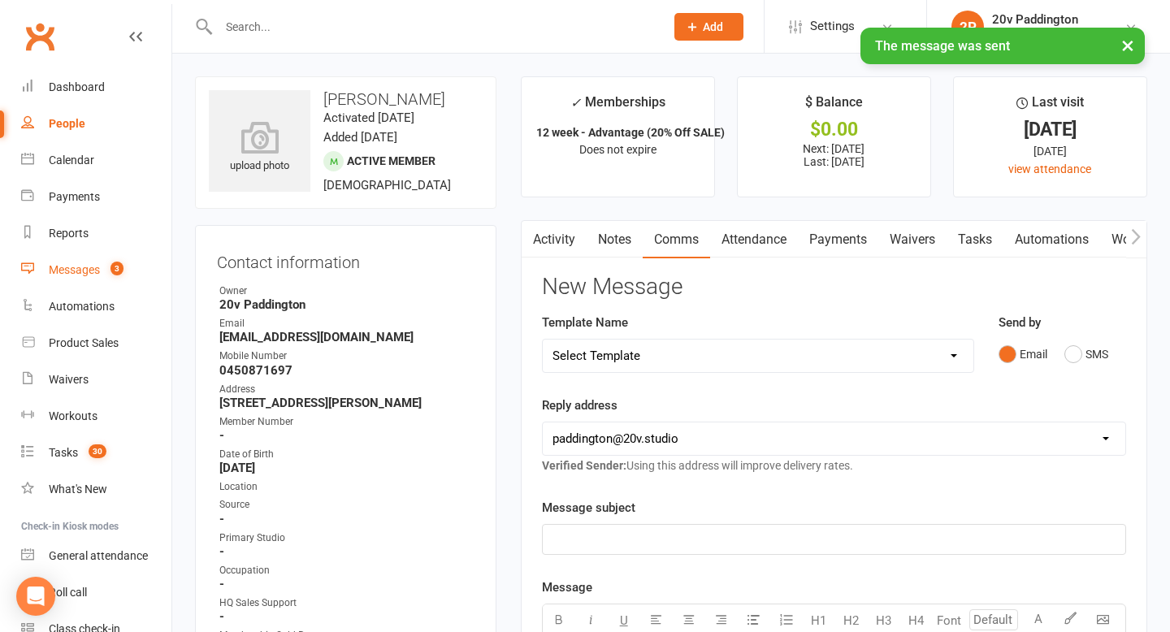
click at [103, 261] on link "Messages 3" at bounding box center [96, 270] width 150 height 37
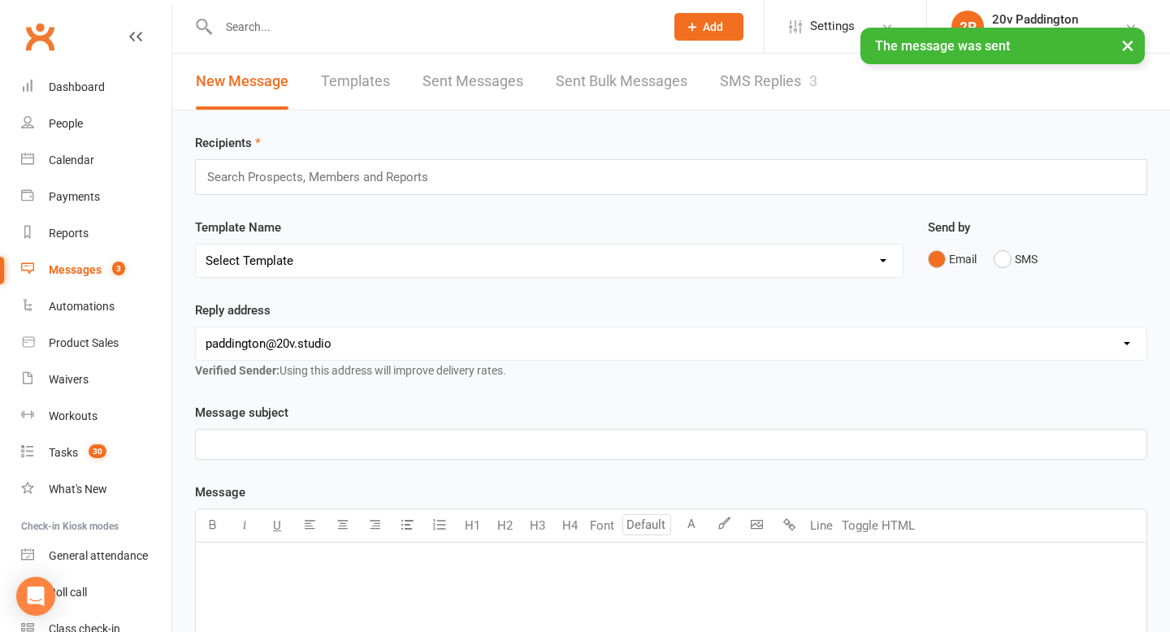
click at [788, 82] on link "SMS Replies 3" at bounding box center [769, 82] width 98 height 56
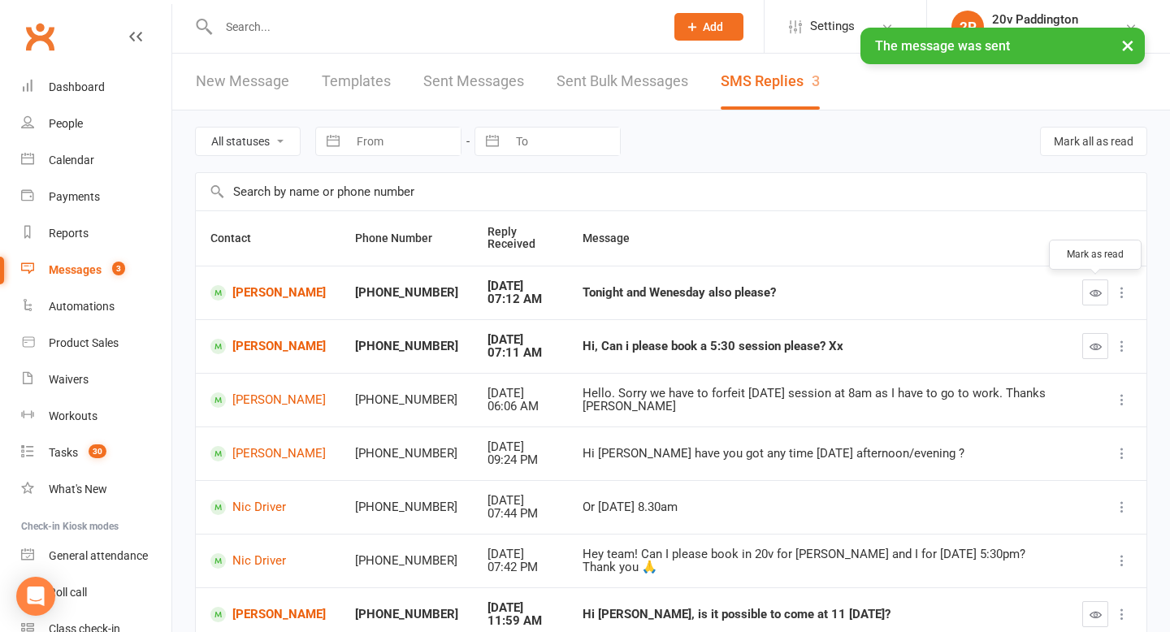
click at [1098, 287] on icon "button" at bounding box center [1096, 293] width 12 height 12
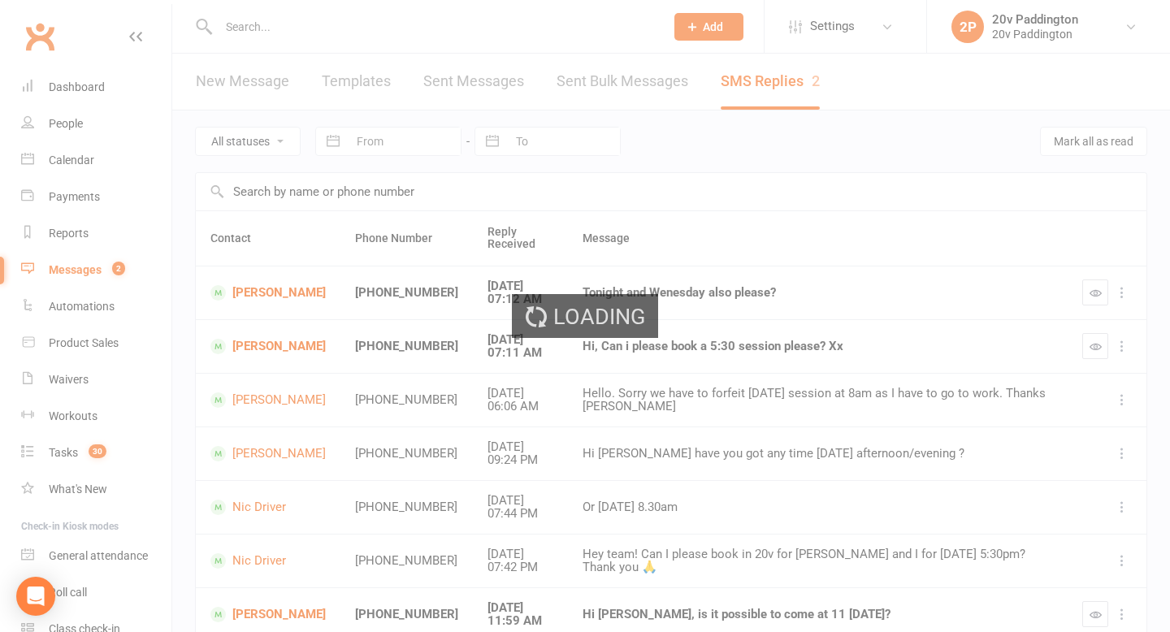
click at [1096, 343] on ui-view "Prospect Member Non-attending contact Class / event Appointment Task Membership…" at bounding box center [585, 452] width 1170 height 896
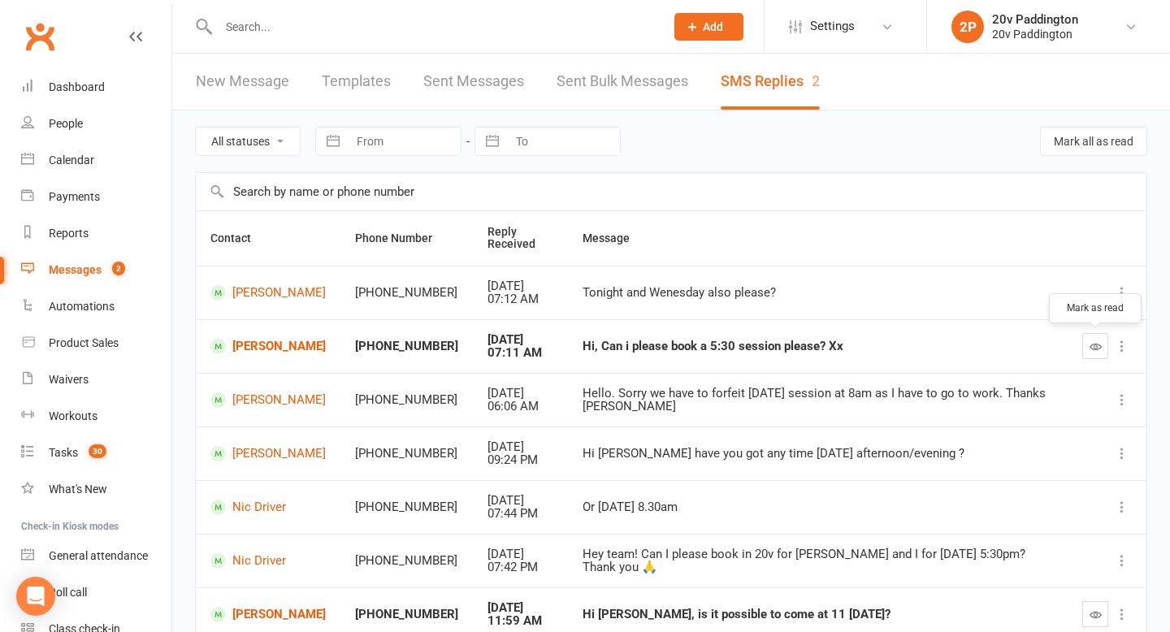
click at [1096, 355] on button "button" at bounding box center [1096, 346] width 26 height 26
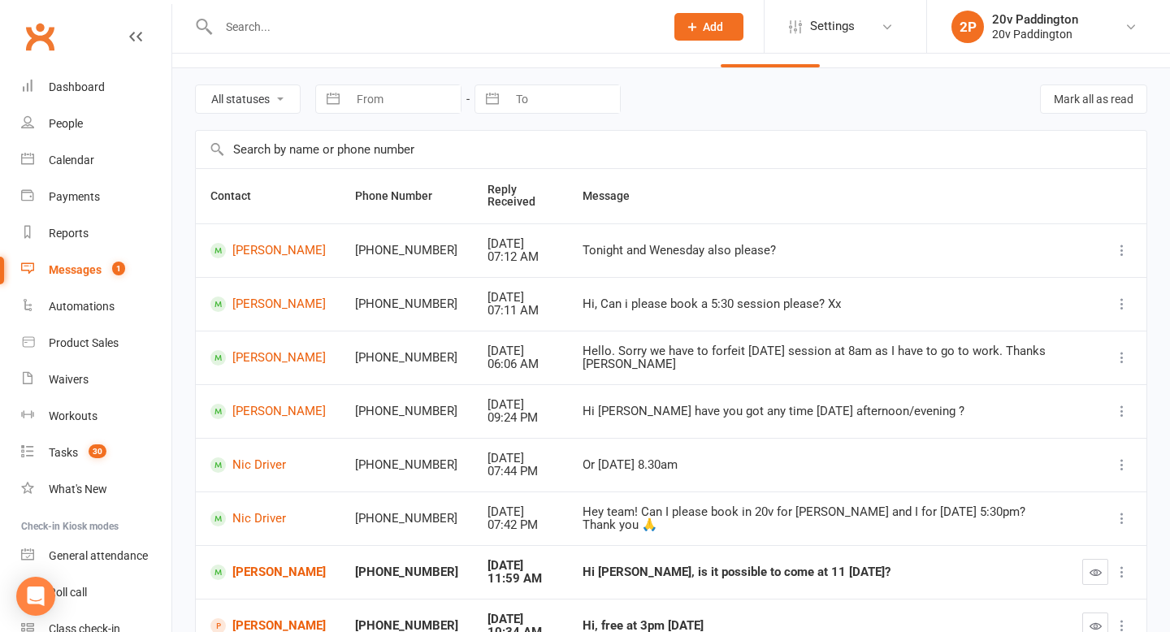
scroll to position [99, 0]
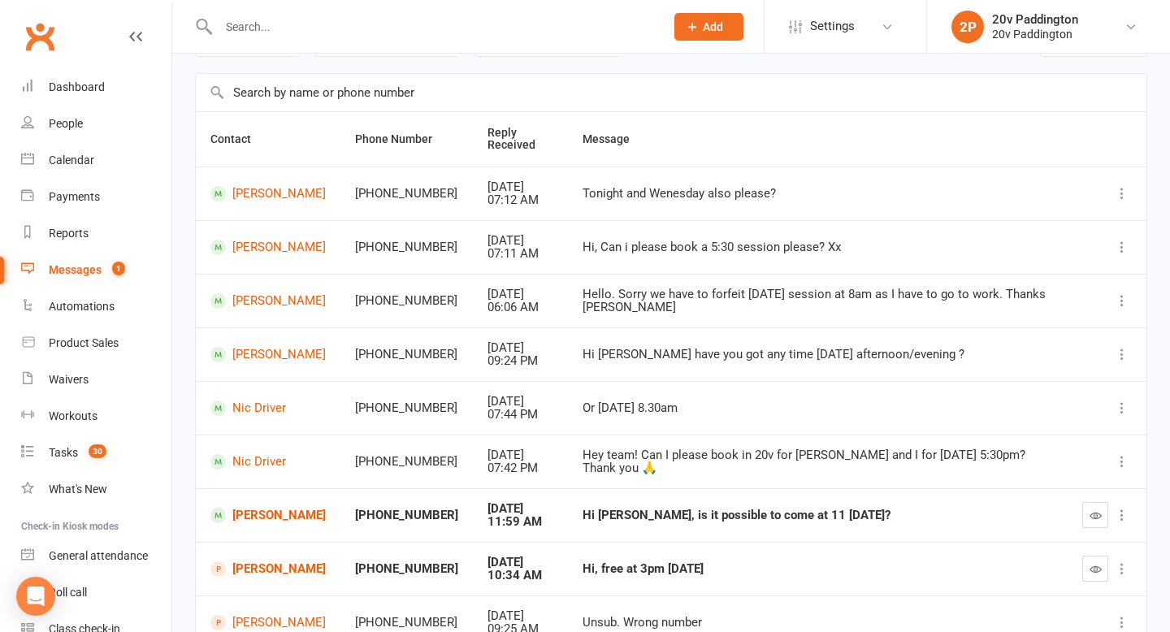
click at [226, 493] on td "[PERSON_NAME]" at bounding box center [268, 515] width 145 height 54
click at [245, 510] on link "[PERSON_NAME]" at bounding box center [267, 515] width 115 height 15
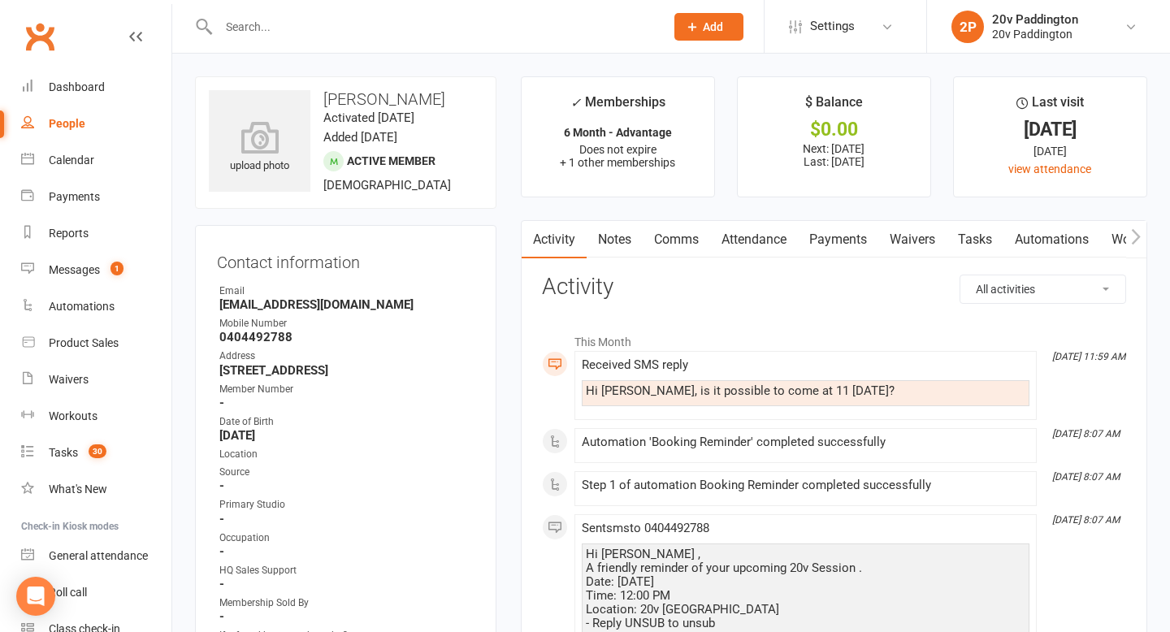
click at [654, 228] on link "Comms" at bounding box center [676, 239] width 67 height 37
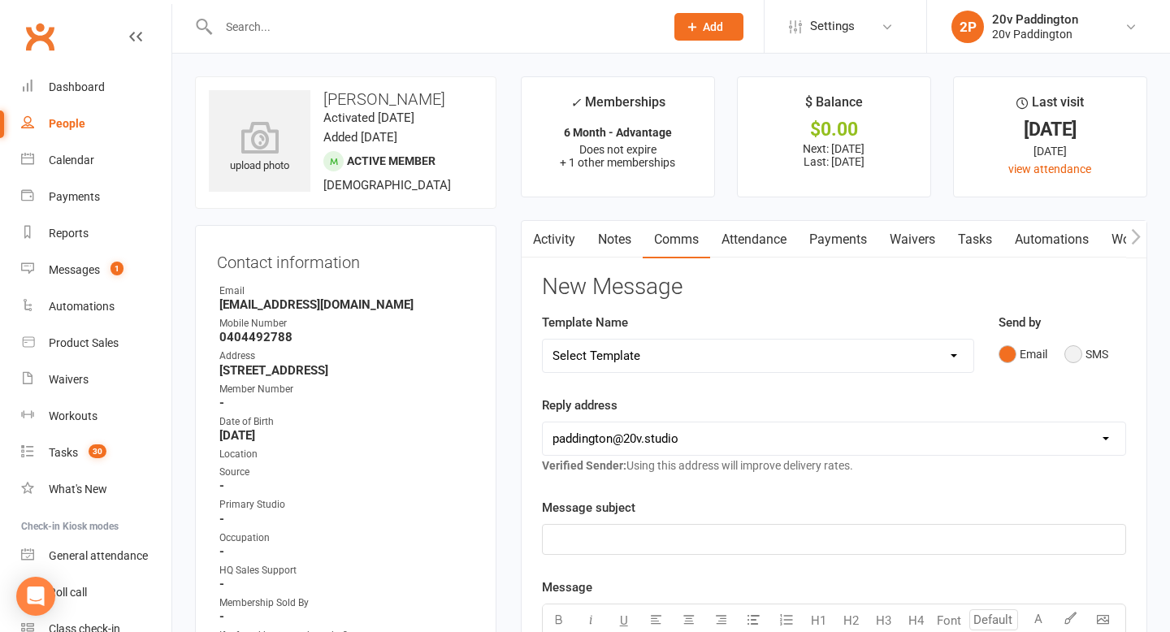
click at [1097, 357] on button "SMS" at bounding box center [1087, 354] width 44 height 31
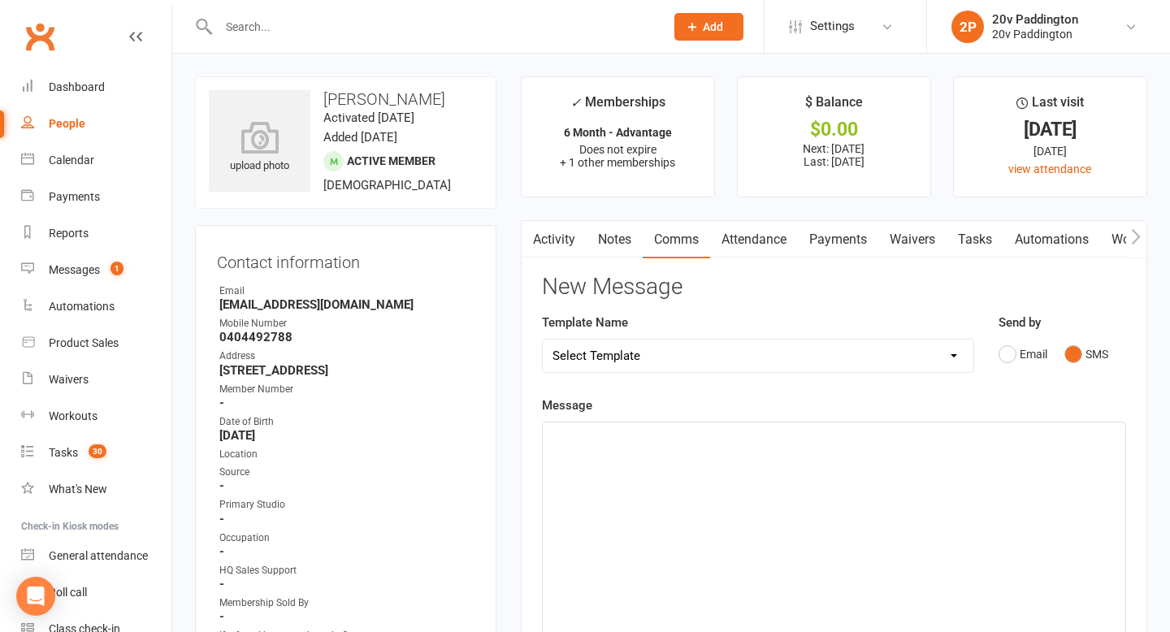
click at [908, 497] on div "﻿" at bounding box center [834, 545] width 583 height 244
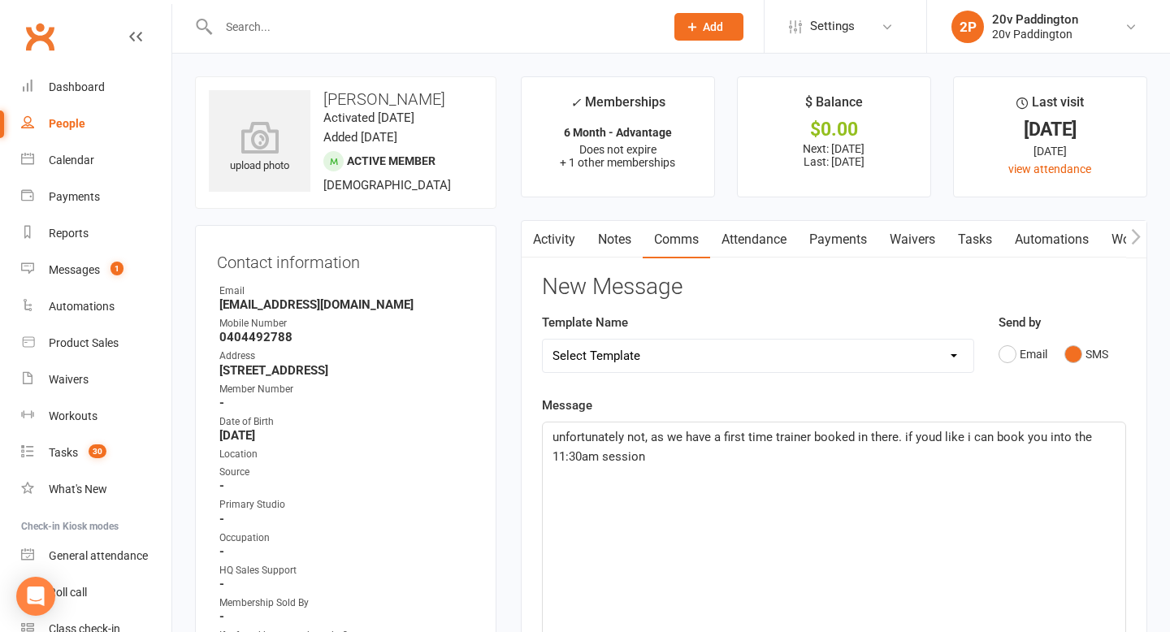
click at [966, 435] on span "unfortunately not, as we have a first time trainer booked in there. if youd lik…" at bounding box center [824, 447] width 543 height 34
click at [985, 438] on span "unfortunately not, as we have a first time trainer booked in there. if youd lik…" at bounding box center [824, 447] width 543 height 34
click at [1077, 438] on span "unfortunately not, as we have a first time trainer booked in there. if youd lik…" at bounding box center [835, 447] width 565 height 34
click at [963, 458] on p "unfortunately not, as we have a first time trainer booked in there. if youd lik…" at bounding box center [834, 447] width 563 height 39
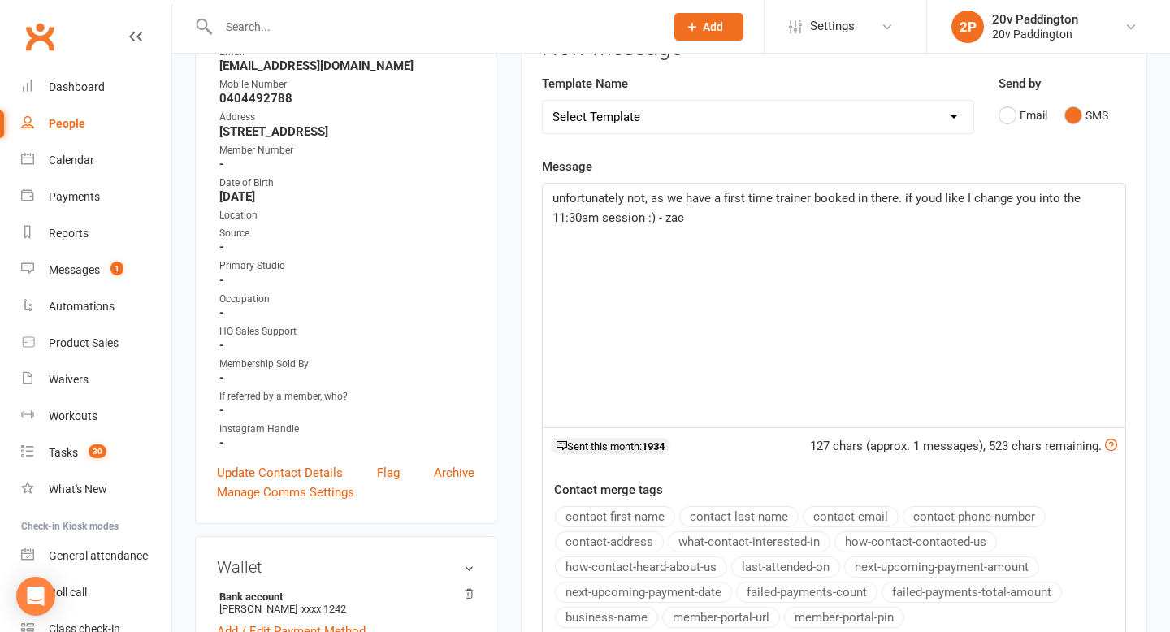
scroll to position [366, 0]
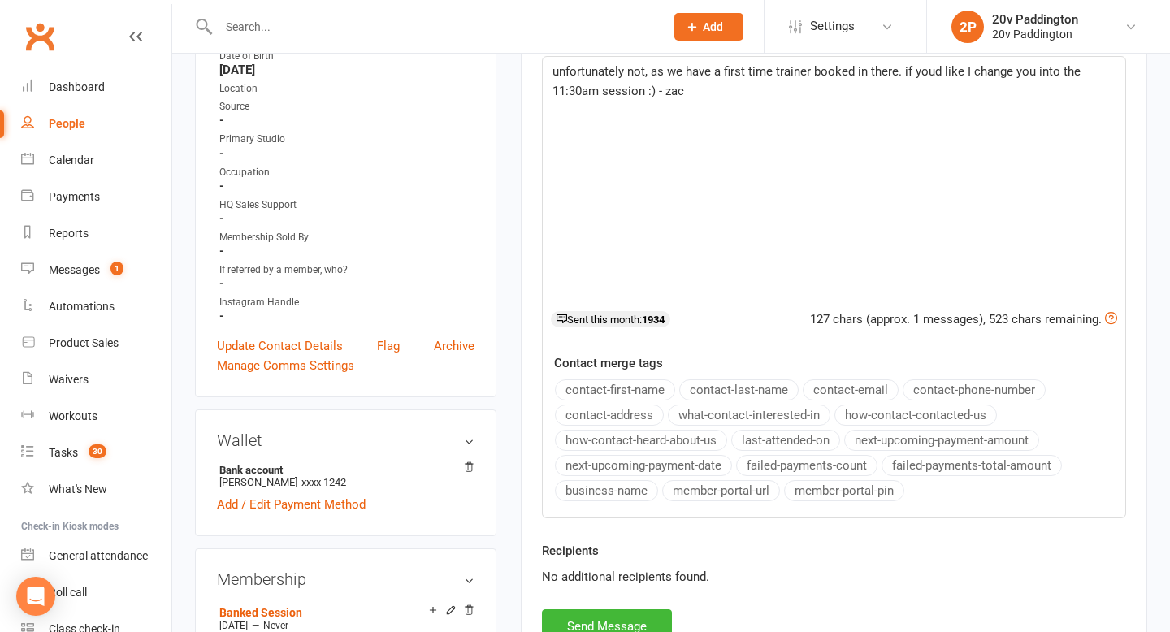
click at [931, 76] on span "unfortunately not, as we have a first time trainer booked in there. if youd lik…" at bounding box center [819, 81] width 532 height 34
click at [1119, 98] on div "unfortunately not, as we have a first time trainer booked in there. if you'd li…" at bounding box center [834, 179] width 583 height 244
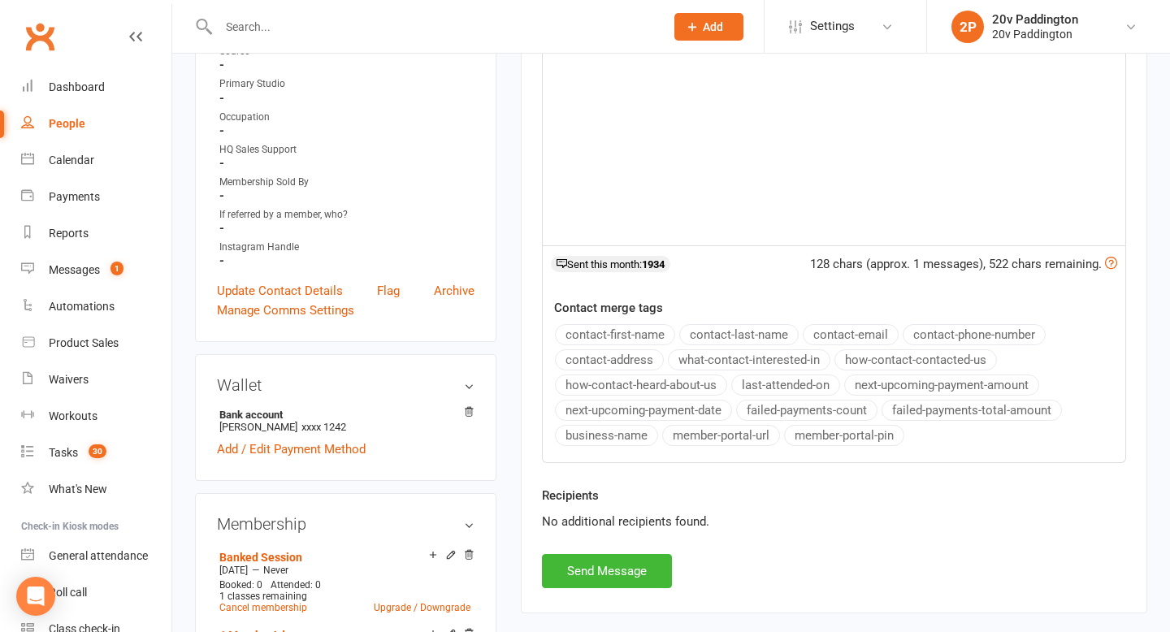
scroll to position [445, 0]
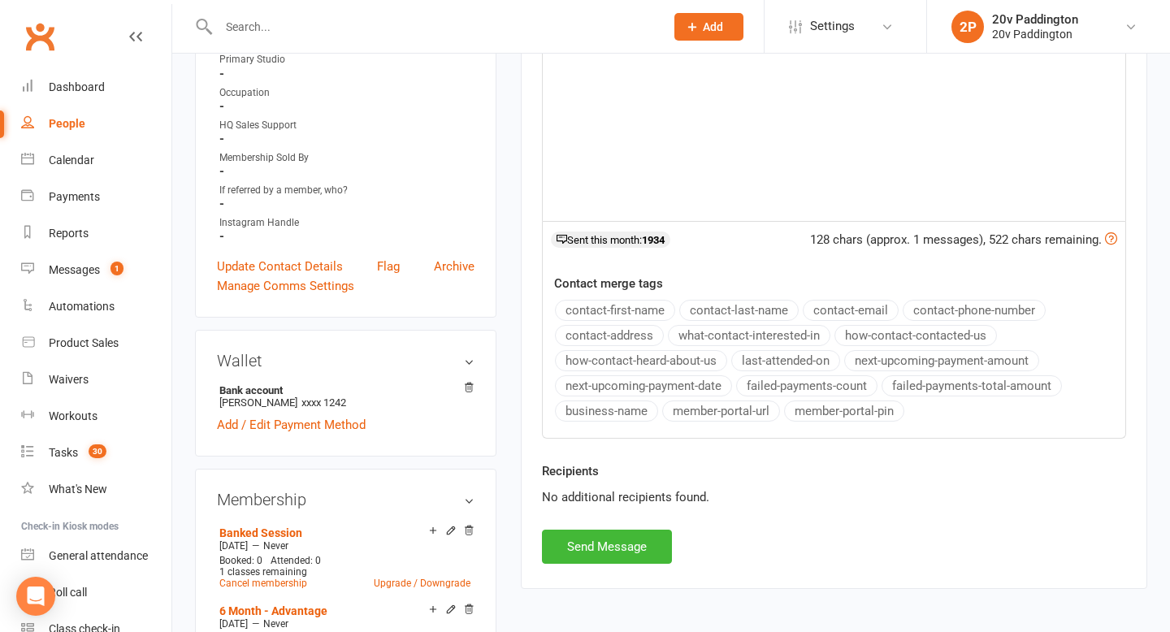
click at [583, 567] on div "Activity Notes Comms Attendance Payments Waivers Tasks Automations Workouts Ass…" at bounding box center [834, 182] width 627 height 814
click at [584, 554] on button "Send Message" at bounding box center [607, 547] width 130 height 34
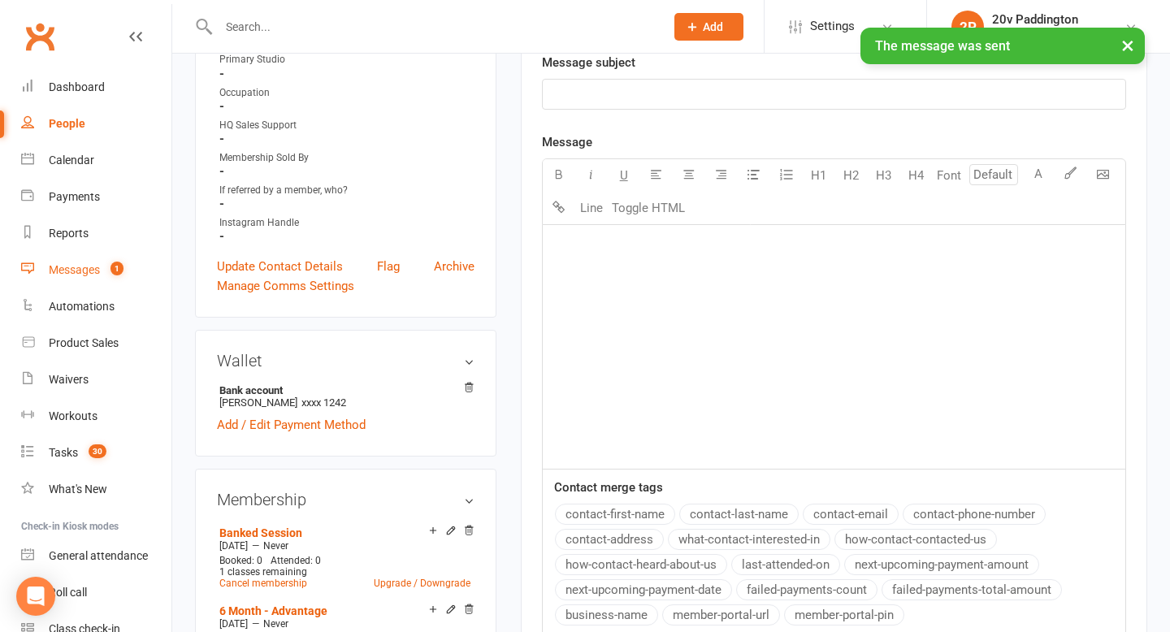
click at [107, 272] on count-badge "1" at bounding box center [112, 269] width 21 height 13
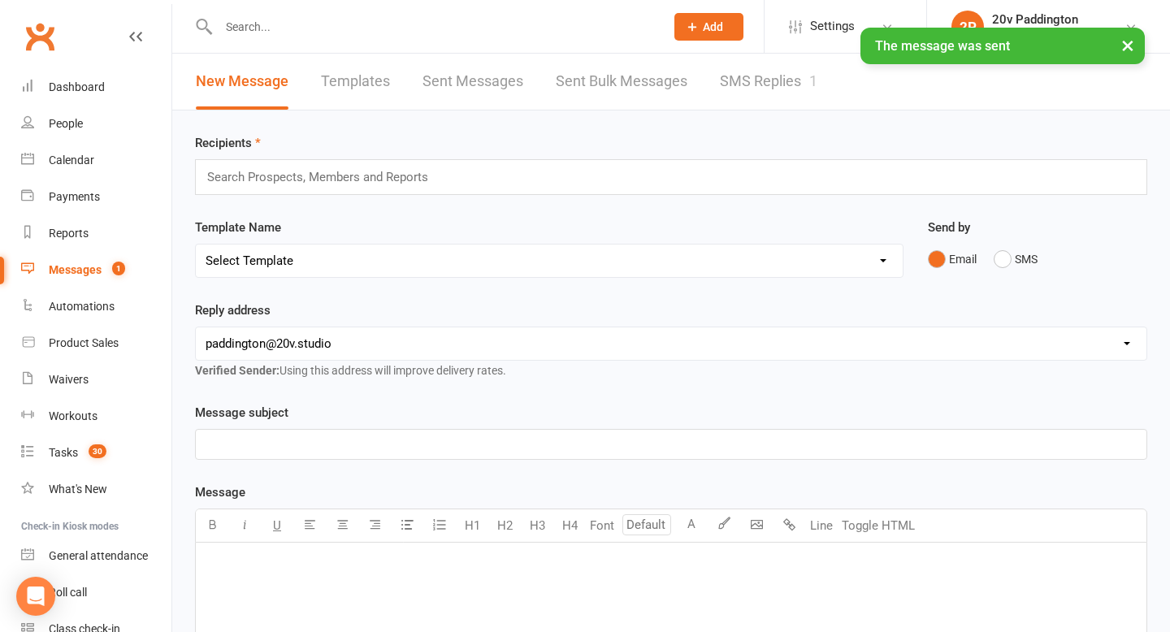
click at [745, 70] on link "SMS Replies 1" at bounding box center [769, 82] width 98 height 56
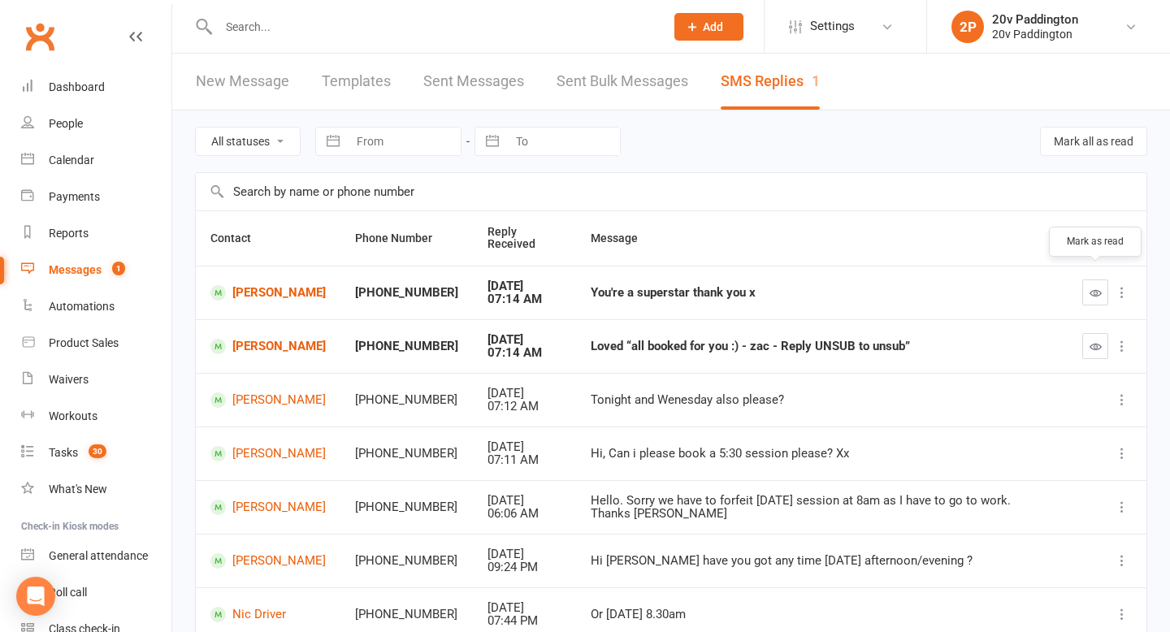
click at [1088, 284] on button "button" at bounding box center [1096, 293] width 26 height 26
click at [1090, 280] on button "button" at bounding box center [1096, 293] width 26 height 26
click at [1096, 341] on icon "button" at bounding box center [1096, 347] width 12 height 12
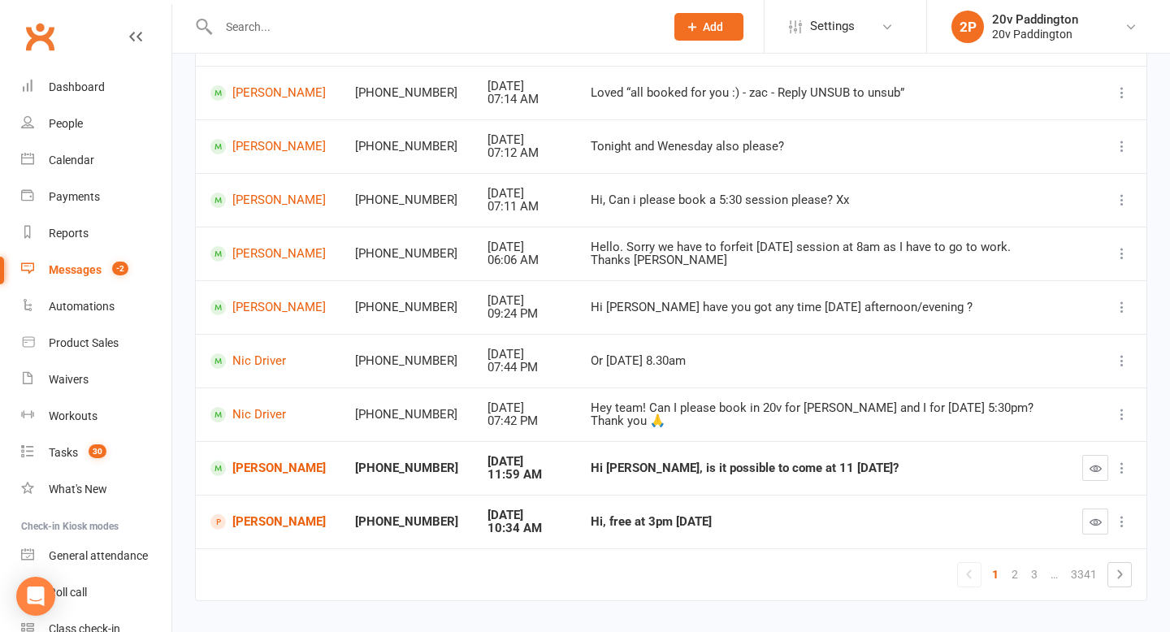
scroll to position [279, 0]
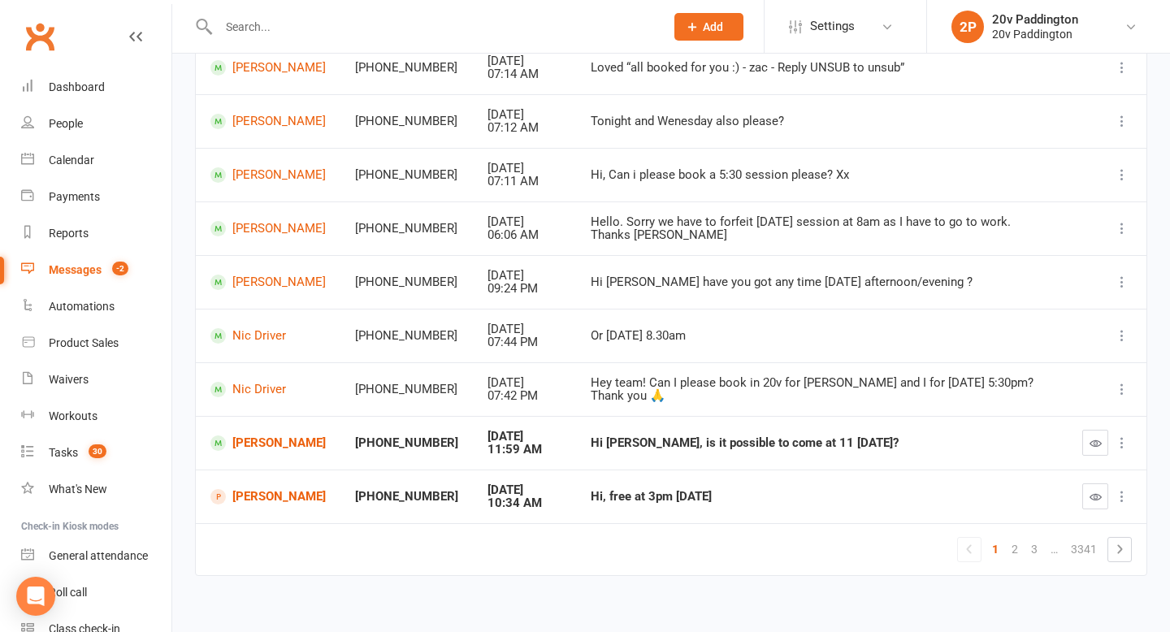
click at [1085, 431] on button "button" at bounding box center [1096, 443] width 26 height 26
click at [273, 489] on link "[PERSON_NAME]" at bounding box center [267, 496] width 115 height 15
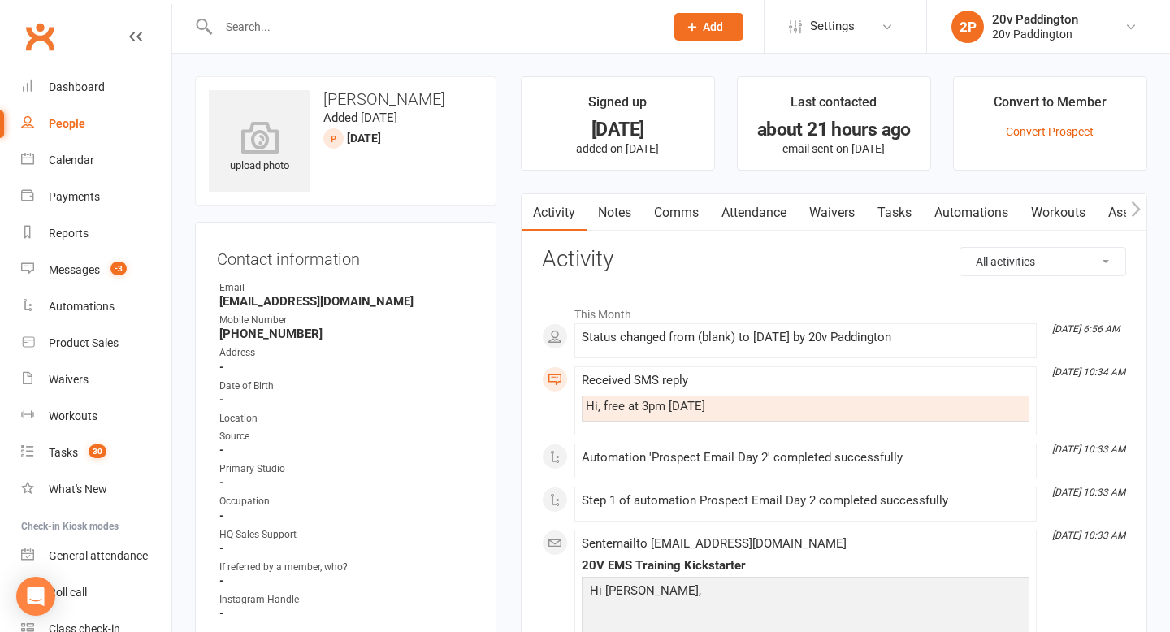
click at [663, 202] on link "Comms" at bounding box center [676, 212] width 67 height 37
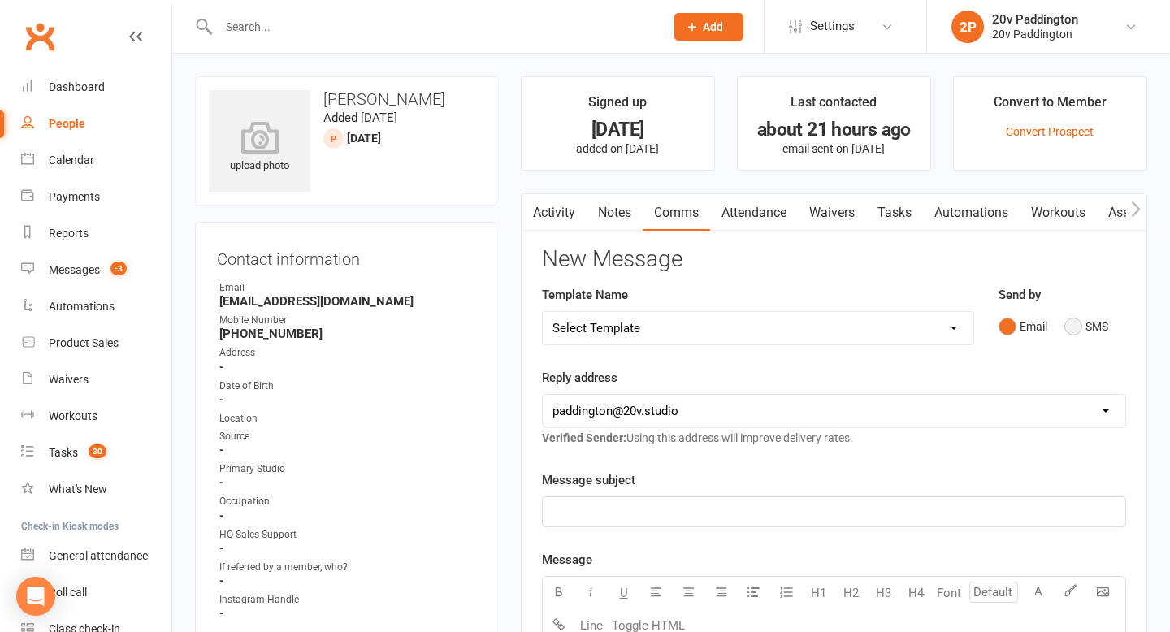
click at [1096, 341] on button "SMS" at bounding box center [1087, 326] width 44 height 31
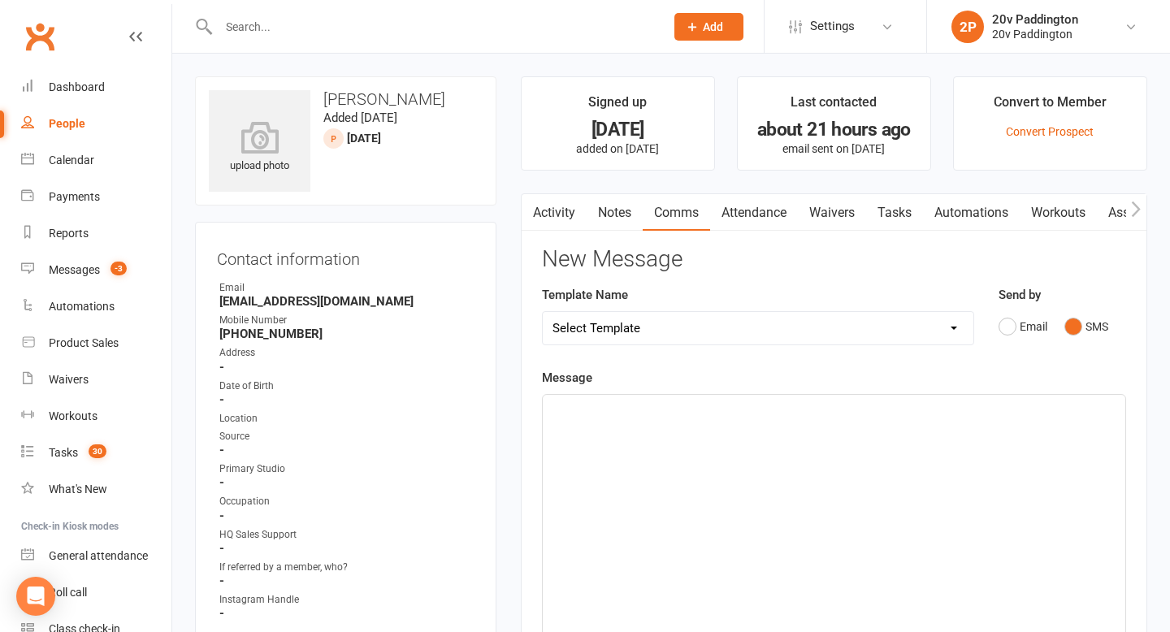
click at [892, 496] on div "﻿" at bounding box center [834, 517] width 583 height 244
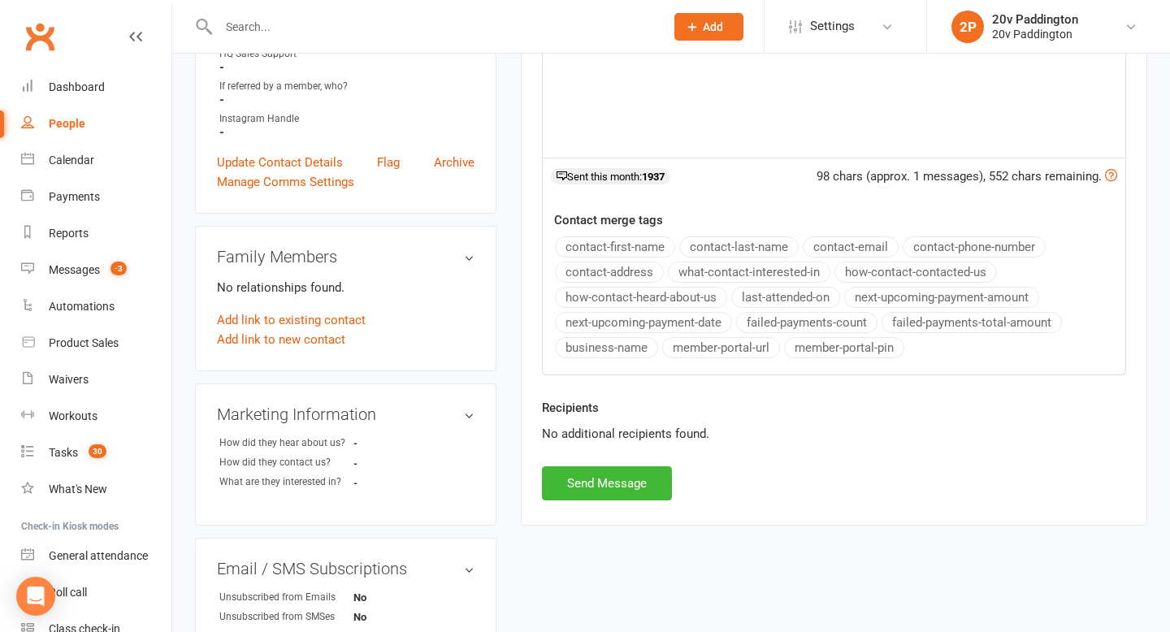
scroll to position [535, 0]
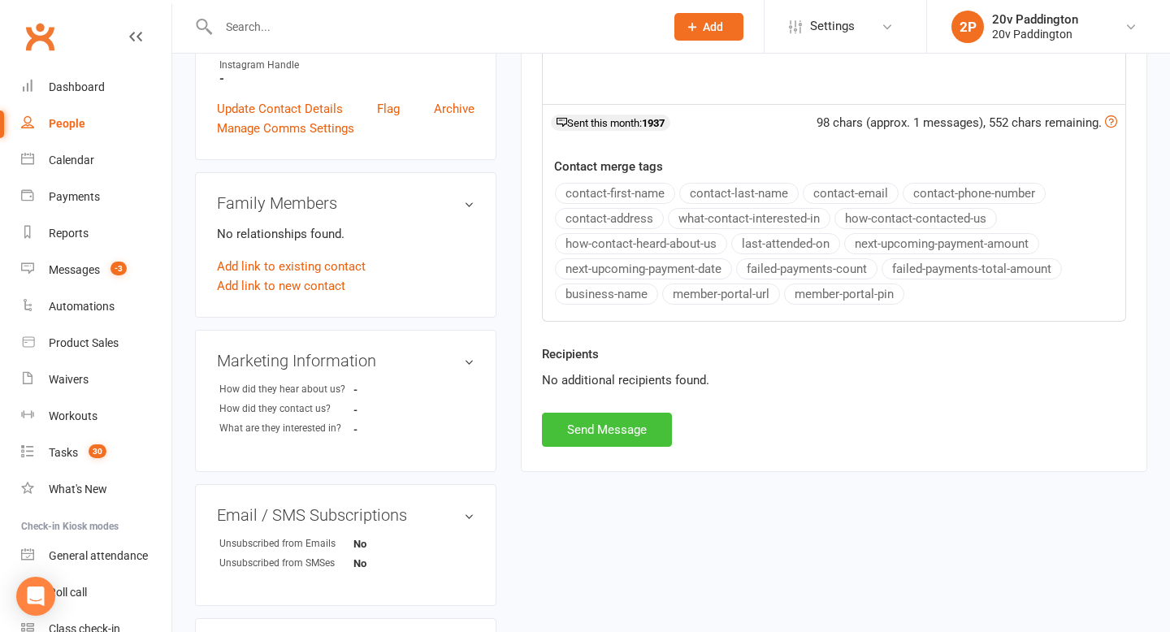
click at [598, 433] on button "Send Message" at bounding box center [607, 430] width 130 height 34
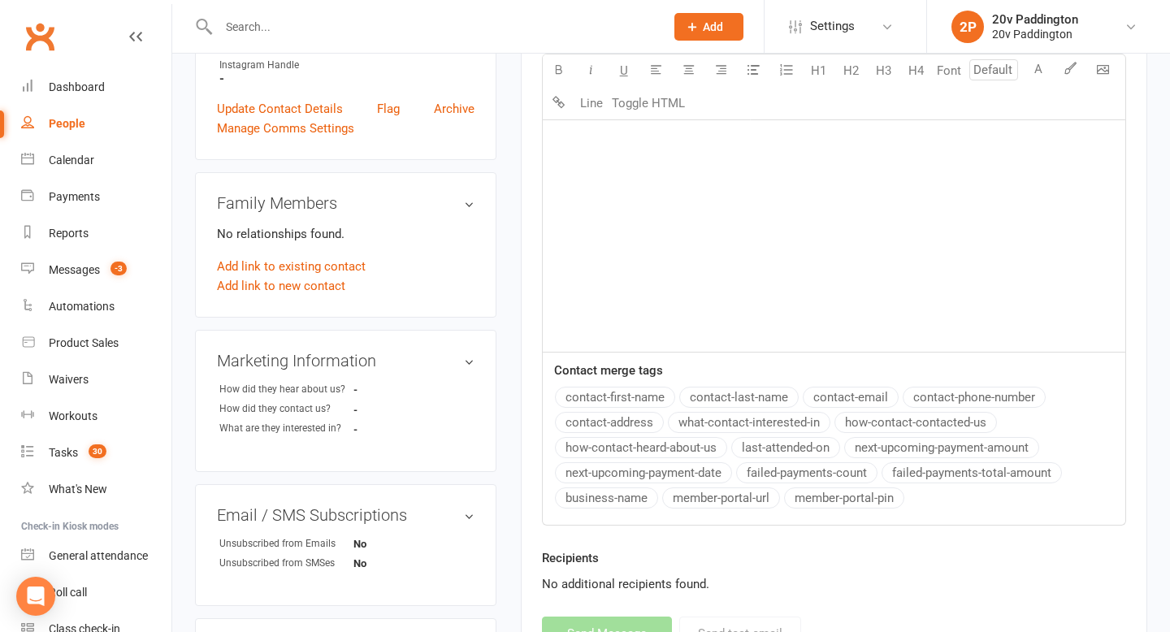
scroll to position [0, 0]
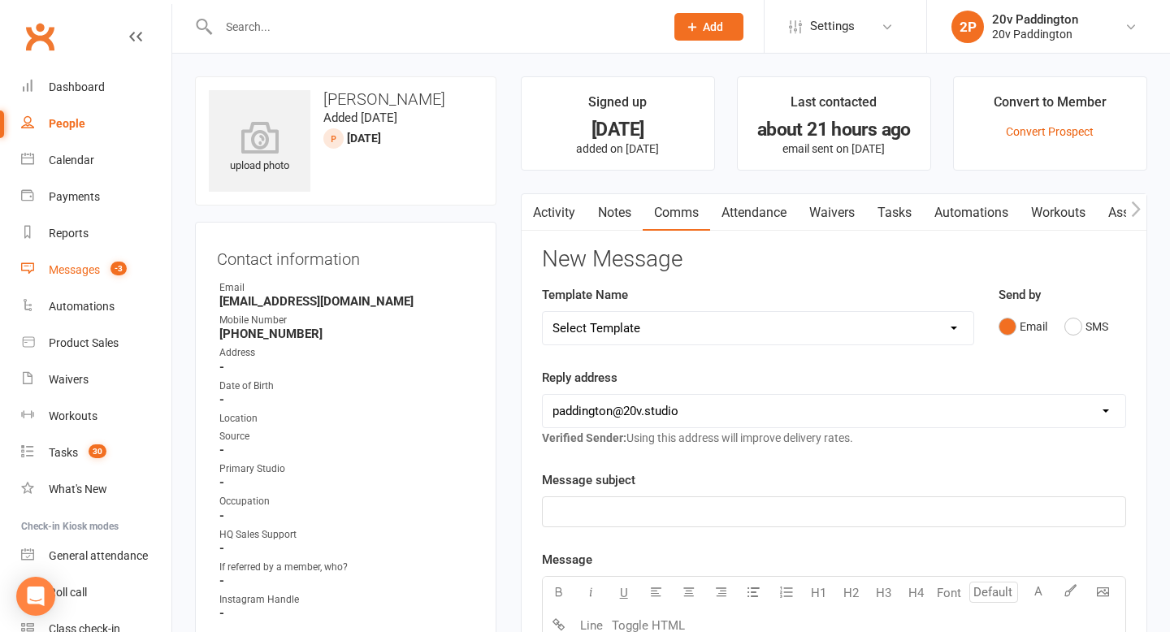
click at [80, 271] on div "Messages" at bounding box center [74, 269] width 51 height 13
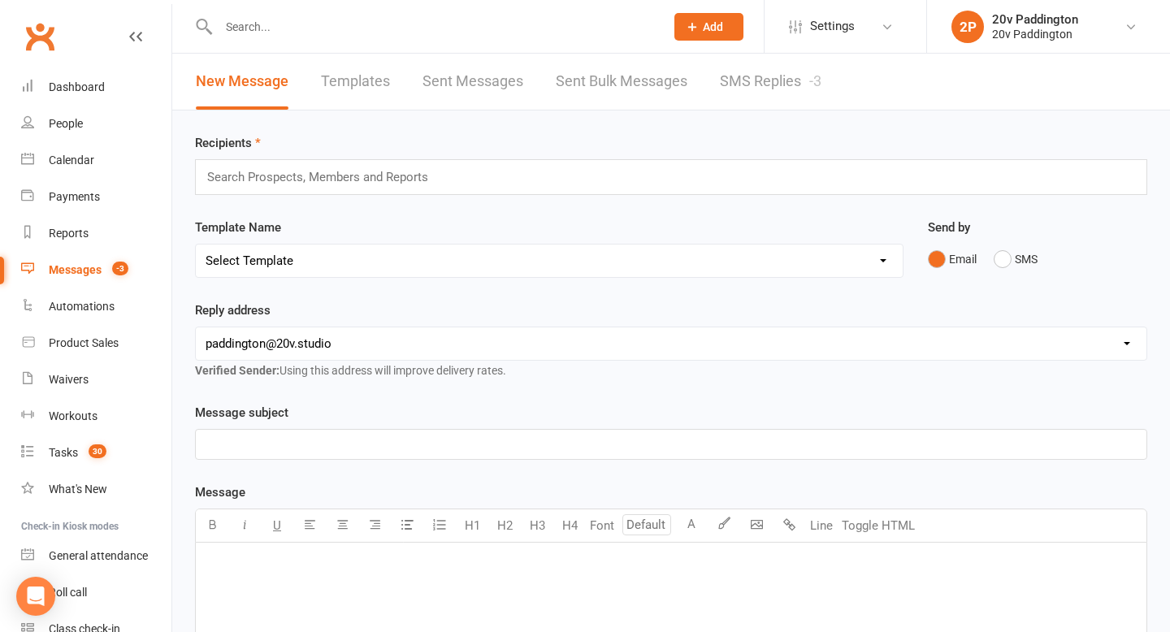
click at [793, 85] on link "SMS Replies -3" at bounding box center [771, 82] width 102 height 56
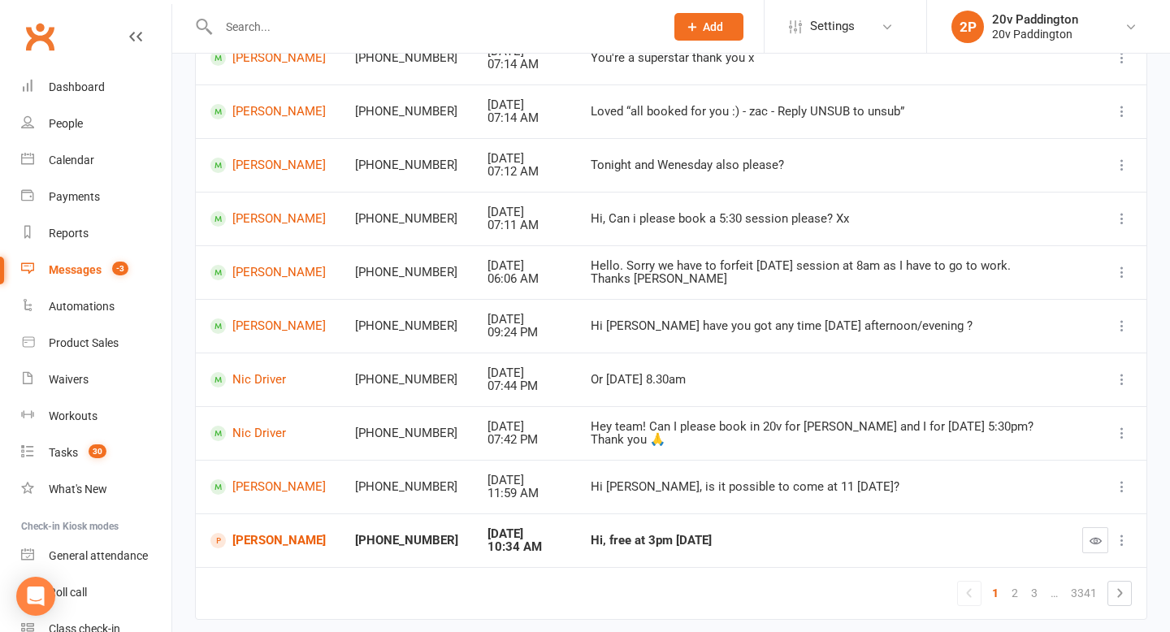
scroll to position [279, 0]
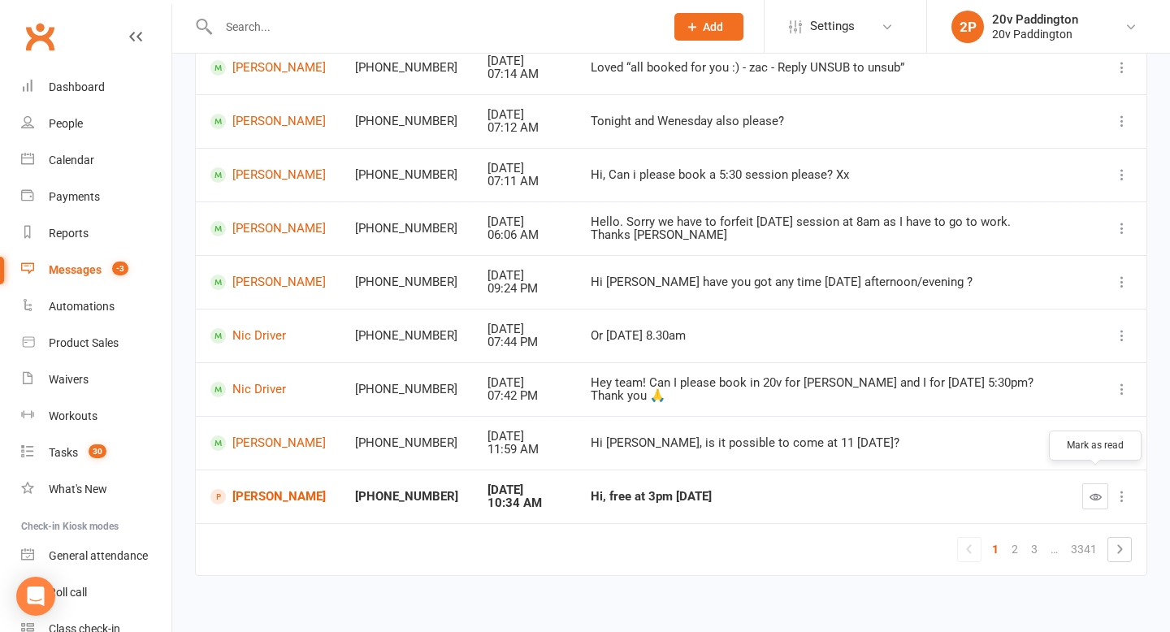
click at [1085, 485] on button "button" at bounding box center [1096, 497] width 26 height 26
click at [111, 272] on count-badge "-4" at bounding box center [116, 269] width 24 height 13
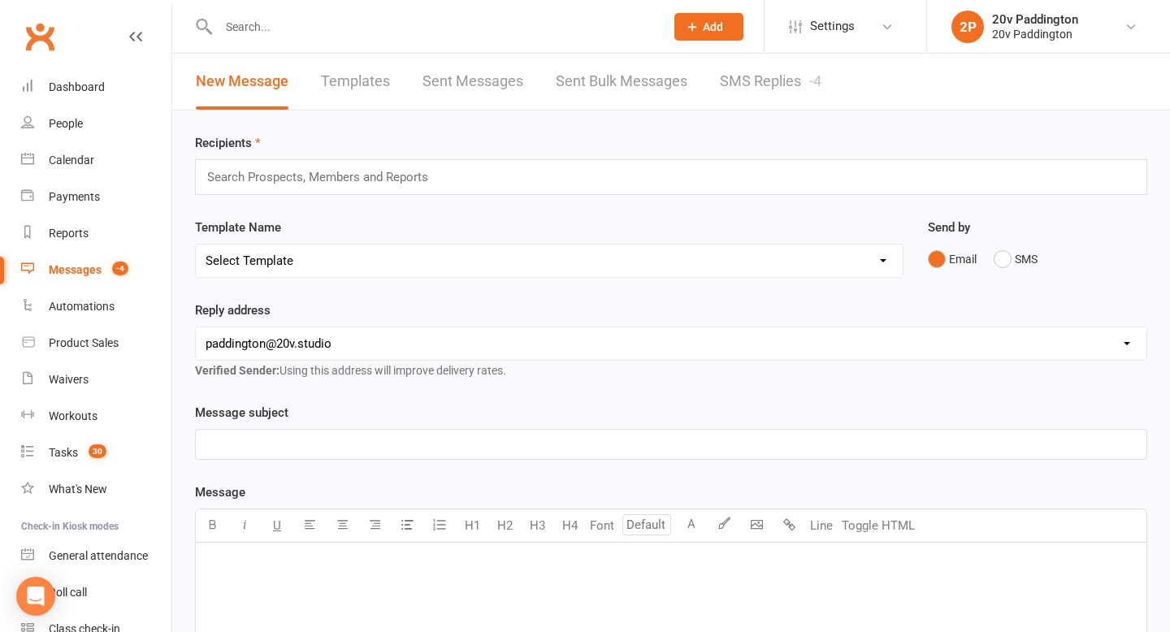
click at [783, 79] on link "SMS Replies -4" at bounding box center [771, 82] width 102 height 56
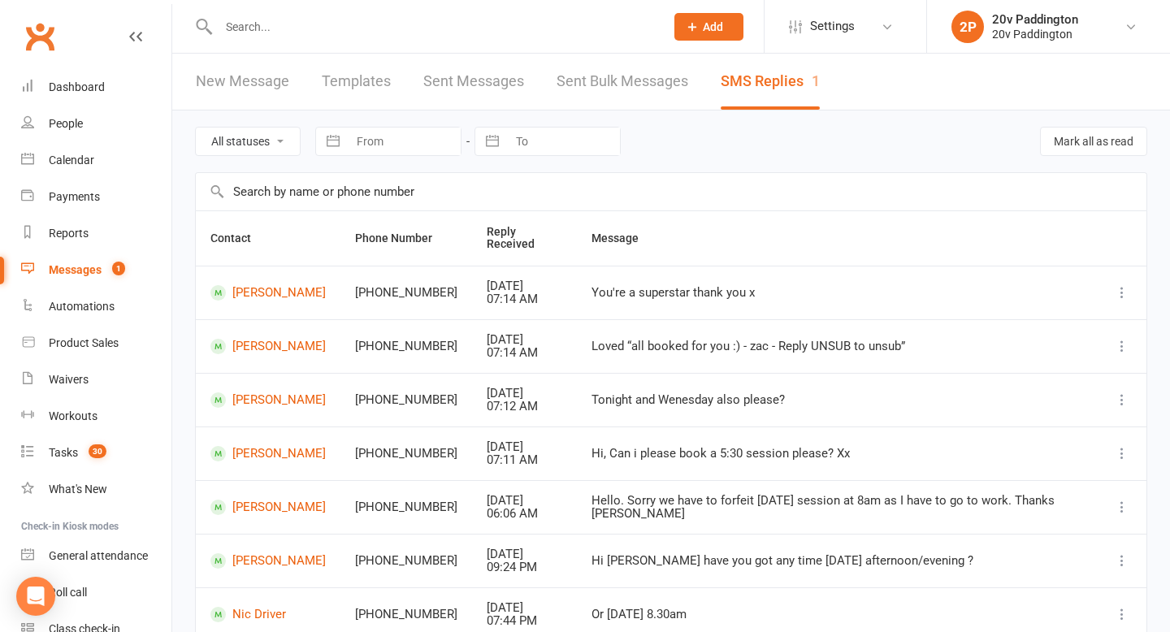
click at [95, 268] on div "Messages" at bounding box center [75, 269] width 53 height 13
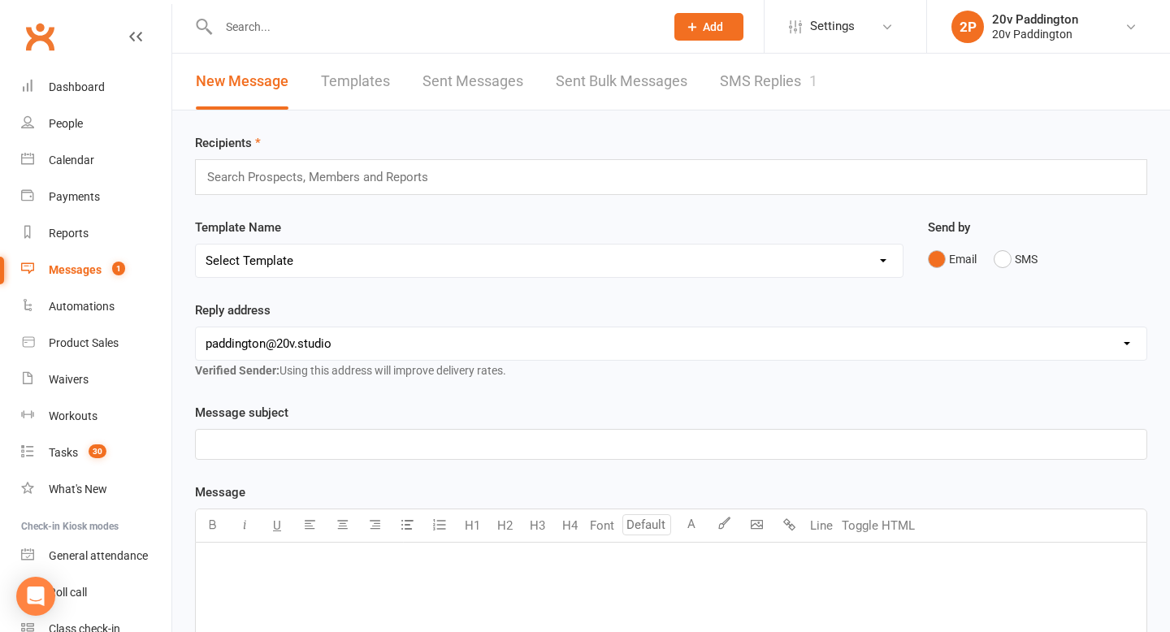
click at [726, 70] on link "SMS Replies 1" at bounding box center [769, 82] width 98 height 56
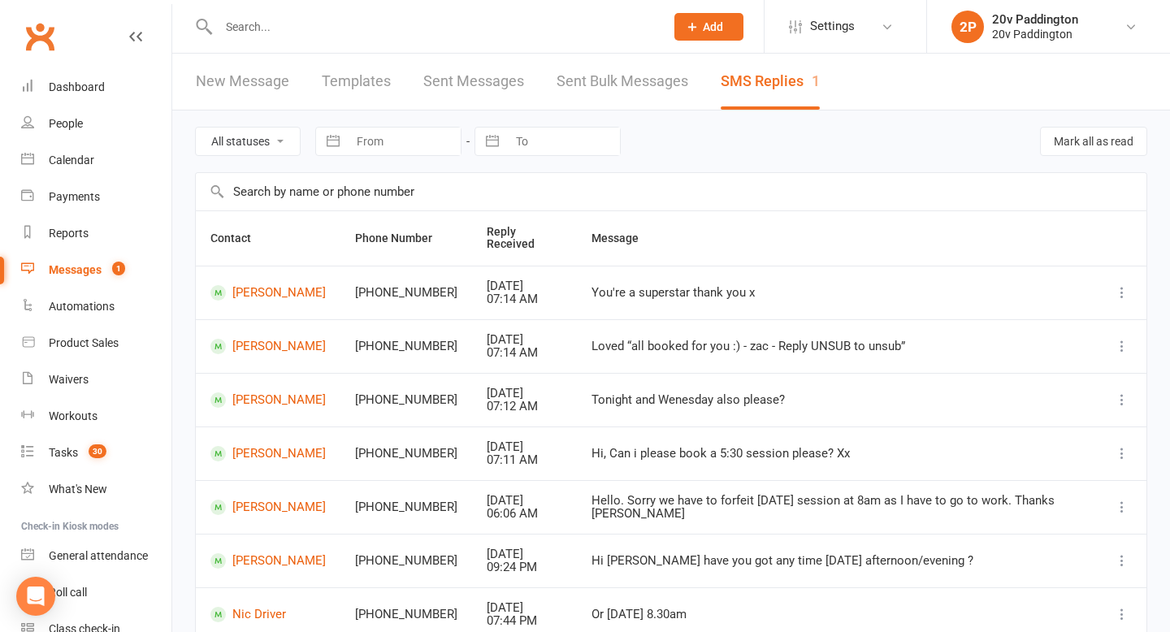
drag, startPoint x: 190, startPoint y: 127, endPoint x: 606, endPoint y: 631, distance: 654.1
click at [605, 631] on div "All statuses Read only Unread only Navigate forward to interact with the calend…" at bounding box center [671, 506] width 998 height 790
click at [183, 20] on react-component at bounding box center [326, 26] width 653 height 53
click at [994, 131] on div "All statuses Read only Unread only Navigate forward to interact with the calend…" at bounding box center [671, 142] width 953 height 62
drag, startPoint x: 194, startPoint y: 131, endPoint x: 450, endPoint y: 599, distance: 533.6
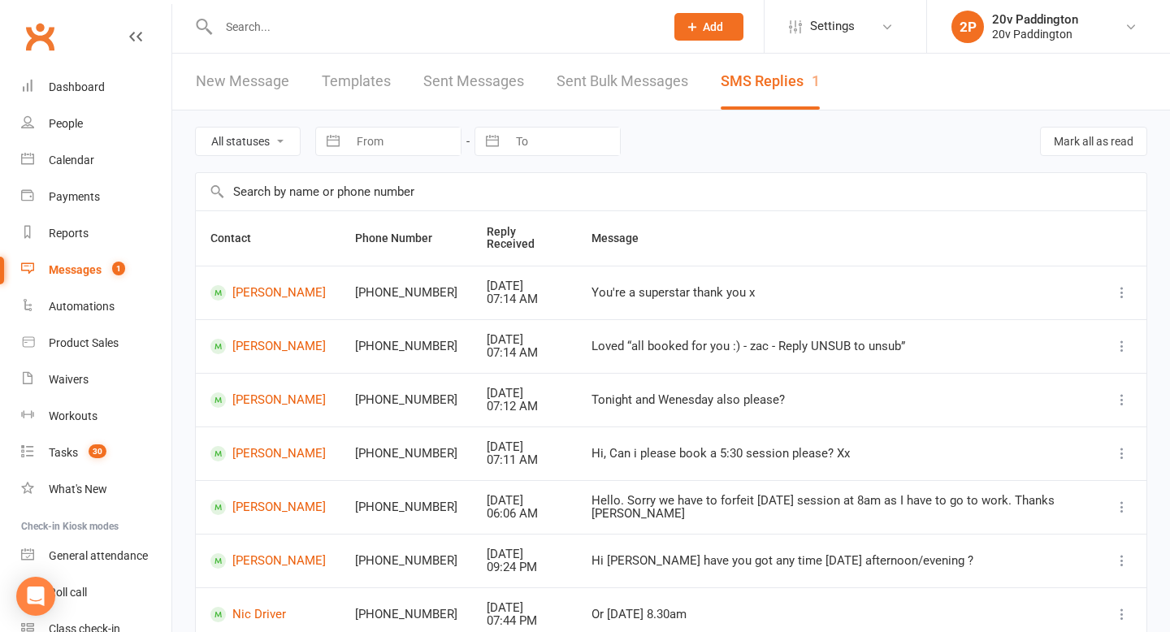
click at [450, 599] on main "All statuses Read only Unread only Navigate forward to interact with the calend…" at bounding box center [671, 494] width 953 height 767
click at [678, 120] on div "All statuses Read only Unread only Navigate forward to interact with the calend…" at bounding box center [671, 142] width 953 height 62
click at [356, 26] on input "text" at bounding box center [434, 26] width 440 height 23
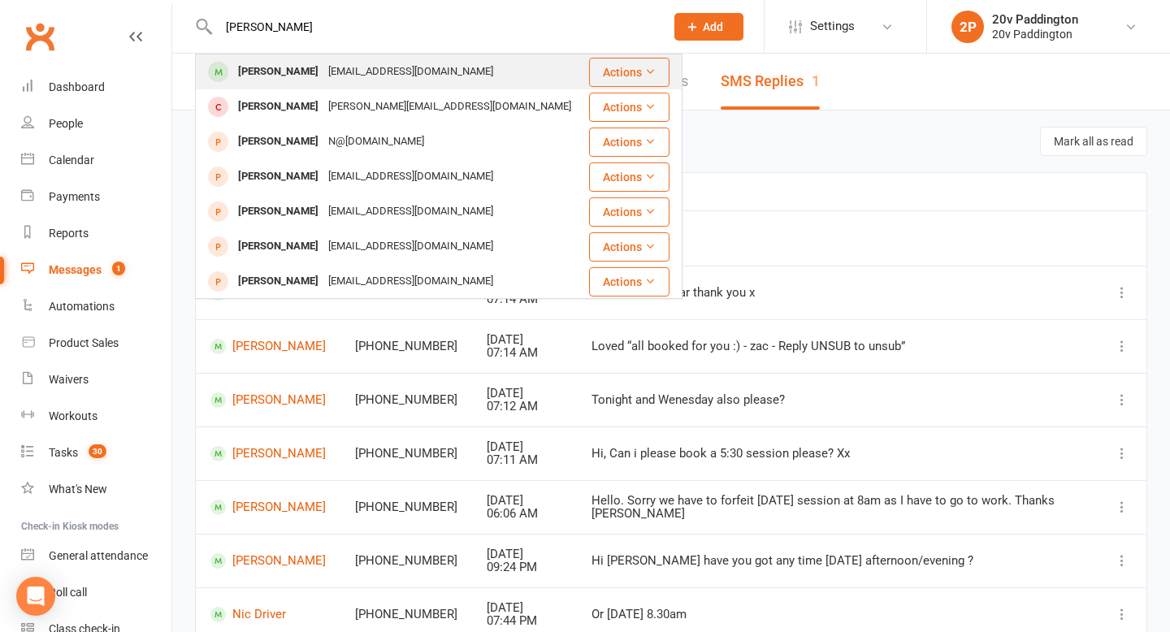
type input "nathalie"
click at [310, 81] on div "Nathalie Deeson" at bounding box center [278, 72] width 90 height 24
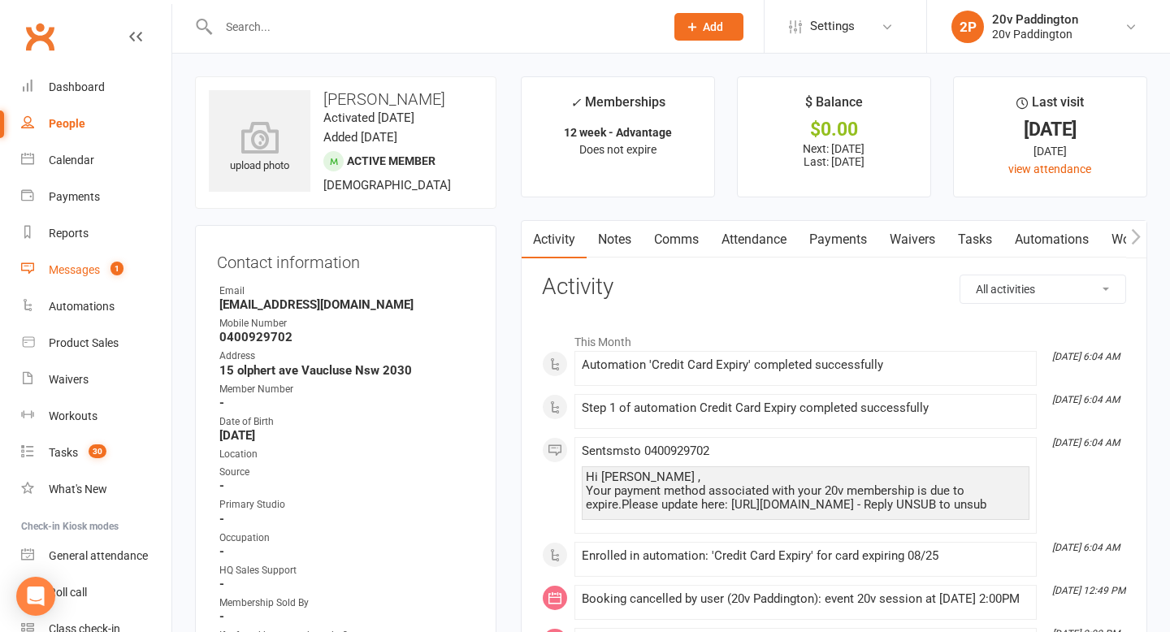
click at [74, 272] on div "Messages" at bounding box center [74, 269] width 51 height 13
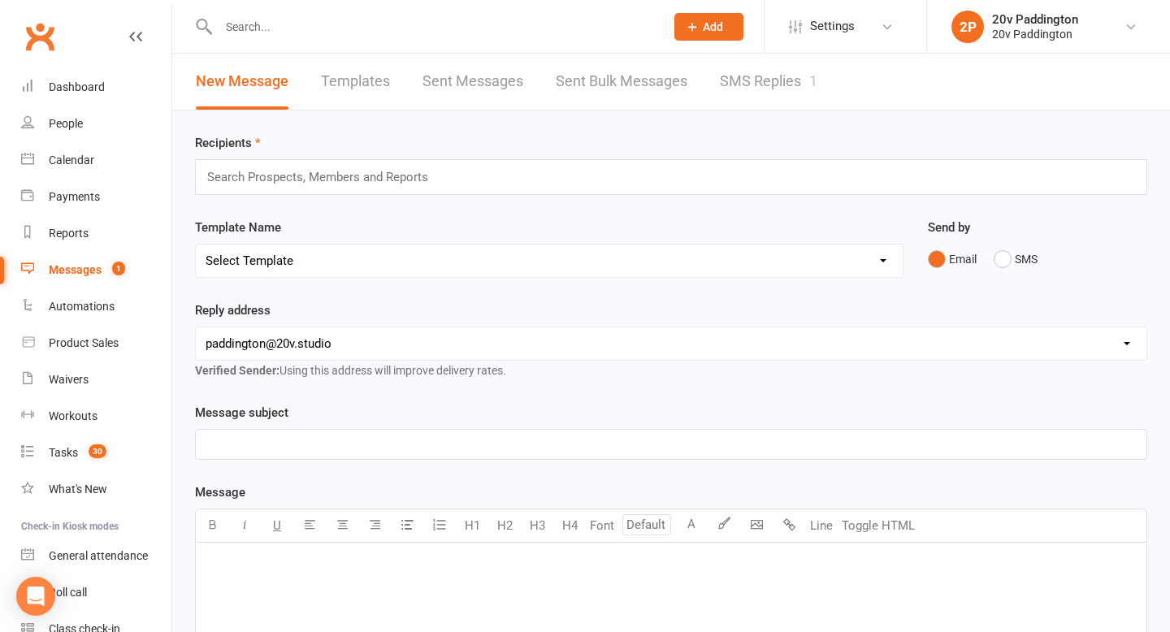
click at [720, 100] on link "SMS Replies 1" at bounding box center [769, 82] width 98 height 56
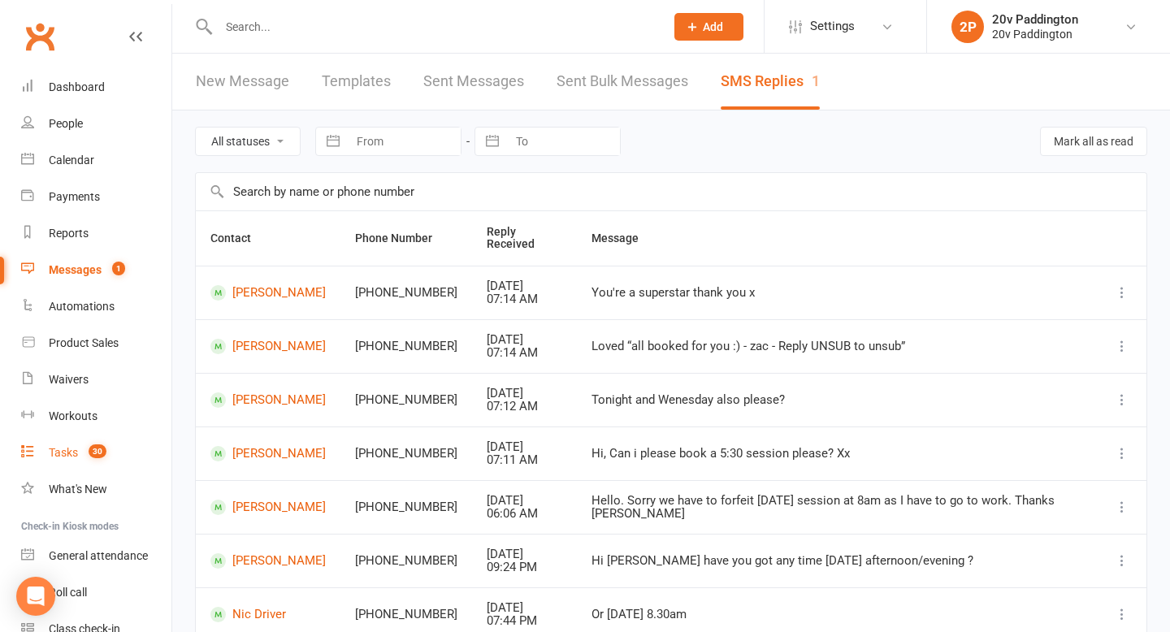
click at [75, 441] on link "Tasks 30" at bounding box center [96, 453] width 150 height 37
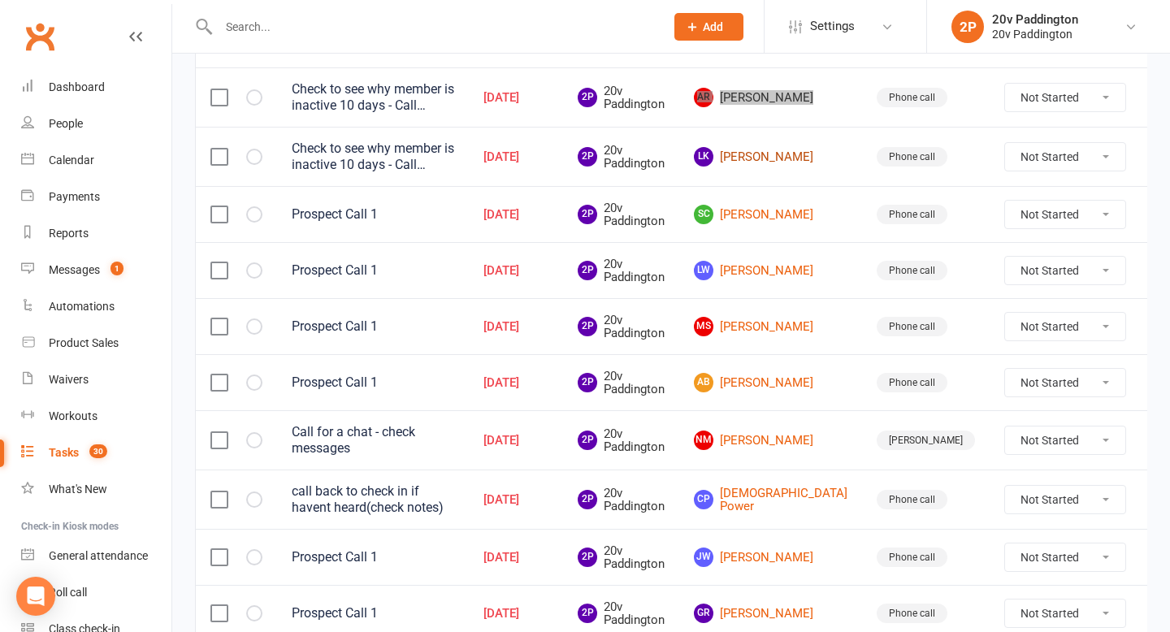
scroll to position [63, 0]
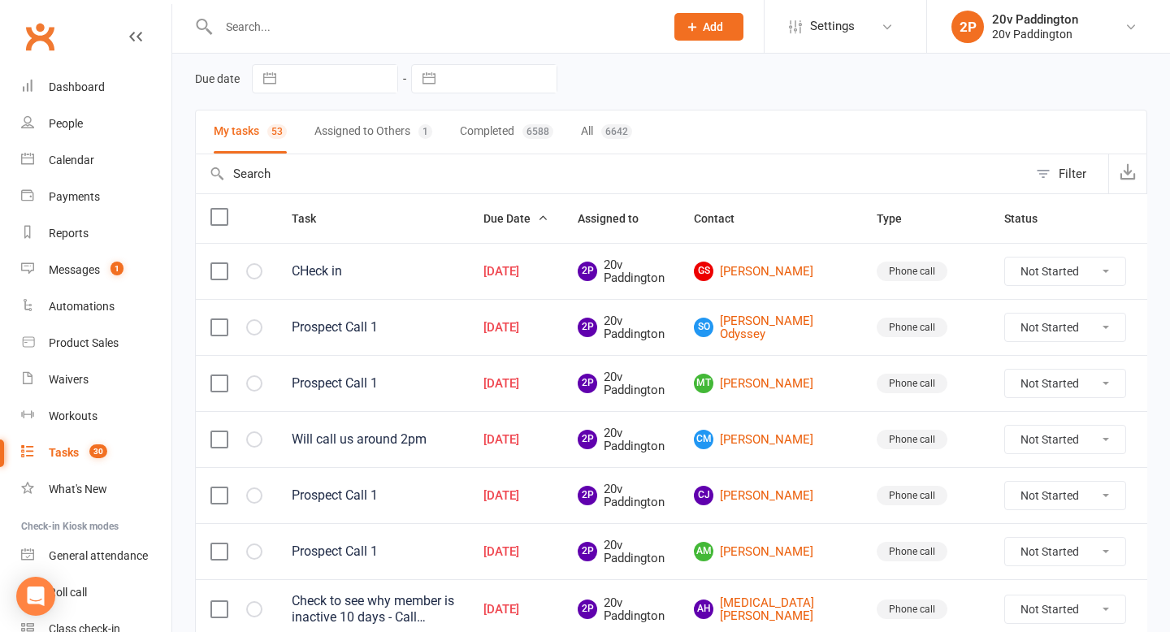
click at [307, 10] on div at bounding box center [424, 26] width 458 height 53
click at [290, 25] on input "text" at bounding box center [434, 26] width 440 height 23
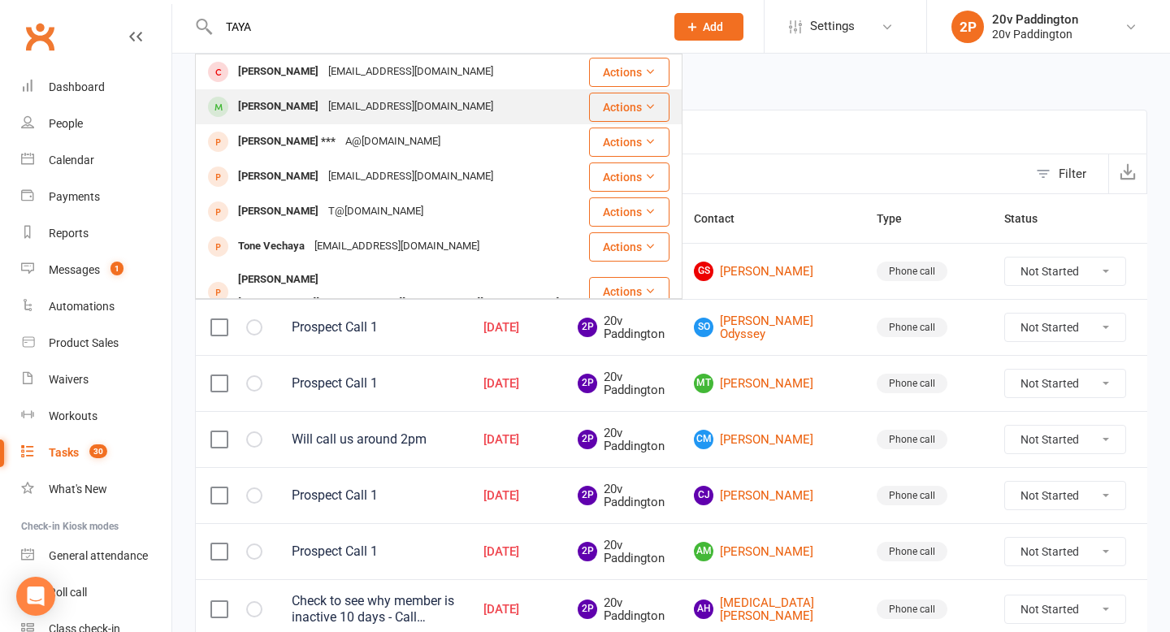
type input "TAYA"
click at [282, 105] on div "Taya Chani" at bounding box center [278, 107] width 90 height 24
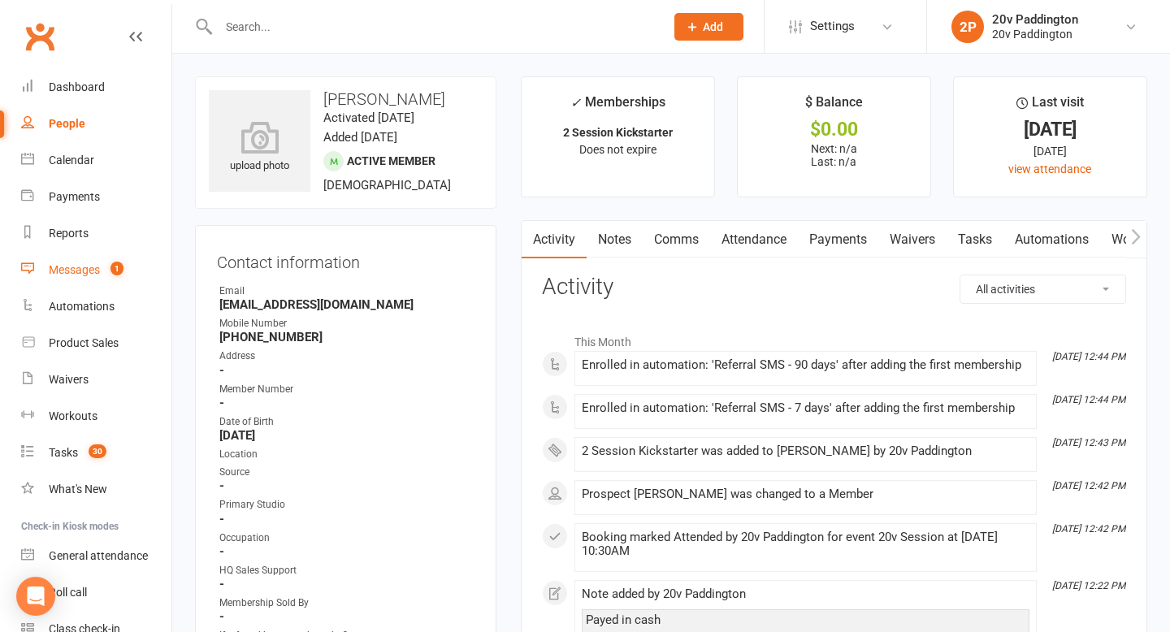
click at [77, 261] on link "Messages 1" at bounding box center [96, 270] width 150 height 37
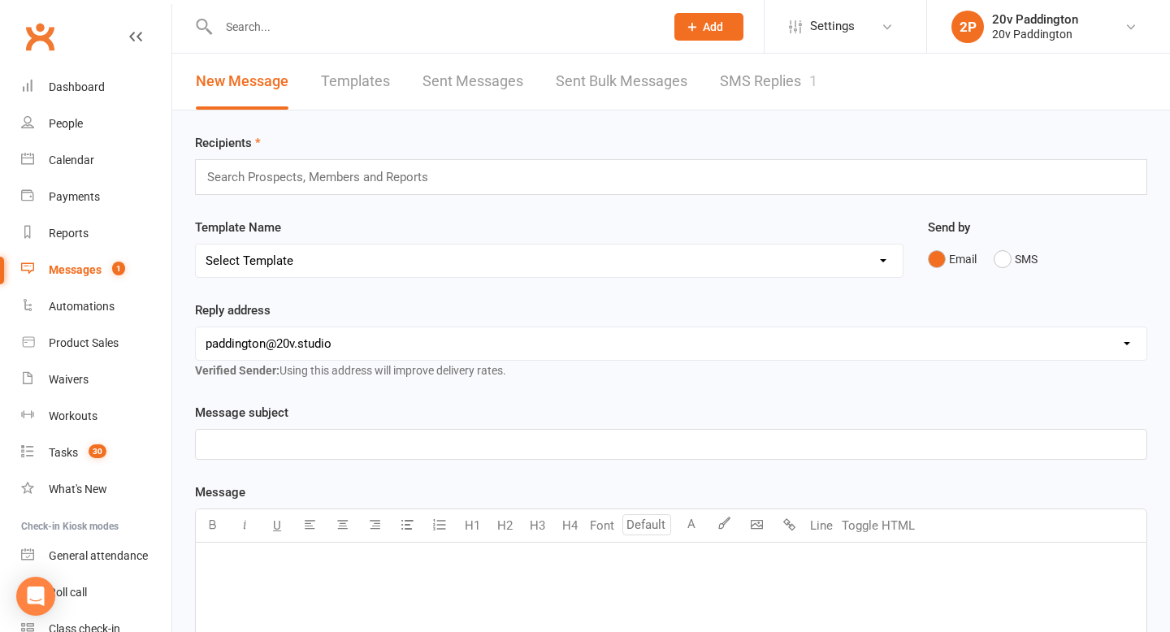
click at [732, 63] on link "SMS Replies 1" at bounding box center [769, 82] width 98 height 56
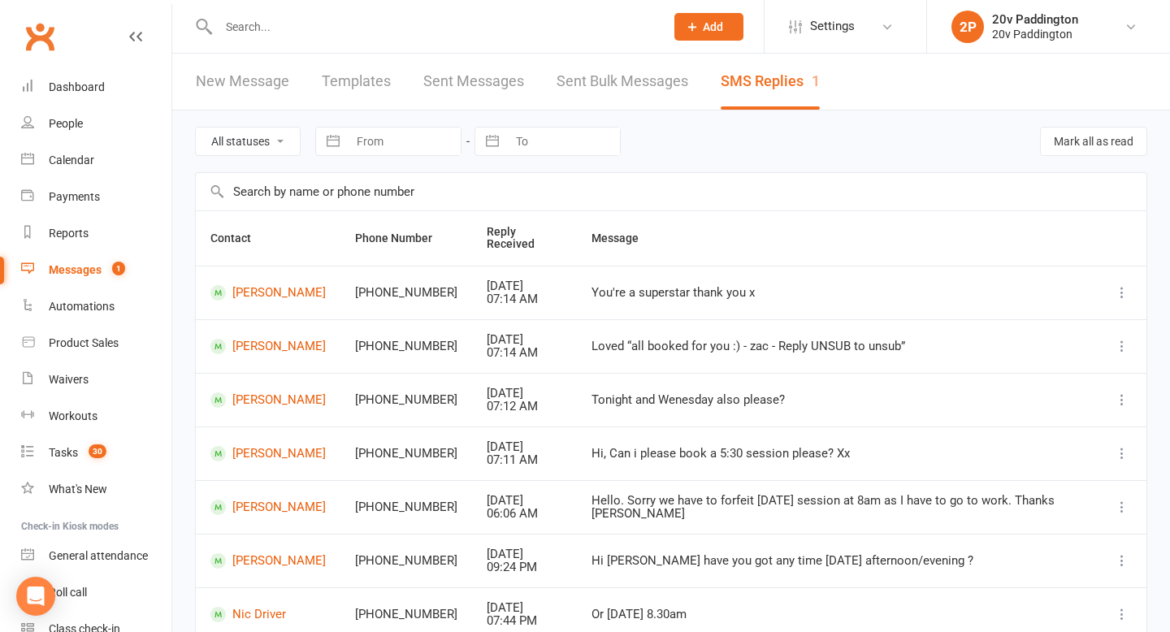
click at [277, 146] on select "All statuses Read only Unread only" at bounding box center [248, 142] width 104 height 28
select select "unread_only"
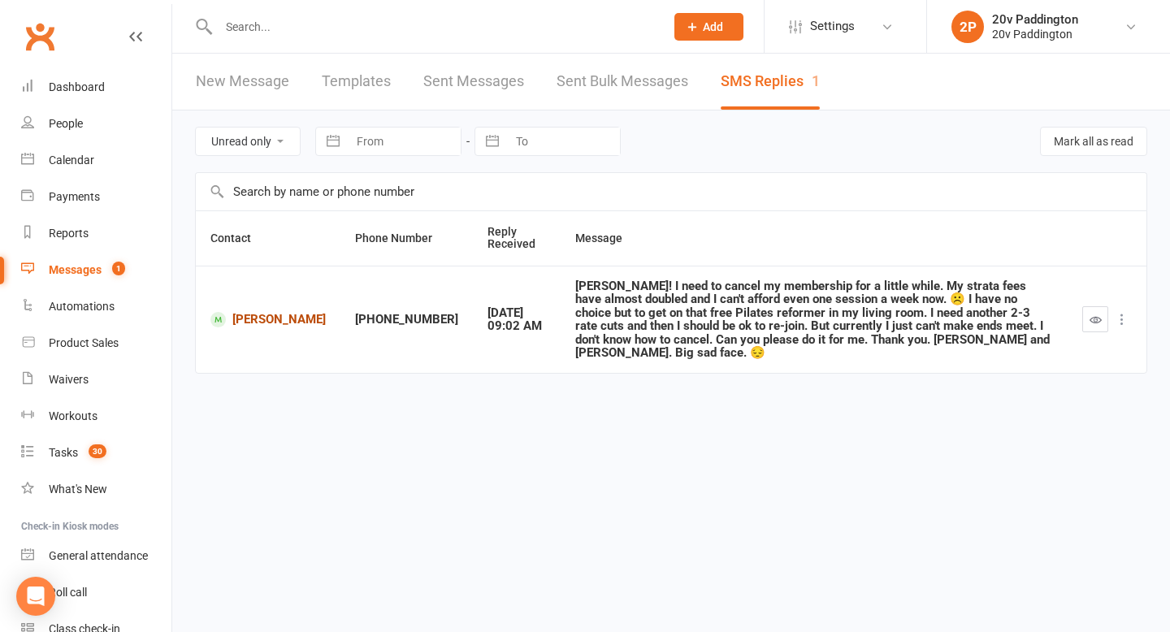
click at [255, 312] on link "Britt Ruja" at bounding box center [267, 319] width 115 height 15
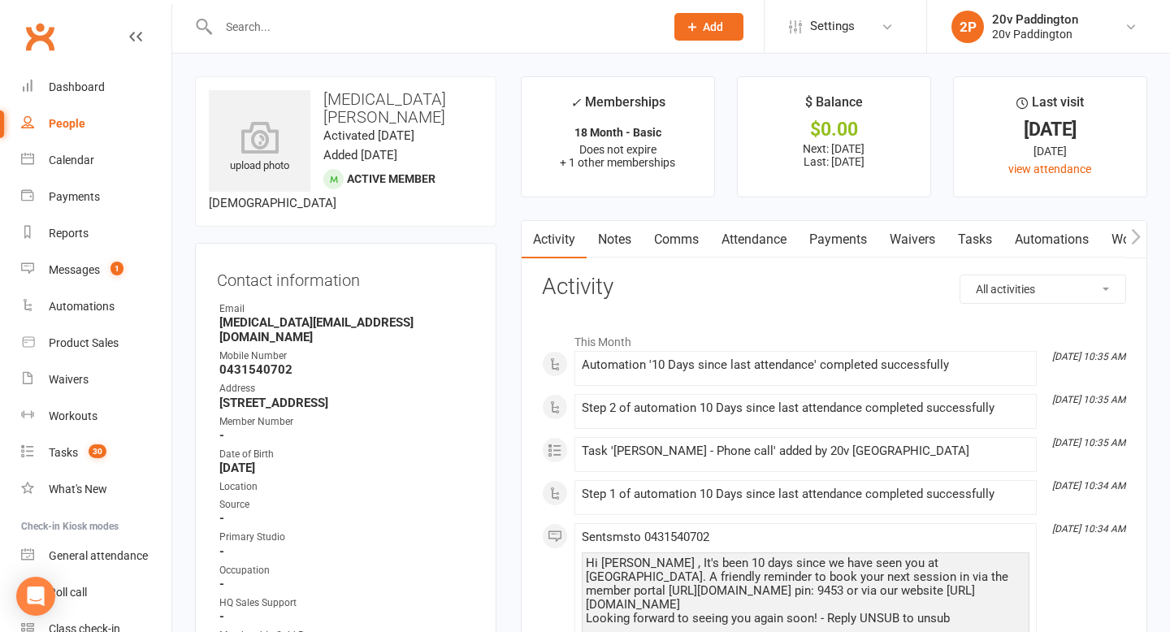
click at [983, 235] on link "Tasks" at bounding box center [975, 239] width 57 height 37
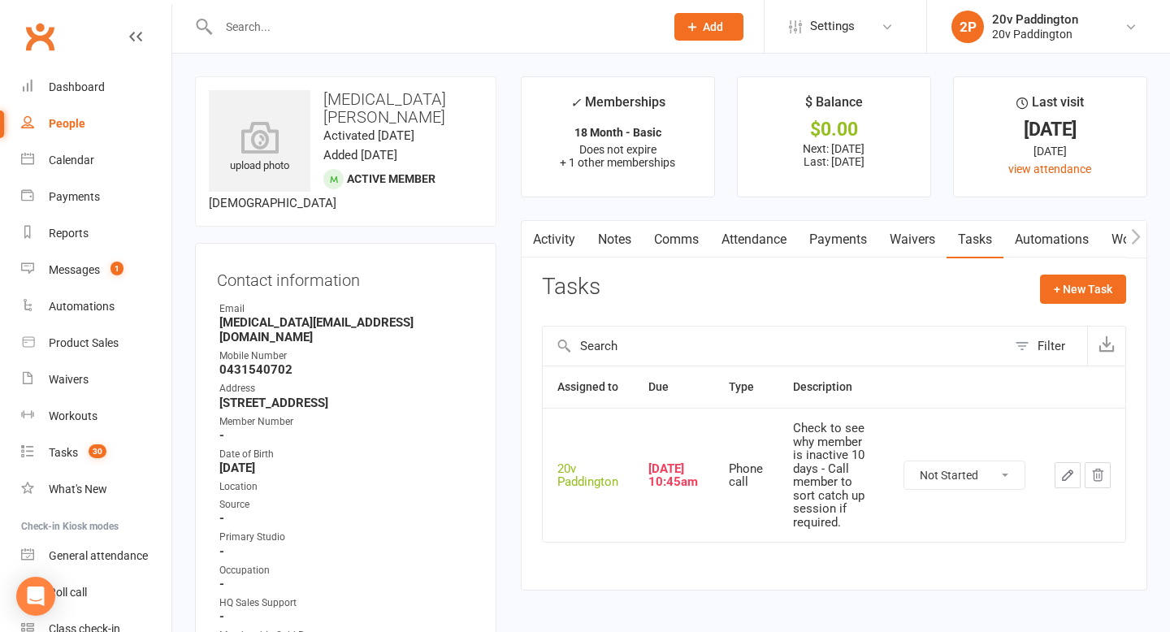
click at [1097, 470] on icon "button" at bounding box center [1098, 475] width 15 height 15
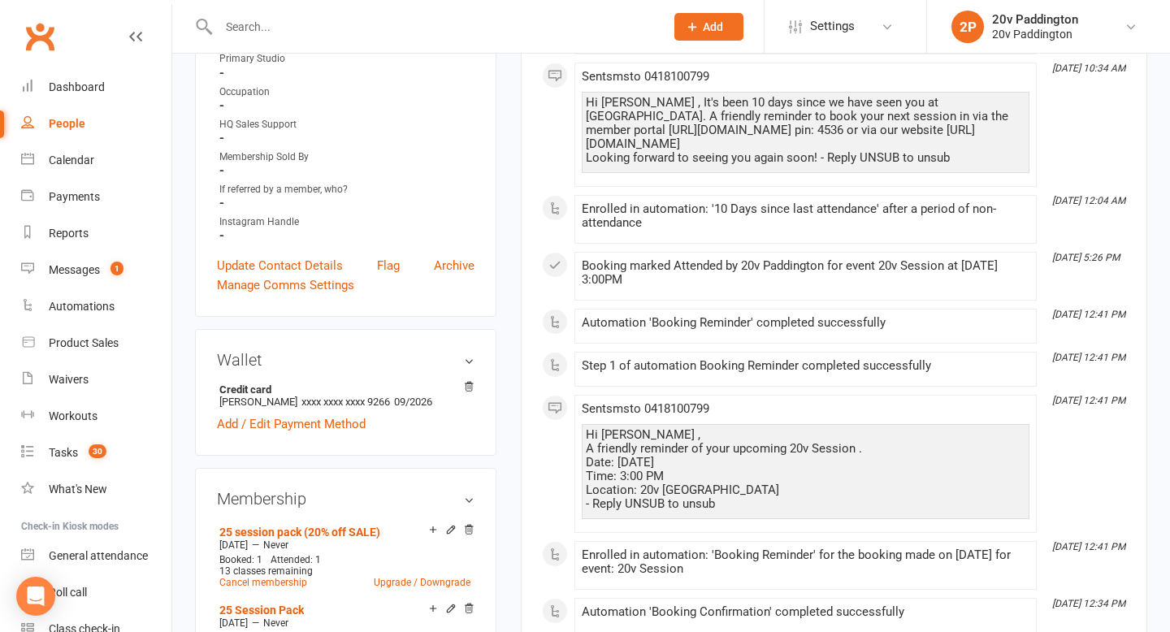
scroll to position [462, 0]
click at [668, 492] on div "Hi [PERSON_NAME] , A friendly reminder of your upcoming 20v Session . Date: [DA…" at bounding box center [806, 468] width 440 height 83
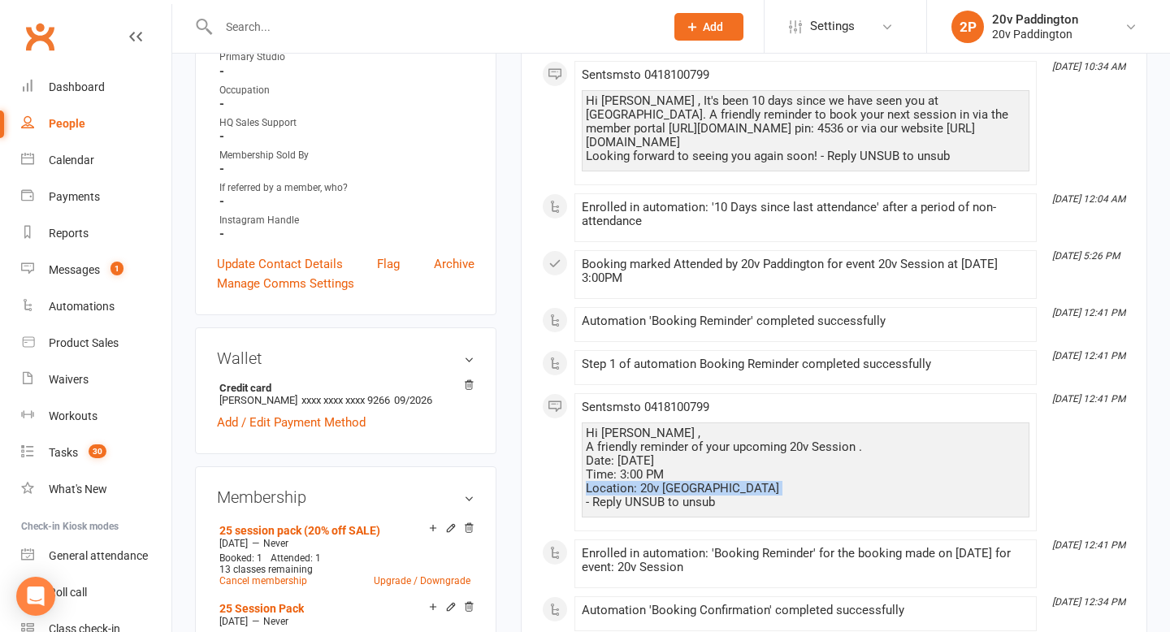
click at [668, 492] on div "Hi [PERSON_NAME] , A friendly reminder of your upcoming 20v Session . Date: [DA…" at bounding box center [806, 468] width 440 height 83
click at [664, 492] on div "Hi [PERSON_NAME] , A friendly reminder of your upcoming 20v Session . Date: [DA…" at bounding box center [806, 468] width 440 height 83
drag, startPoint x: 734, startPoint y: 505, endPoint x: 590, endPoint y: 436, distance: 159.6
click at [590, 435] on div "Hi [PERSON_NAME] , A friendly reminder of your upcoming 20v Session . Date: [DA…" at bounding box center [806, 468] width 440 height 83
click at [590, 436] on div "Hi [PERSON_NAME] , A friendly reminder of your upcoming 20v Session . Date: [DA…" at bounding box center [806, 468] width 440 height 83
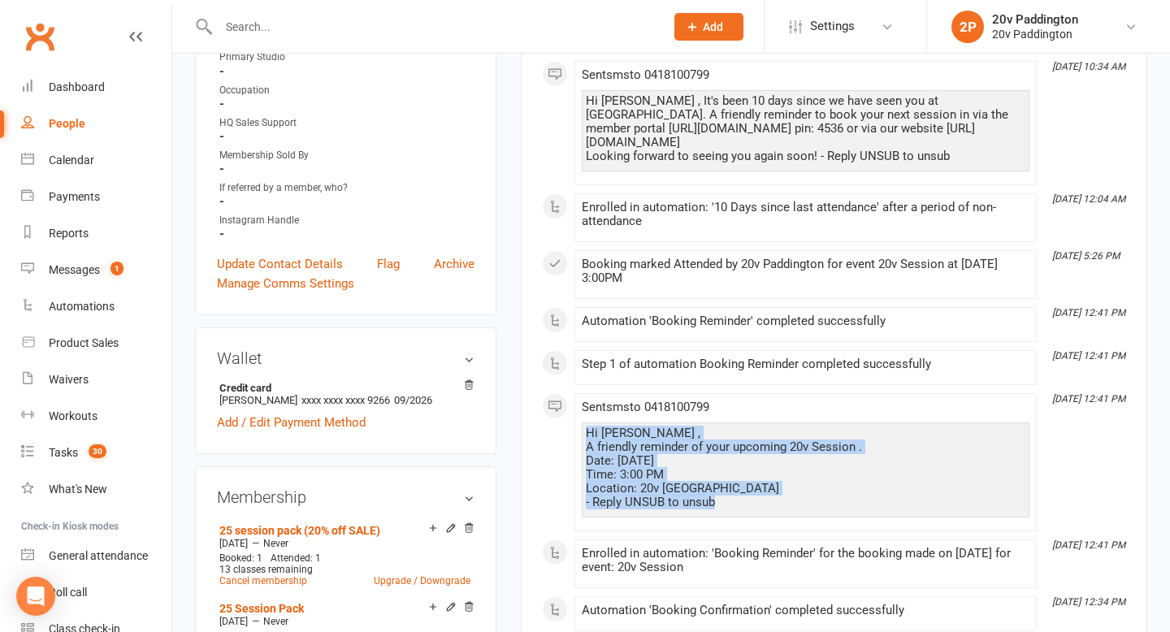
drag, startPoint x: 589, startPoint y: 436, endPoint x: 718, endPoint y: 498, distance: 143.6
click at [718, 498] on div "Hi Andrew , A friendly reminder of your upcoming 20v Session . Date: August 07,…" at bounding box center [806, 468] width 440 height 83
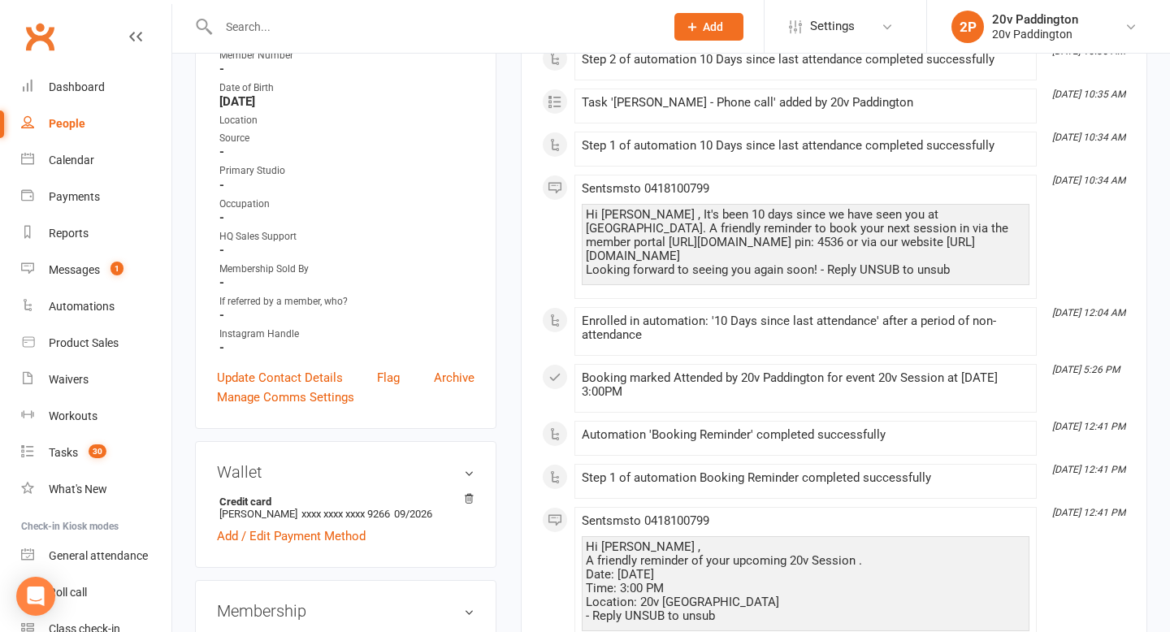
scroll to position [0, 0]
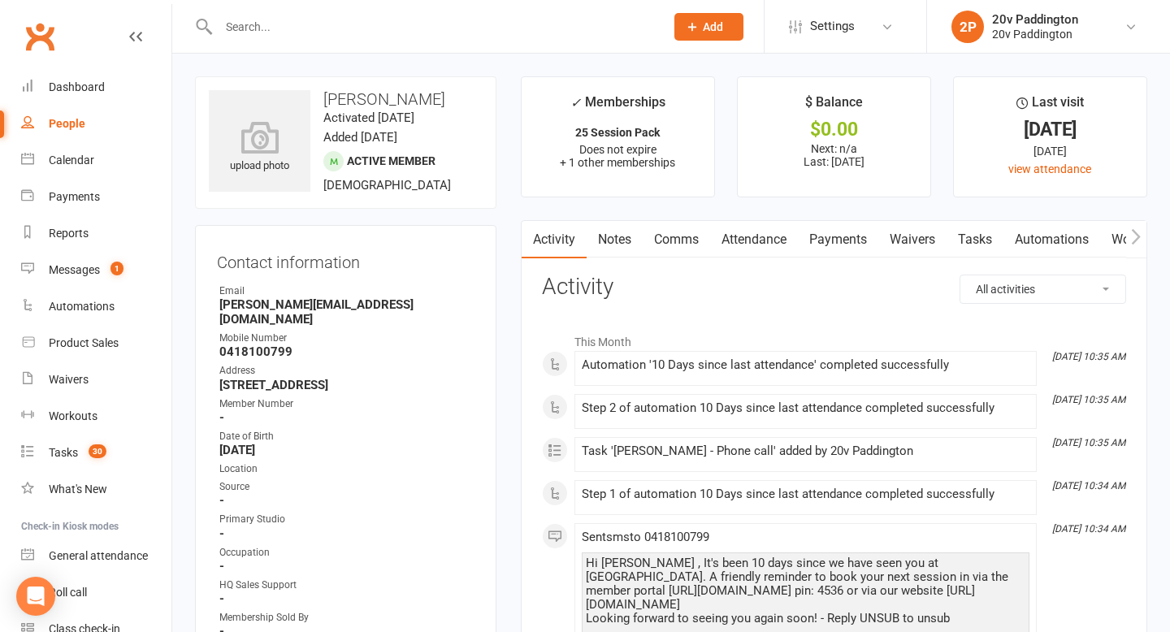
click at [678, 242] on link "Comms" at bounding box center [676, 239] width 67 height 37
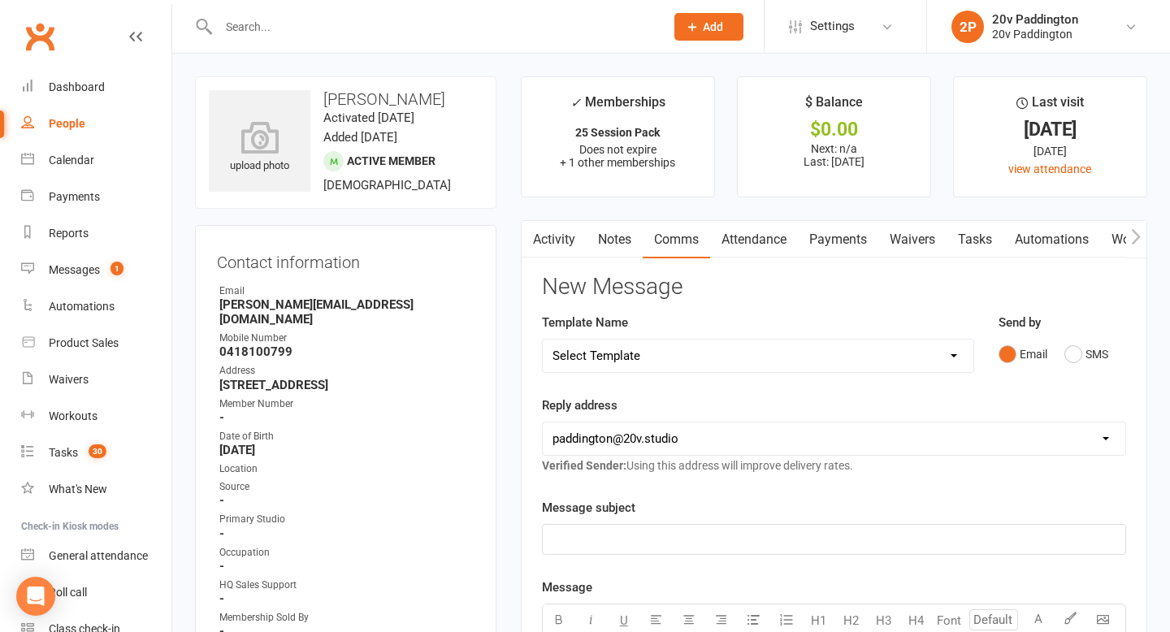
click at [1079, 336] on div "Send by Email SMS" at bounding box center [1063, 341] width 128 height 57
click at [1065, 357] on button "SMS" at bounding box center [1087, 354] width 44 height 31
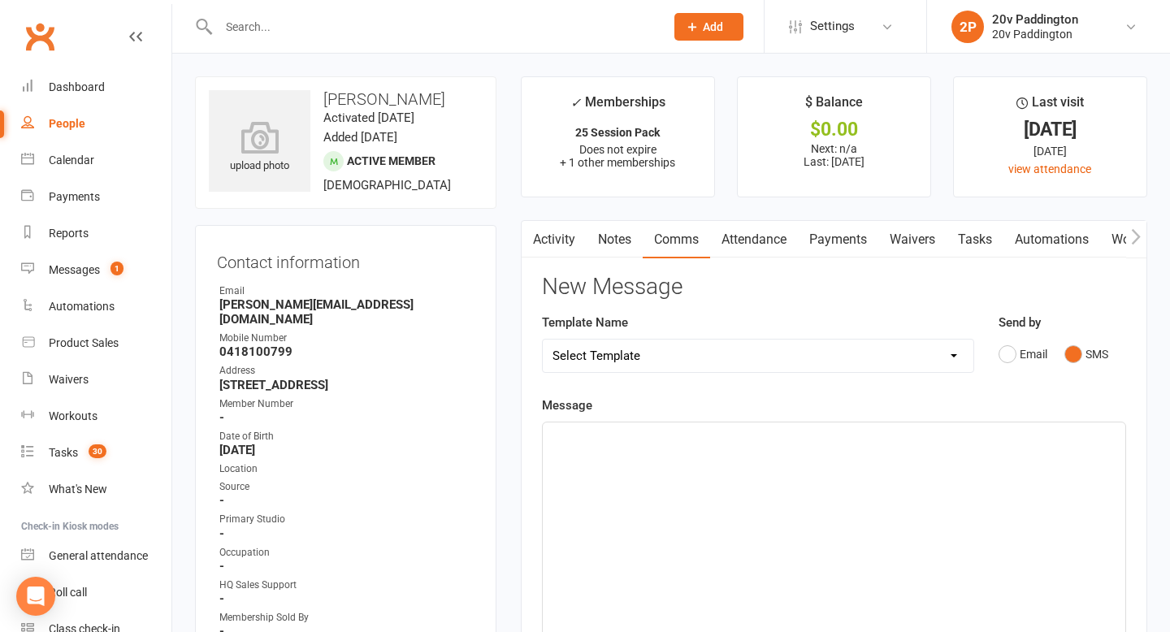
click at [937, 512] on div "﻿" at bounding box center [834, 545] width 583 height 244
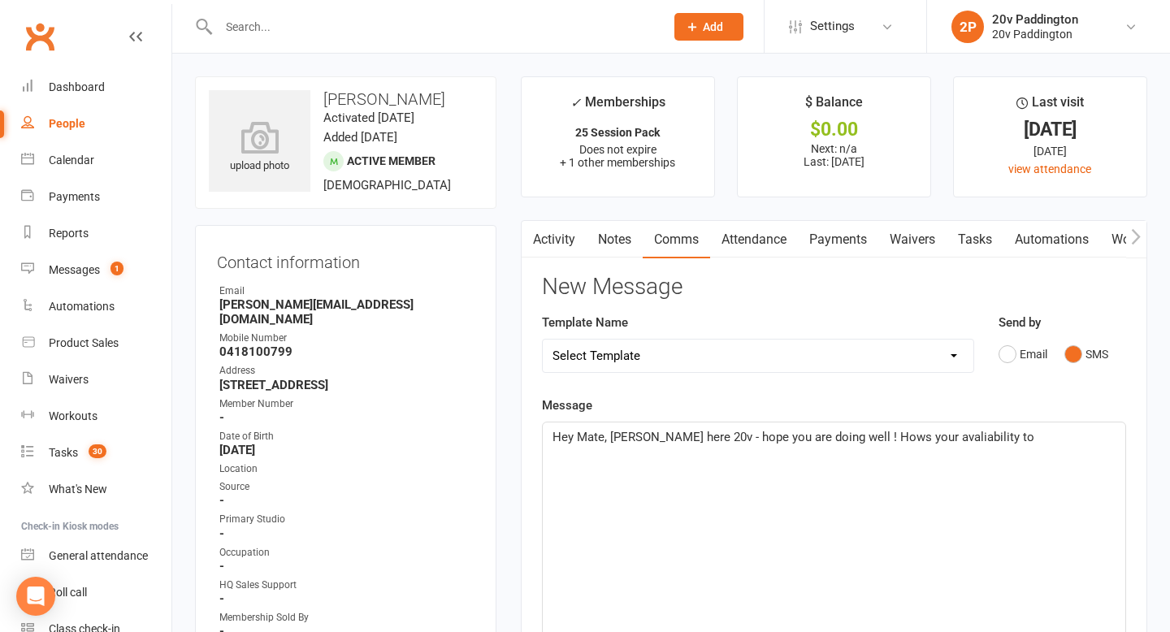
click at [915, 446] on p "Hey Mate, Zac here 20v - hope you are doing well ! Hows your avaliability to" at bounding box center [834, 438] width 563 height 20
click at [989, 449] on div "Hey Mate, Zac here 20v - hope you are doing well ! Hows your availability to" at bounding box center [834, 545] width 583 height 244
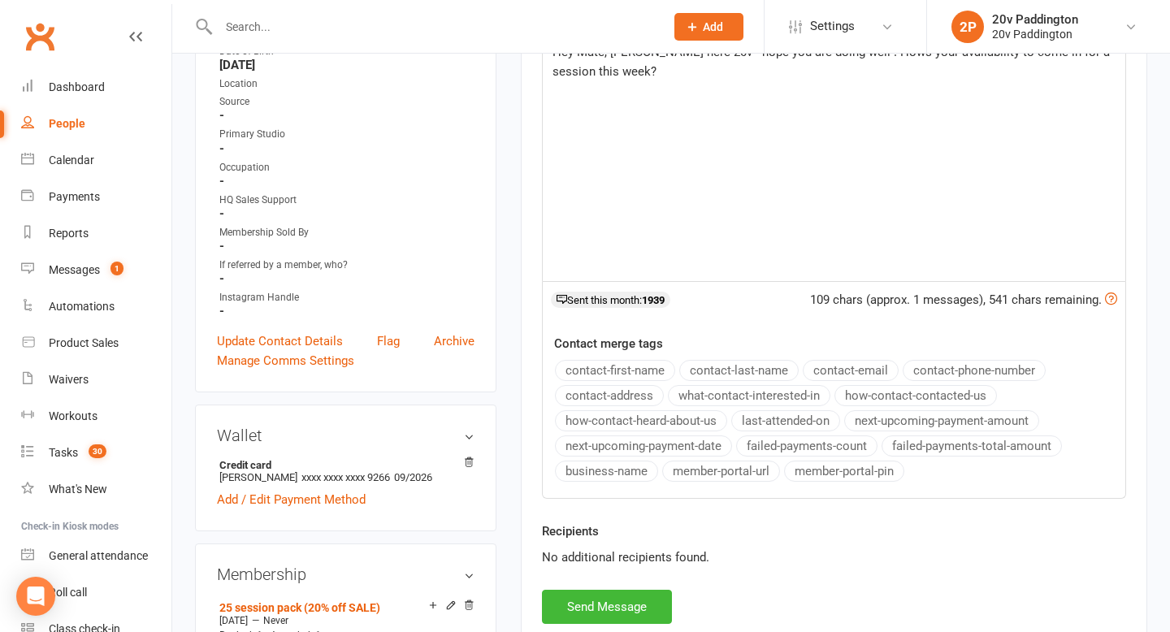
scroll to position [435, 0]
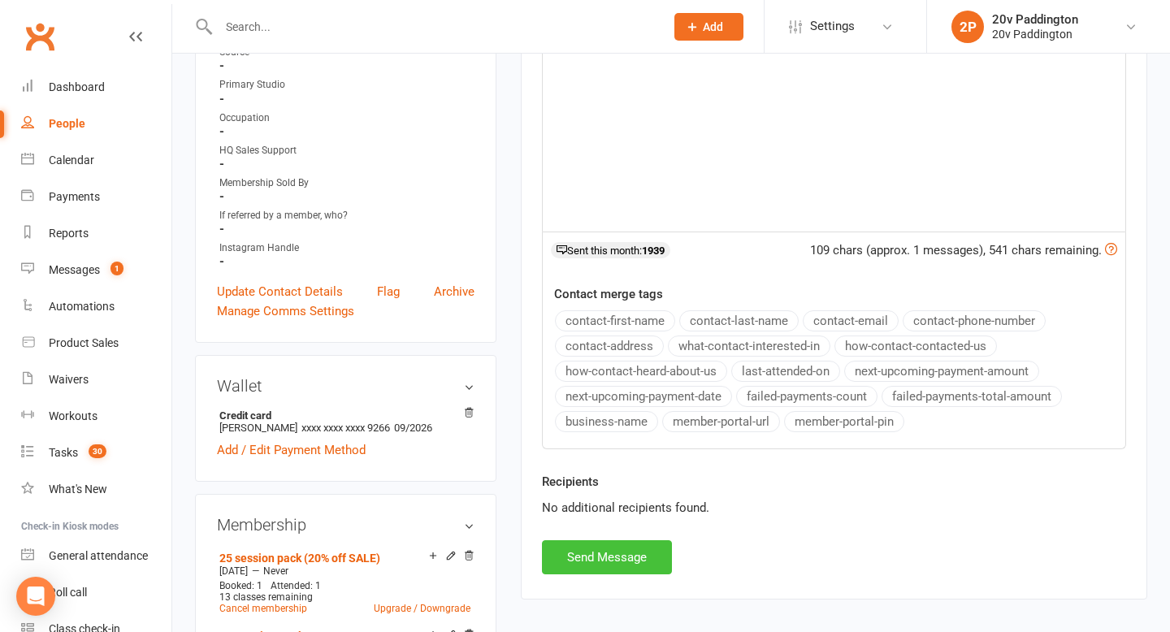
click at [626, 571] on button "Send Message" at bounding box center [607, 557] width 130 height 34
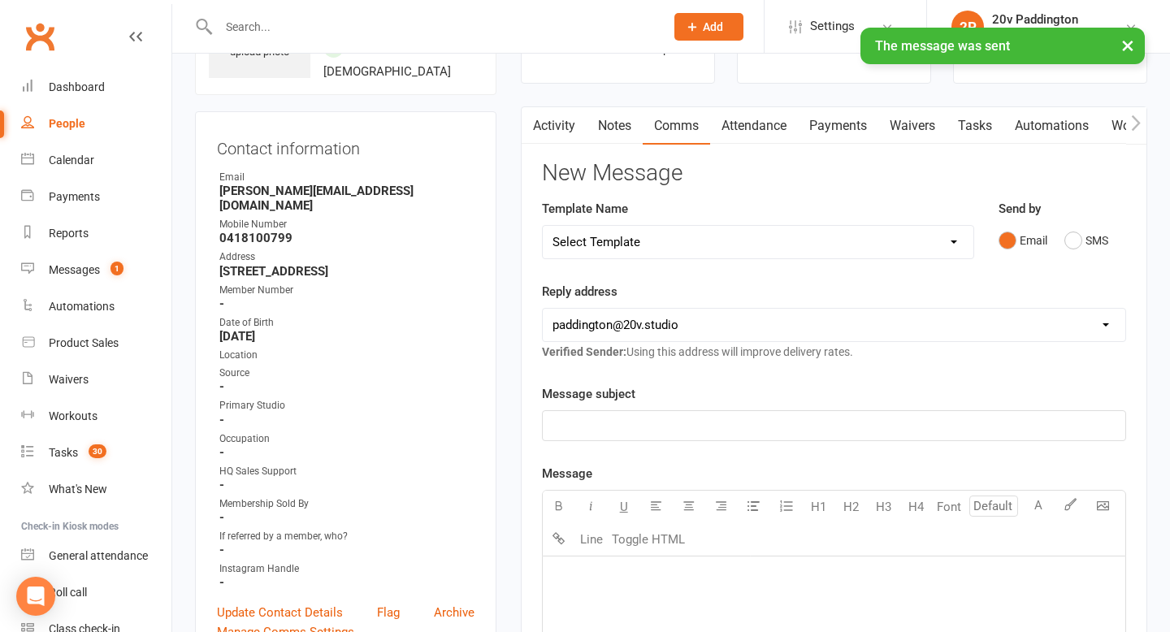
scroll to position [0, 0]
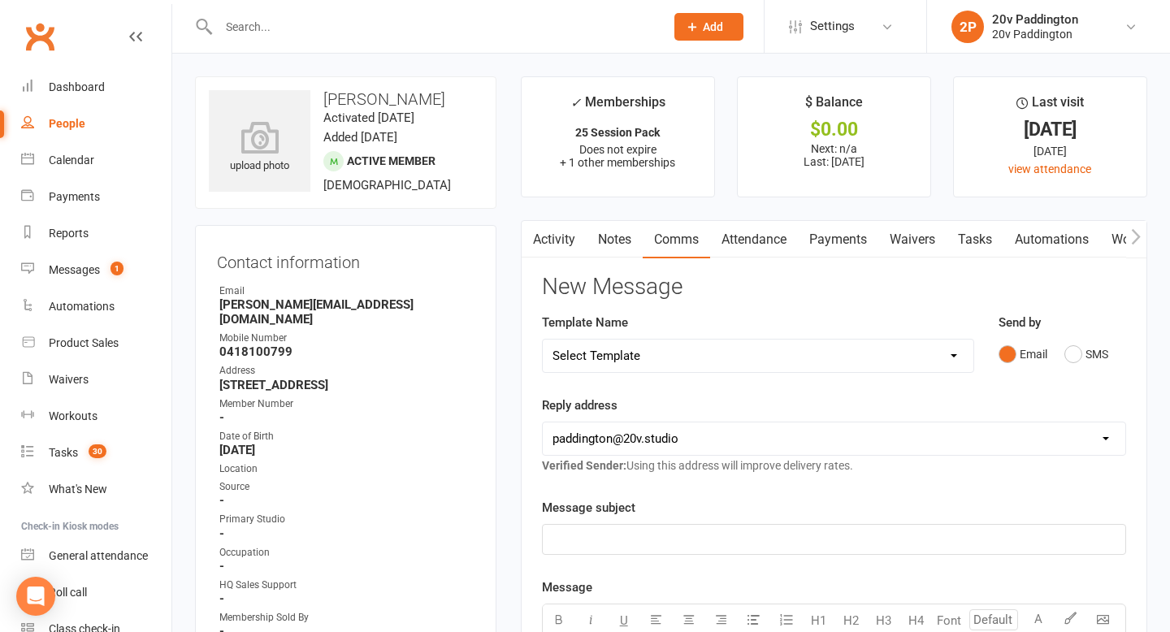
click at [579, 241] on link "Activity" at bounding box center [554, 239] width 65 height 37
